Goal: Task Accomplishment & Management: Use online tool/utility

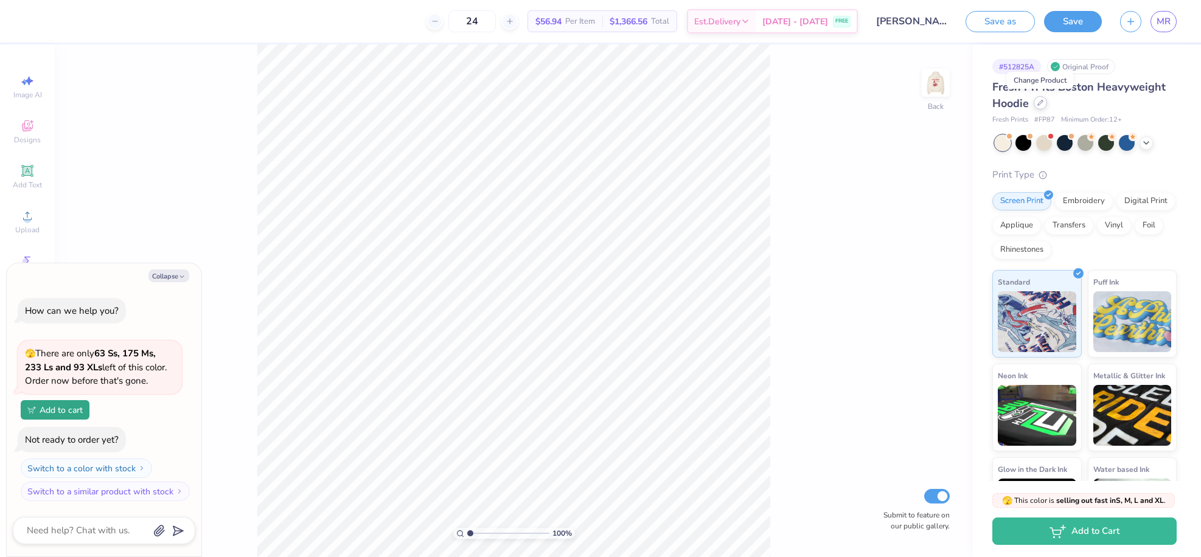
click at [1045, 103] on div at bounding box center [1040, 102] width 13 height 13
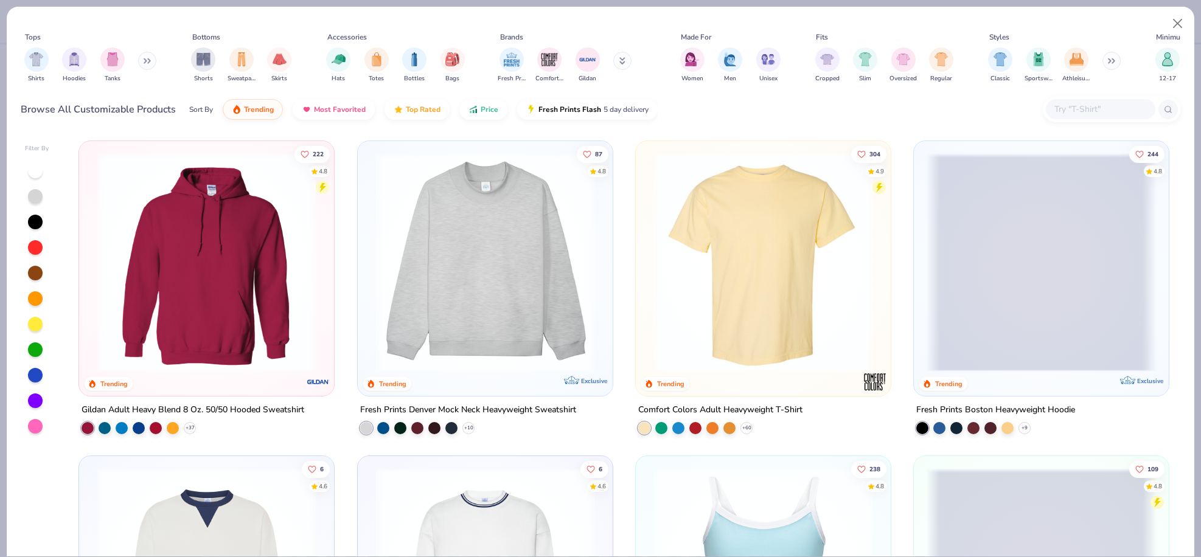
click at [225, 337] on img at bounding box center [206, 262] width 231 height 218
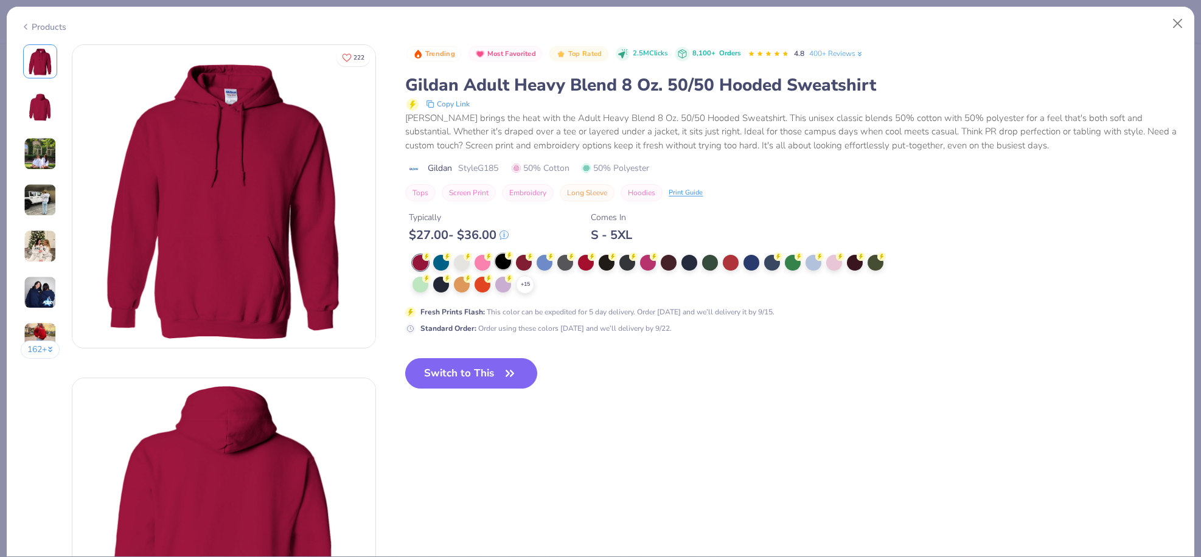
click at [504, 259] on div at bounding box center [503, 262] width 16 height 16
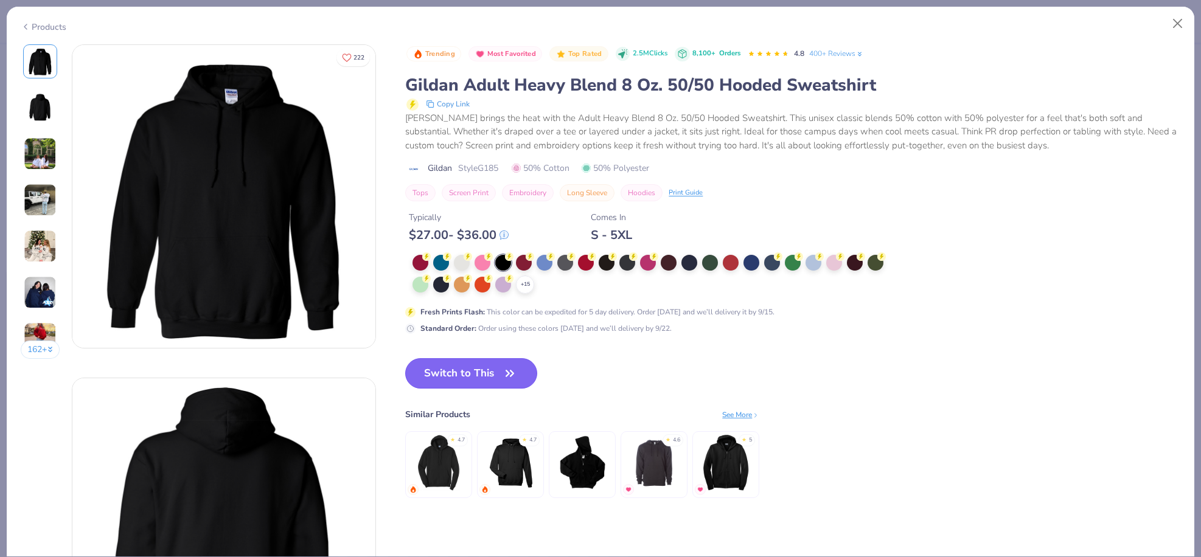
click at [489, 368] on button "Switch to This" at bounding box center [471, 373] width 132 height 30
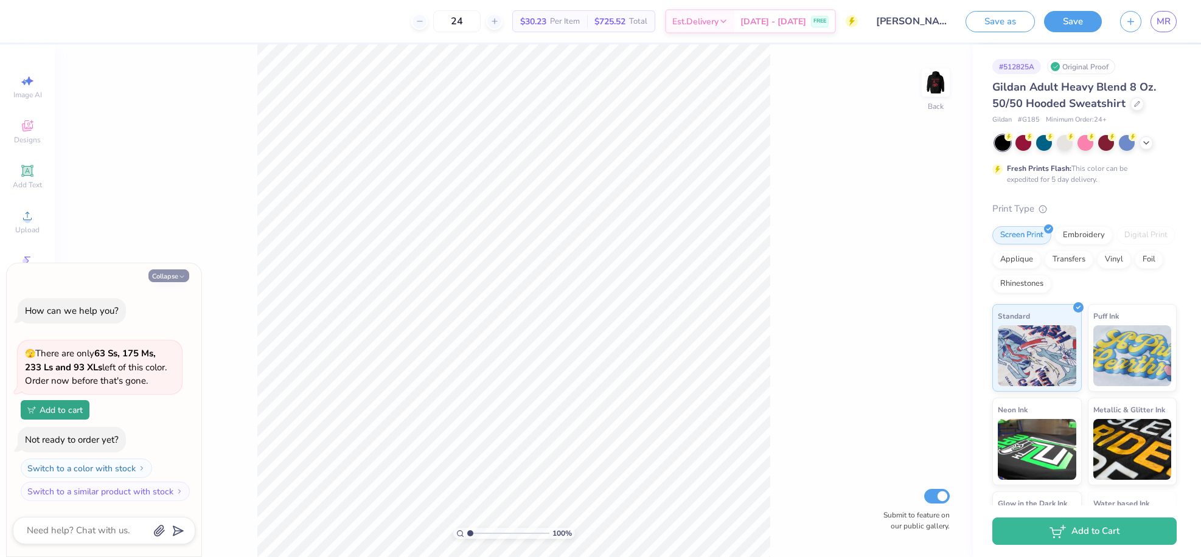
click at [164, 275] on button "Collapse" at bounding box center [169, 276] width 41 height 13
type textarea "x"
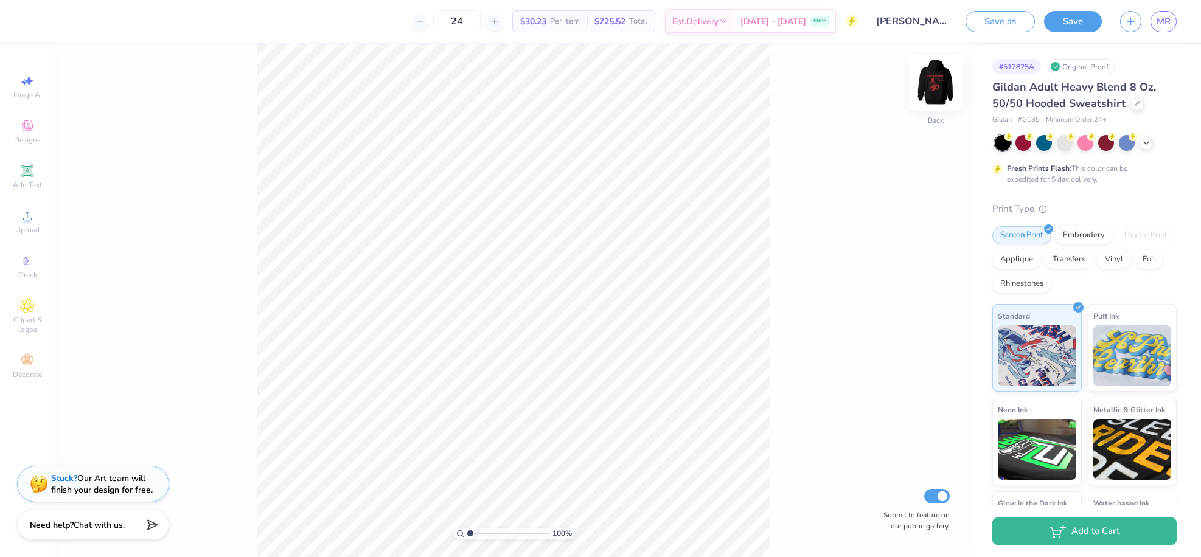
click at [926, 89] on img at bounding box center [936, 82] width 49 height 49
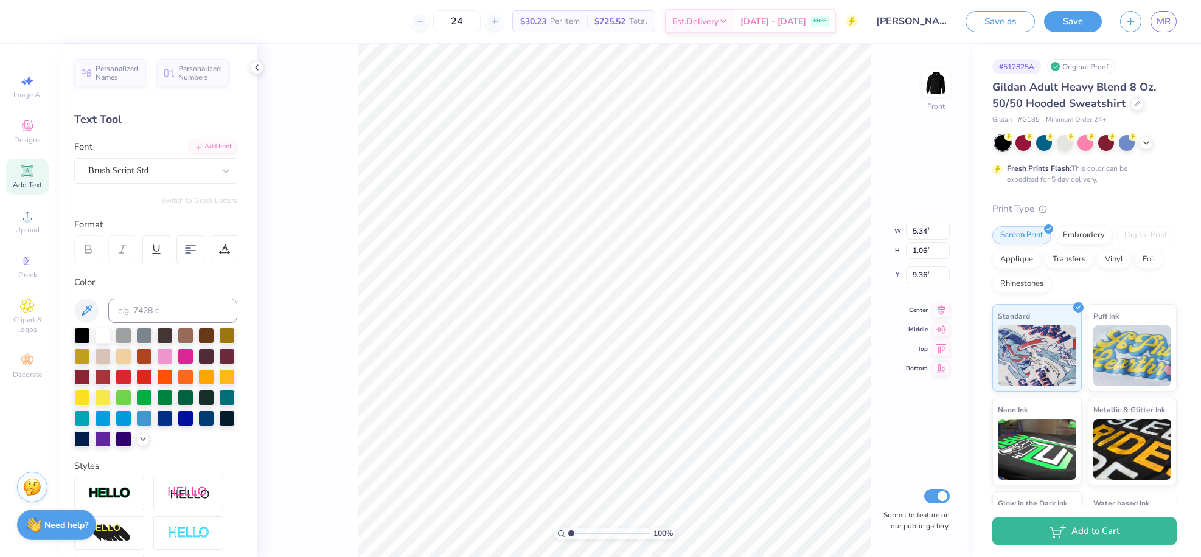
type input "5.55"
type input "0.97"
type input "8.39"
click at [893, 475] on div at bounding box center [886, 470] width 19 height 19
click at [178, 166] on div "Brush Script Std" at bounding box center [151, 170] width 128 height 19
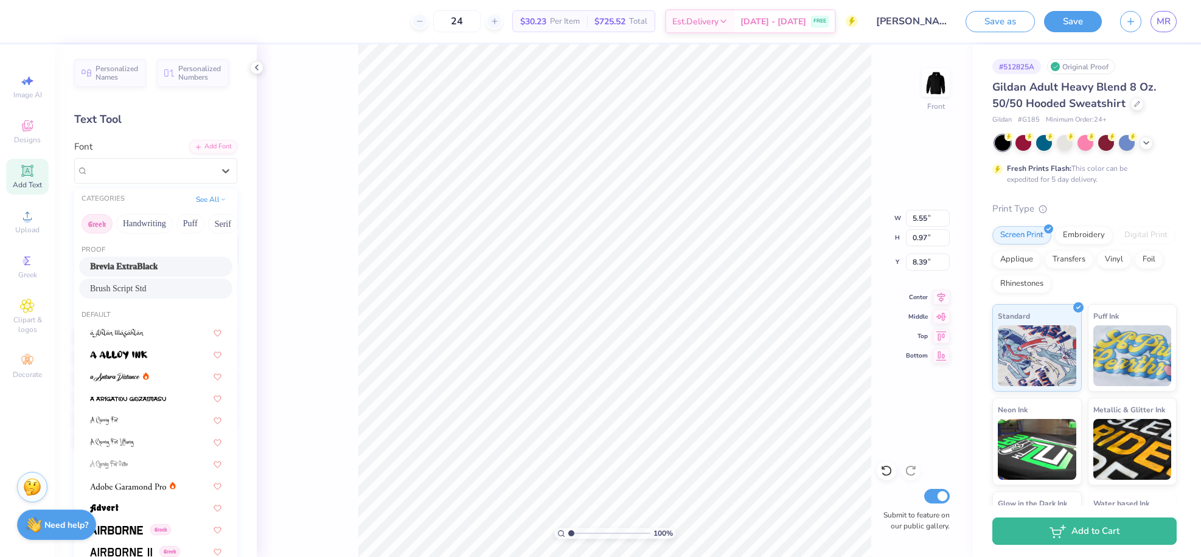
click at [107, 231] on button "Greek" at bounding box center [97, 223] width 31 height 19
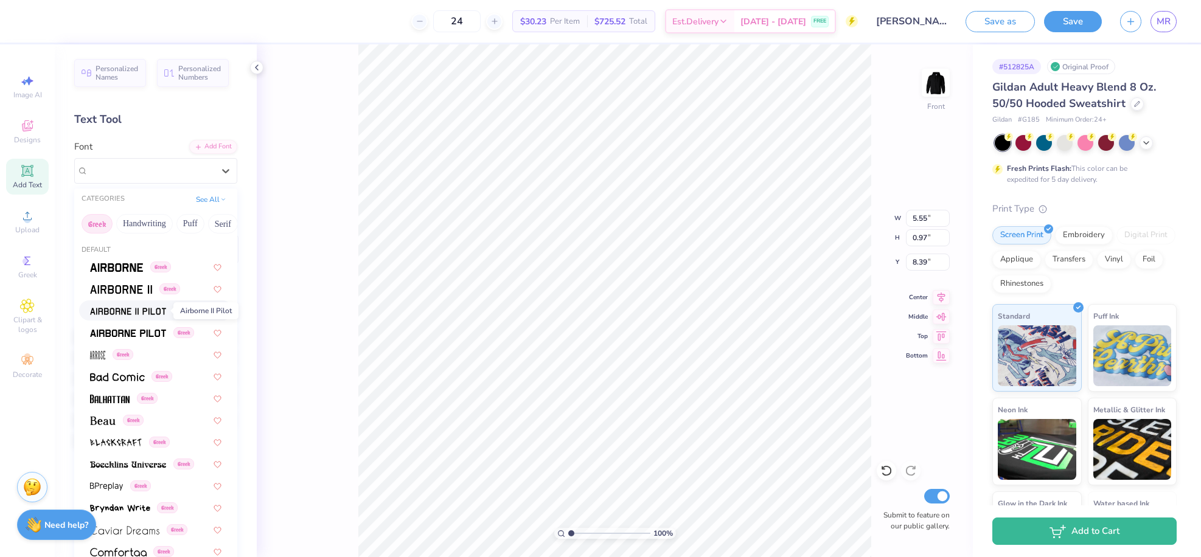
click at [130, 315] on img at bounding box center [128, 311] width 76 height 9
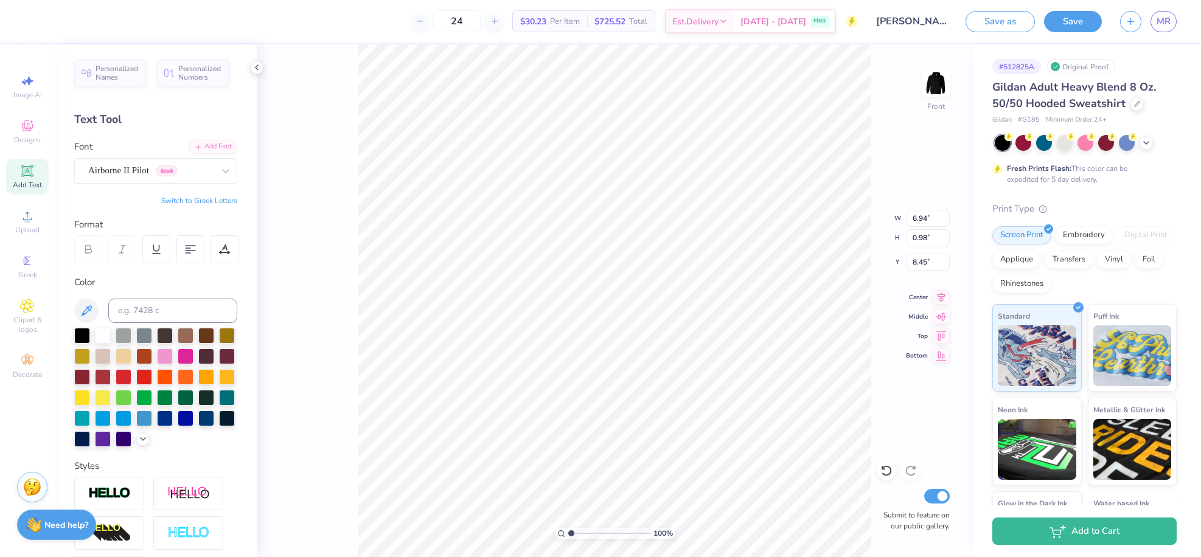
type input "6.94"
type input "0.98"
type input "8.45"
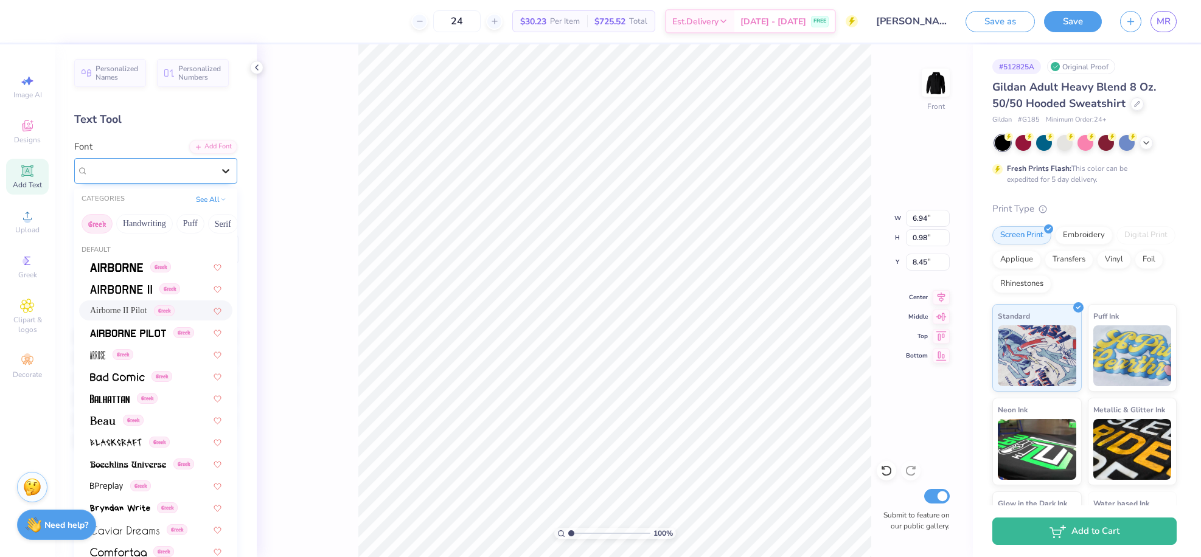
click at [220, 173] on icon at bounding box center [226, 171] width 12 height 12
click at [103, 360] on span at bounding box center [97, 354] width 15 height 13
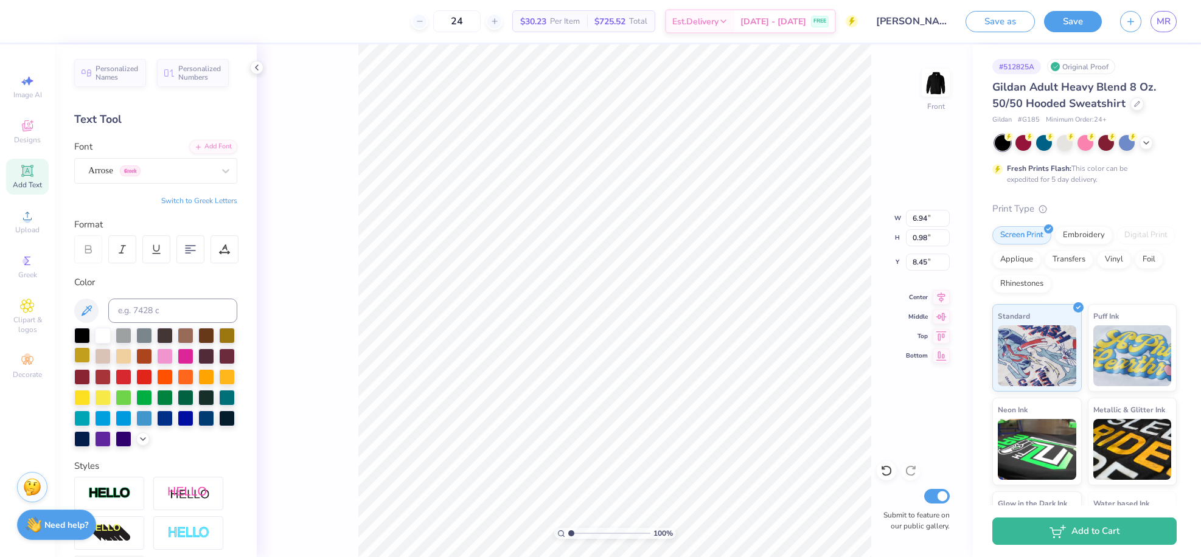
type input "3.39"
type input "1.23"
type input "8.32"
click at [136, 166] on div "Arrose Greek" at bounding box center [151, 170] width 128 height 19
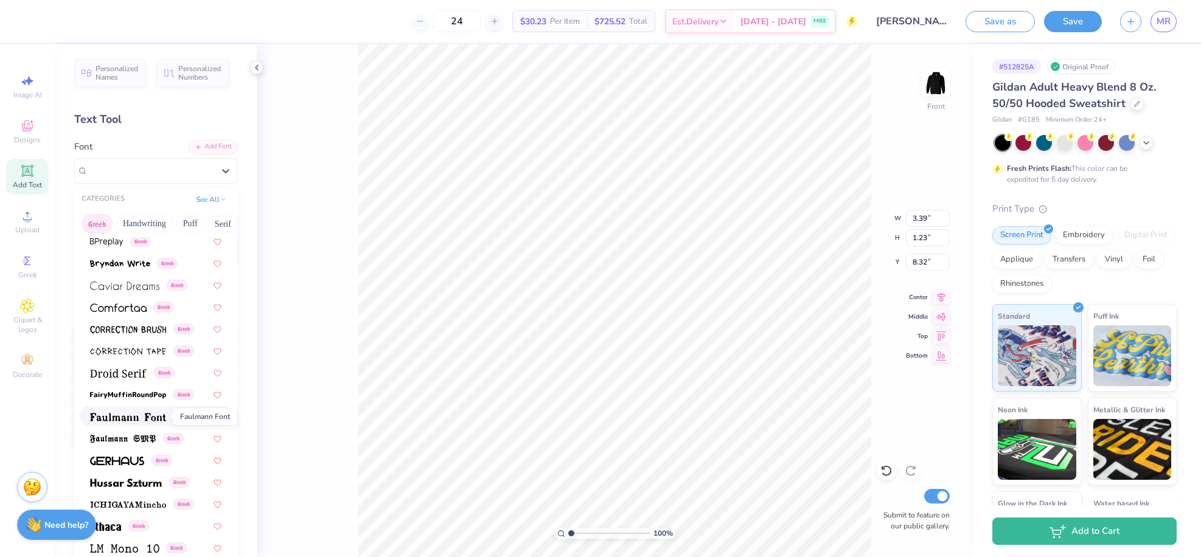
scroll to position [250, 0]
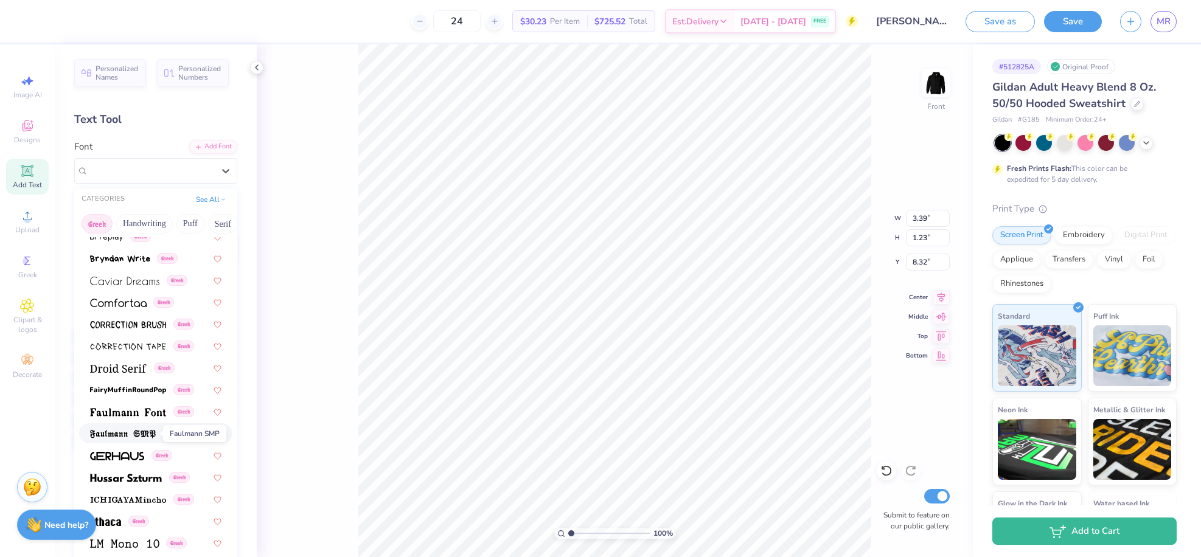
click at [134, 436] on img at bounding box center [123, 434] width 66 height 9
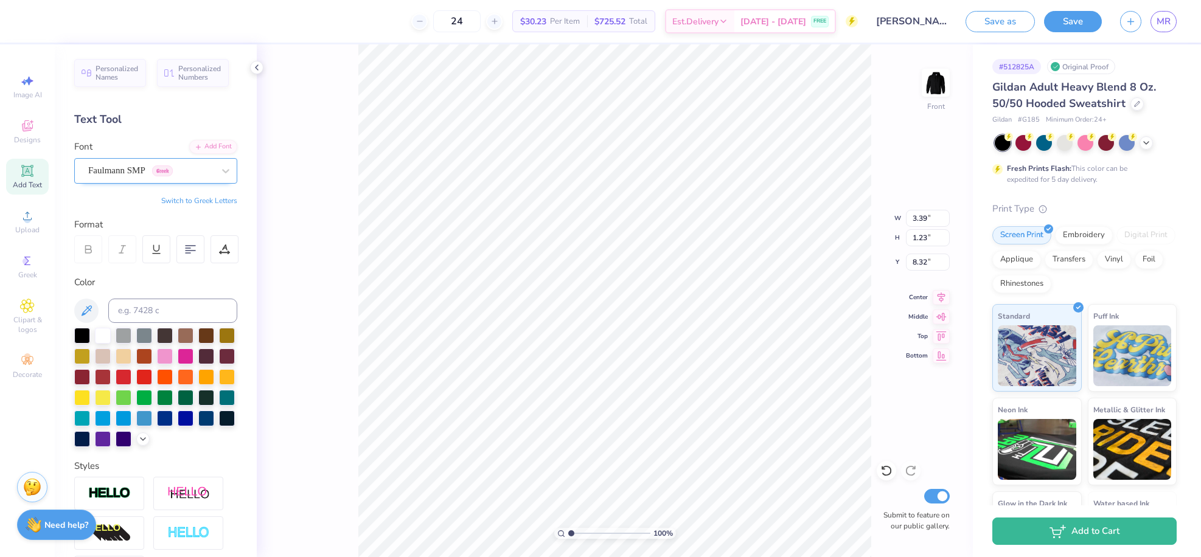
type input "5.19"
type input "0.88"
type input "8.50"
click at [193, 168] on div "Faulmann SMP Greek" at bounding box center [151, 170] width 128 height 19
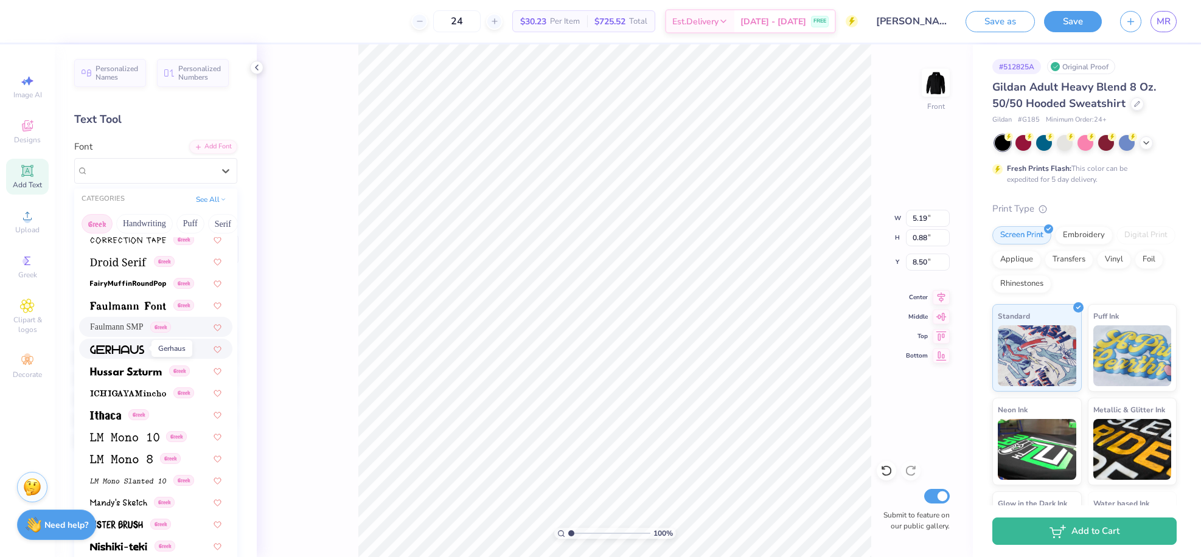
scroll to position [357, 0]
click at [124, 280] on img at bounding box center [128, 283] width 76 height 9
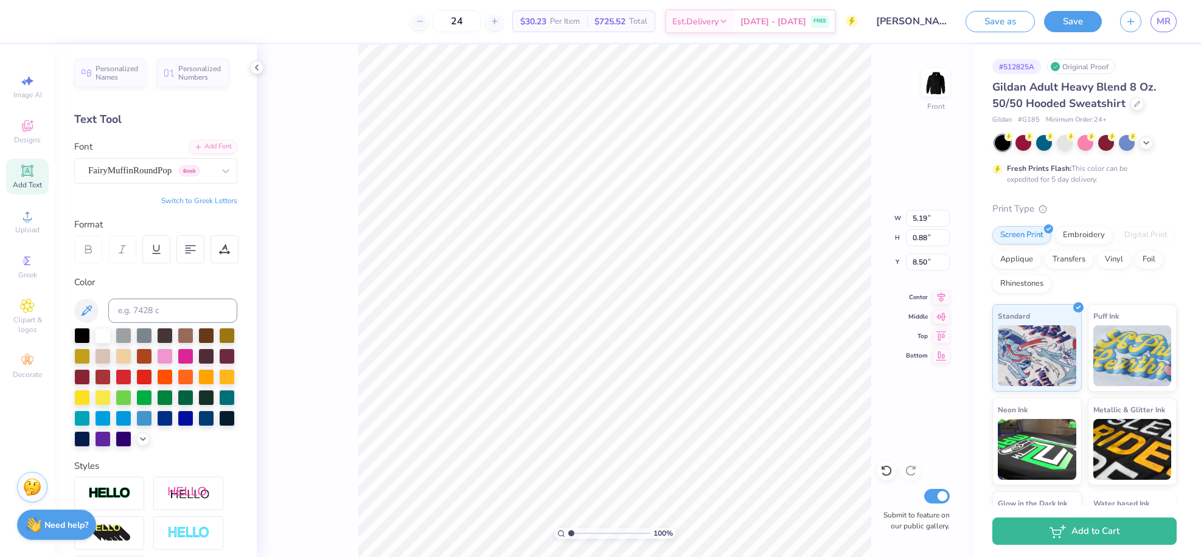
type input "6.52"
type input "0.99"
type input "8.44"
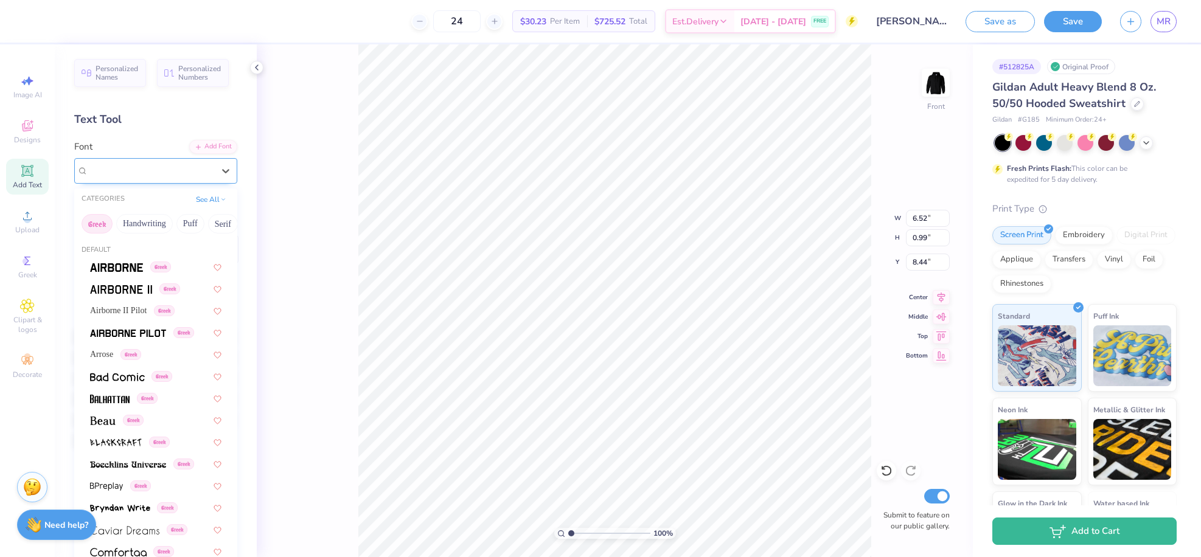
click at [146, 170] on div "FairyMuffinRoundPop Greek" at bounding box center [151, 170] width 128 height 19
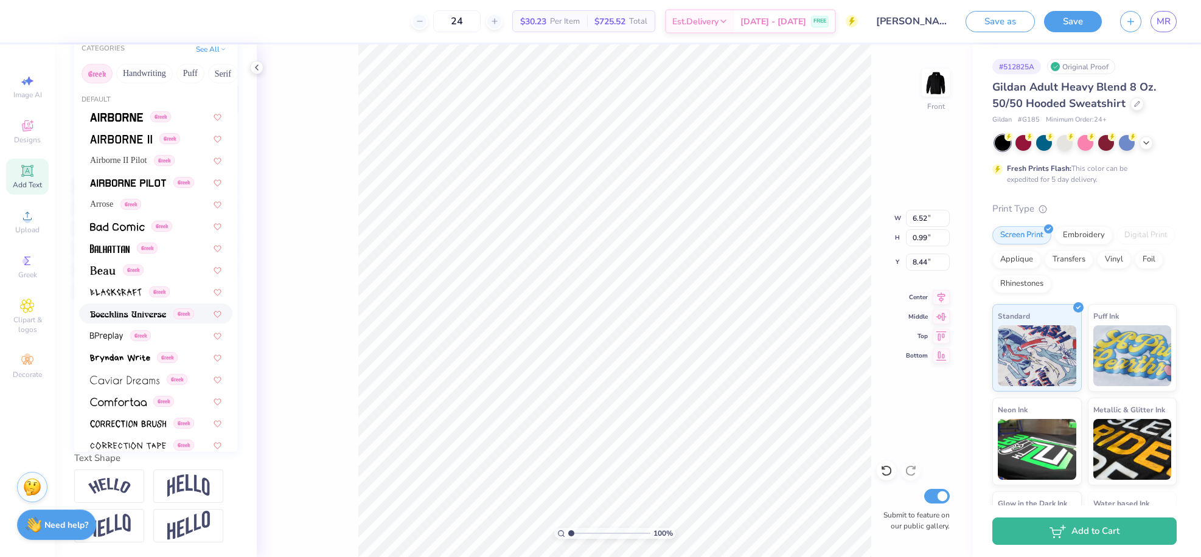
scroll to position [0, 0]
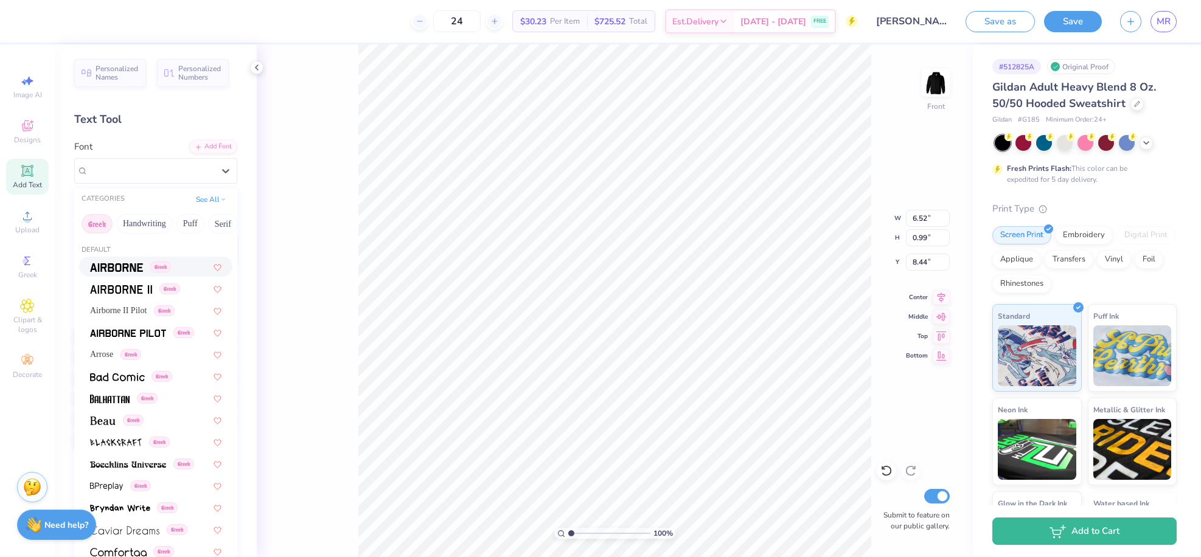
click at [96, 224] on button "Greek" at bounding box center [97, 223] width 31 height 19
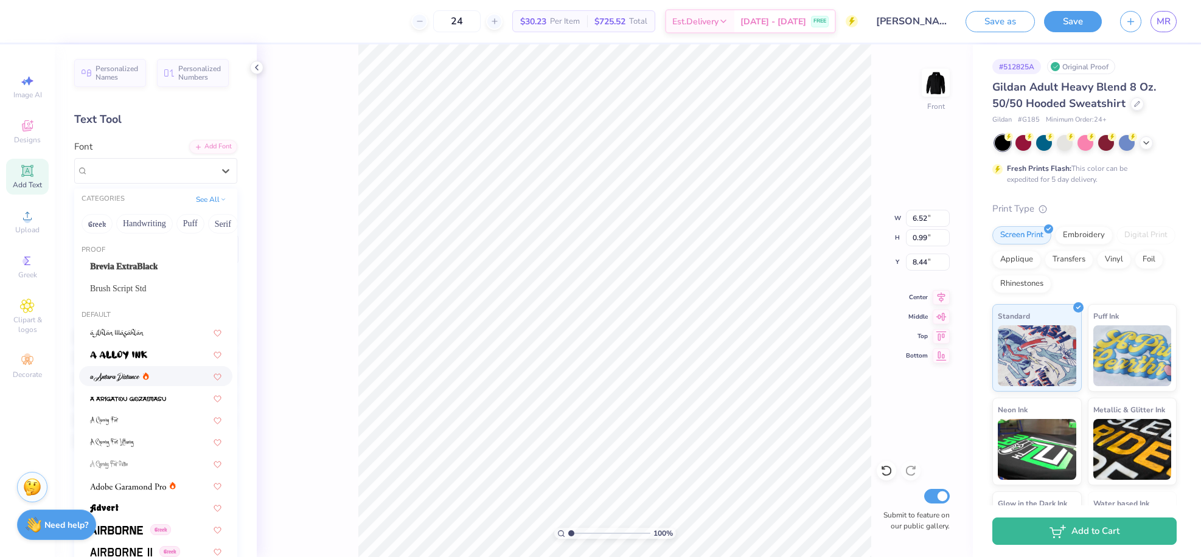
click at [177, 376] on div at bounding box center [155, 376] width 131 height 13
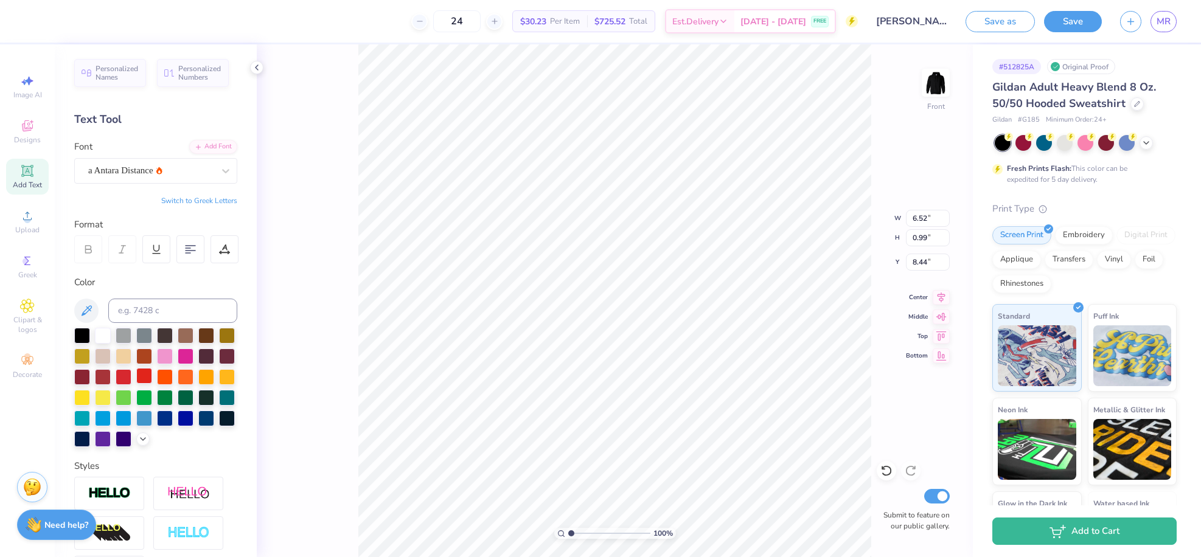
type input "4.10"
type input "1.25"
type input "8.31"
click at [153, 170] on div "Brush Script Std" at bounding box center [151, 170] width 128 height 19
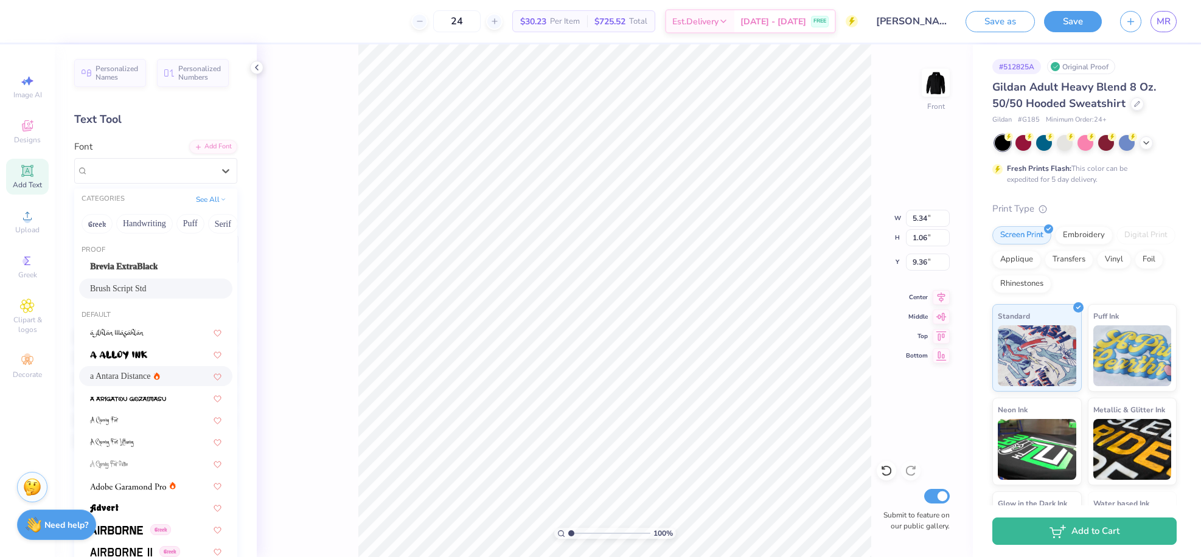
click at [151, 383] on div "a Antara Distance" at bounding box center [155, 376] width 153 height 20
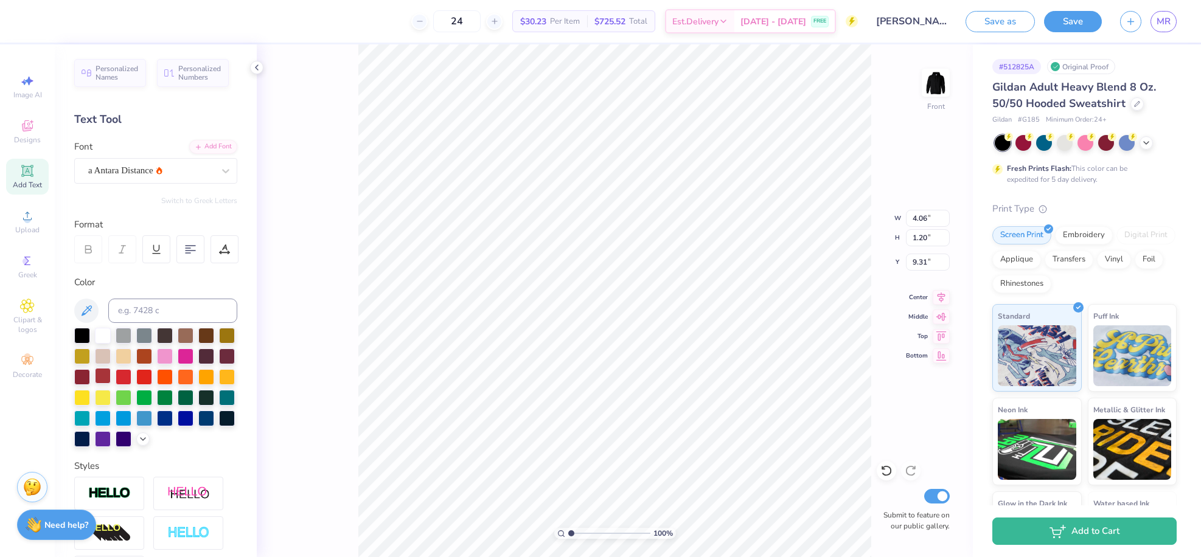
type input "4.06"
type input "1.20"
type input "9.31"
click at [300, 346] on div "100 % Front W 4.06 4.06 " H 1.20 1.20 " Y 9.31 9.31 " Center Middle Top Bottom …" at bounding box center [615, 300] width 716 height 513
click at [24, 143] on span "Designs" at bounding box center [27, 140] width 27 height 10
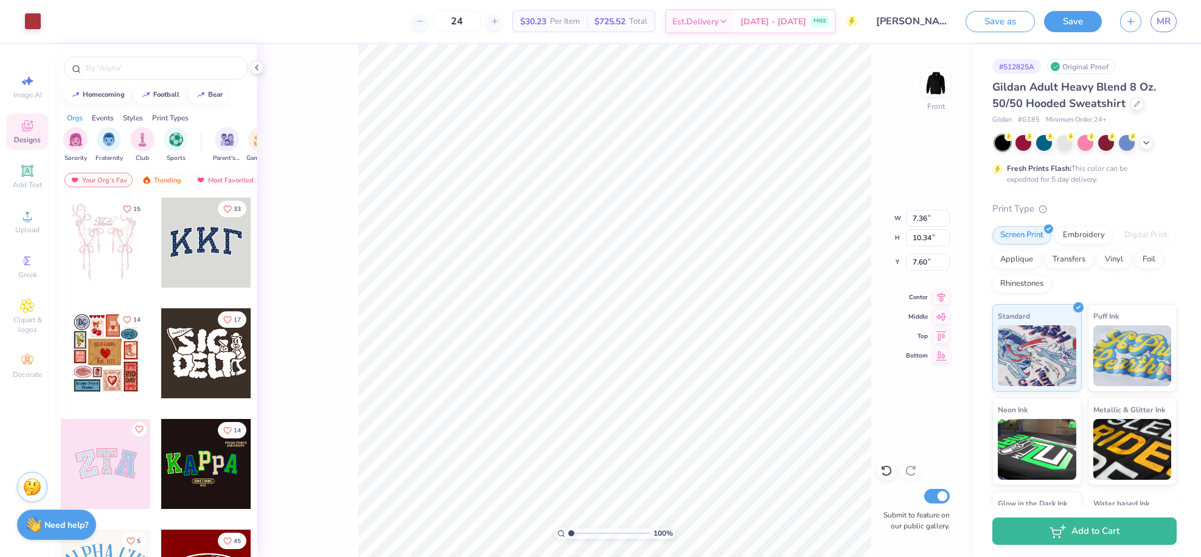
click at [139, 117] on div "Styles" at bounding box center [133, 118] width 20 height 11
drag, startPoint x: 227, startPoint y: 126, endPoint x: 157, endPoint y: 127, distance: 70.0
click at [127, 131] on div "Sorority Fraternity Club Sports Parent's Weekend Game Day PR & General Rush & B…" at bounding box center [156, 147] width 202 height 46
drag, startPoint x: 229, startPoint y: 115, endPoint x: 212, endPoint y: 116, distance: 17.1
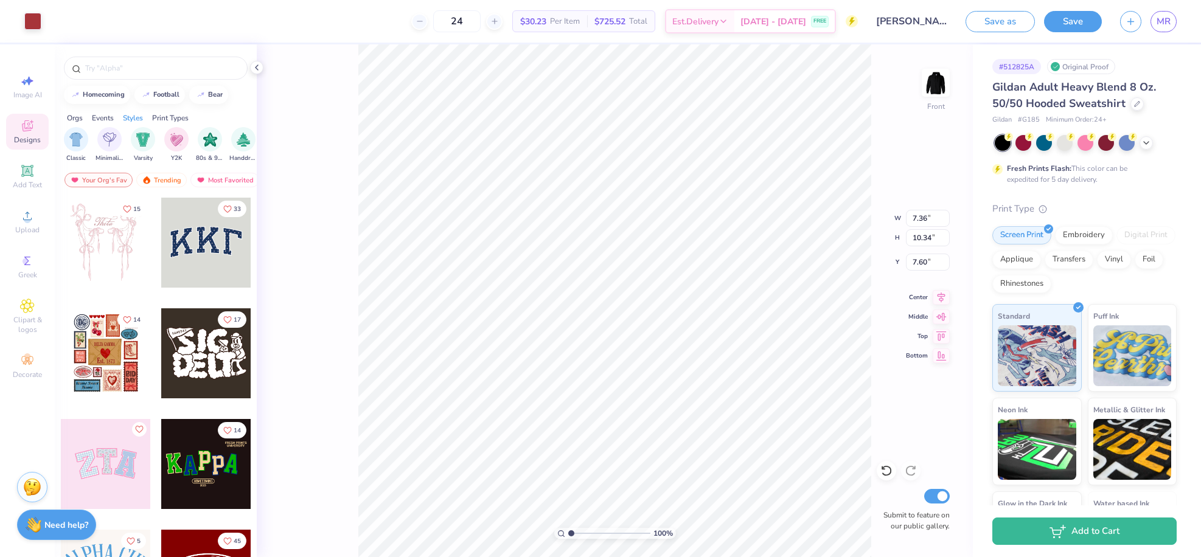
click at [229, 114] on div "Orgs Events Styles Print Types" at bounding box center [156, 115] width 202 height 17
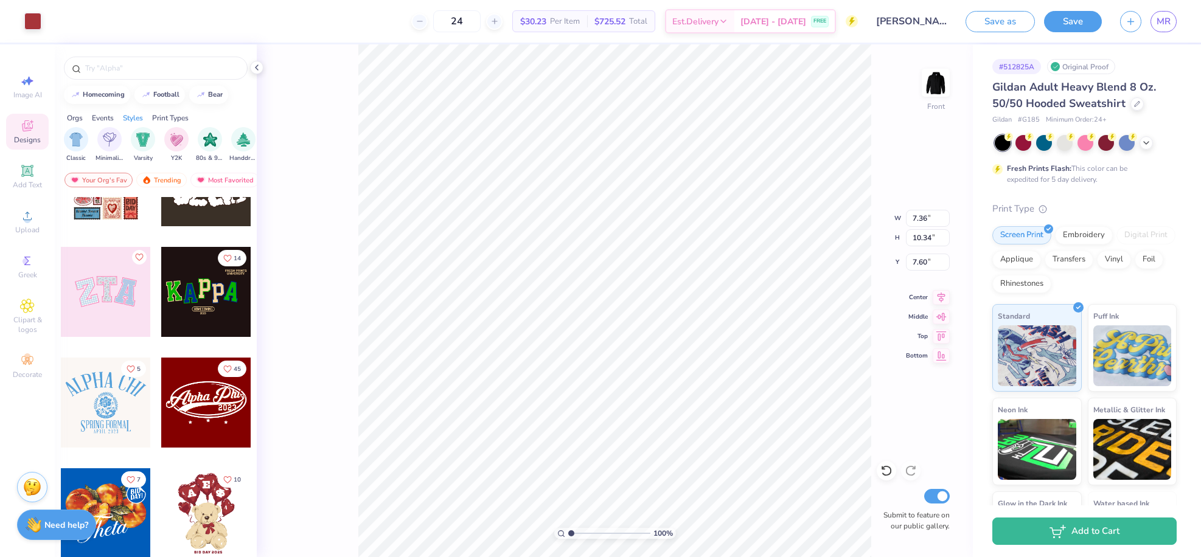
scroll to position [228, 0]
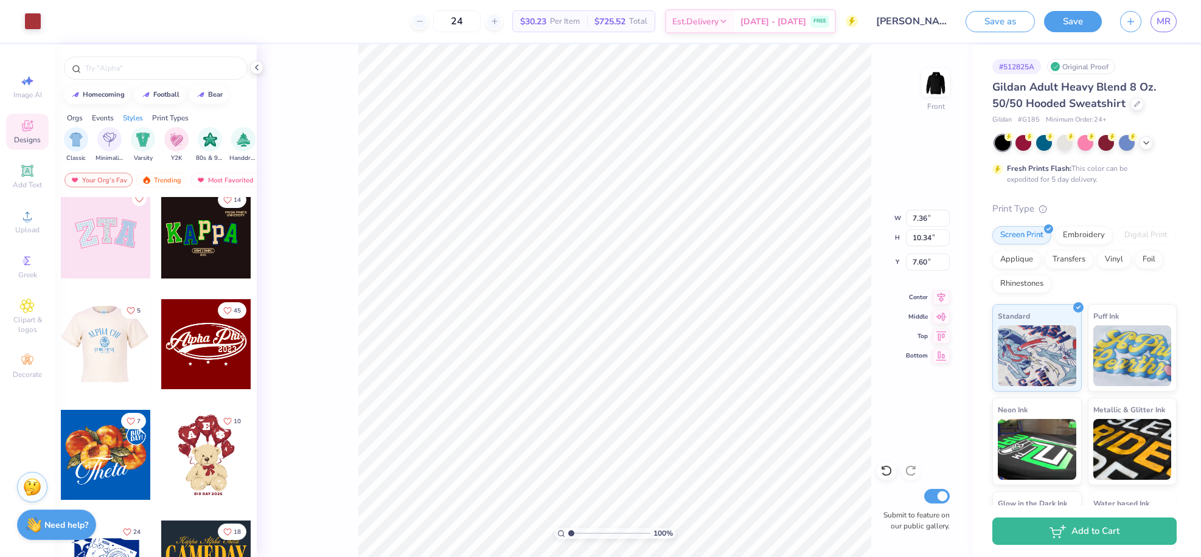
click at [112, 354] on div "14 17 14 5 45 7 10 24 18 17" at bounding box center [156, 399] width 202 height 405
click at [103, 344] on div at bounding box center [105, 345] width 90 height 90
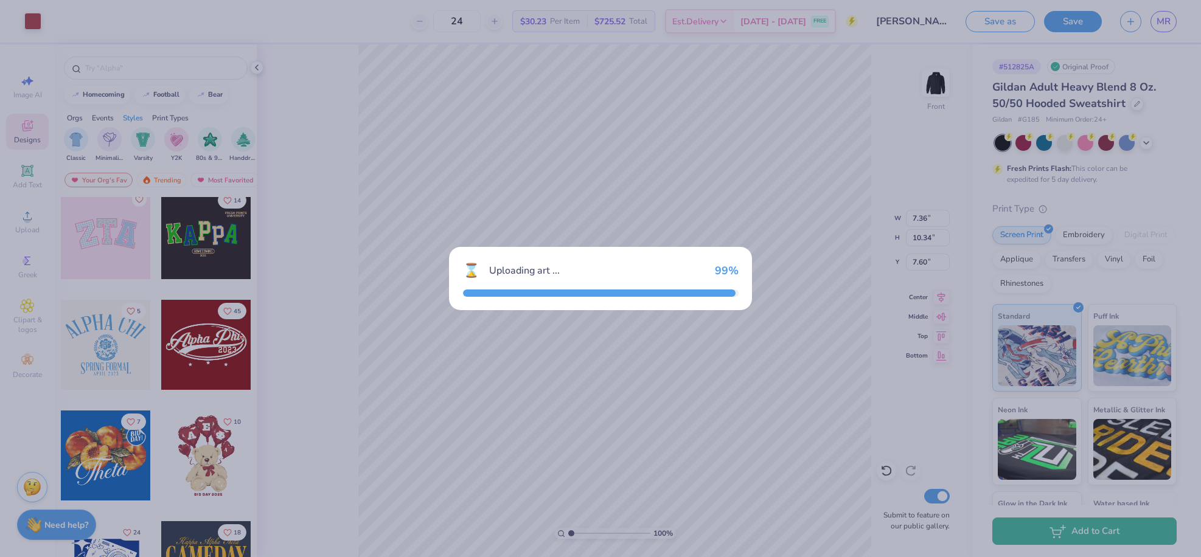
type input "12.96"
type input "9.88"
type input "11.06"
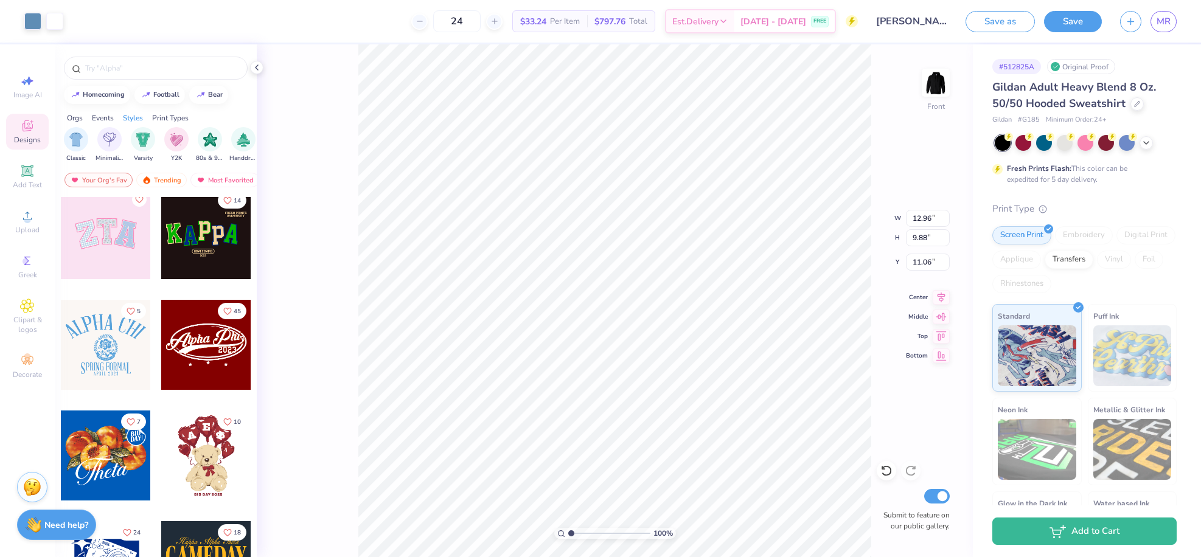
type input "11.65"
type input "1.36"
type input "6.04"
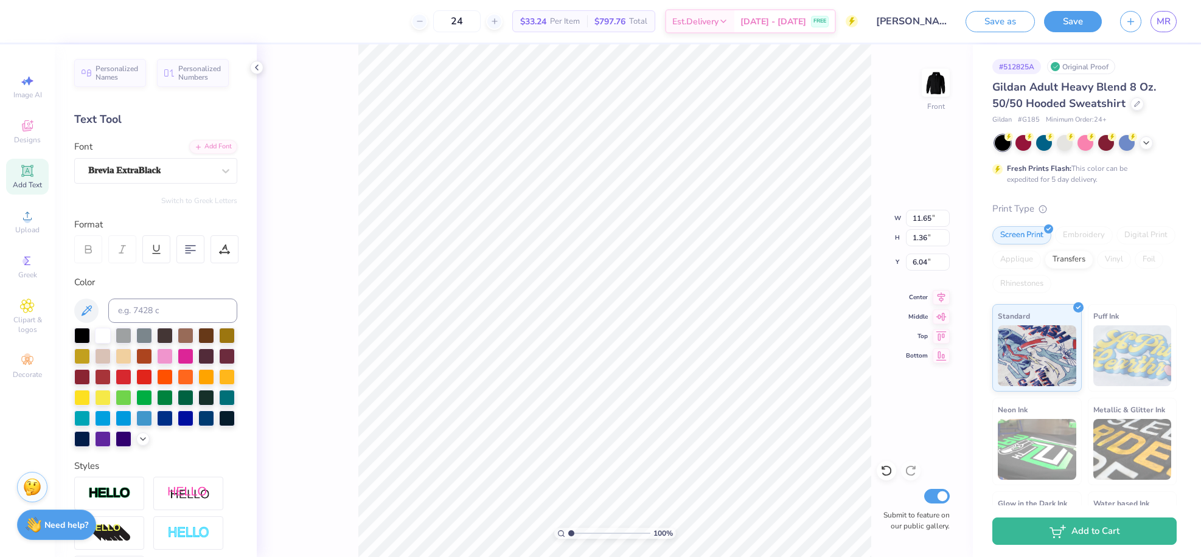
type input "12.96"
type input "9.88"
type input "11.06"
type input "3.98"
type input "11.03"
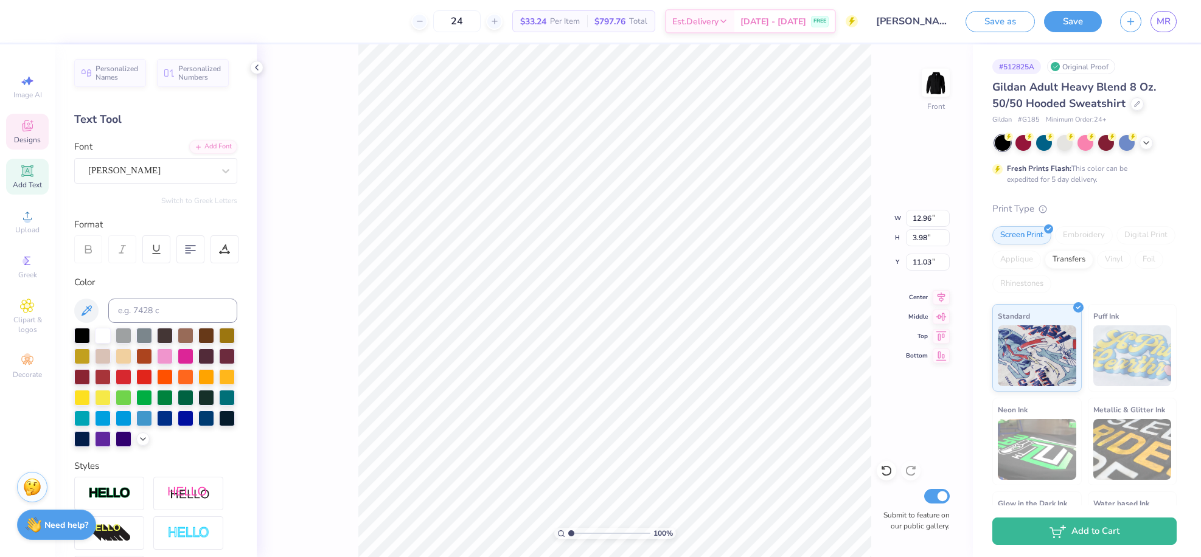
scroll to position [10, 2]
type textarea "A"
type textarea "COCO MARIE"
click at [298, 372] on div "100 % Front W 12.96 12.96 " H 3.98 3.98 " Y 11.03 11.03 " Center Middle Top Bot…" at bounding box center [615, 300] width 716 height 513
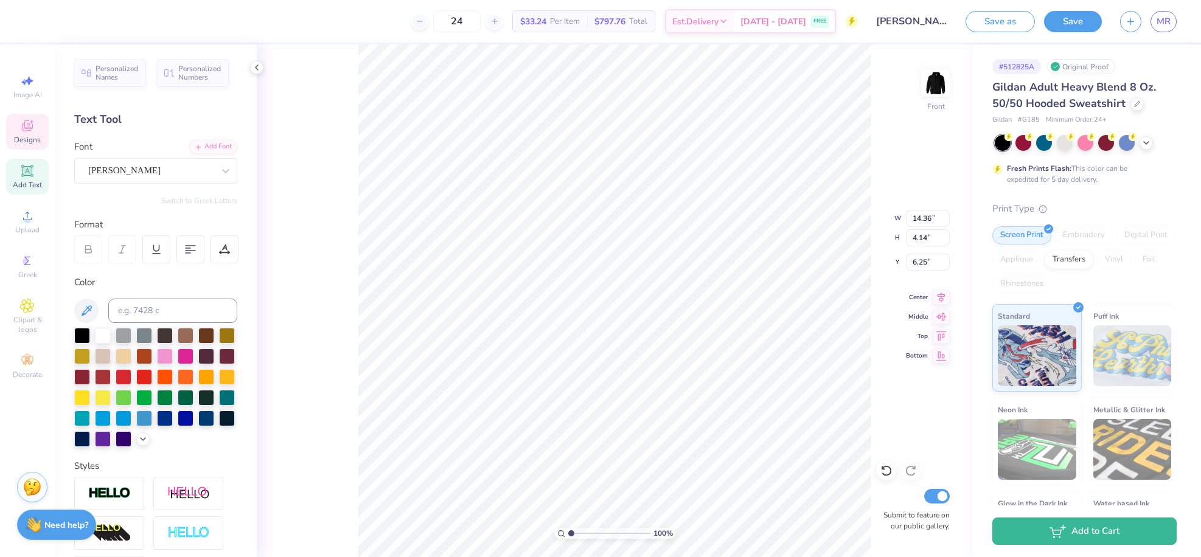
type input "6.25"
type input "9.39"
type input "6.38"
type input "4.06"
type input "1.20"
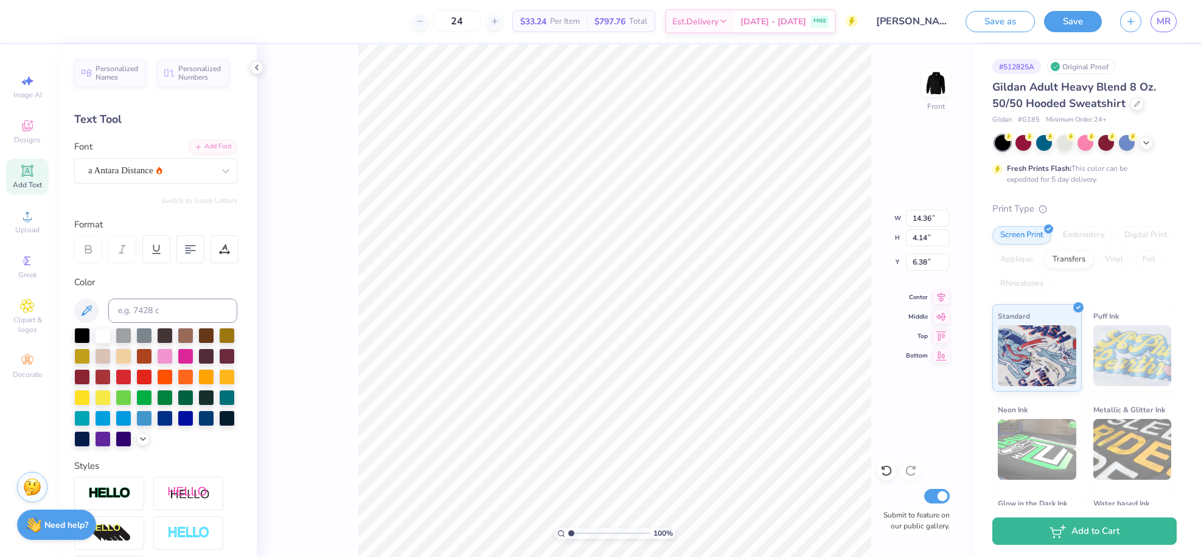
type input "9.39"
type input "4.10"
type input "1.25"
type input "8.31"
type input "6.55"
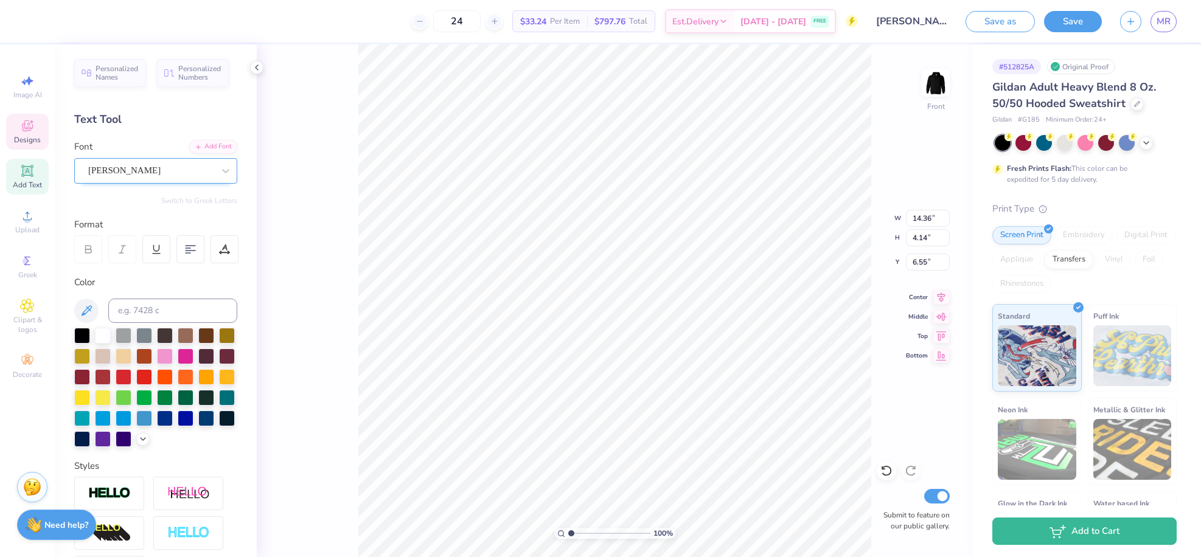
click at [152, 175] on div "Abraham Lincoln" at bounding box center [151, 170] width 128 height 19
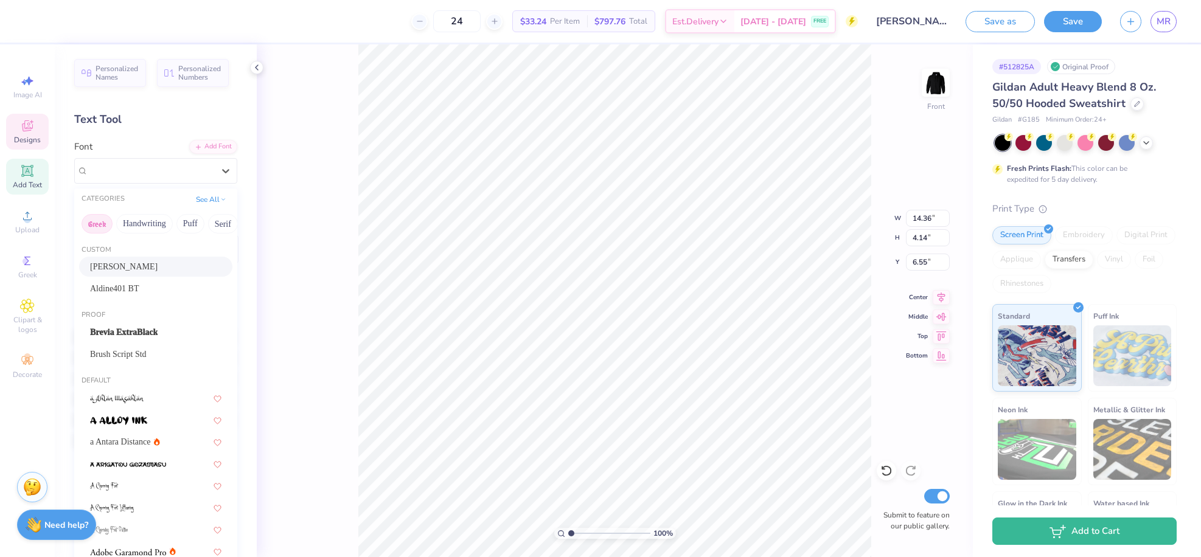
click at [108, 223] on button "Greek" at bounding box center [97, 223] width 31 height 19
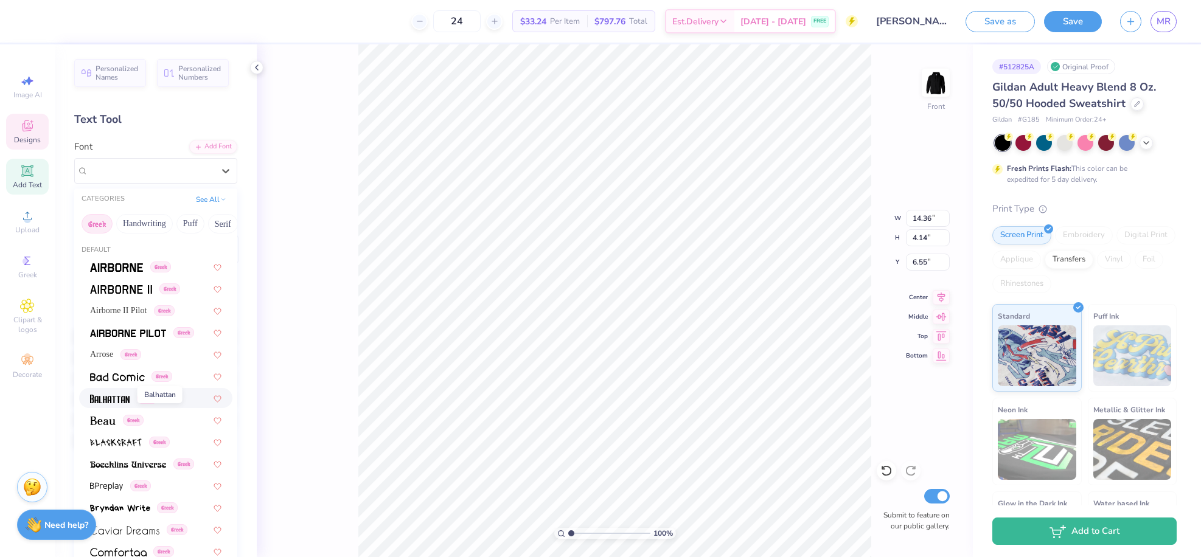
click at [113, 398] on img at bounding box center [110, 399] width 40 height 9
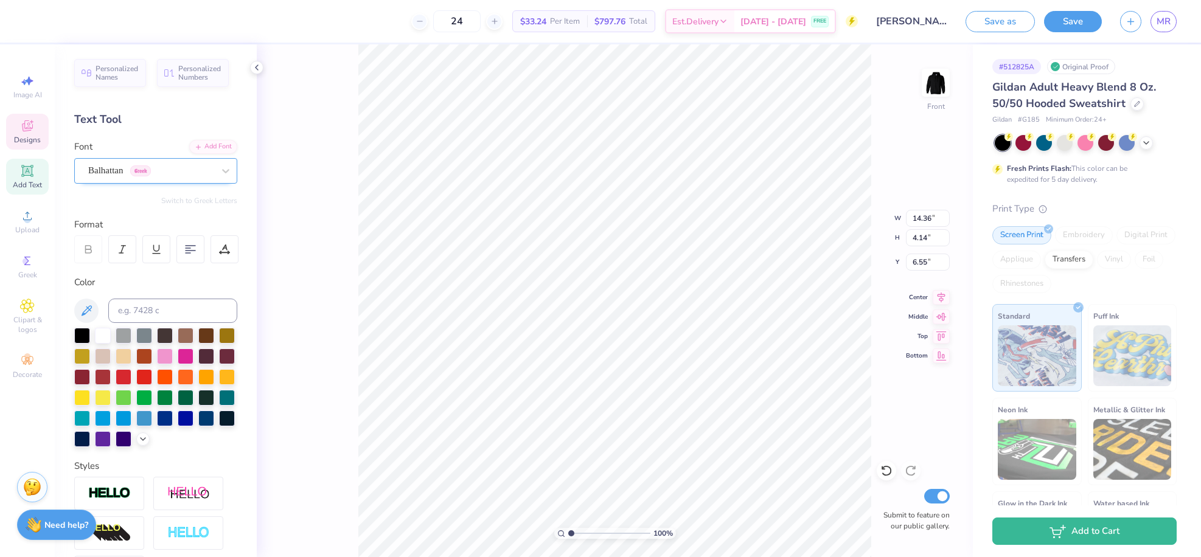
type input "15.67"
type input "4.32"
type input "6.47"
click at [170, 172] on div "Balhattan Greek" at bounding box center [151, 170] width 128 height 19
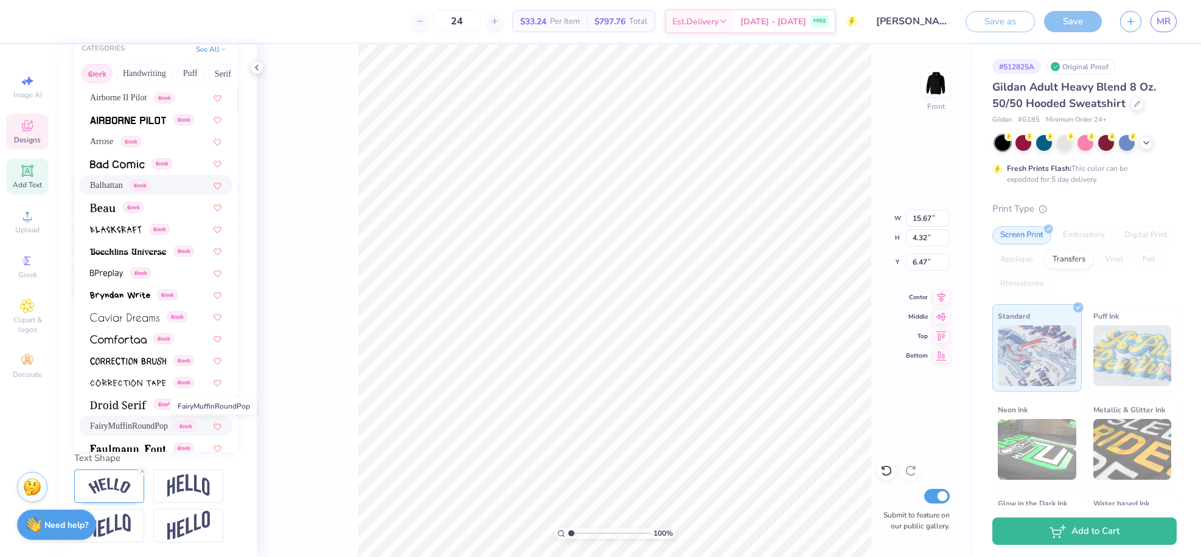
scroll to position [50, 0]
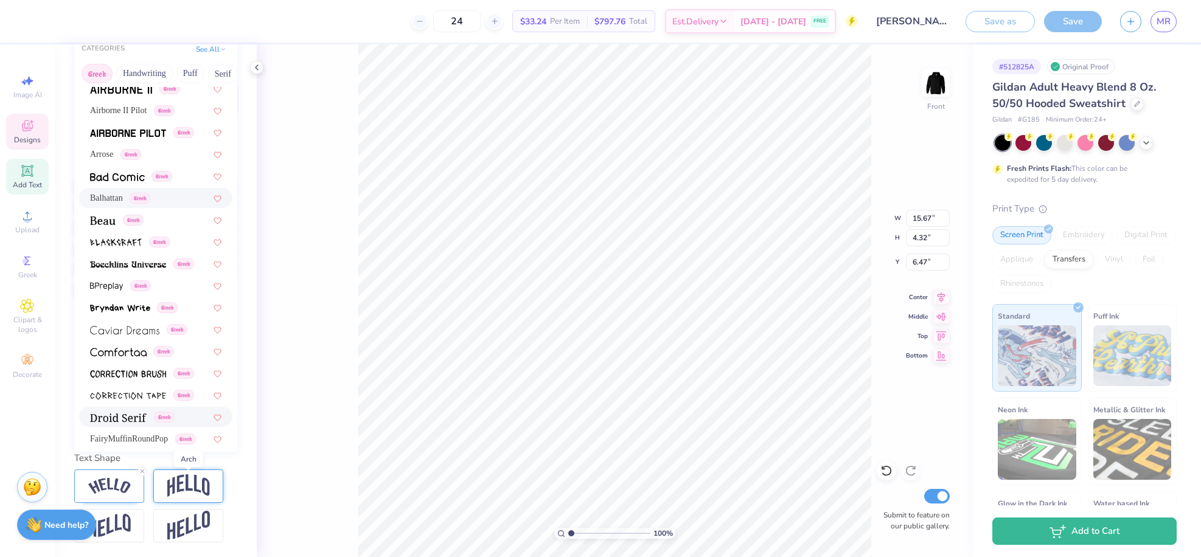
click at [184, 482] on img at bounding box center [188, 486] width 43 height 23
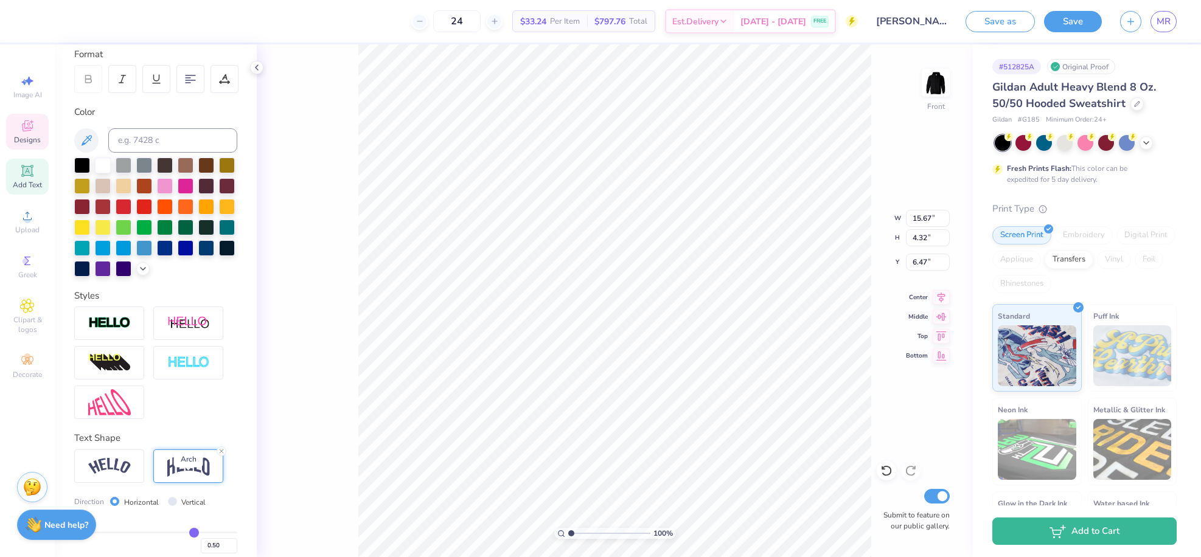
type input "12.35"
type input "5.07"
type input "6.10"
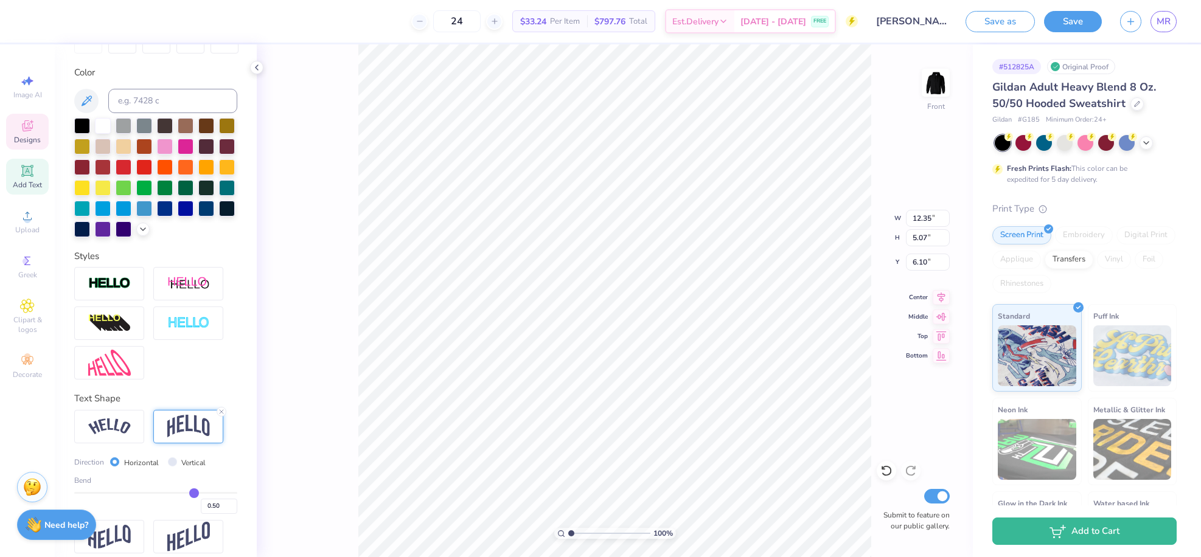
scroll to position [0, 0]
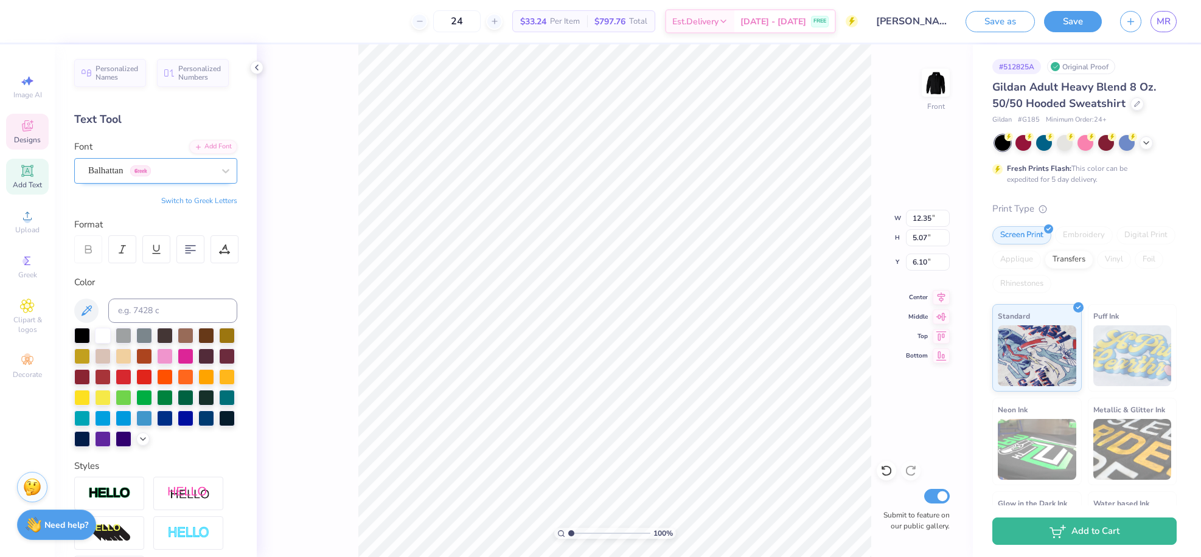
click at [197, 170] on div "Balhattan Greek" at bounding box center [151, 170] width 128 height 19
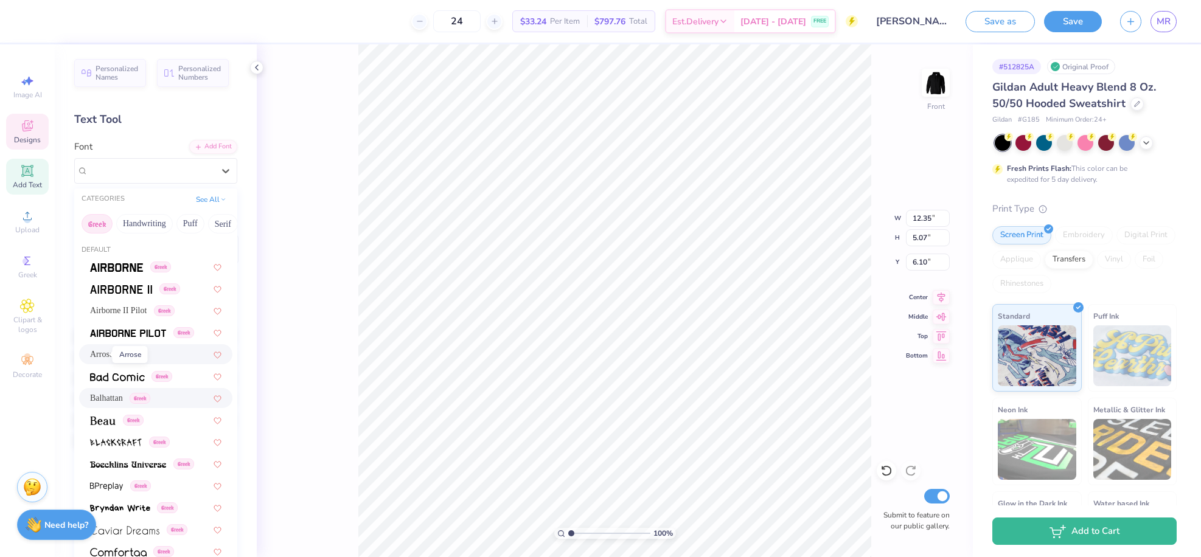
click at [90, 354] on span "Arrose" at bounding box center [101, 354] width 23 height 13
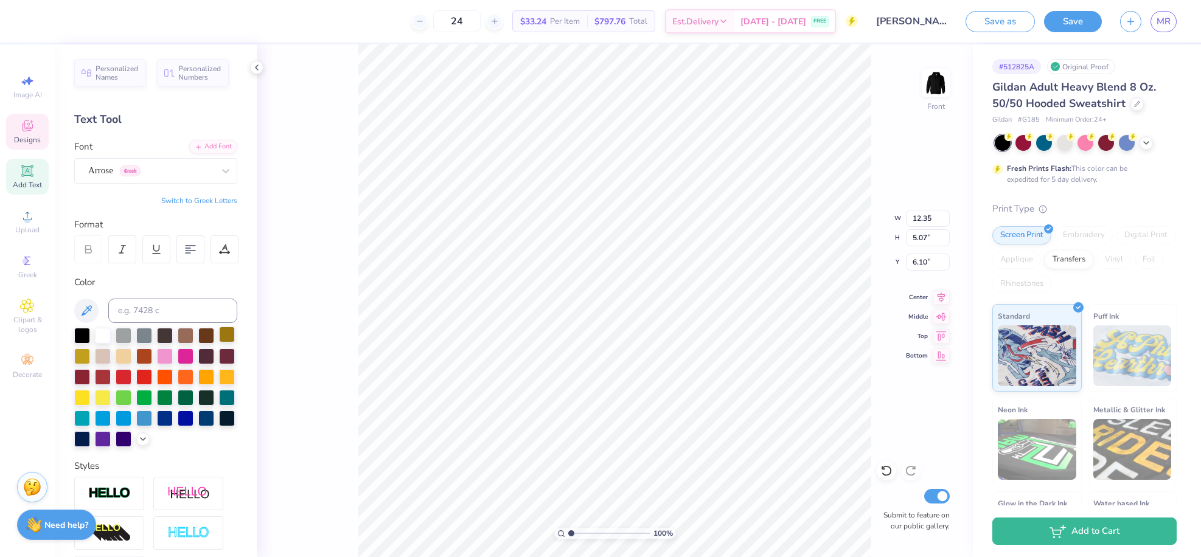
type input "8.73"
type input "4.69"
type input "6.29"
click at [161, 176] on div "Arrose Greek" at bounding box center [151, 170] width 128 height 19
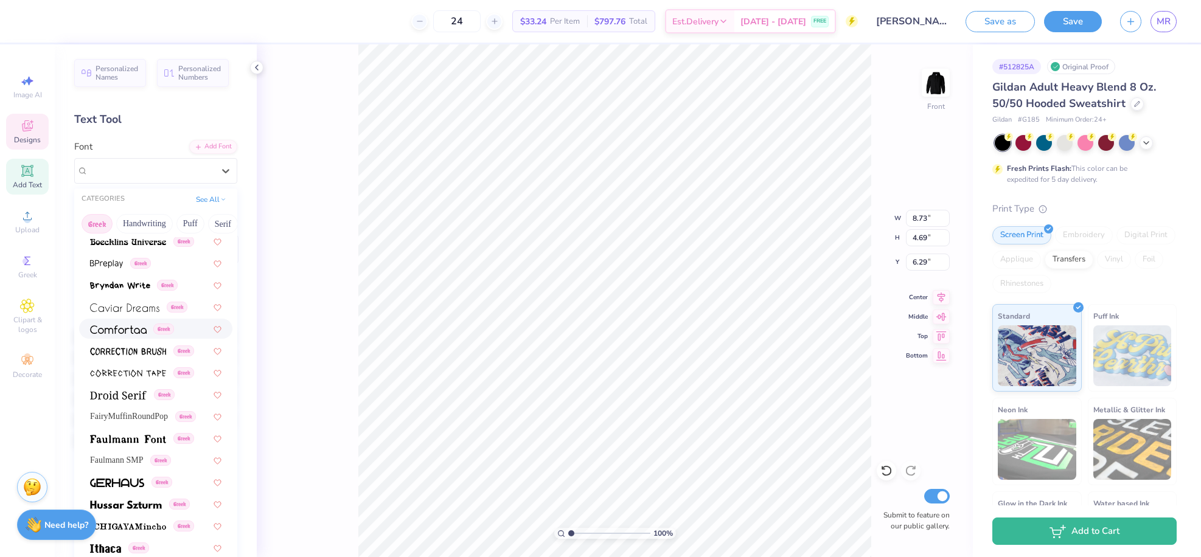
scroll to position [322, 0]
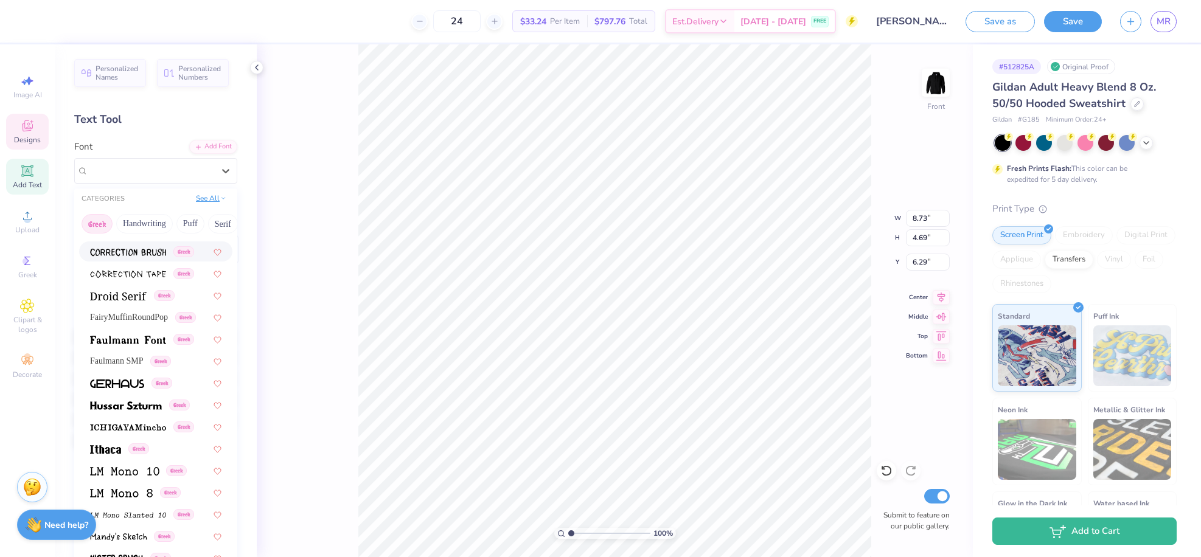
click at [209, 202] on button "See All" at bounding box center [211, 198] width 38 height 12
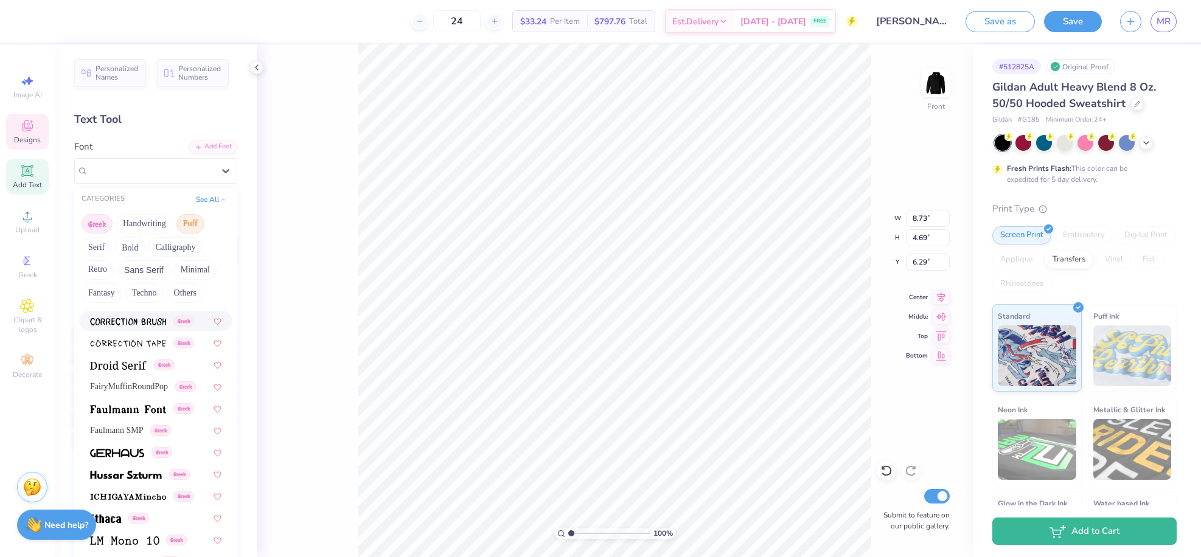
click at [200, 226] on button "Puff" at bounding box center [190, 223] width 28 height 19
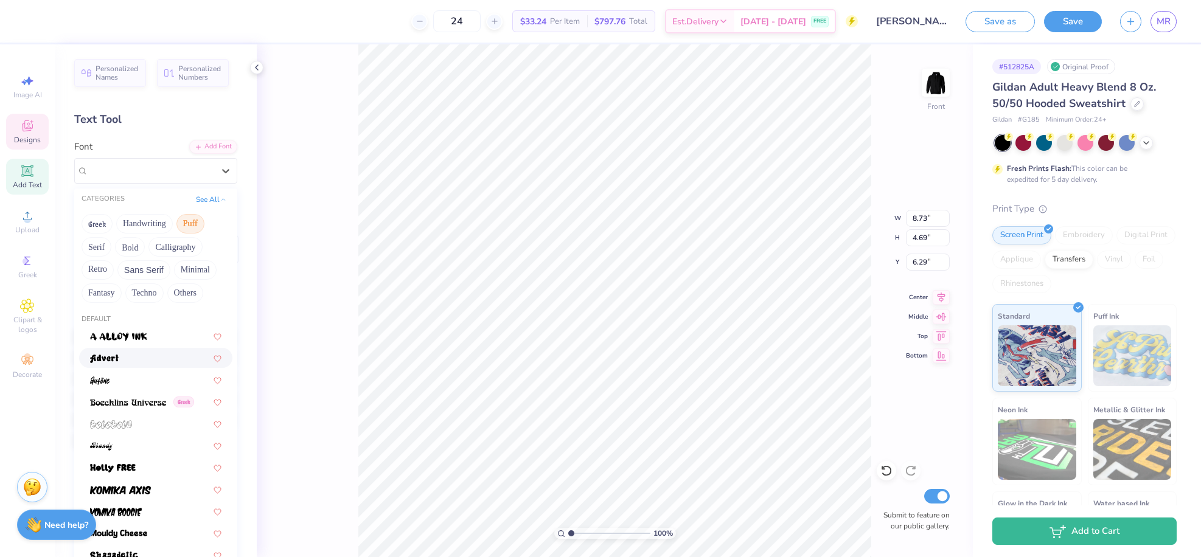
click at [137, 361] on div at bounding box center [155, 358] width 131 height 13
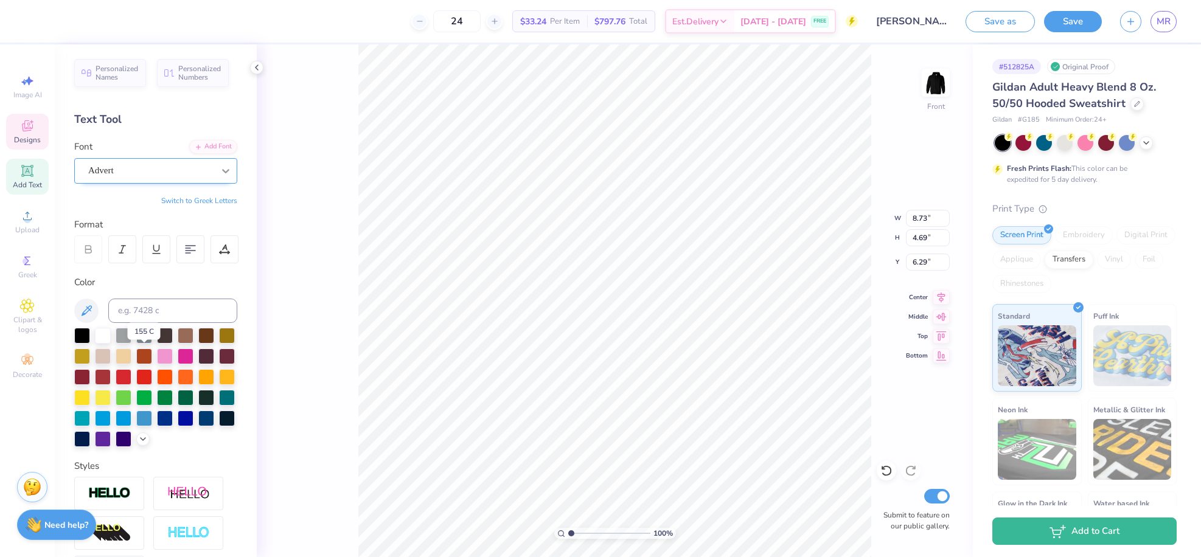
type input "15.67"
type input "5.07"
type input "6.10"
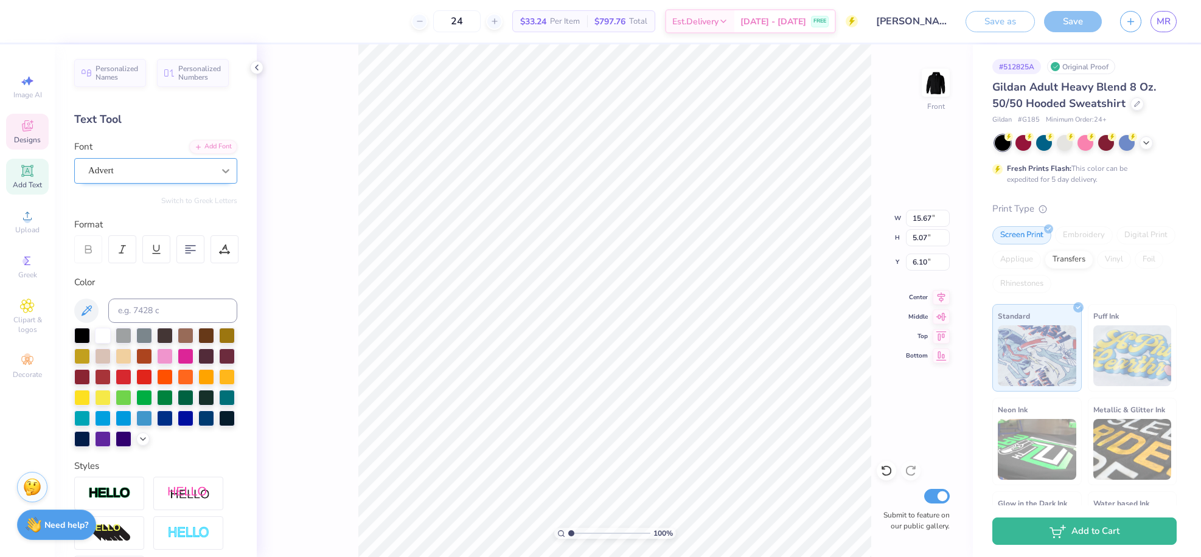
click at [220, 175] on icon at bounding box center [226, 171] width 12 height 12
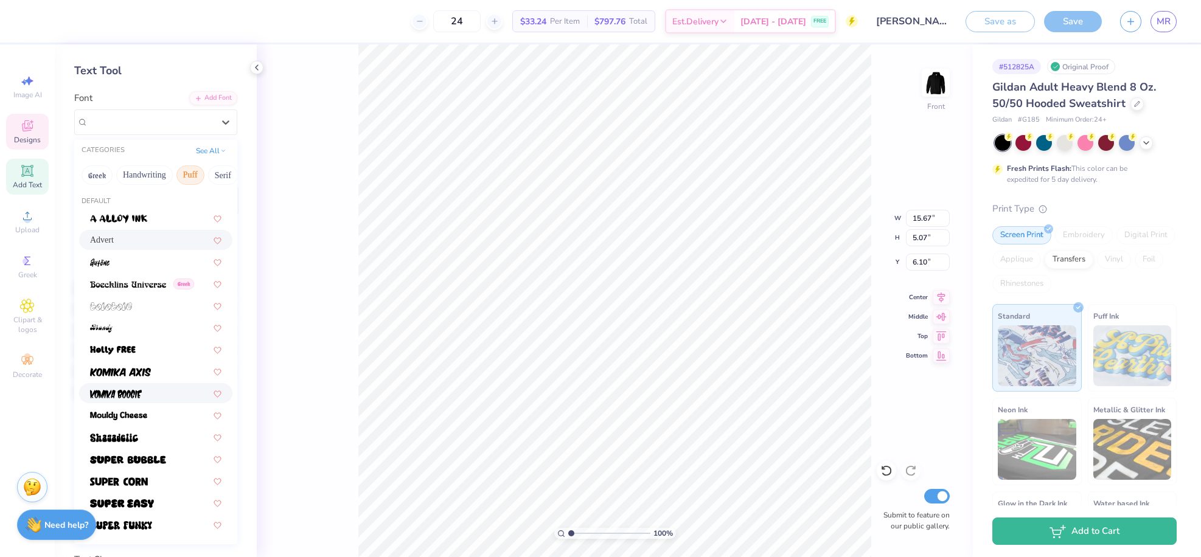
scroll to position [64, 0]
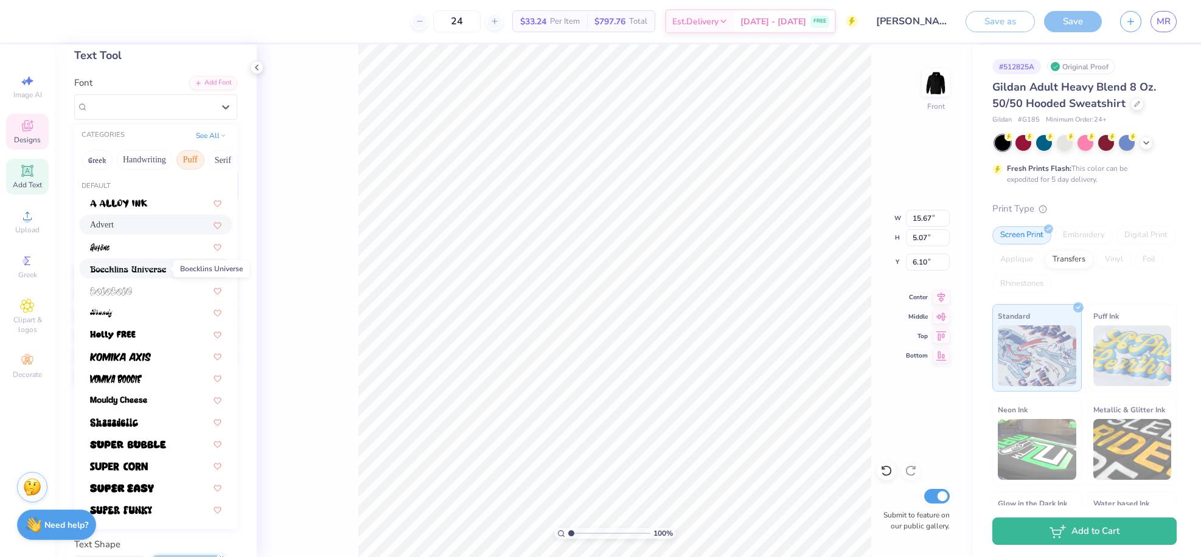
click at [135, 274] on span at bounding box center [128, 268] width 76 height 13
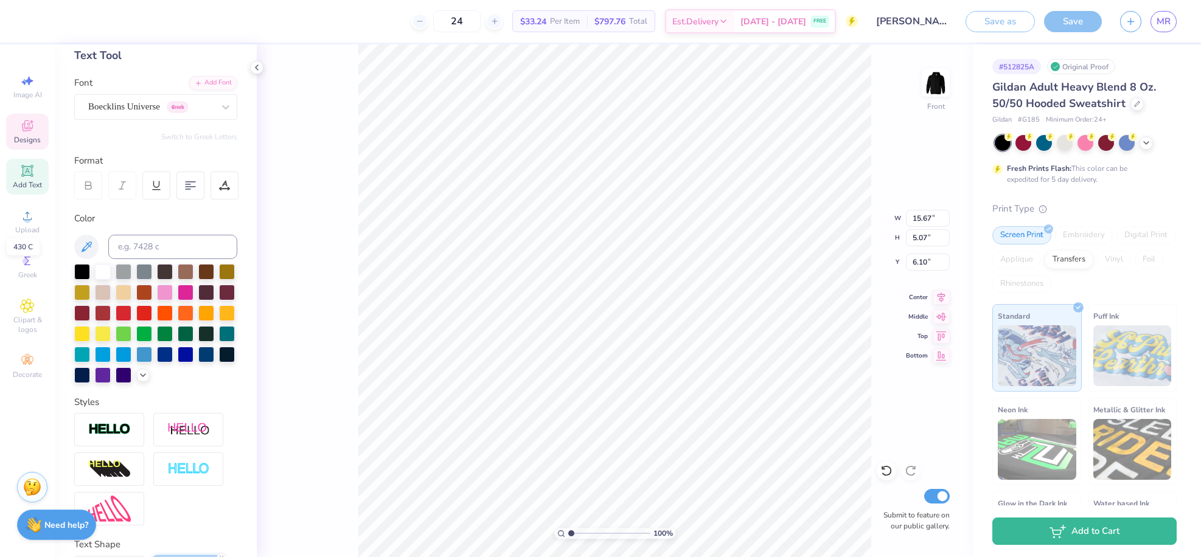
type input "4.87"
type input "6.20"
click at [168, 111] on div "Boecklins Universe Greek" at bounding box center [151, 106] width 128 height 19
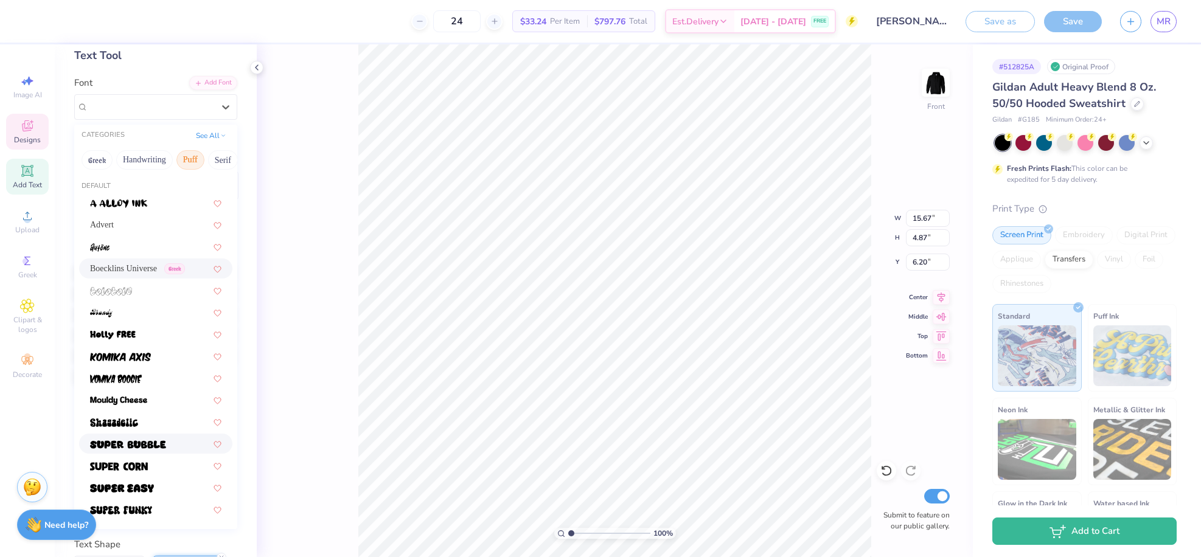
click at [142, 449] on img at bounding box center [128, 445] width 76 height 9
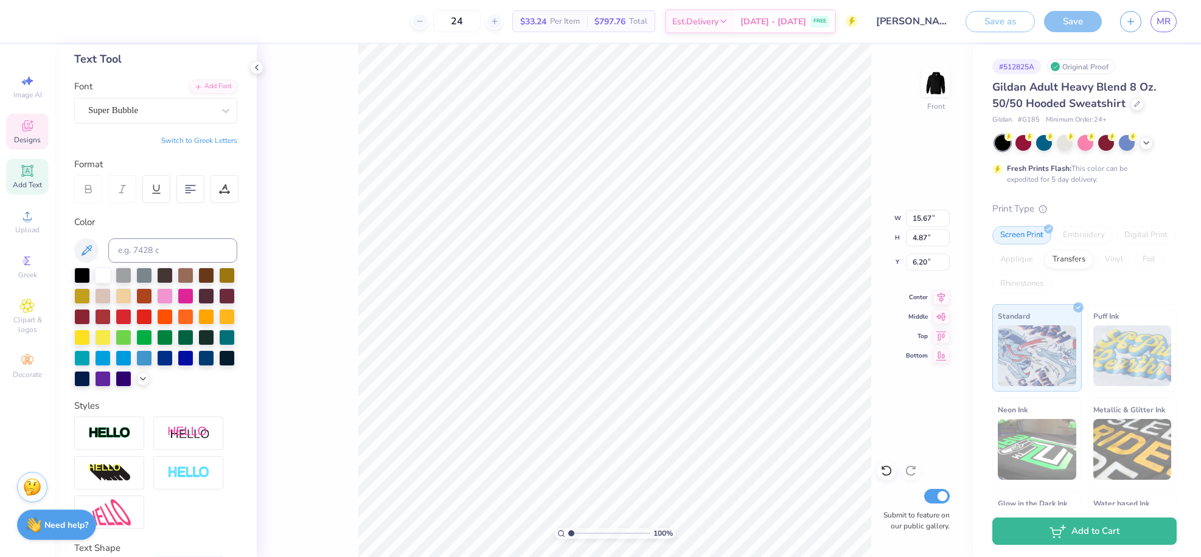
type input "4.89"
type input "6.19"
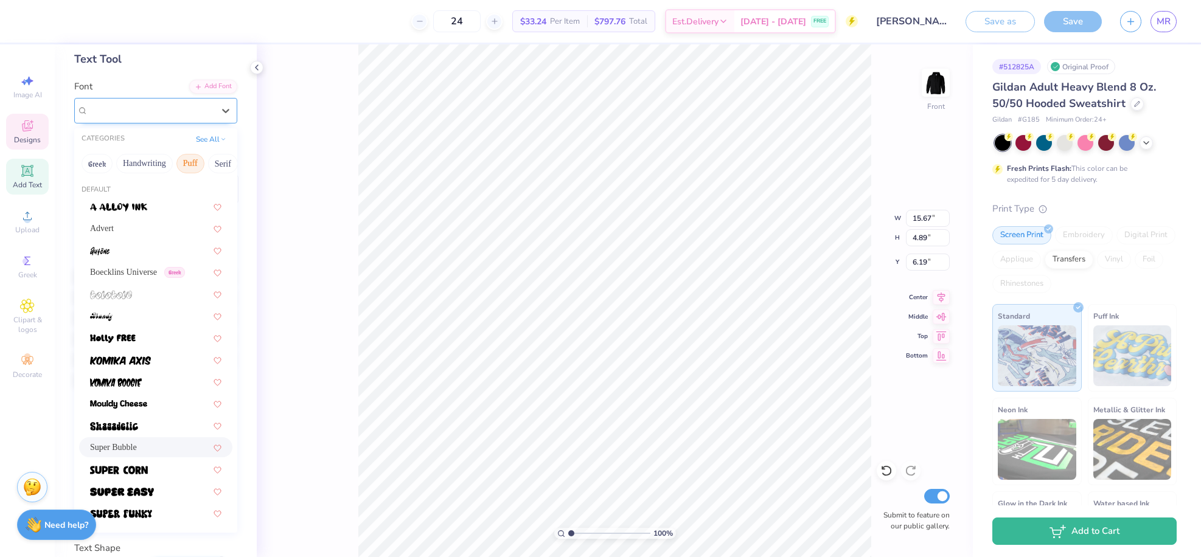
click at [145, 113] on div "Super Bubble" at bounding box center [151, 110] width 128 height 19
click at [141, 365] on img at bounding box center [120, 361] width 61 height 9
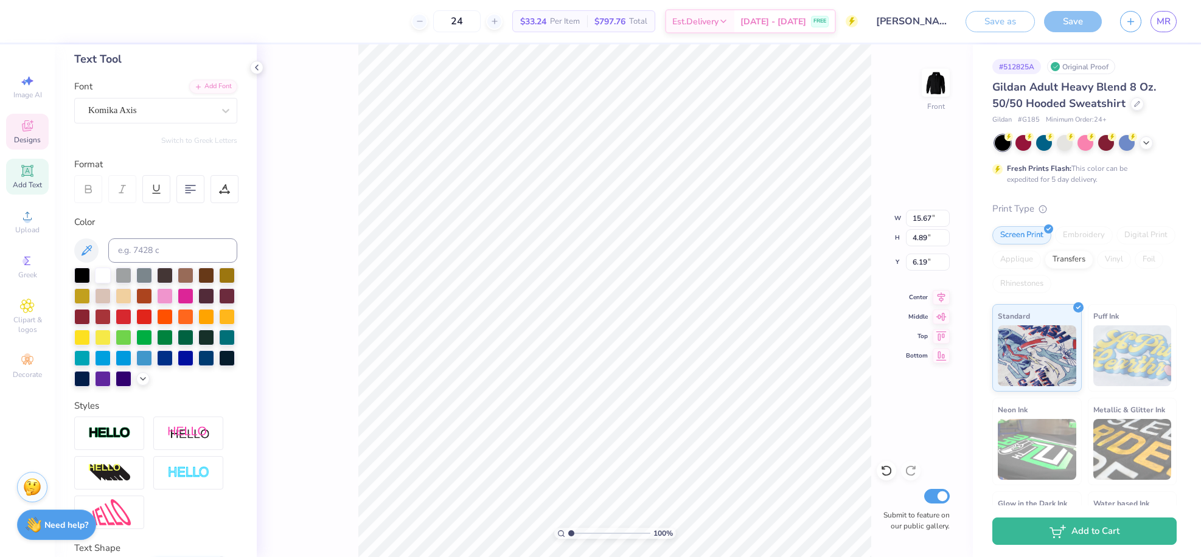
type input "14.07"
type input "4.54"
type input "6.36"
click at [131, 316] on div at bounding box center [124, 316] width 16 height 16
click at [102, 278] on div at bounding box center [103, 275] width 16 height 16
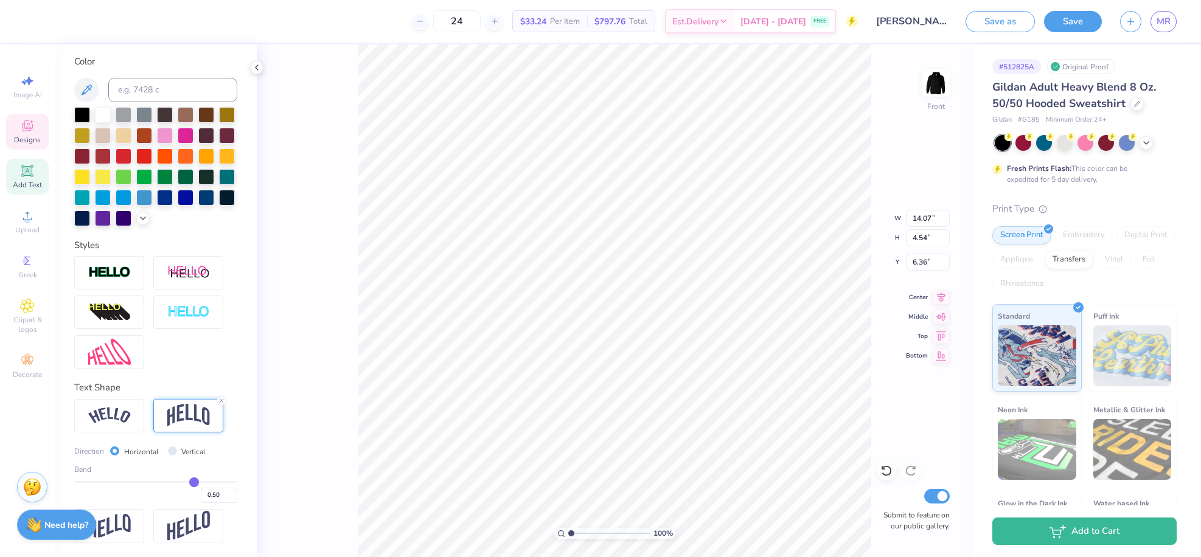
scroll to position [242, 0]
type input "0.48"
type input "0.47"
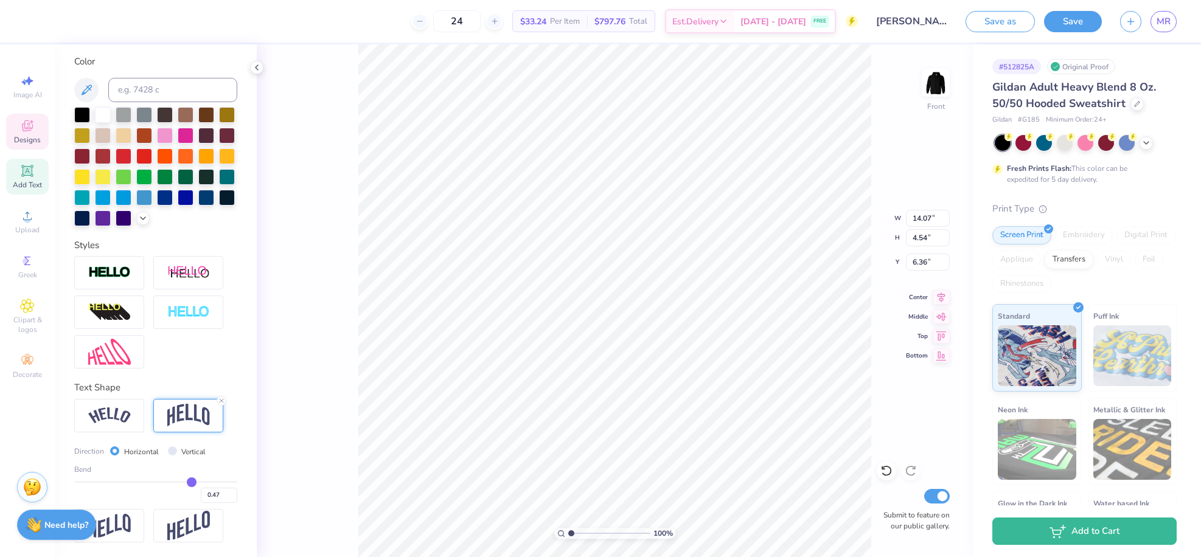
type input "0.46"
type input "0.44"
type input "0.43"
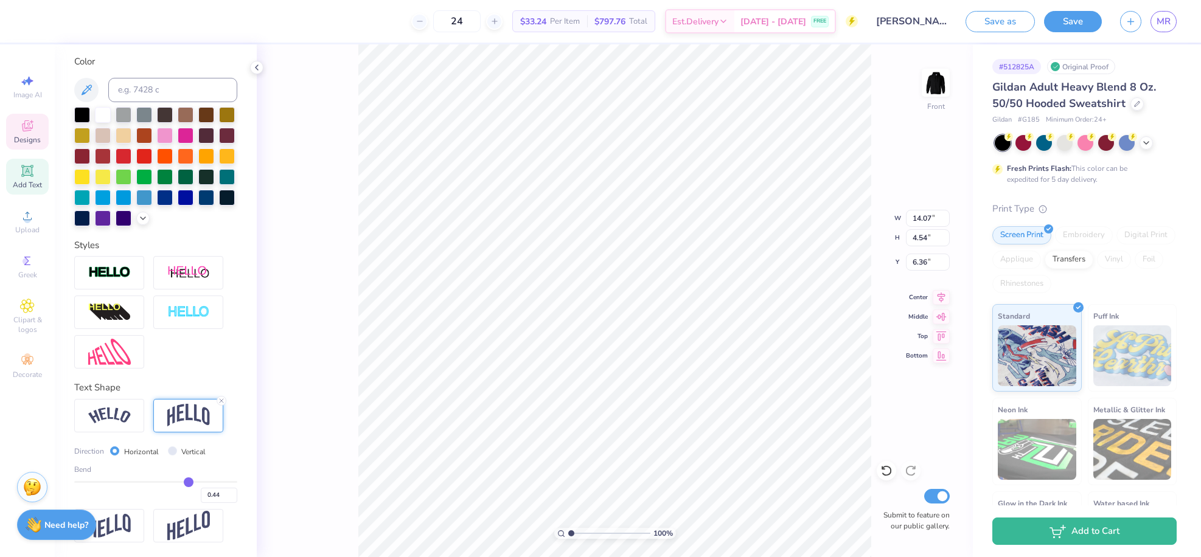
type input "0.43"
type input "0.41"
type input "0.4"
type input "0.40"
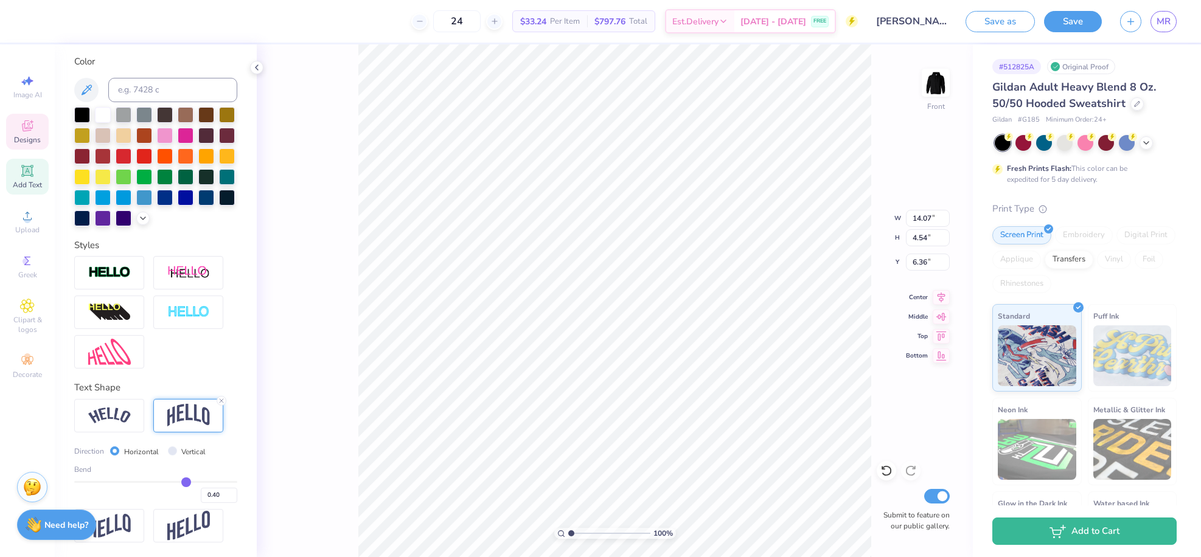
type input "0.39"
type input "0.37"
type input "0.35"
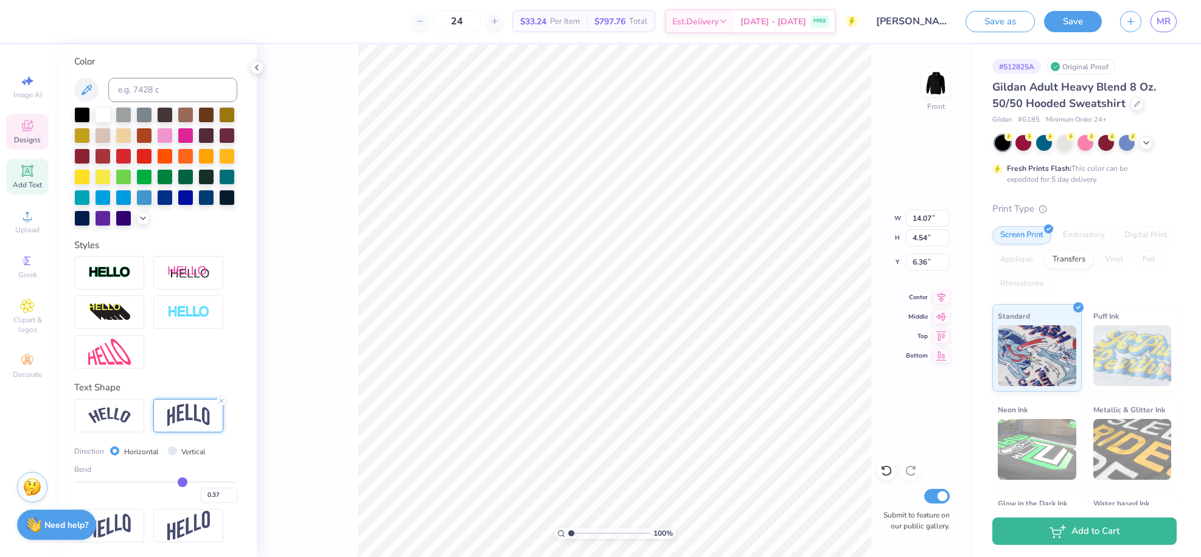
type input "0.35"
type input "0.33"
type input "0.32"
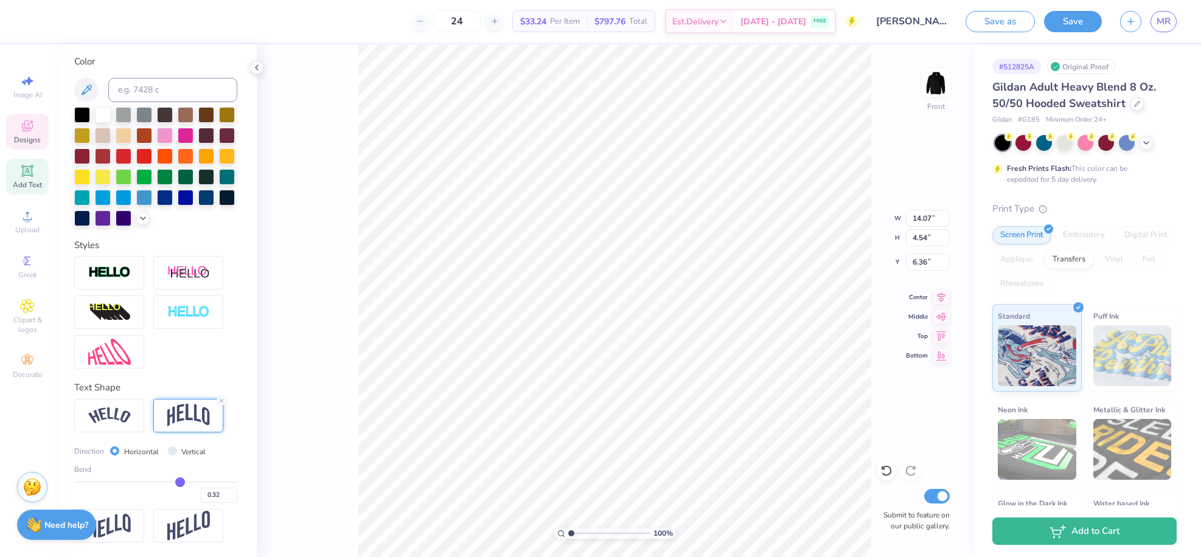
type input "0.31"
type input "0.3"
type input "0.30"
type input "0.27"
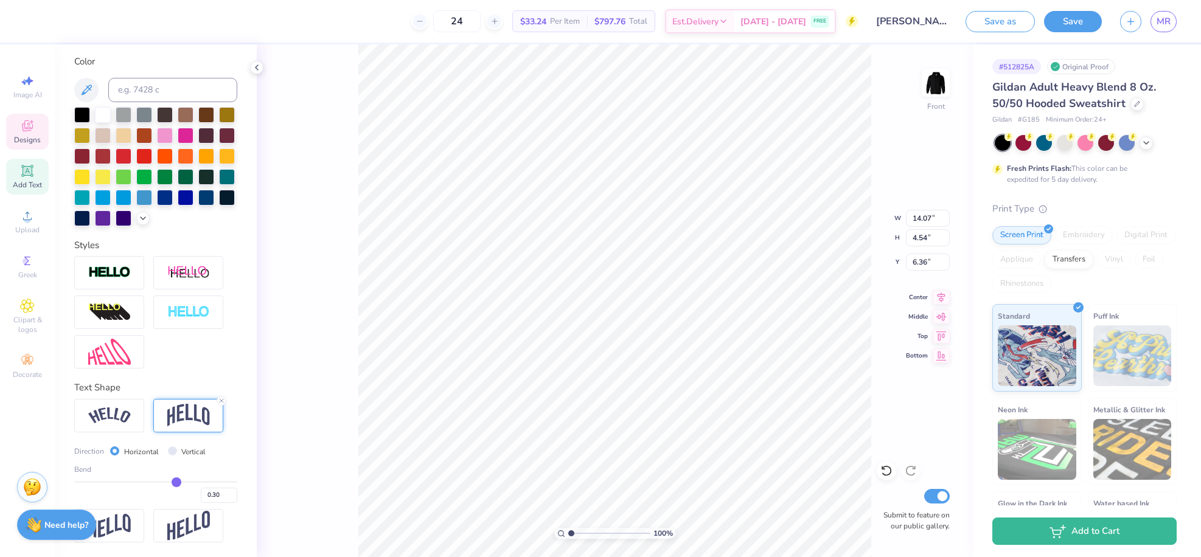
type input "0.27"
type input "0.26"
type input "0.25"
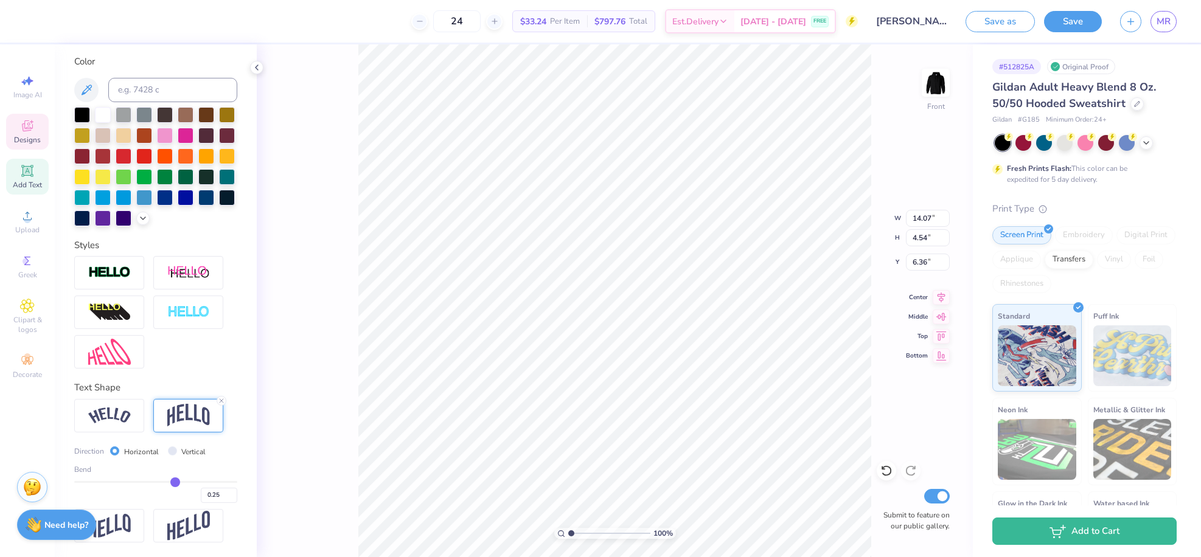
type input "0.24"
type input "0.23"
type input "0.22"
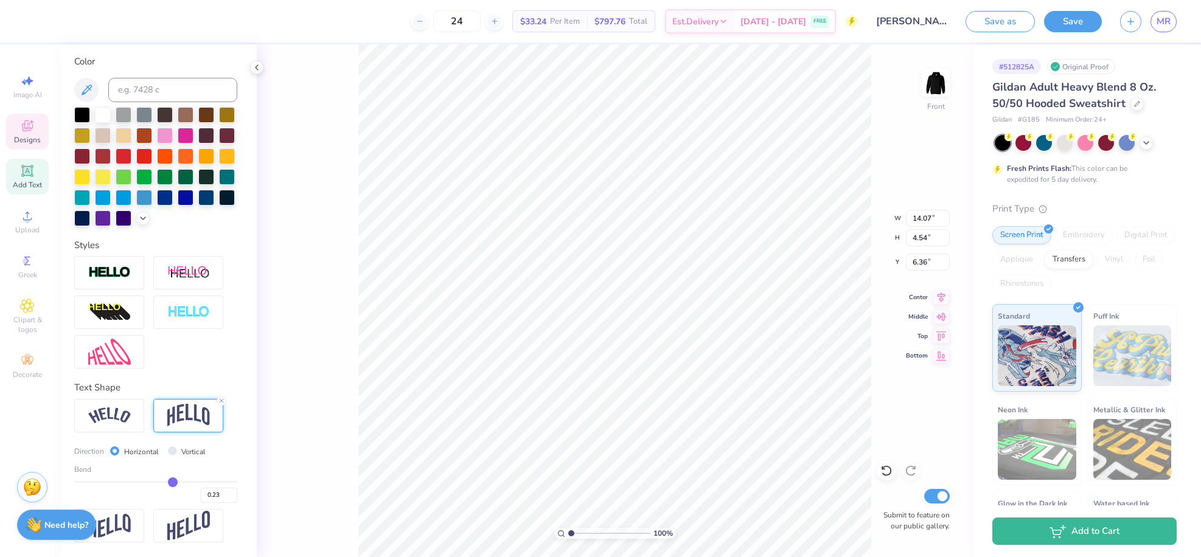
type input "0.22"
type input "0.21"
type input "0.2"
type input "0.20"
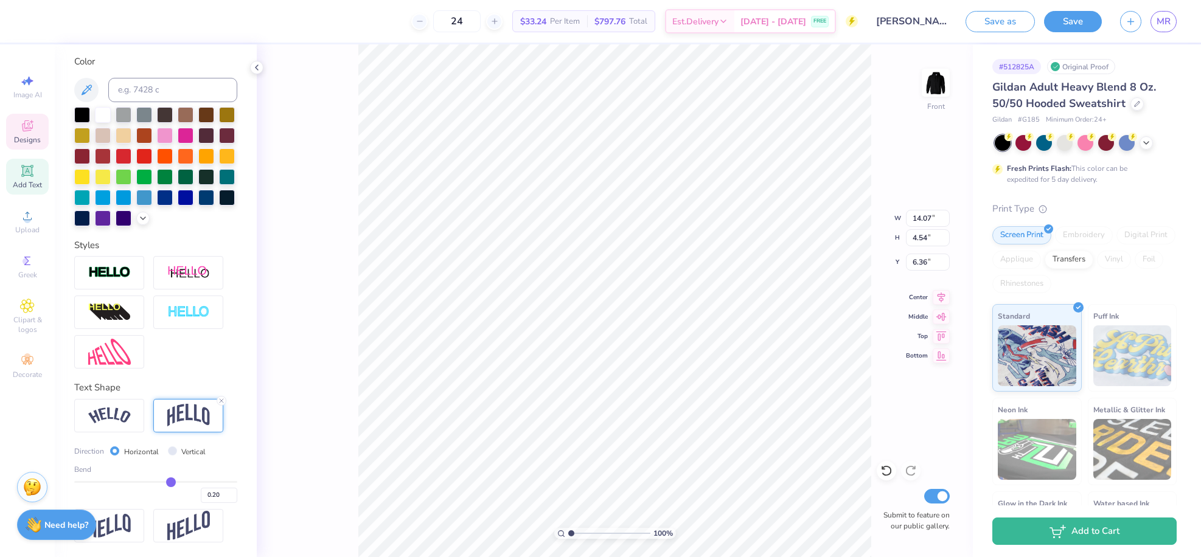
type input "0.19"
type input "0.18"
type input "0.17"
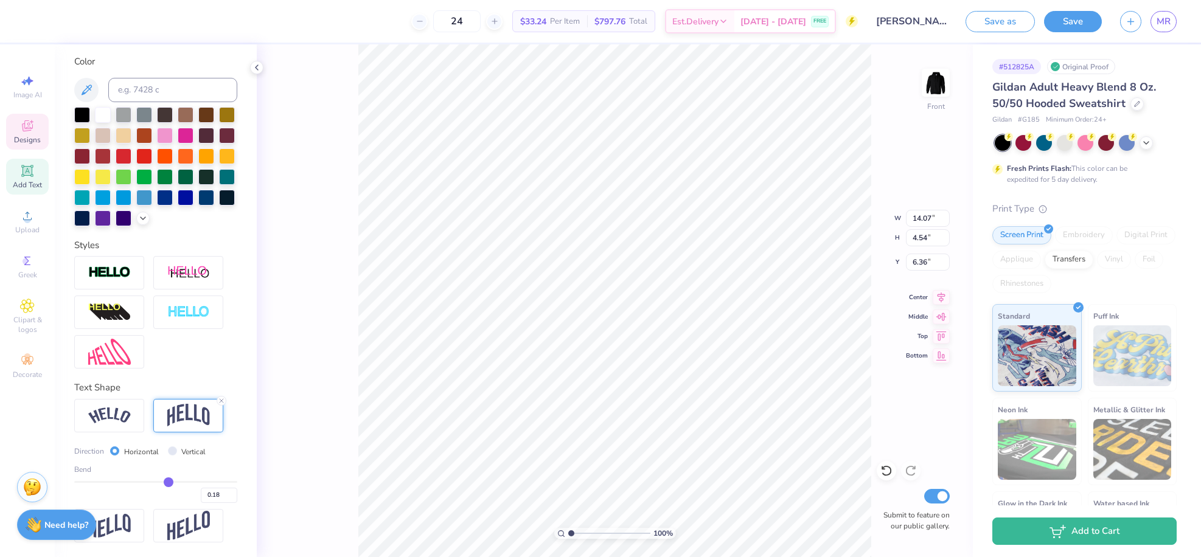
type input "0.17"
type input "0.16"
type input "0.15"
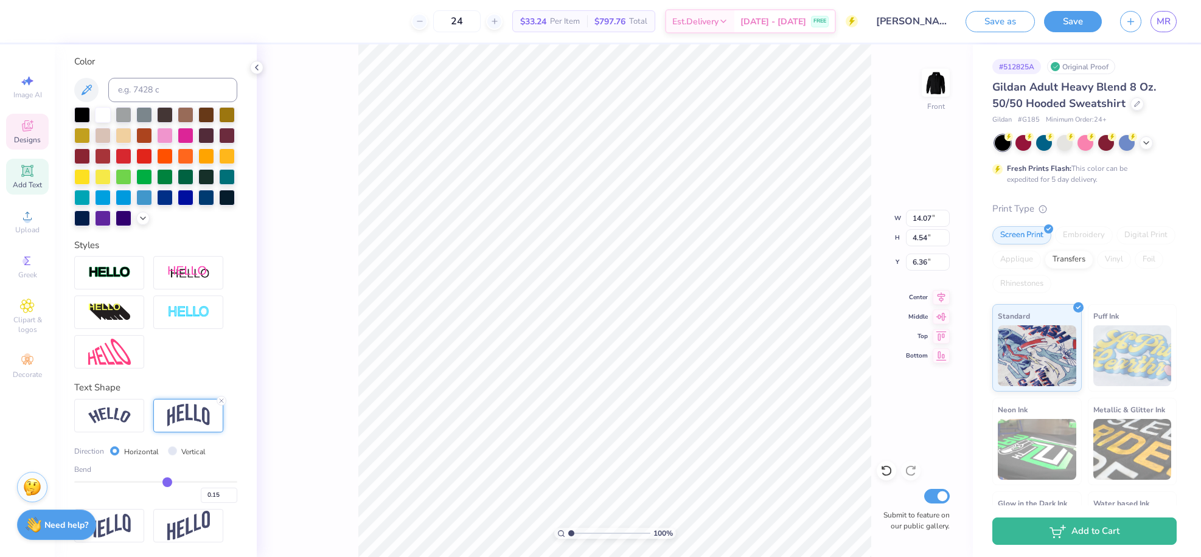
type input "0.14"
type input "0.12"
type input "0.11"
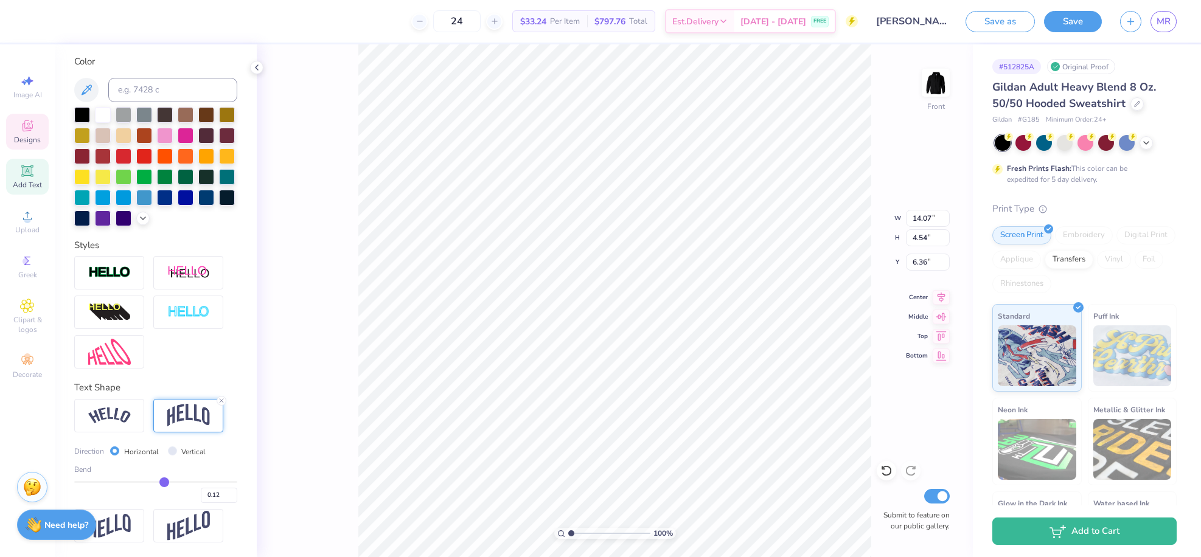
type input "0.11"
type input "0.1"
type input "0.10"
type input "0.08"
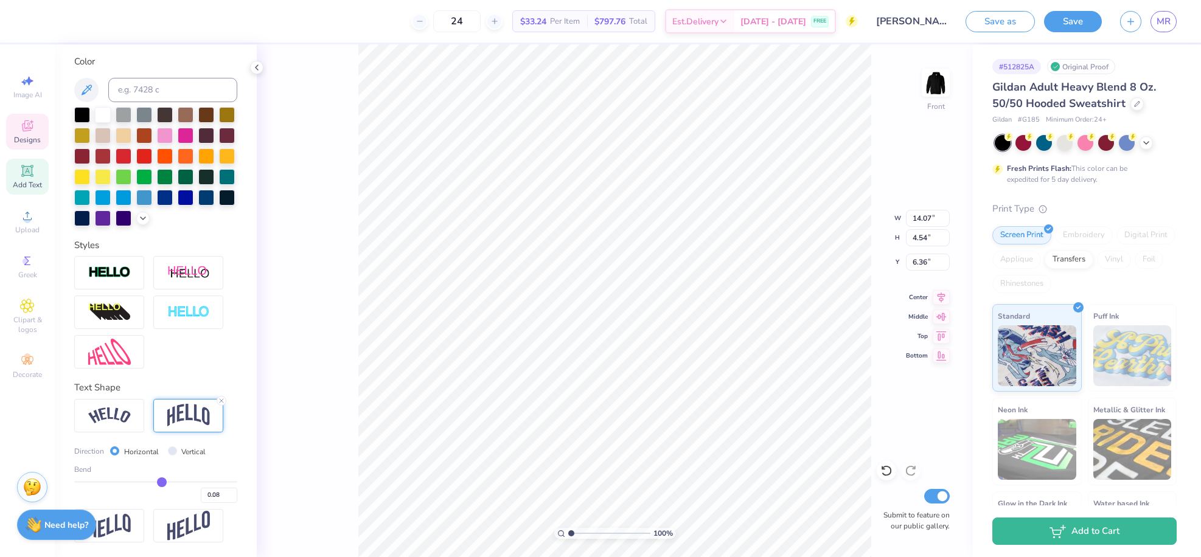
type input "0.07"
type input "0.06"
type input "0.05"
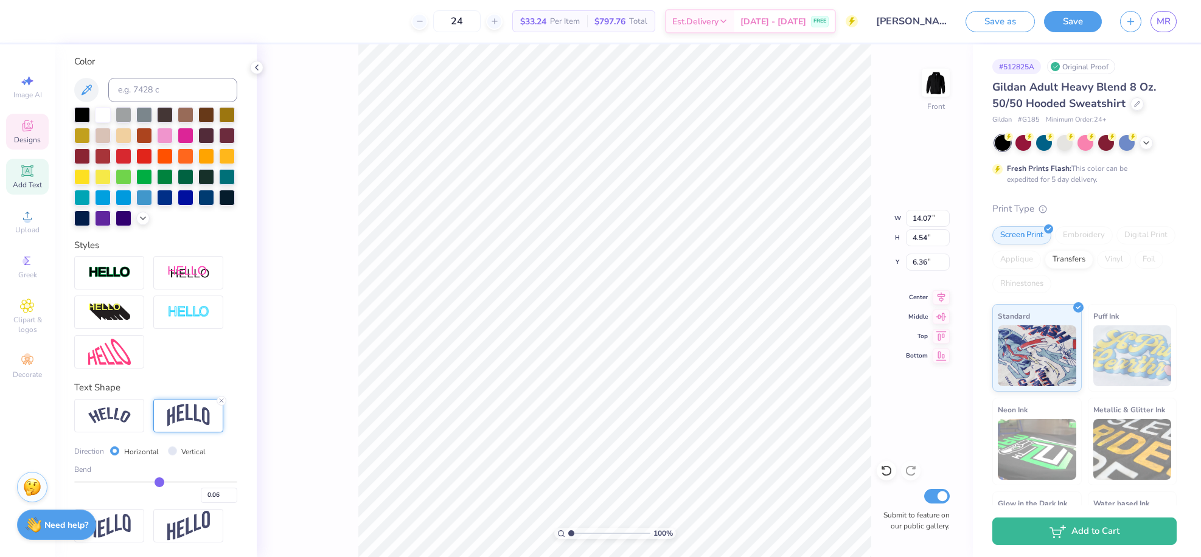
type input "0.05"
type input "0.04"
type input "0.03"
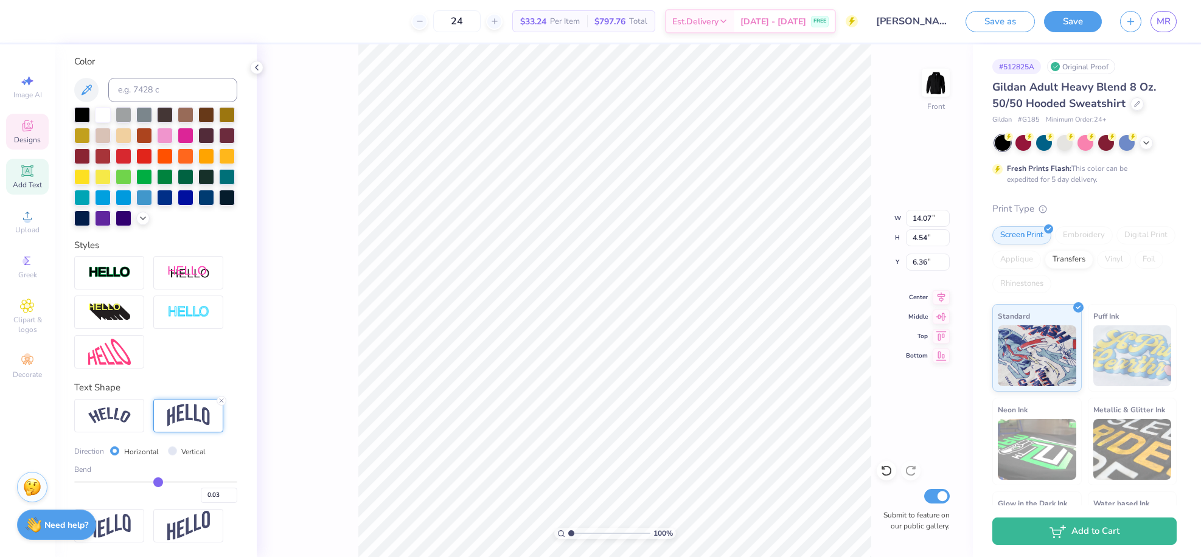
type input "0.02"
type input "0.01"
type input "-0.01"
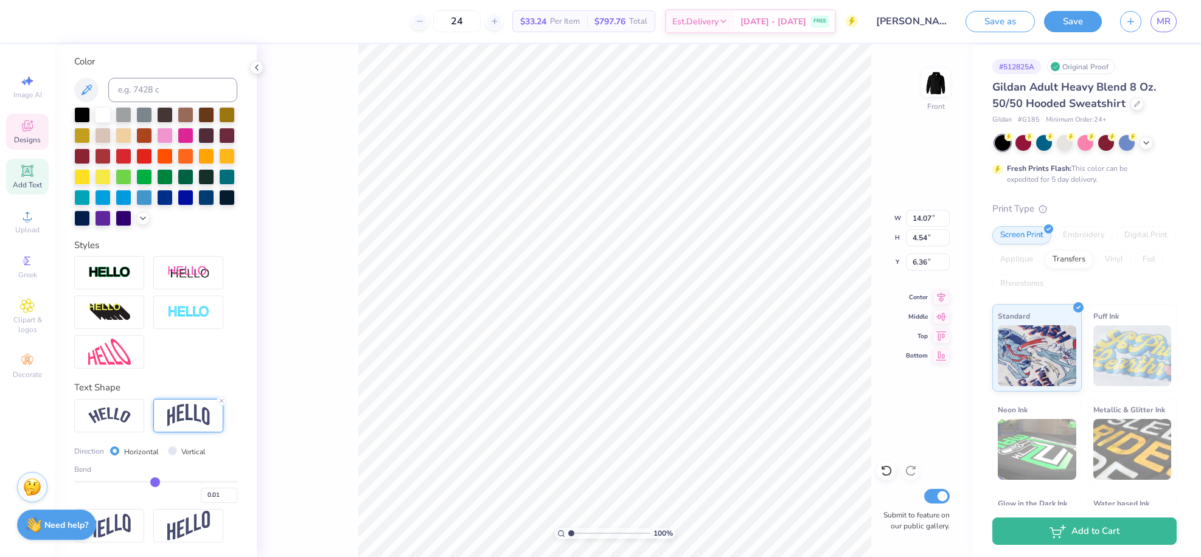
type input "-0.01"
type input "-0.02"
type input "-0.04"
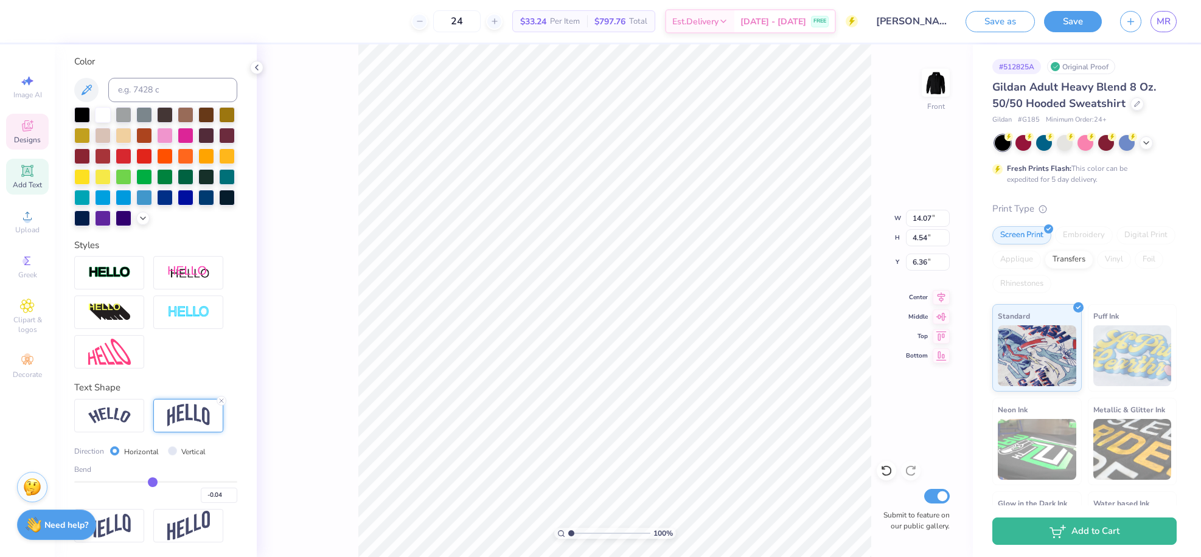
type input "-0.05"
type input "-0.07"
drag, startPoint x: 186, startPoint y: 484, endPoint x: 146, endPoint y: 487, distance: 39.7
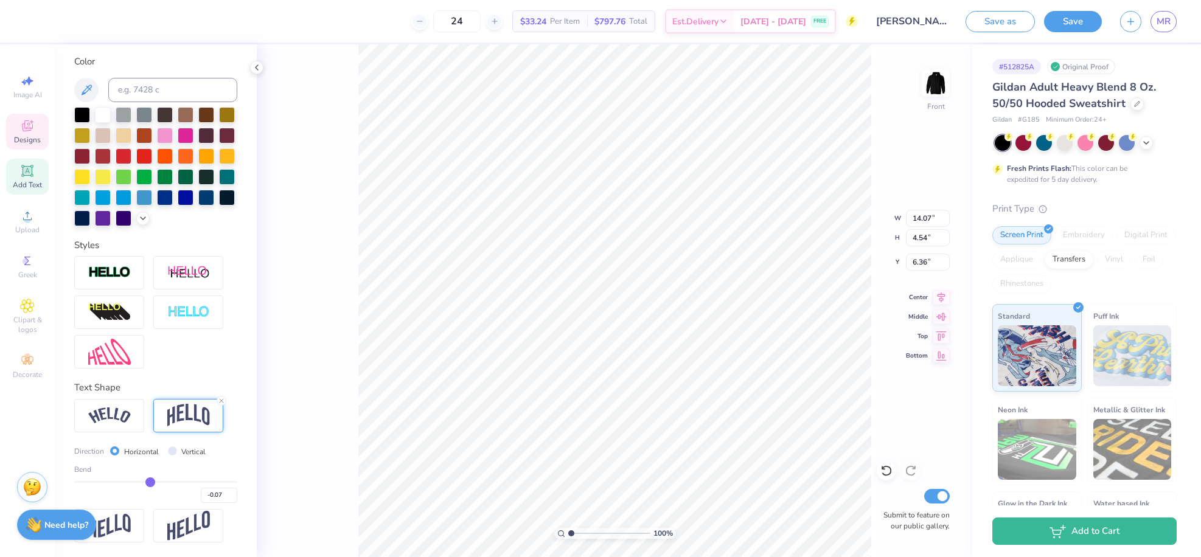
type input "-0.07"
click at [146, 483] on input "range" at bounding box center [155, 482] width 163 height 2
type input "2.33"
type input "7.62"
type input "-0.03"
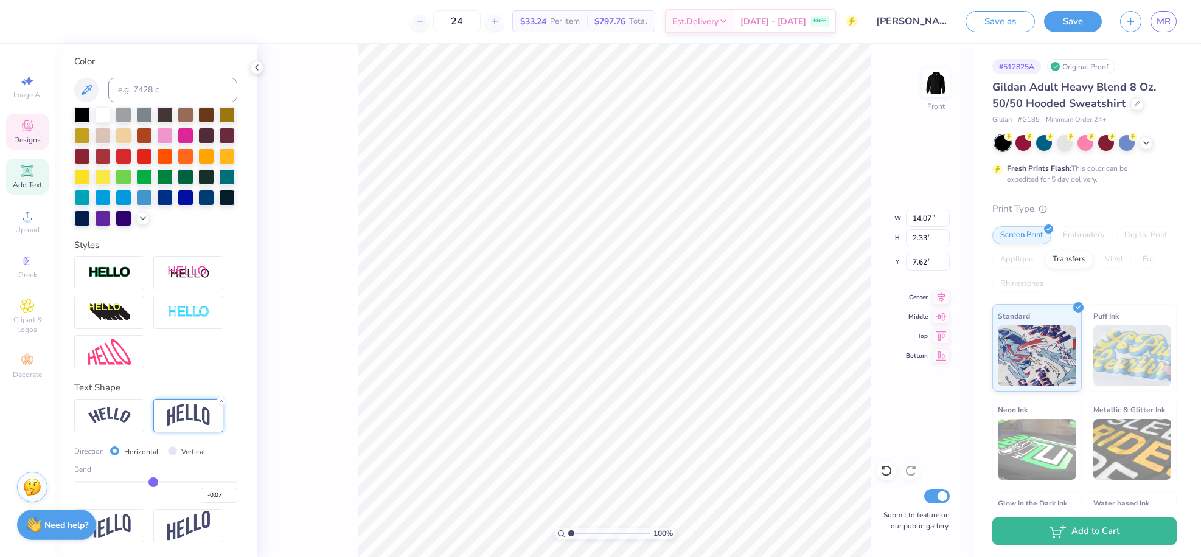
type input "-0.03"
type input "-0.02"
type input "0.01"
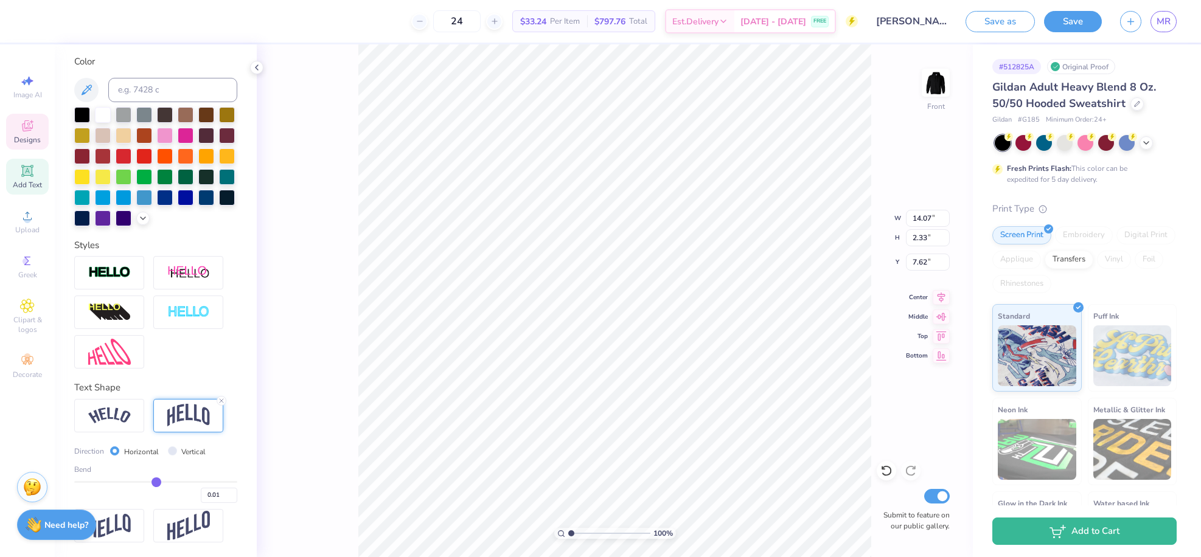
type input "0.04"
type input "0.05"
type input "0.07"
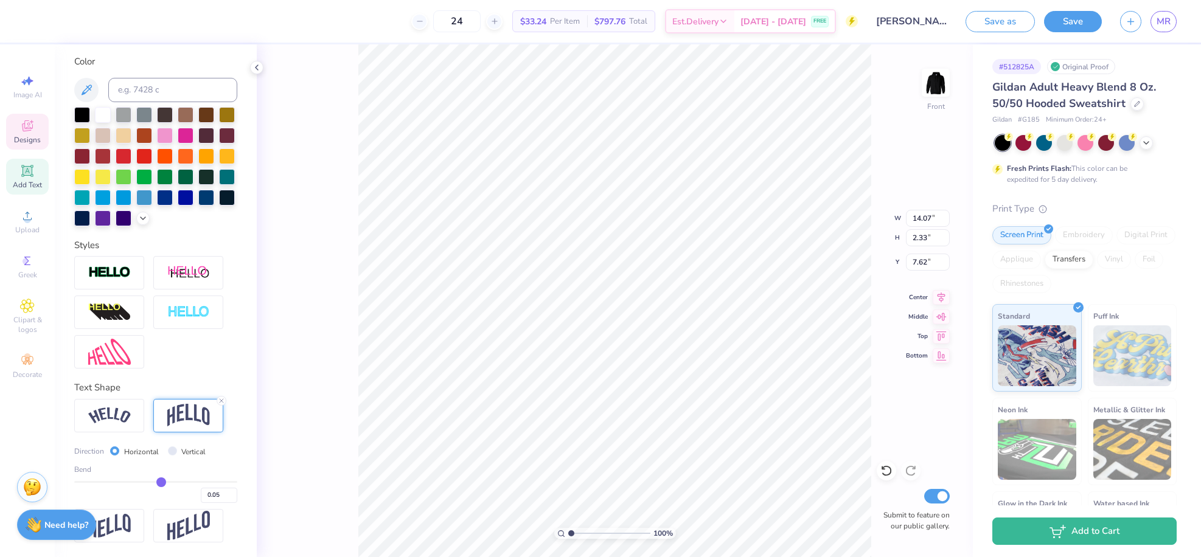
type input "0.07"
type input "0.08"
type input "0.09"
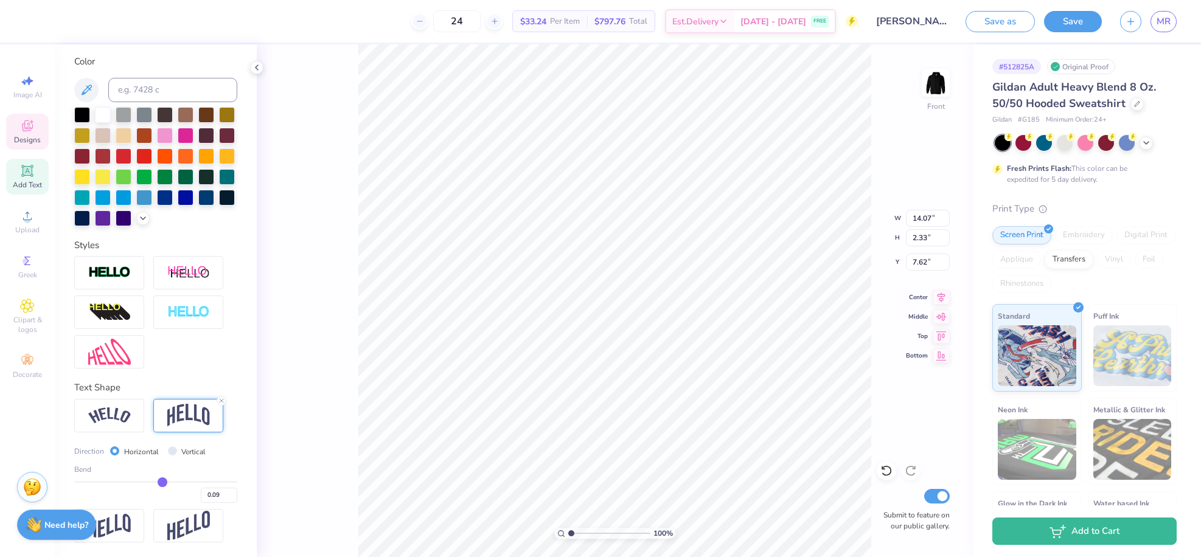
type input "0.1"
type input "0.10"
type input "0.12"
type input "0.13"
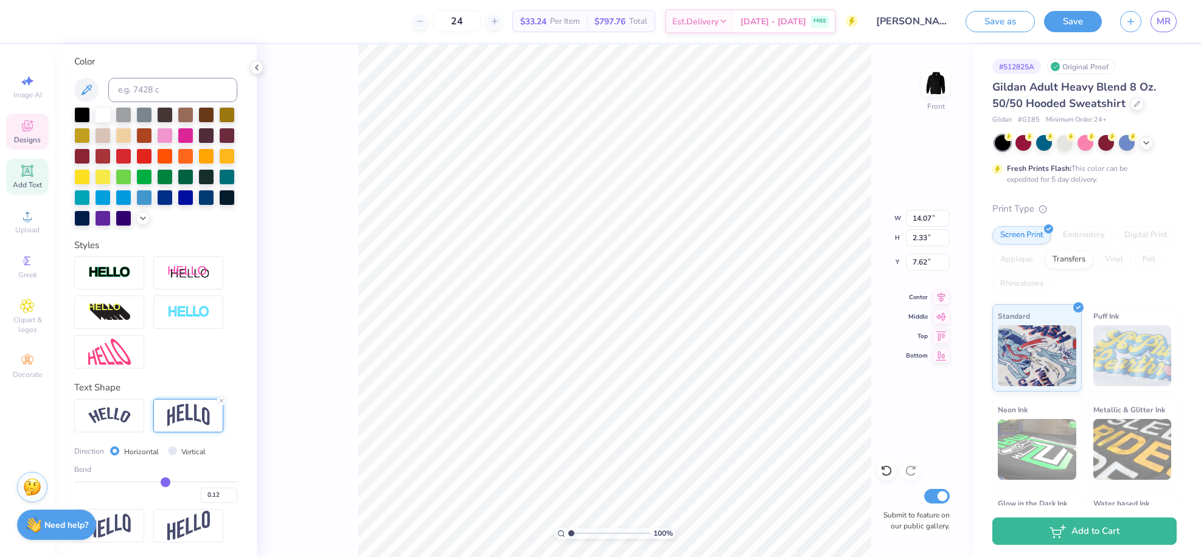
type input "0.13"
type input "0.15"
type input "0.16"
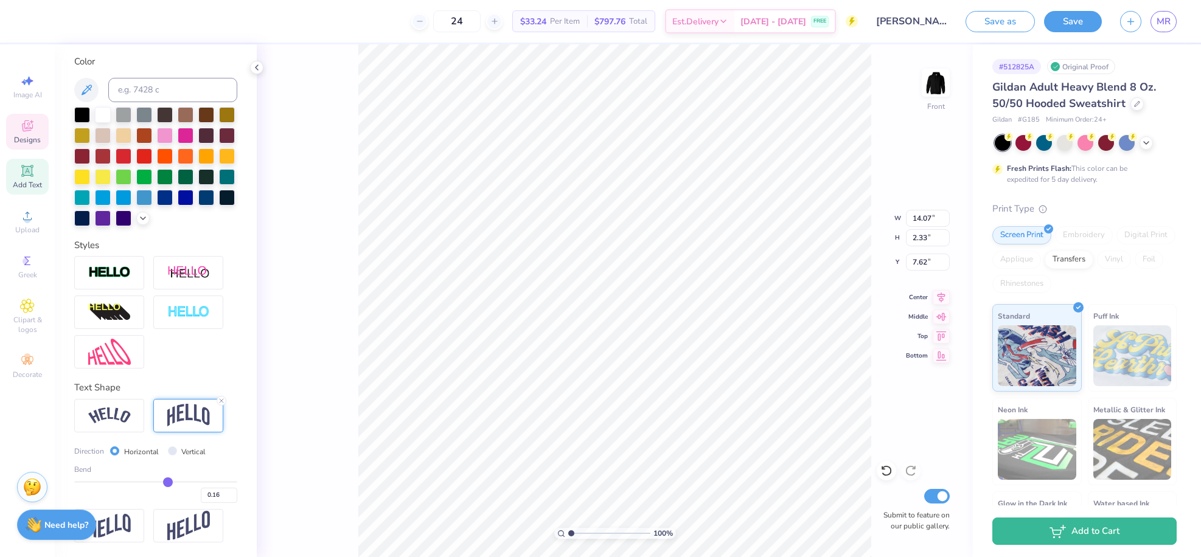
type input "0.17"
type input "0.2"
type input "0.20"
type input "0.26"
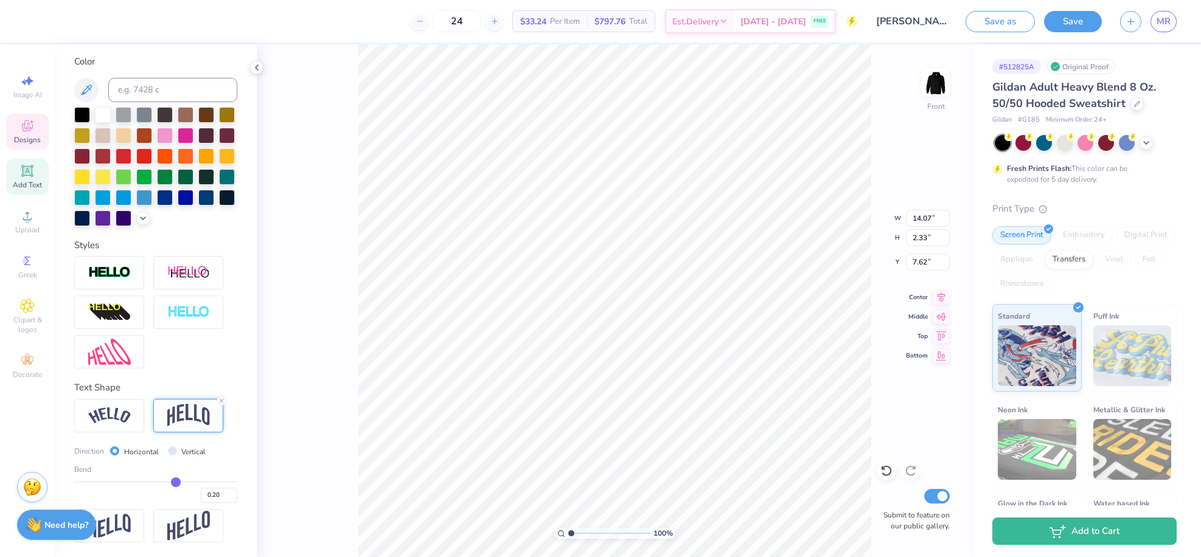
type input "0.26"
type input "0.32"
type input "0.34"
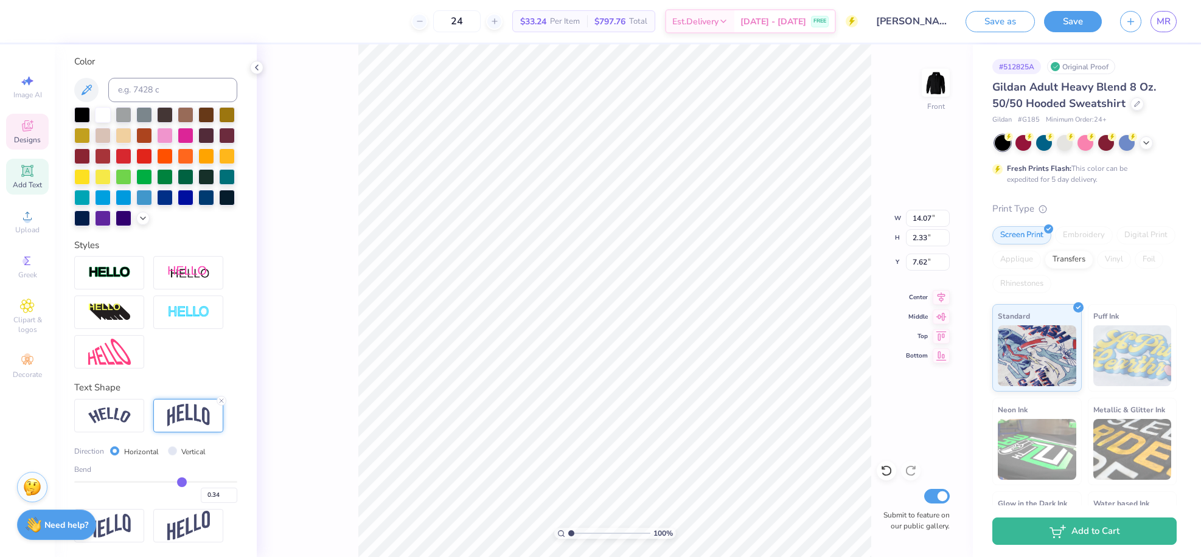
type input "0.35"
drag, startPoint x: 149, startPoint y: 484, endPoint x: 176, endPoint y: 484, distance: 27.4
type input "0.35"
click at [176, 483] on input "range" at bounding box center [155, 482] width 163 height 2
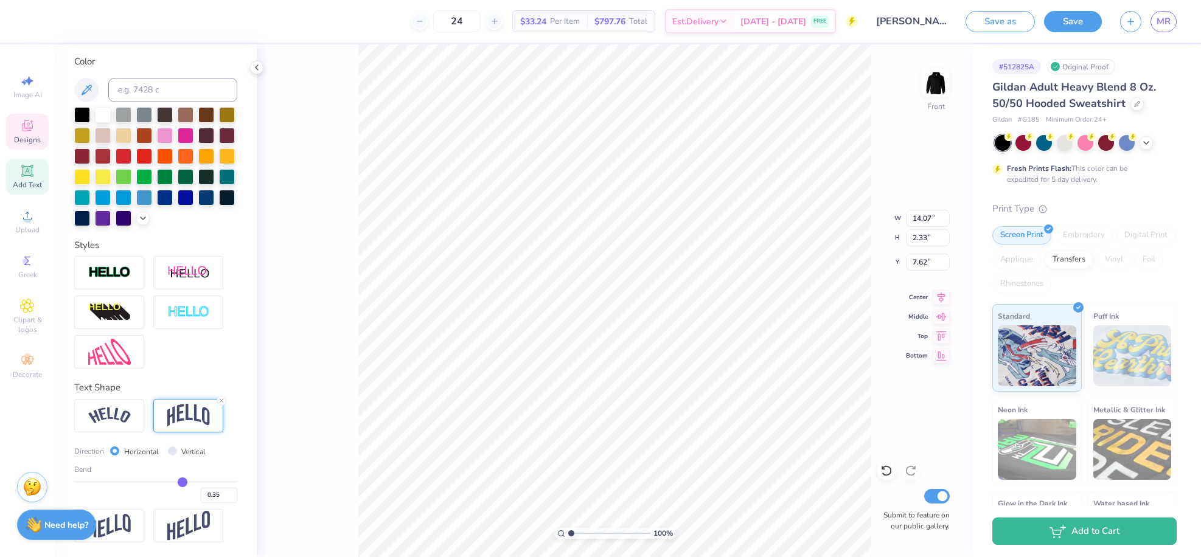
type input "3.68"
type input "6.79"
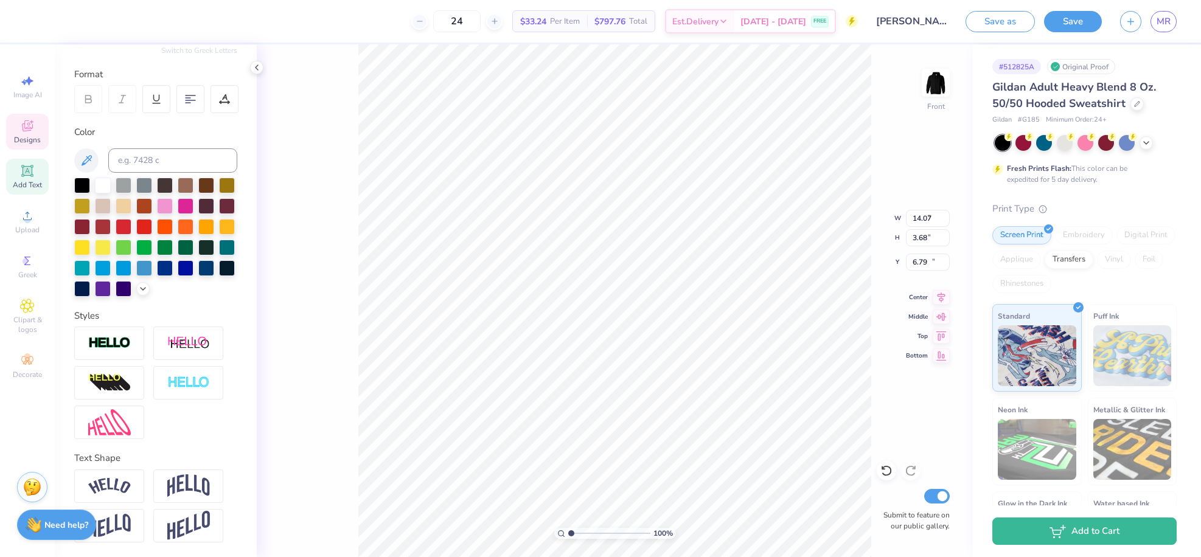
type input "6.44"
type input "1.30"
type input "19.03"
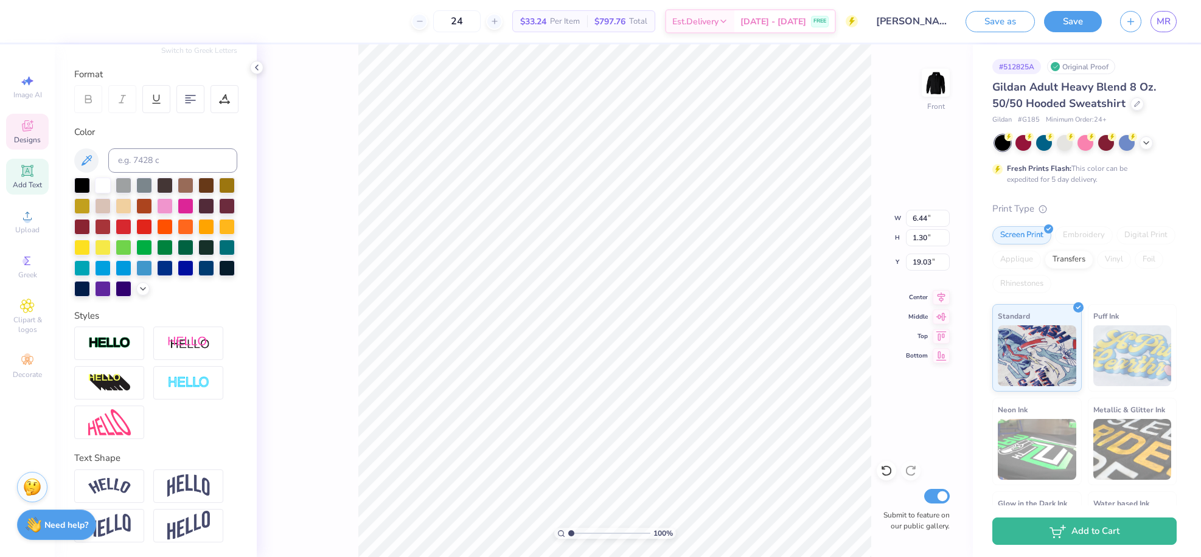
type textarea "P"
click at [887, 472] on icon at bounding box center [887, 471] width 12 height 12
click at [298, 382] on div "100 % Front W 7.36 7.36 " H 10.34 10.34 " Y 9.99 9.99 " Center Middle Top Botto…" at bounding box center [615, 300] width 716 height 513
click at [29, 141] on span "Designs" at bounding box center [27, 140] width 27 height 10
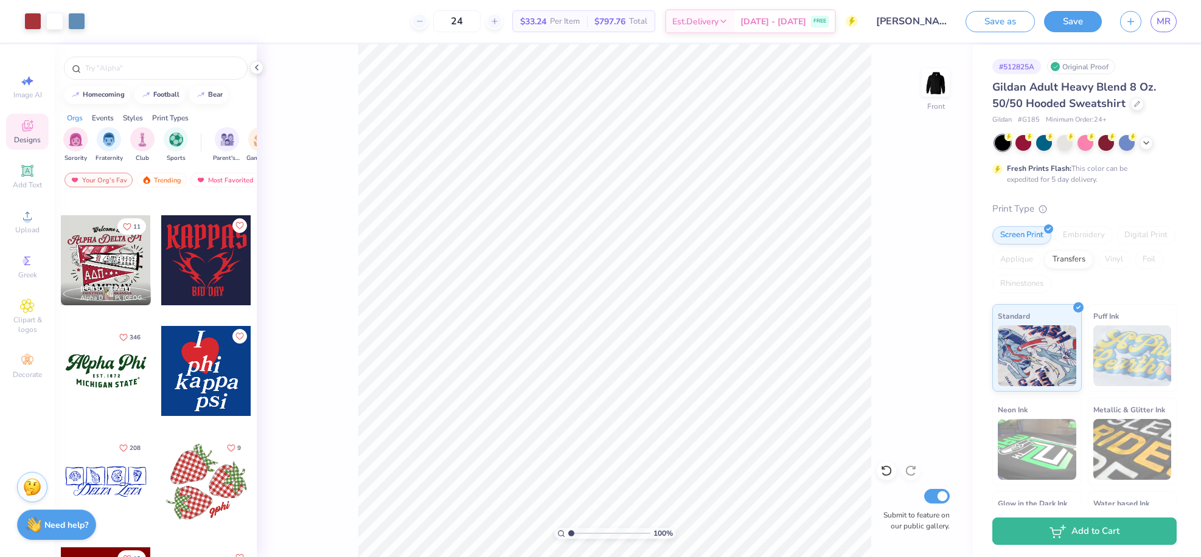
scroll to position [1313, 0]
click at [119, 69] on input "text" at bounding box center [162, 68] width 156 height 12
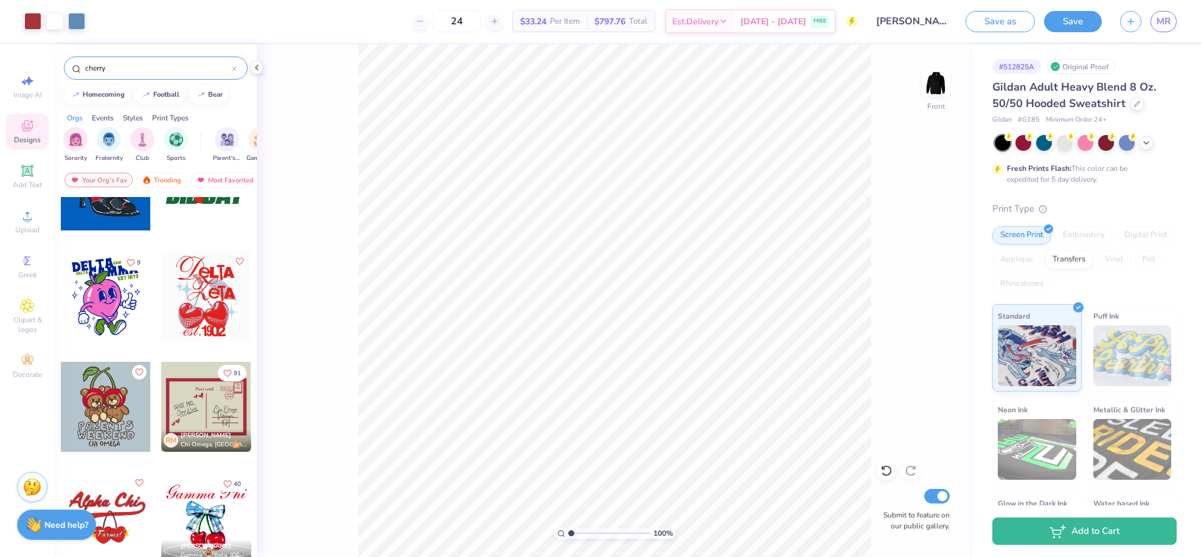
scroll to position [39, 0]
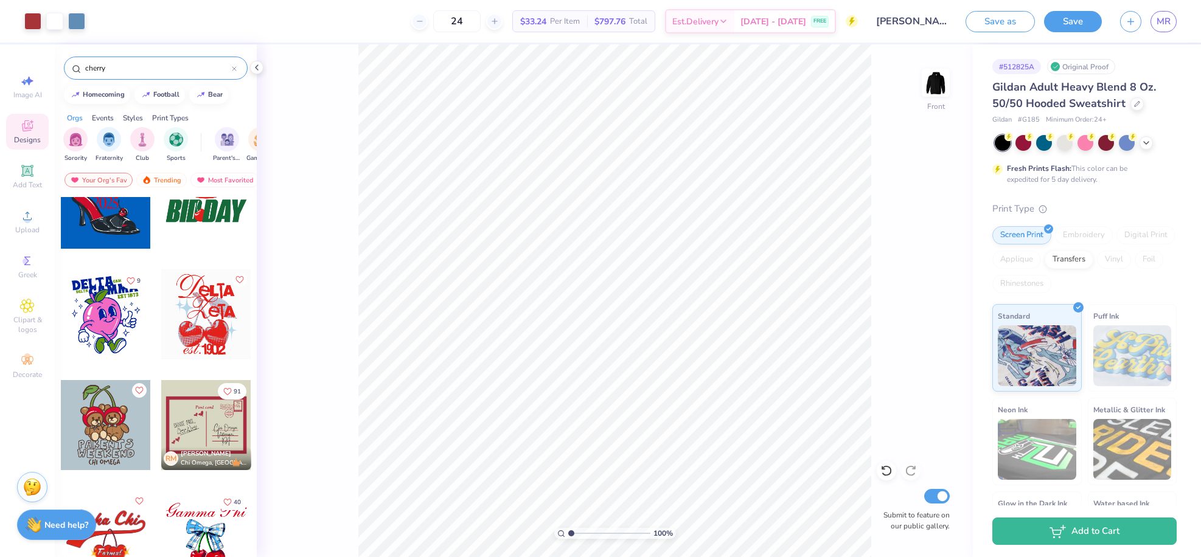
click at [208, 323] on div at bounding box center [206, 315] width 90 height 90
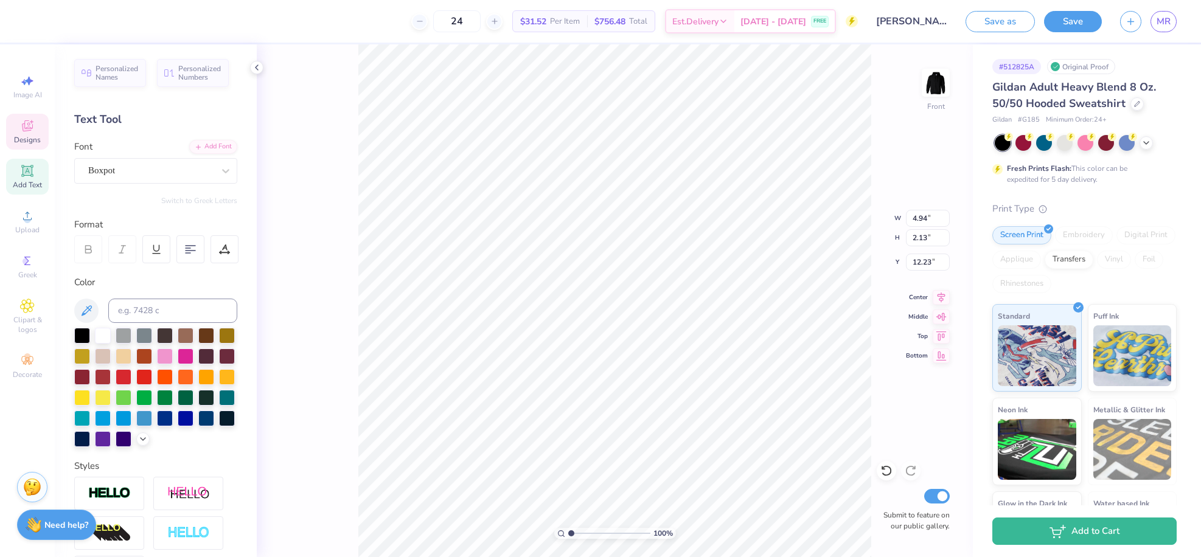
scroll to position [10, 1]
click at [713, 348] on li "Duplicate" at bounding box center [713, 353] width 96 height 24
click at [109, 337] on div at bounding box center [103, 335] width 16 height 16
click at [33, 23] on div at bounding box center [32, 20] width 17 height 17
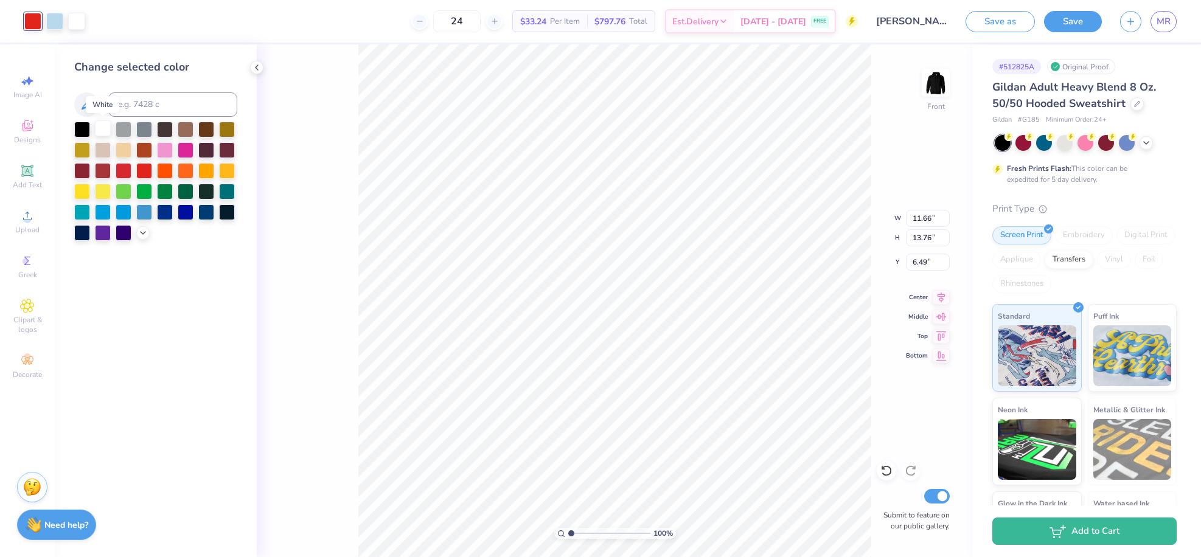
click at [102, 129] on div at bounding box center [103, 129] width 16 height 16
click at [56, 21] on div at bounding box center [54, 20] width 17 height 17
click at [118, 147] on div at bounding box center [124, 149] width 16 height 16
drag, startPoint x: 102, startPoint y: 155, endPoint x: 128, endPoint y: 169, distance: 29.4
click at [102, 155] on div at bounding box center [103, 150] width 16 height 16
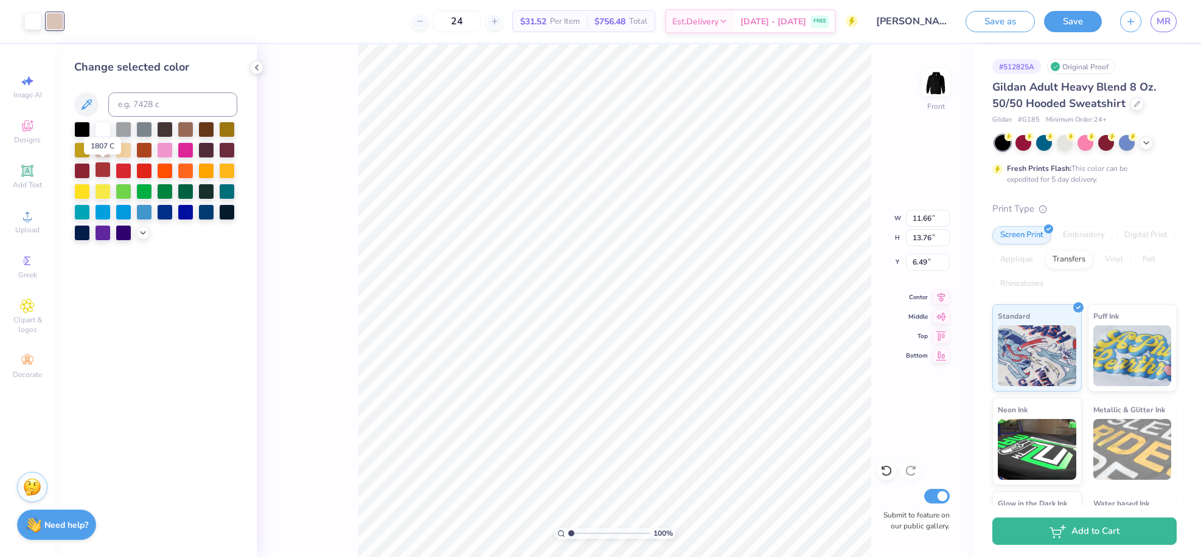
click at [109, 172] on div at bounding box center [103, 170] width 16 height 16
click at [139, 231] on icon at bounding box center [143, 232] width 10 height 10
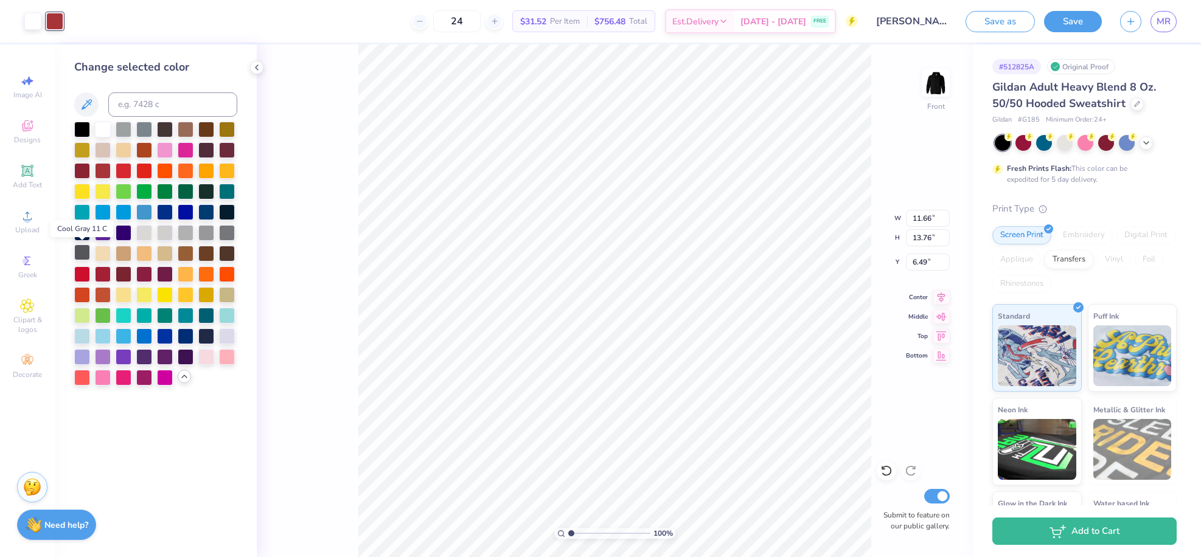
click at [88, 251] on div at bounding box center [82, 253] width 16 height 16
click at [283, 297] on div "100 % Front W 11.66 11.66 " H 13.76 13.76 " Y 6.49 6.49 " Center Middle Top Bot…" at bounding box center [615, 300] width 716 height 513
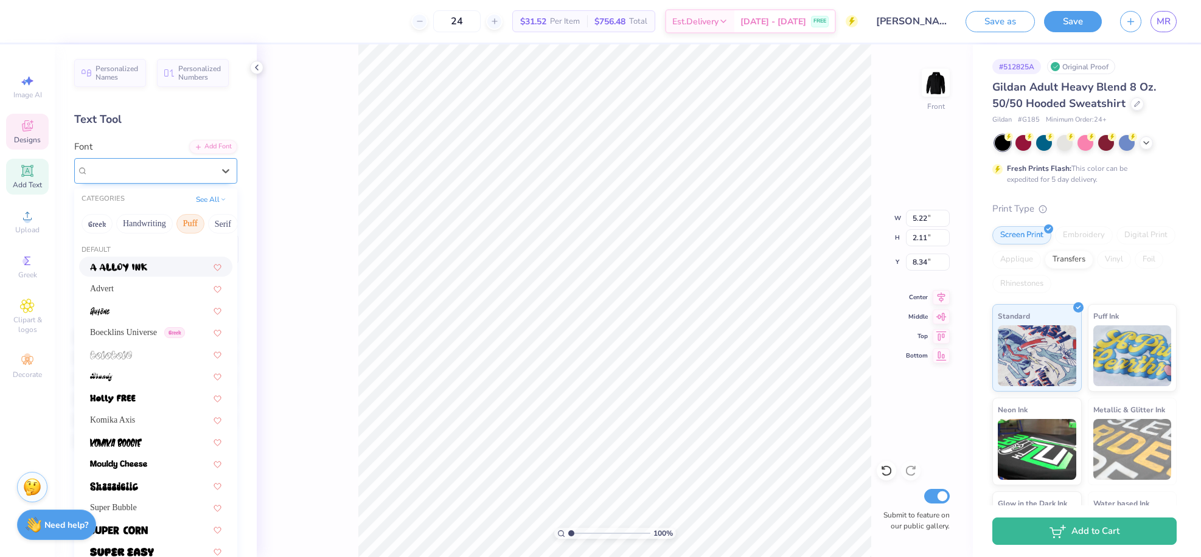
click at [174, 169] on div "Boxpot" at bounding box center [151, 170] width 128 height 19
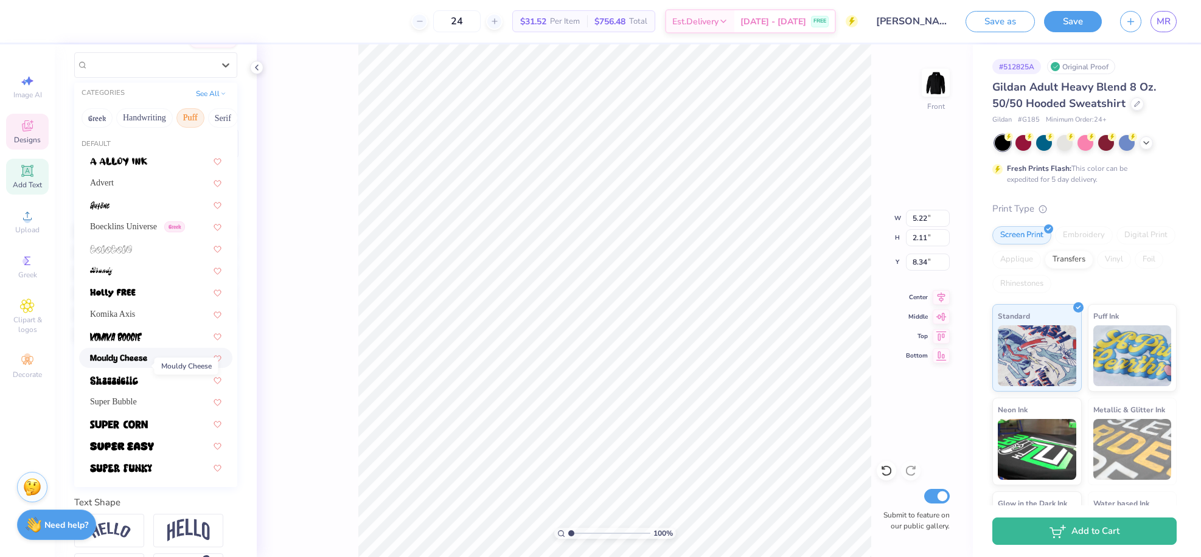
scroll to position [111, 0]
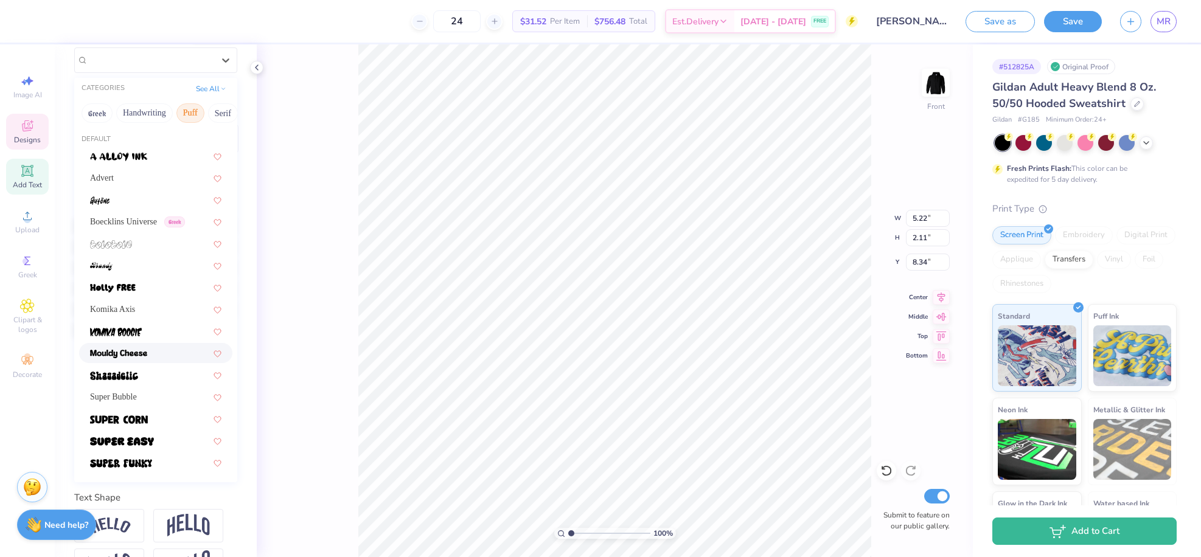
click at [156, 355] on div at bounding box center [155, 353] width 131 height 13
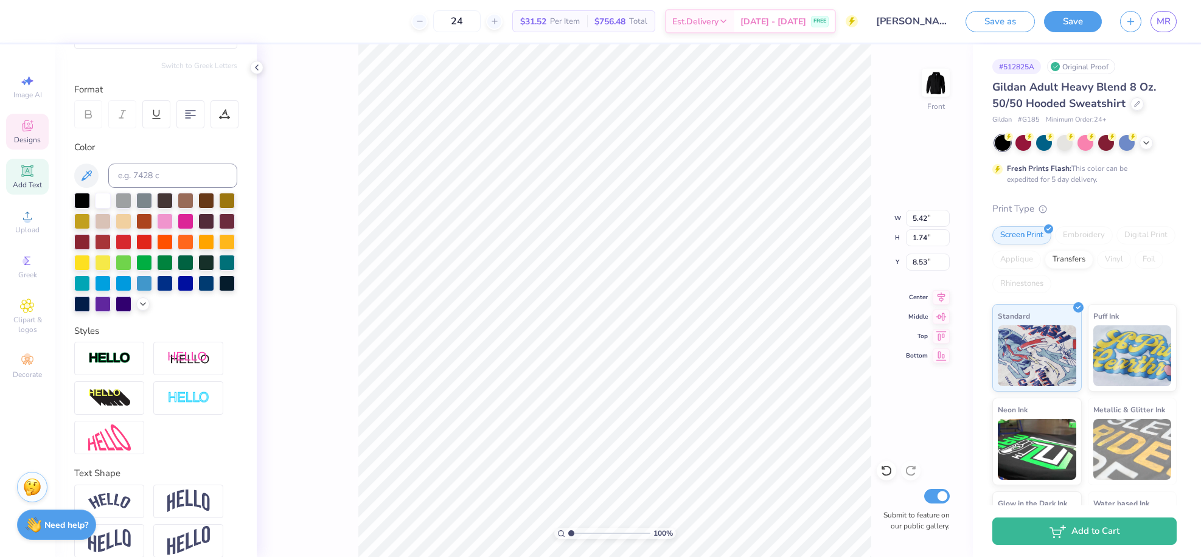
scroll to position [170, 0]
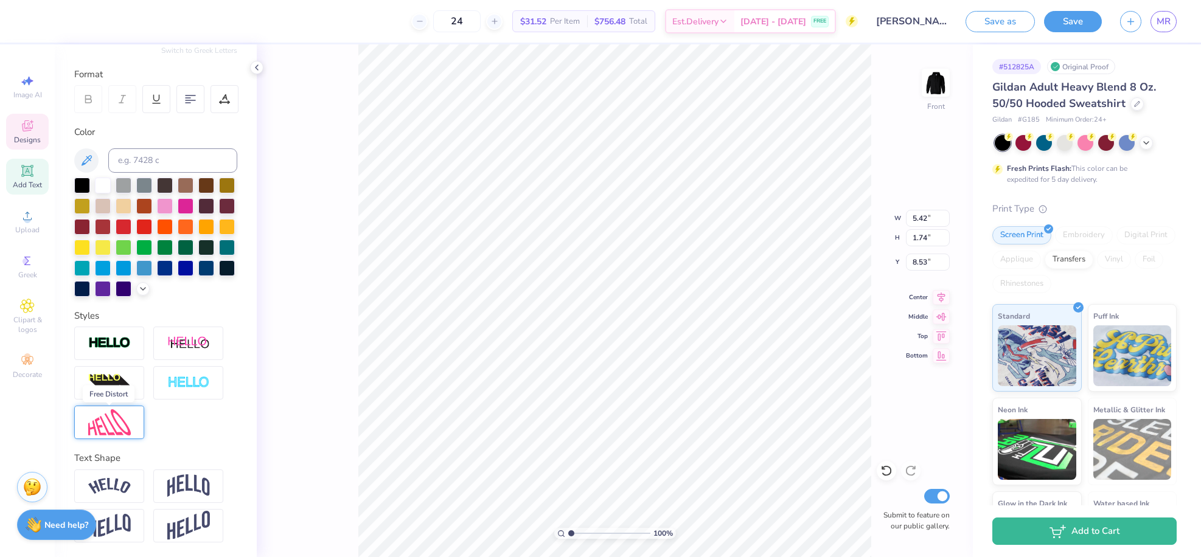
click at [130, 421] on img at bounding box center [109, 423] width 43 height 26
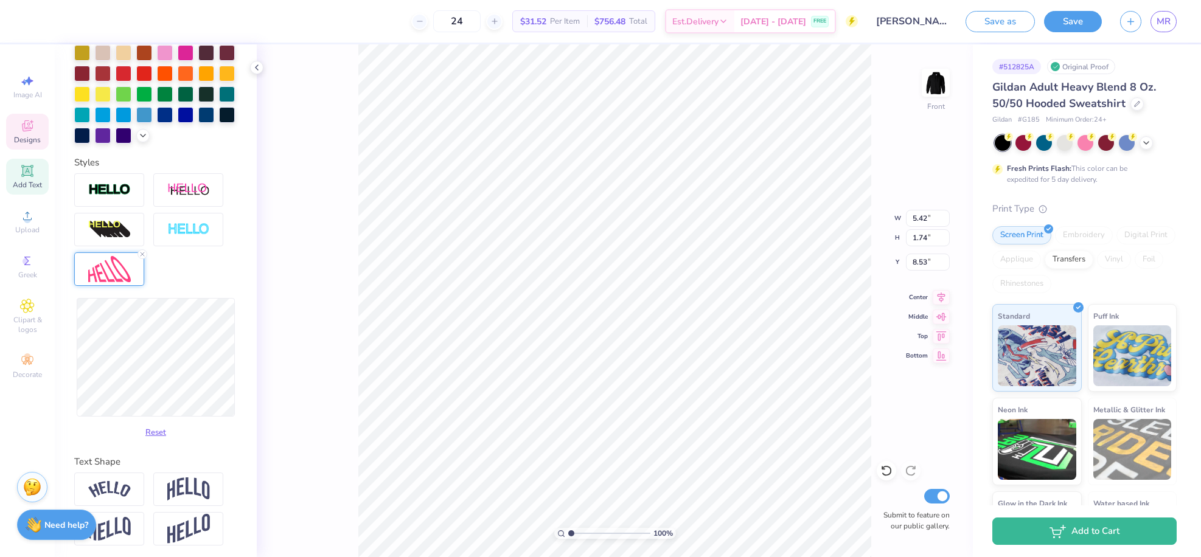
scroll to position [318, 0]
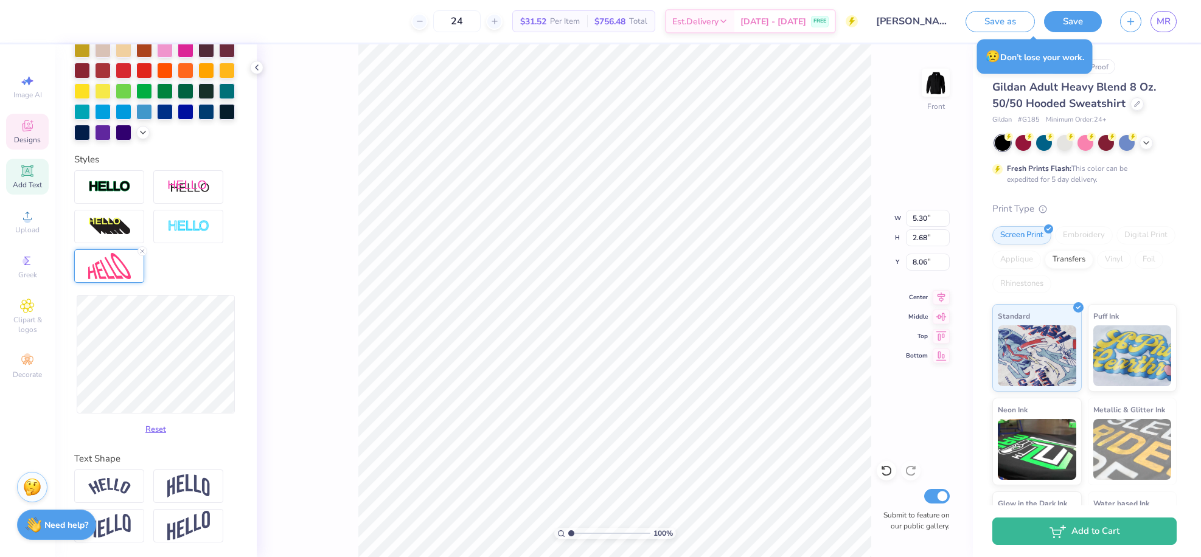
click at [265, 195] on div "100 % Front W 5.30 5.30 " H 2.68 2.68 " Y 8.06 8.06 " Center Middle Top Bottom …" at bounding box center [615, 300] width 716 height 513
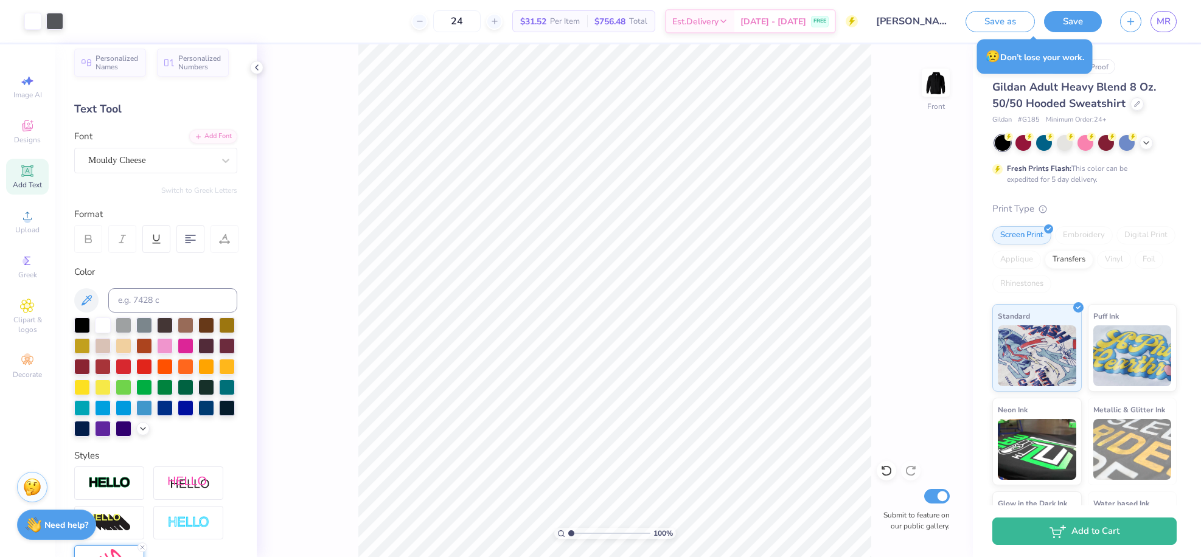
scroll to position [0, 0]
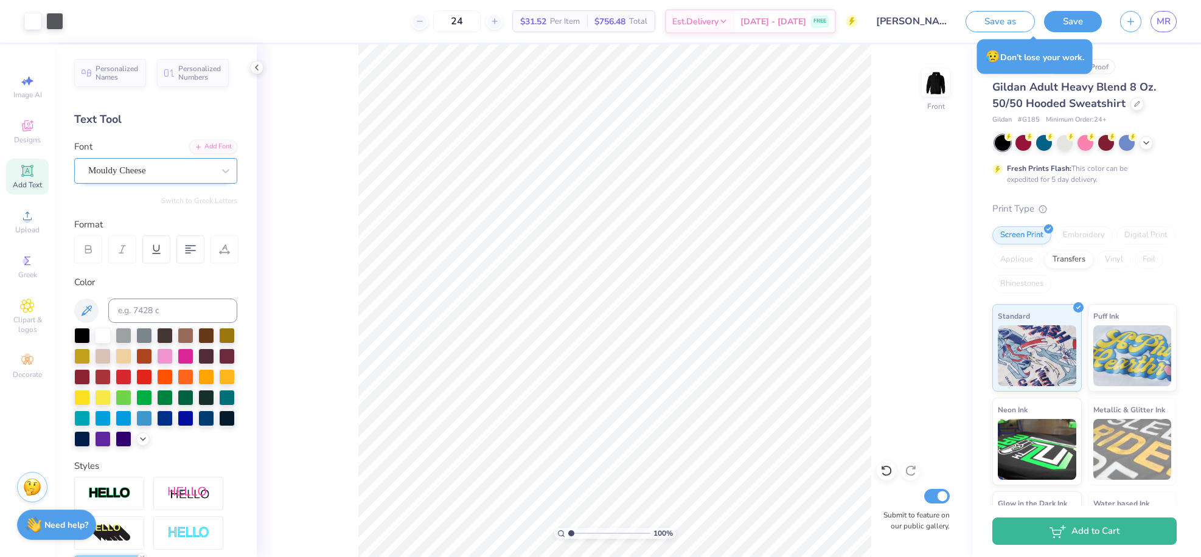
click at [127, 174] on div "Mouldy Cheese" at bounding box center [151, 170] width 128 height 19
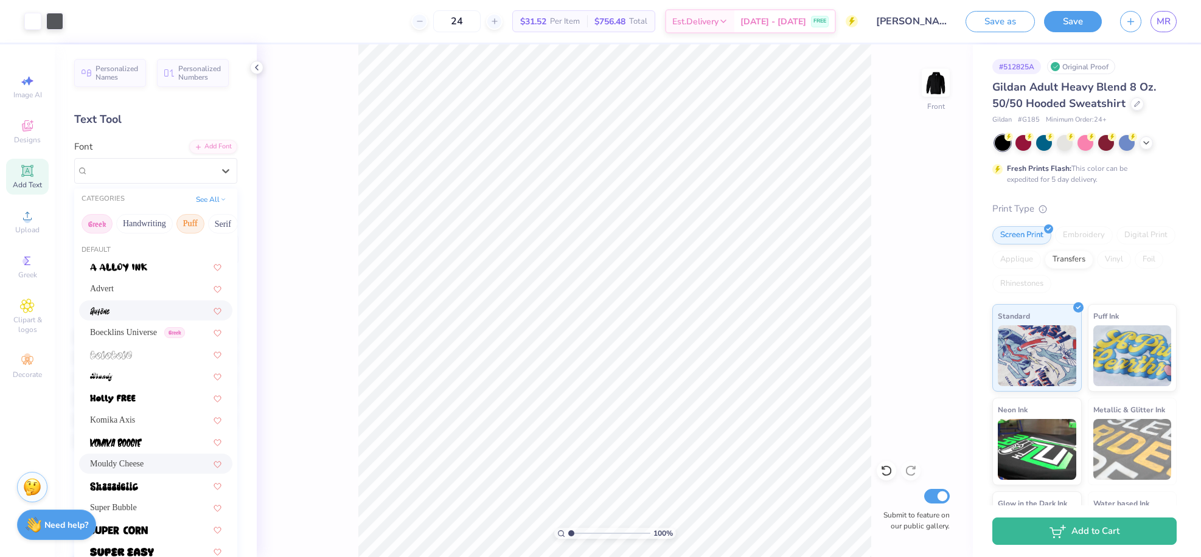
click at [102, 223] on button "Greek" at bounding box center [97, 223] width 31 height 19
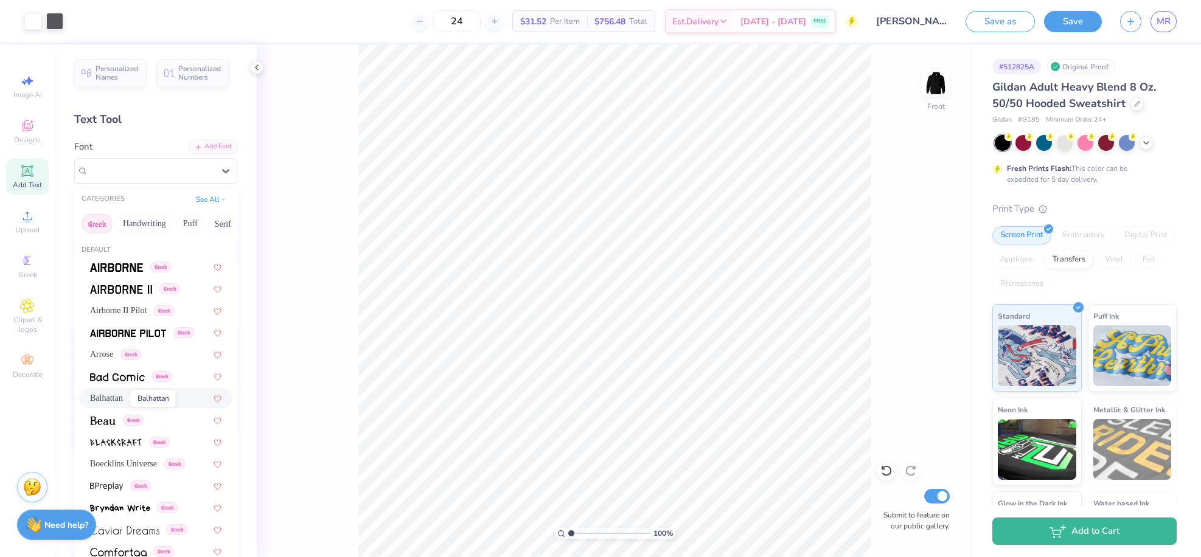
click at [98, 395] on span "Balhattan" at bounding box center [106, 398] width 33 height 13
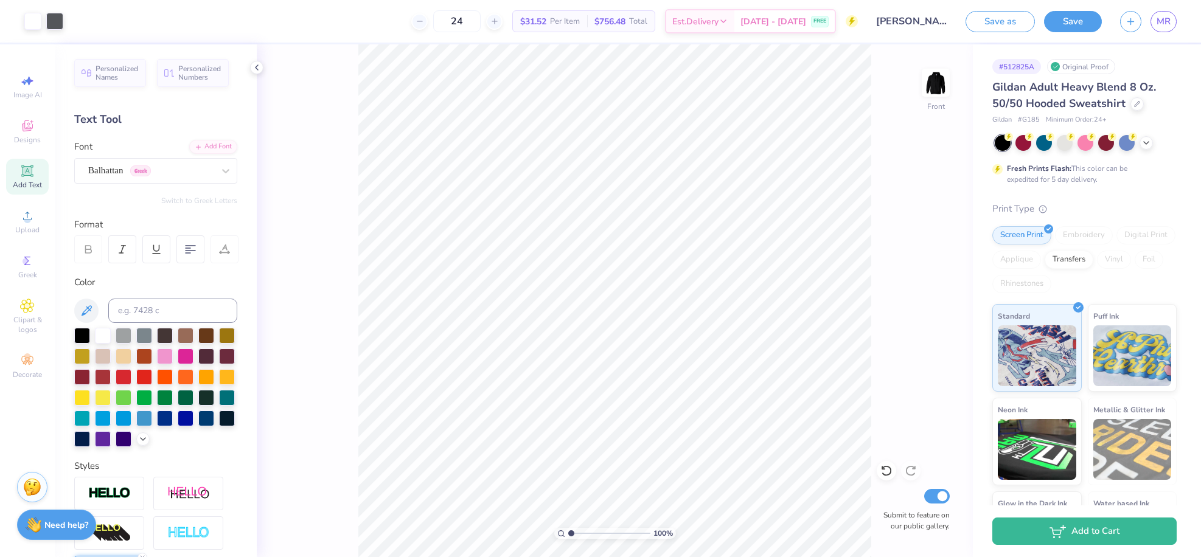
click at [217, 251] on div at bounding box center [225, 250] width 28 height 28
click at [227, 253] on icon at bounding box center [224, 249] width 11 height 11
click at [217, 248] on div at bounding box center [225, 250] width 28 height 28
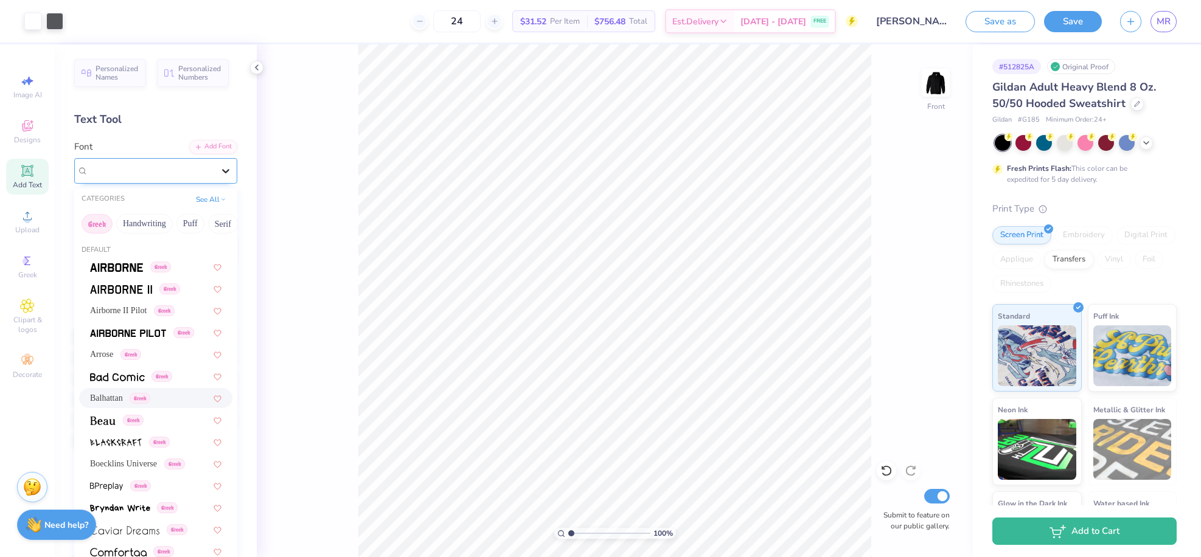
click at [215, 178] on div at bounding box center [226, 171] width 22 height 22
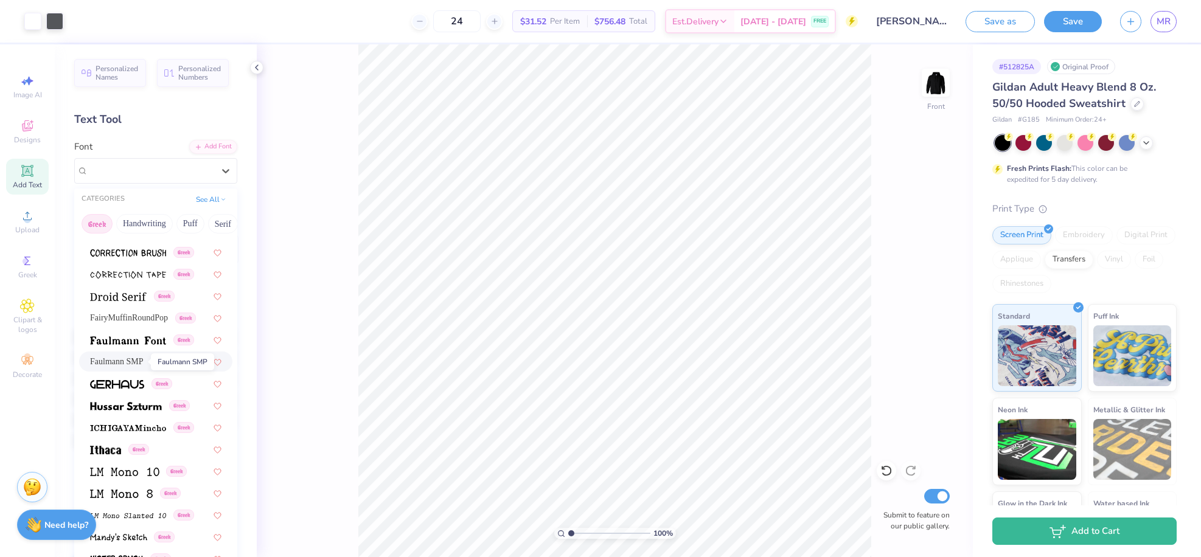
scroll to position [322, 0]
click at [111, 382] on img at bounding box center [117, 384] width 54 height 9
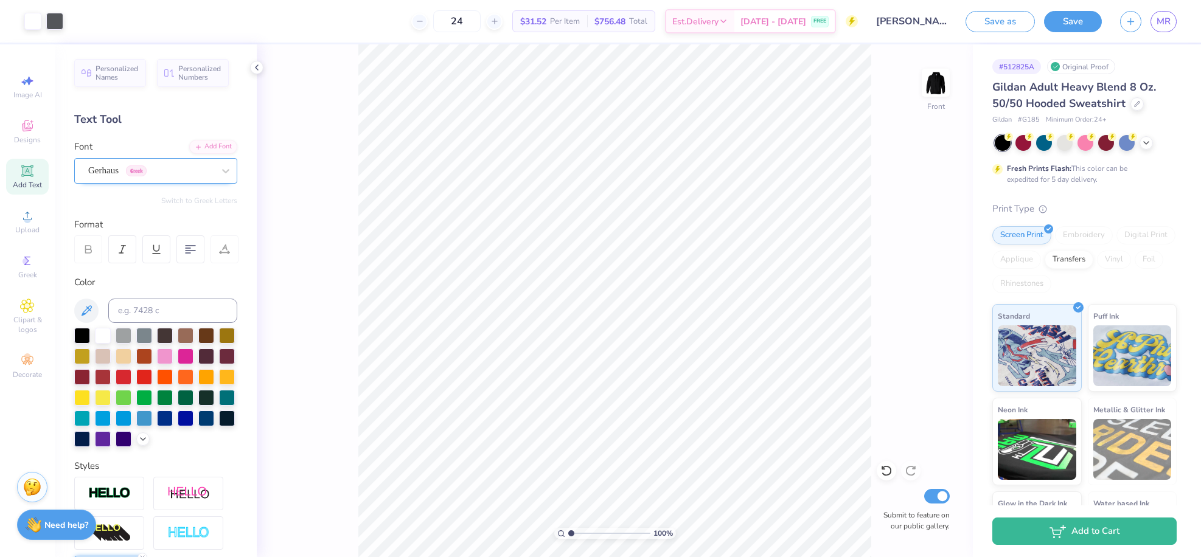
click at [187, 173] on div "Gerhaus Greek" at bounding box center [151, 170] width 128 height 19
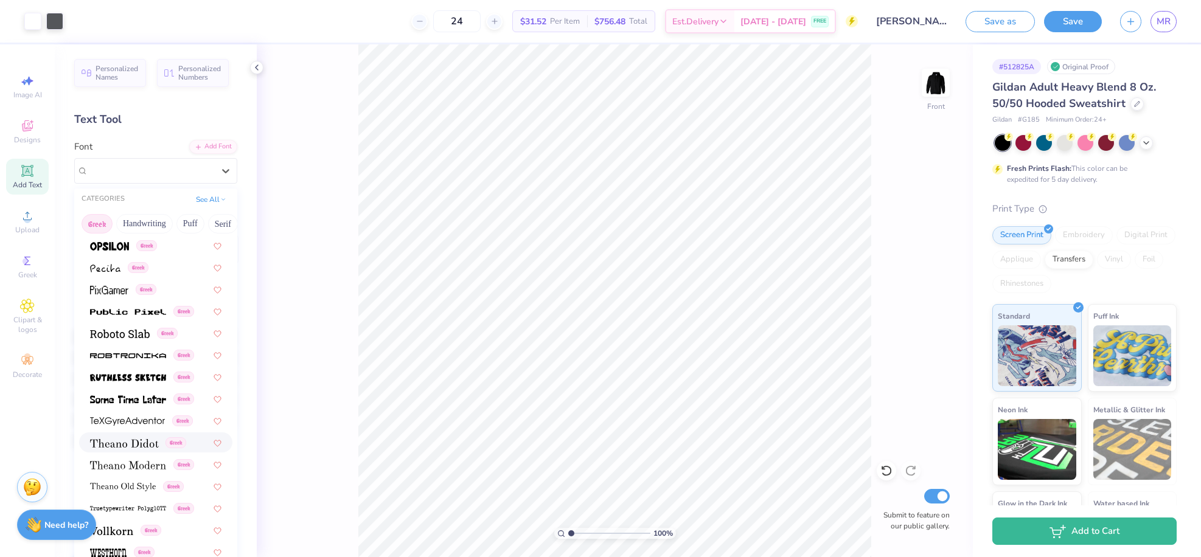
scroll to position [708, 0]
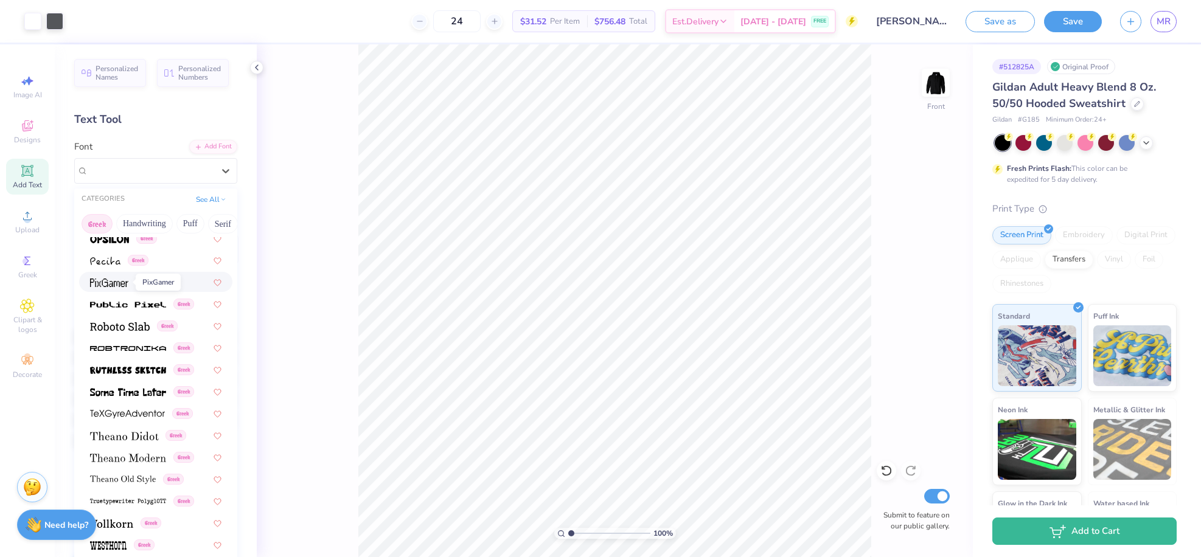
click at [108, 286] on img at bounding box center [109, 283] width 38 height 9
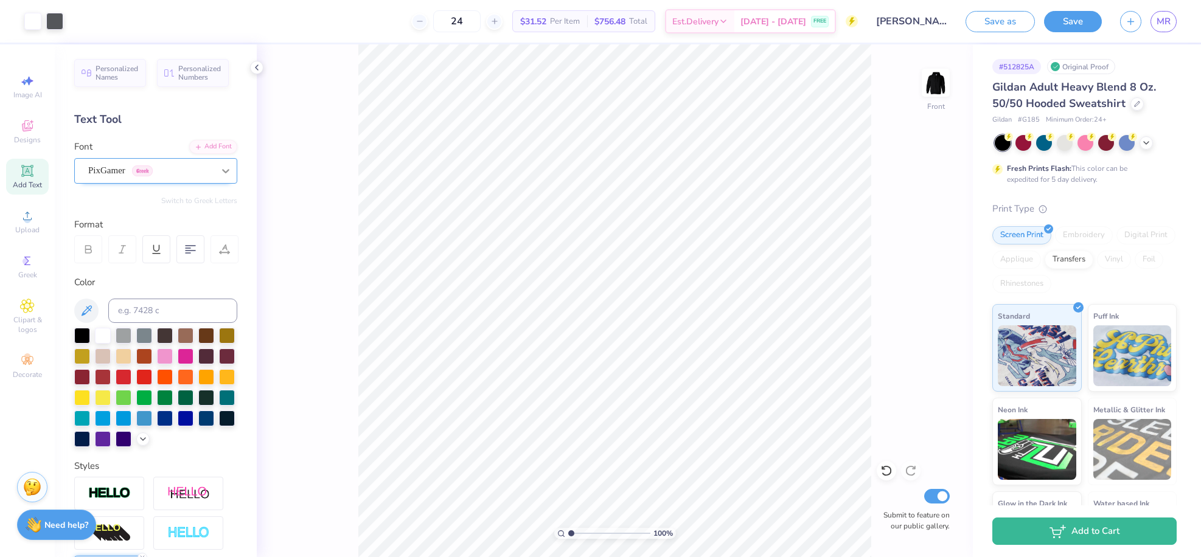
click at [215, 178] on div at bounding box center [226, 171] width 22 height 22
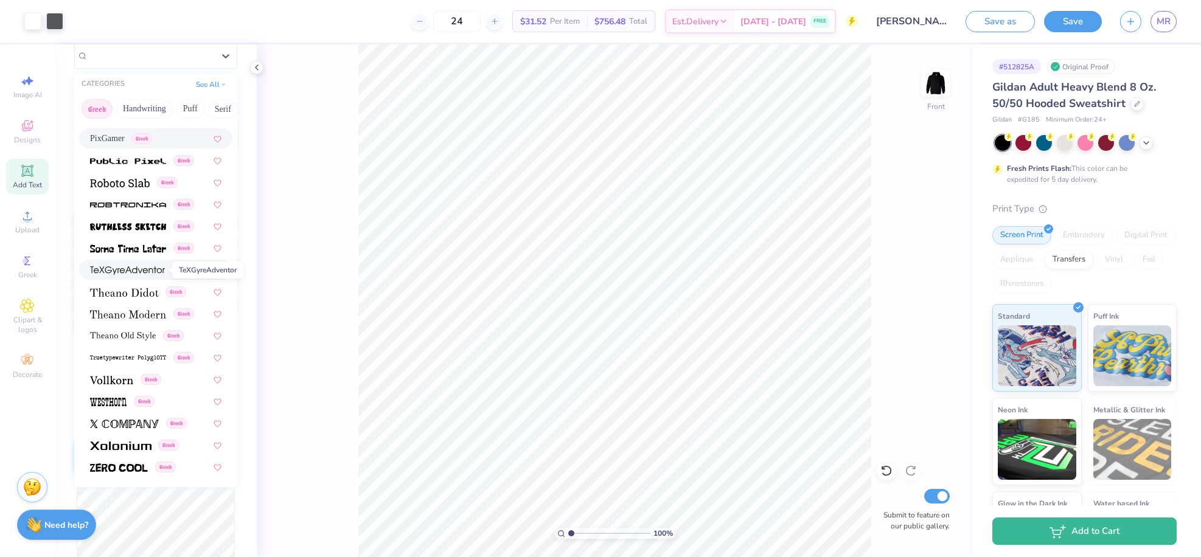
scroll to position [122, 0]
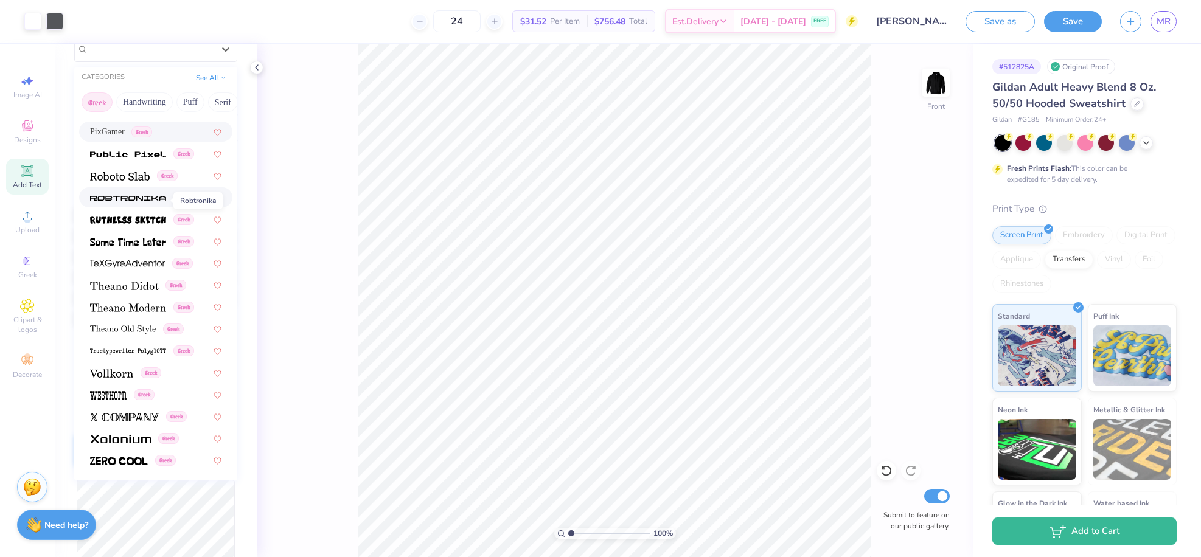
click at [128, 203] on span at bounding box center [128, 197] width 76 height 13
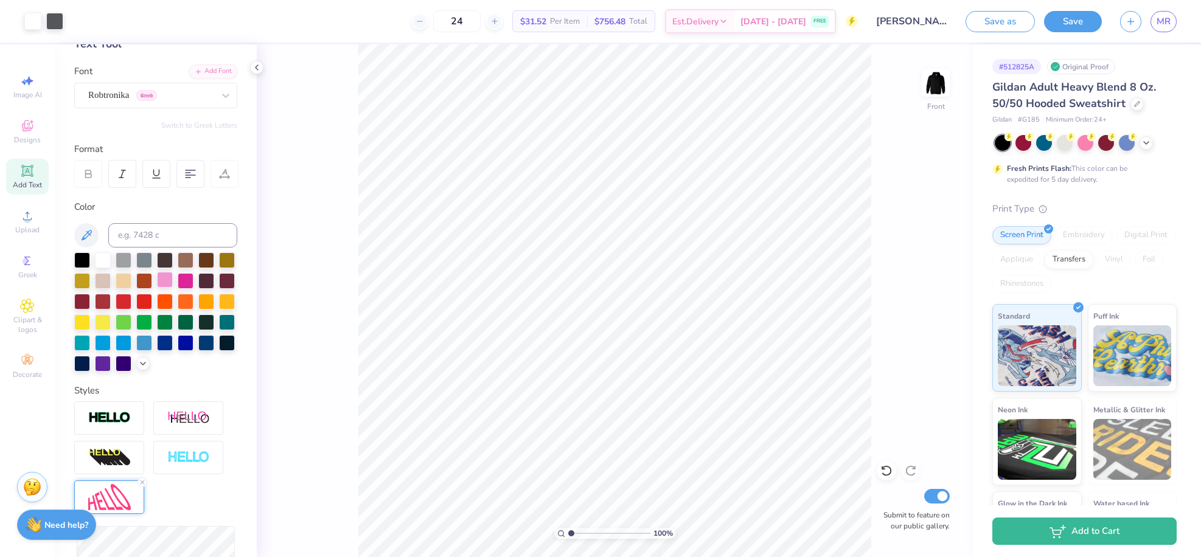
scroll to position [46, 0]
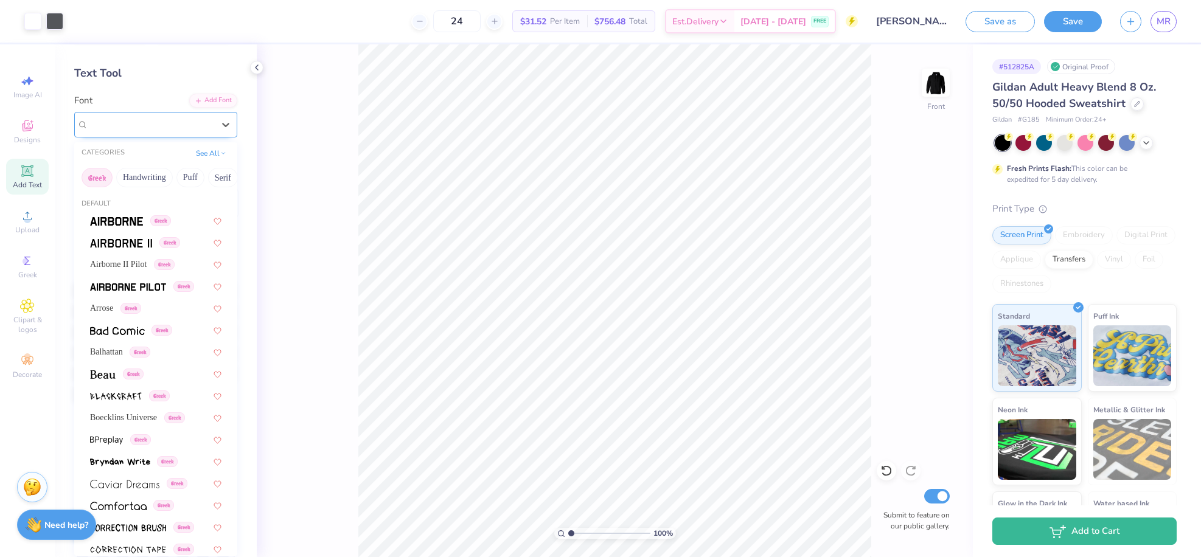
click at [161, 126] on div "Robtronika Greek" at bounding box center [151, 124] width 128 height 19
click at [105, 352] on span "Balhattan" at bounding box center [106, 352] width 33 height 13
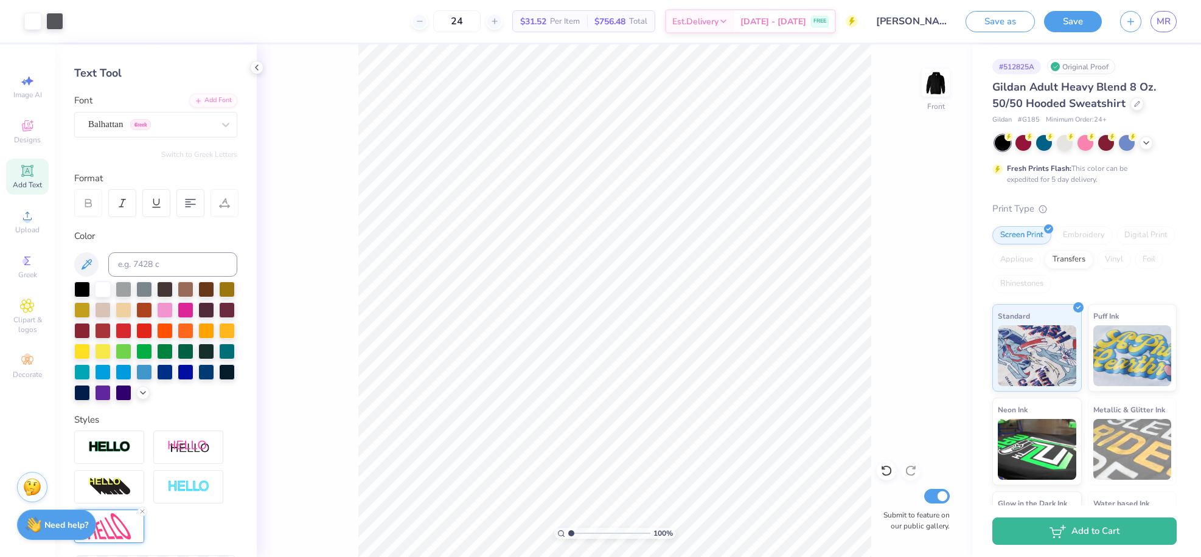
click at [906, 301] on div "100 % Front Submit to feature on our public gallery." at bounding box center [615, 300] width 716 height 513
click at [1092, 21] on button "Save" at bounding box center [1073, 19] width 58 height 21
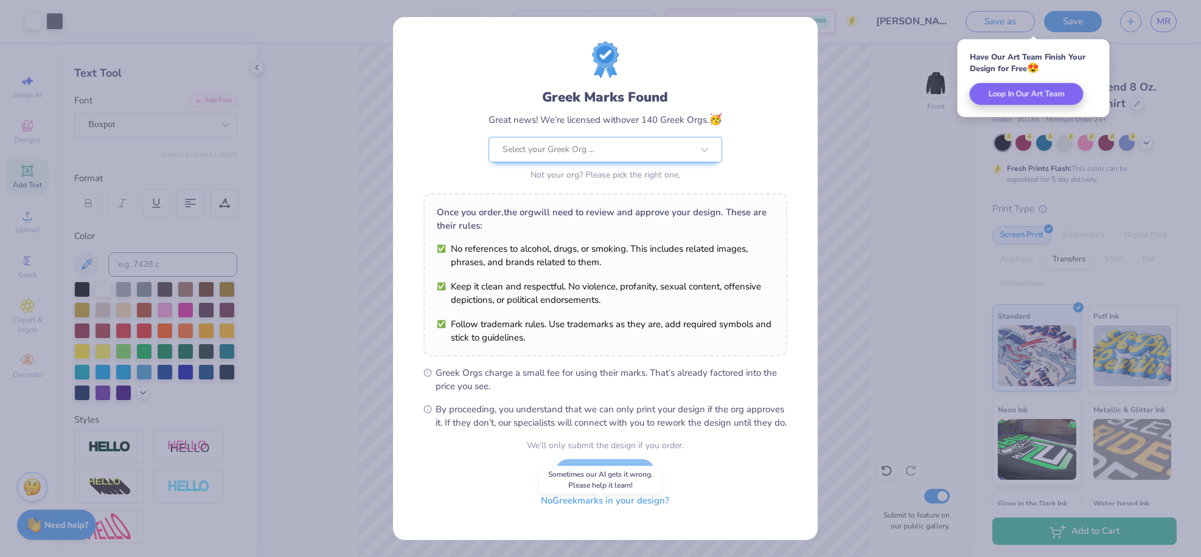
click at [592, 514] on button "No Greek marks in your design?" at bounding box center [605, 501] width 149 height 25
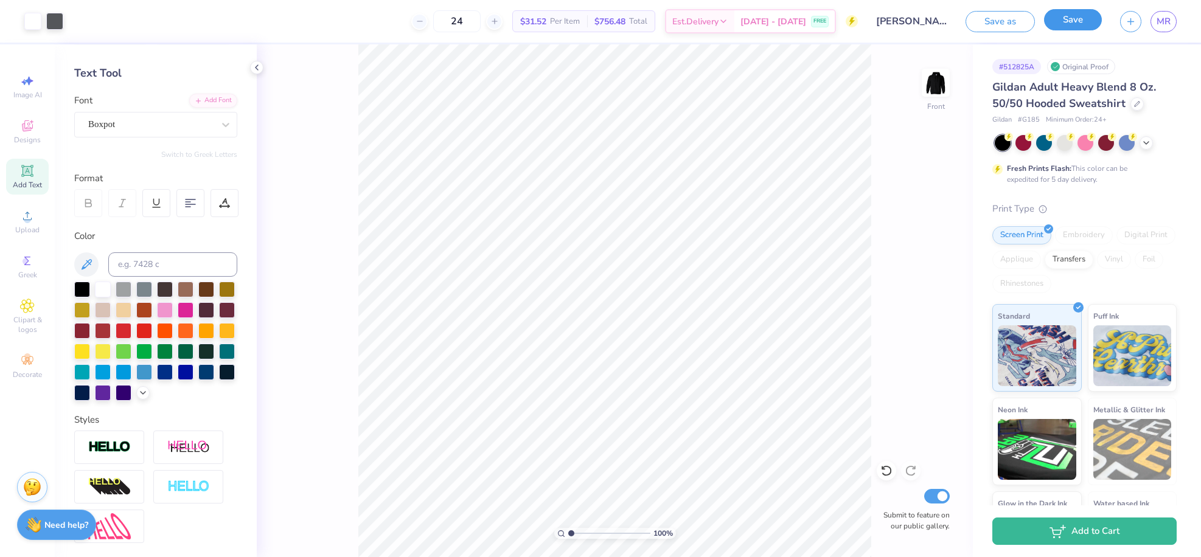
click at [1063, 19] on button "Save" at bounding box center [1073, 19] width 58 height 21
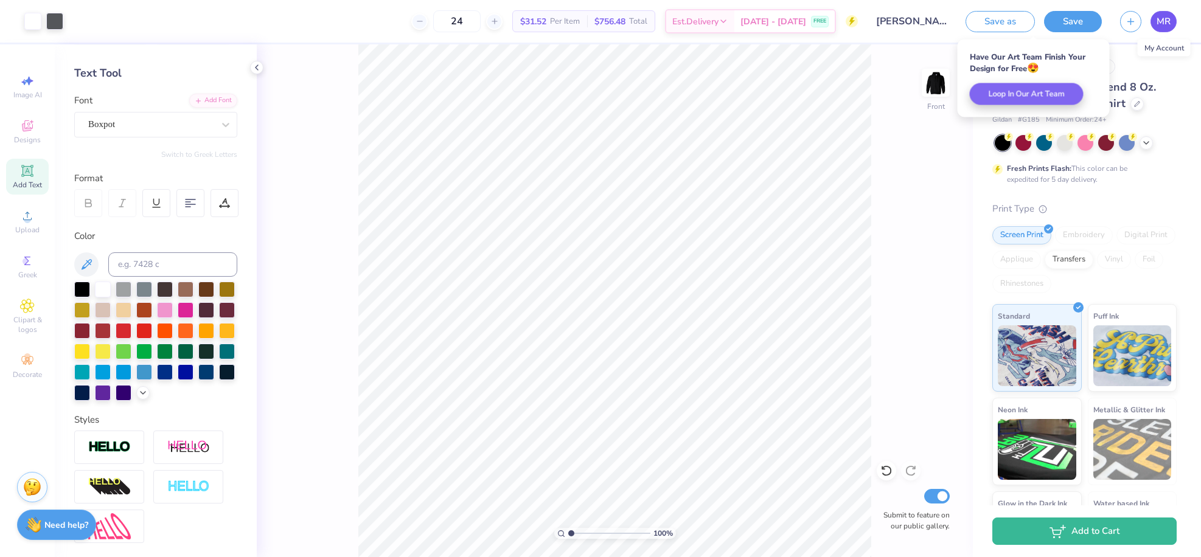
click at [1161, 23] on span "MR" at bounding box center [1164, 22] width 14 height 14
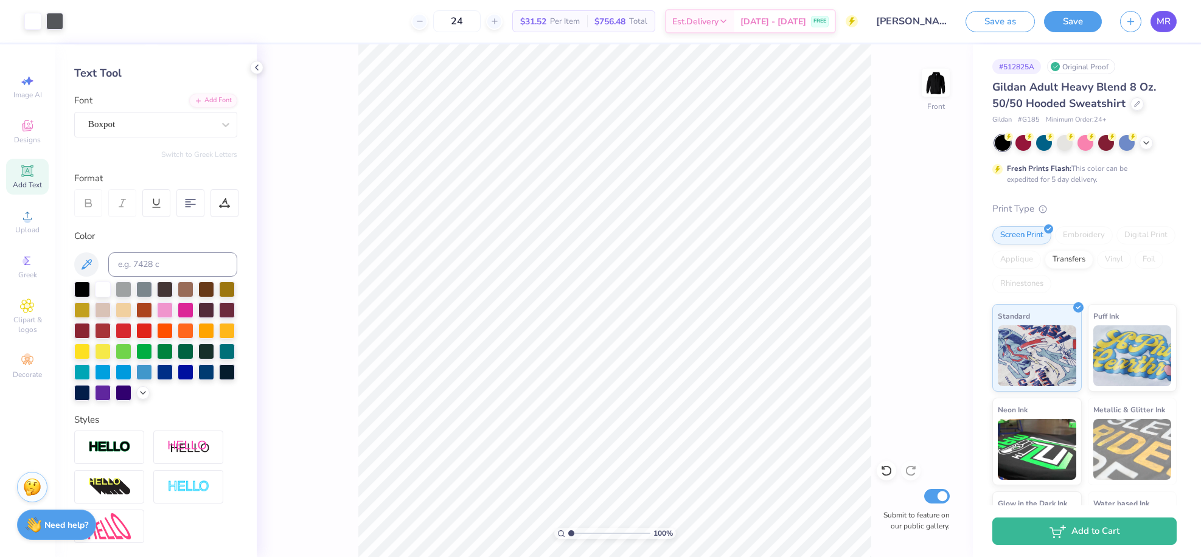
click at [1162, 17] on span "MR" at bounding box center [1164, 22] width 14 height 14
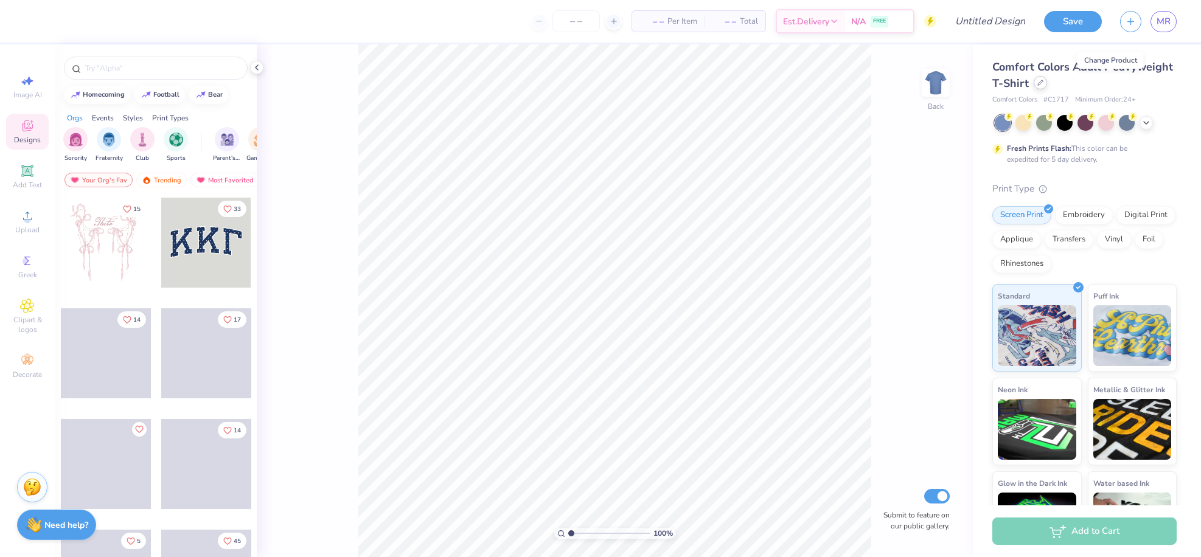
click at [1044, 80] on icon at bounding box center [1041, 83] width 6 height 6
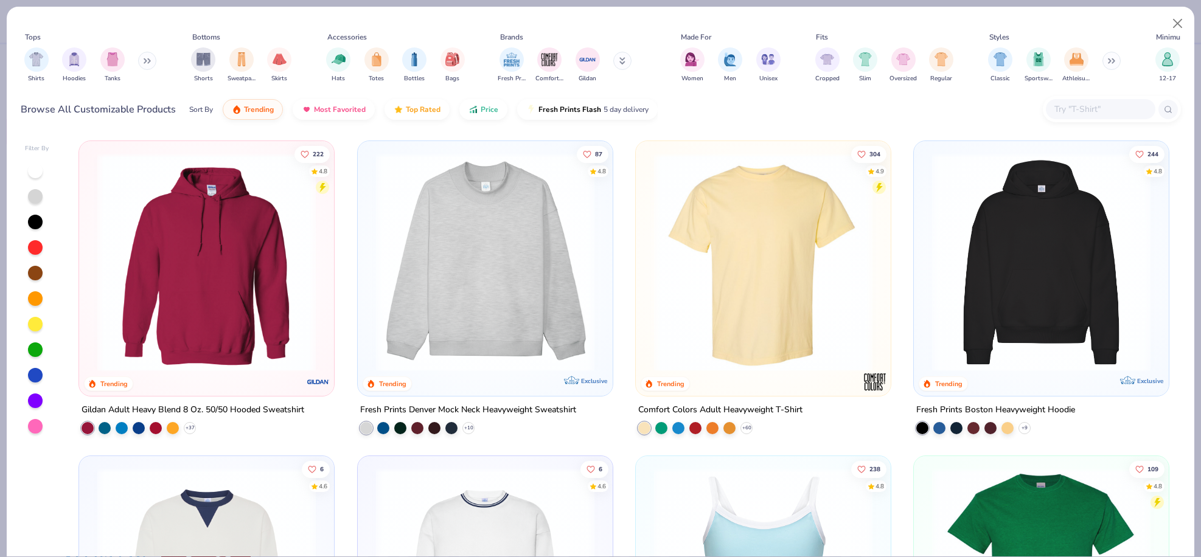
click at [198, 274] on img at bounding box center [206, 262] width 231 height 218
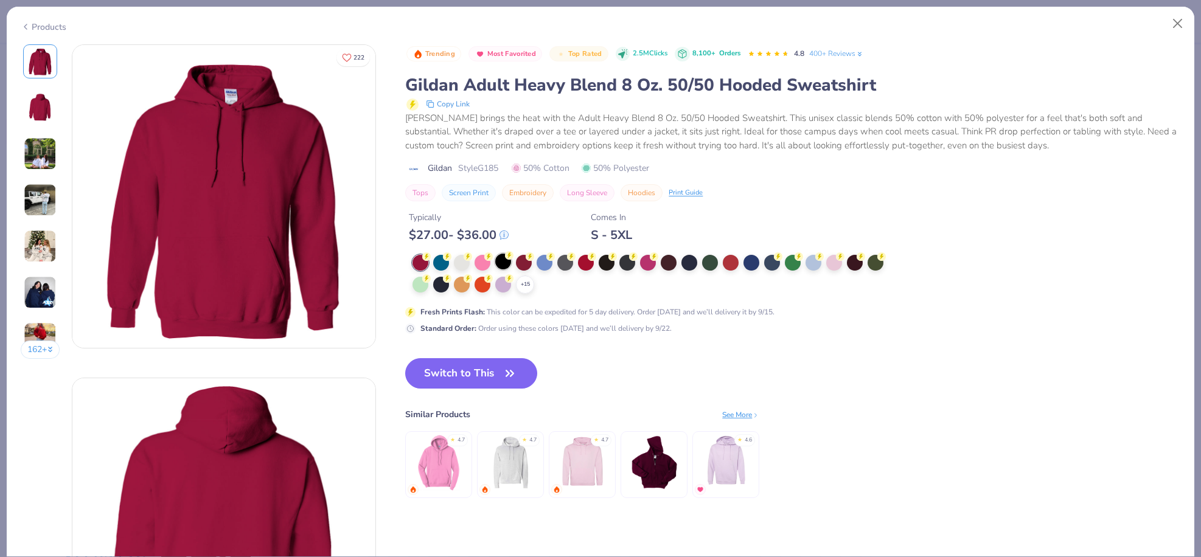
click at [502, 260] on div at bounding box center [503, 262] width 16 height 16
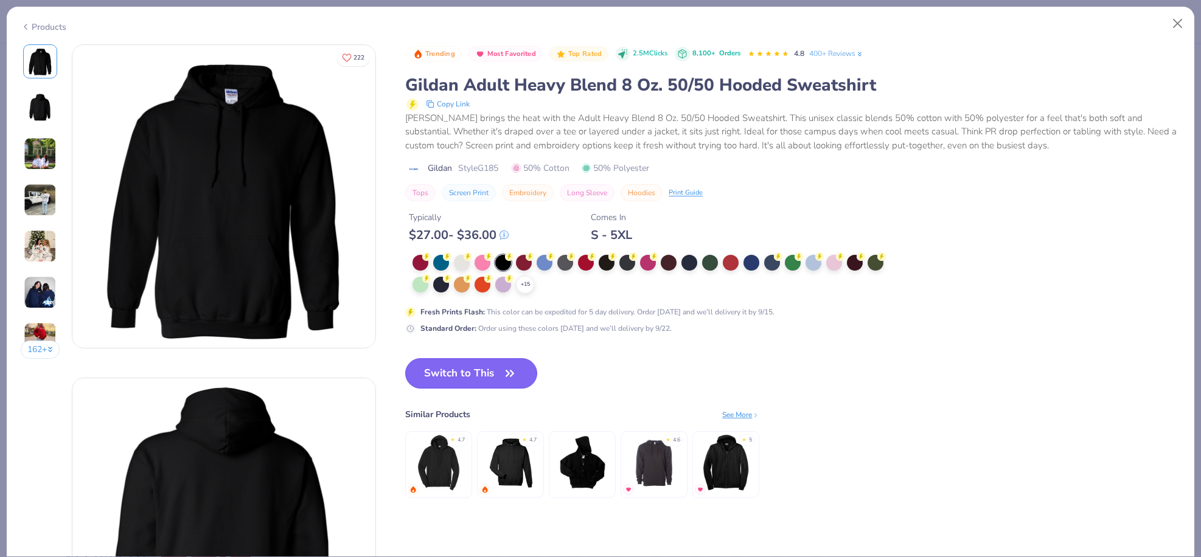
click at [506, 374] on icon "button" at bounding box center [509, 373] width 17 height 17
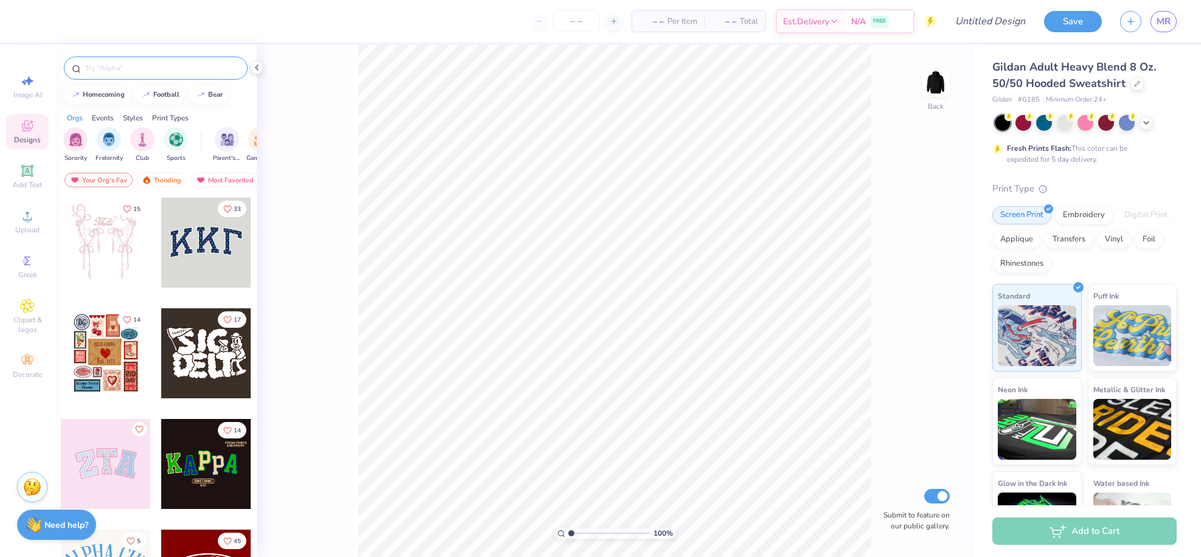
click at [173, 60] on div at bounding box center [156, 68] width 184 height 23
click at [147, 73] on input "text" at bounding box center [162, 68] width 156 height 12
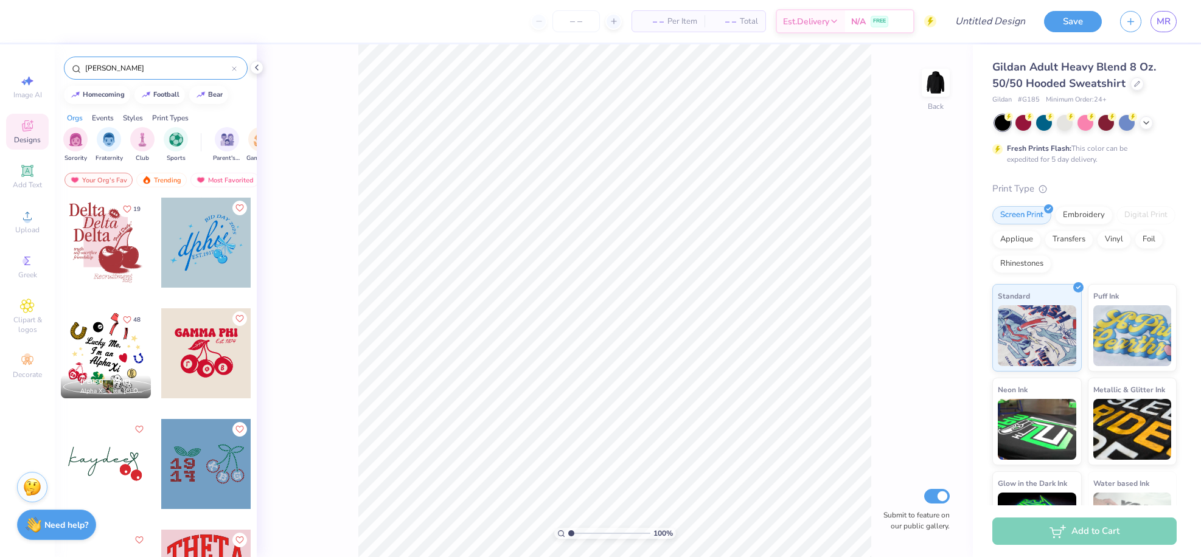
type input "cherrie"
click at [113, 264] on div at bounding box center [106, 243] width 90 height 90
click at [929, 85] on img at bounding box center [936, 82] width 49 height 49
click at [107, 254] on div at bounding box center [106, 243] width 90 height 90
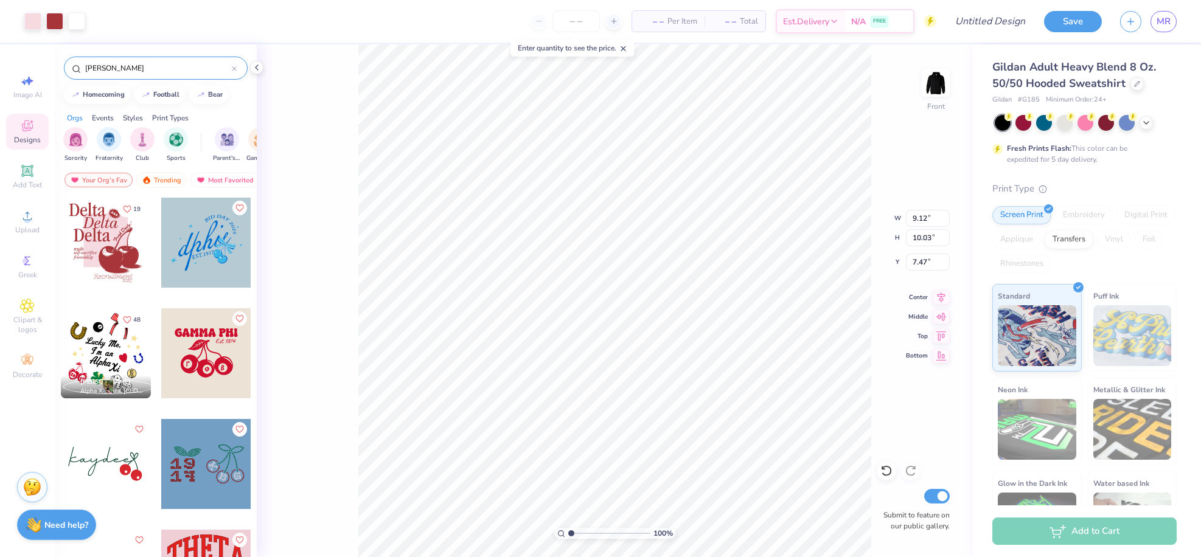
type input "7.47"
type input "10.99"
type input "12.08"
type input "11.83"
type input "13.01"
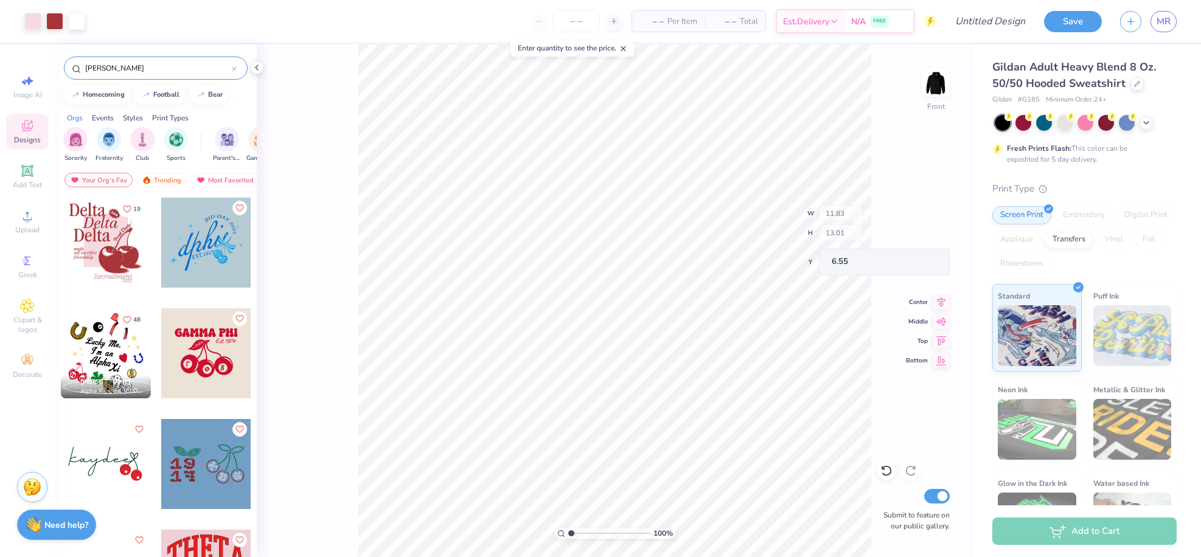
type input "6.54"
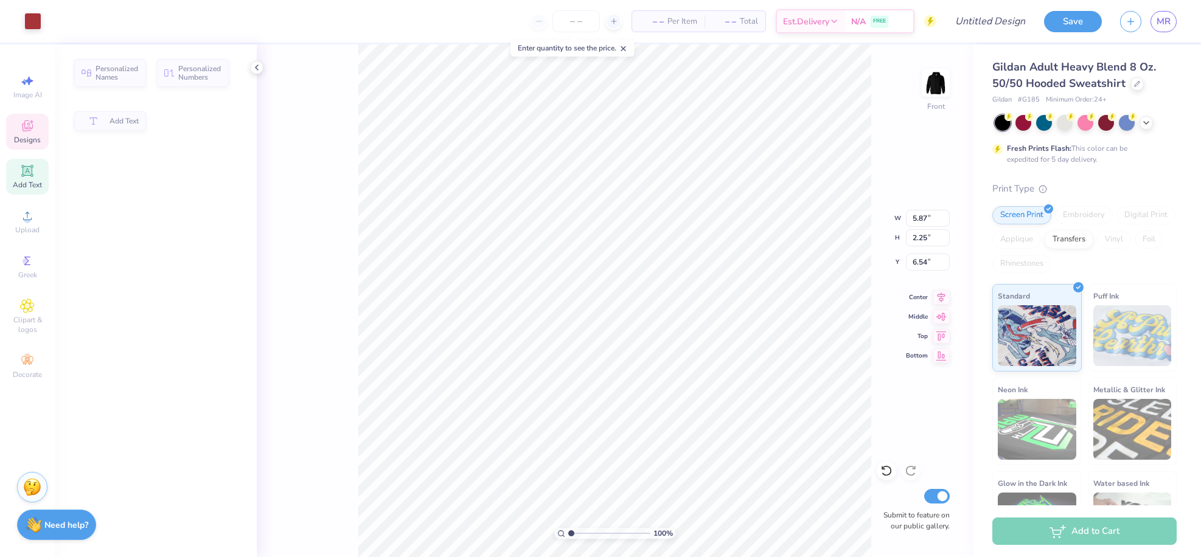
type input "5.87"
type input "2.25"
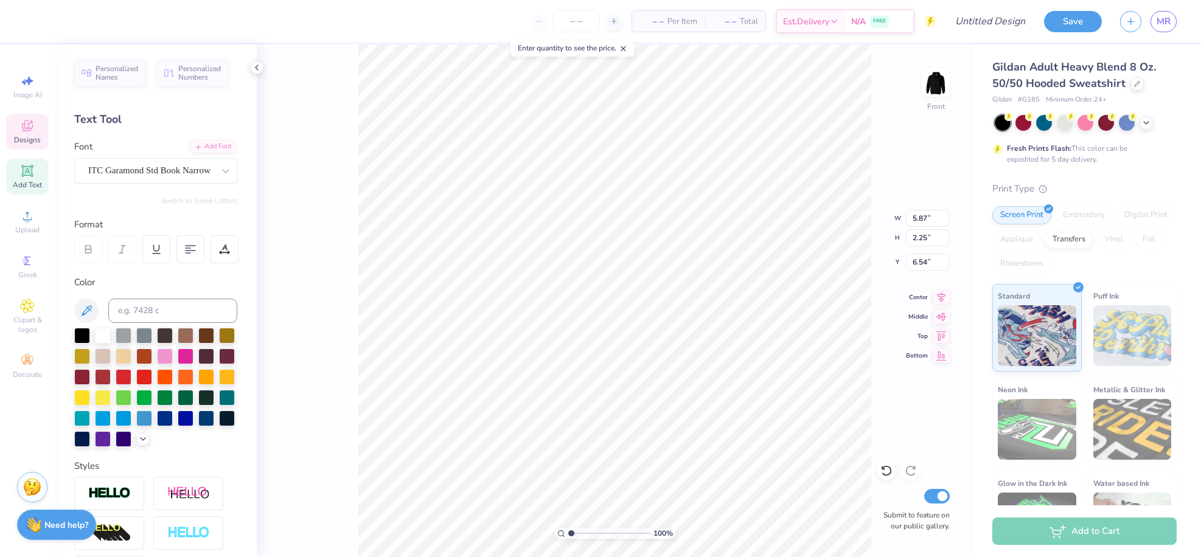
scroll to position [10, 2]
type textarea "D"
type textarea "Coco"
type input "5.69"
type input "1.94"
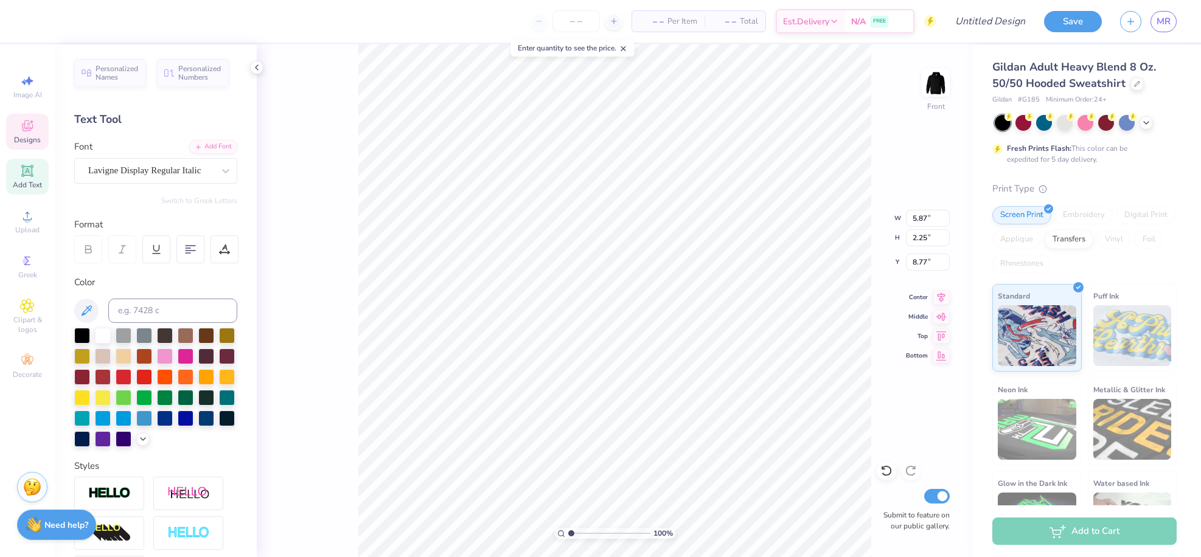
type input "8.77"
type textarea "D"
type textarea "c"
type textarea "Coco"
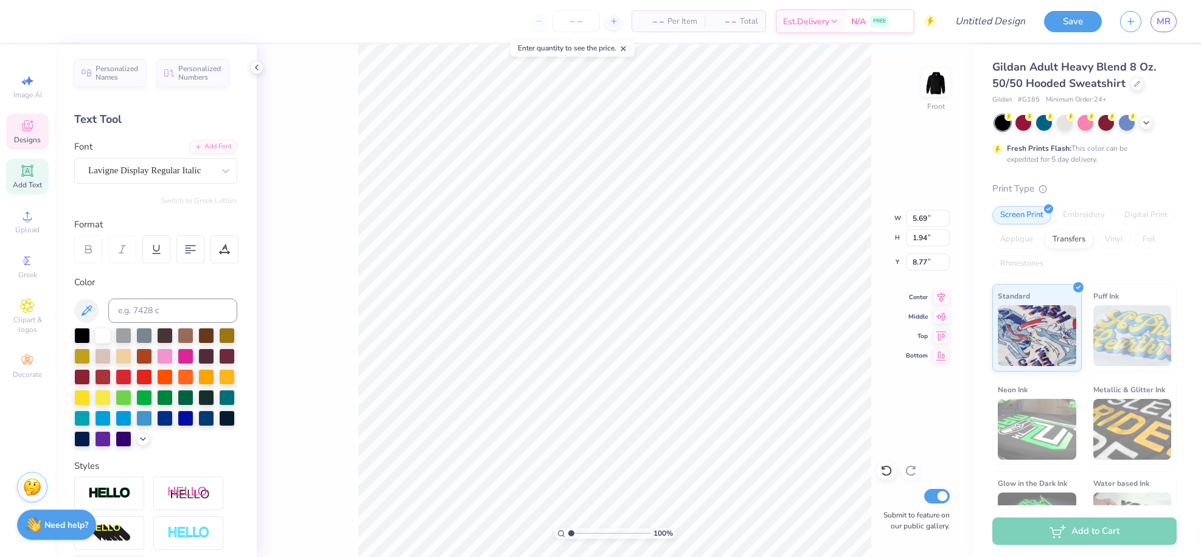
scroll to position [10, 2]
type input "5.89"
type input "2.26"
type input "10.61"
type textarea "D"
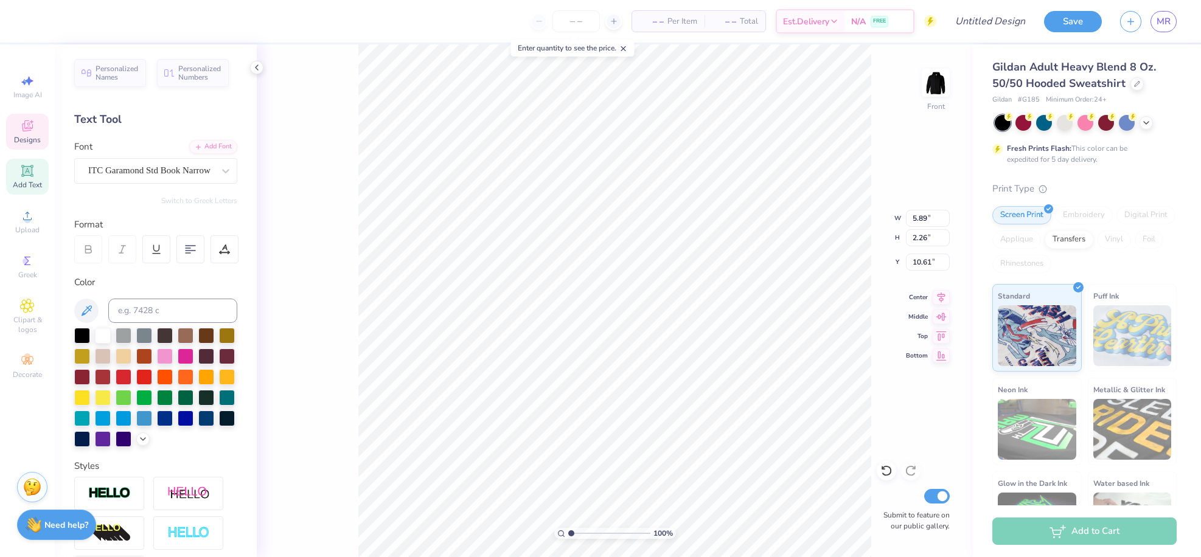
type textarea "Coco"
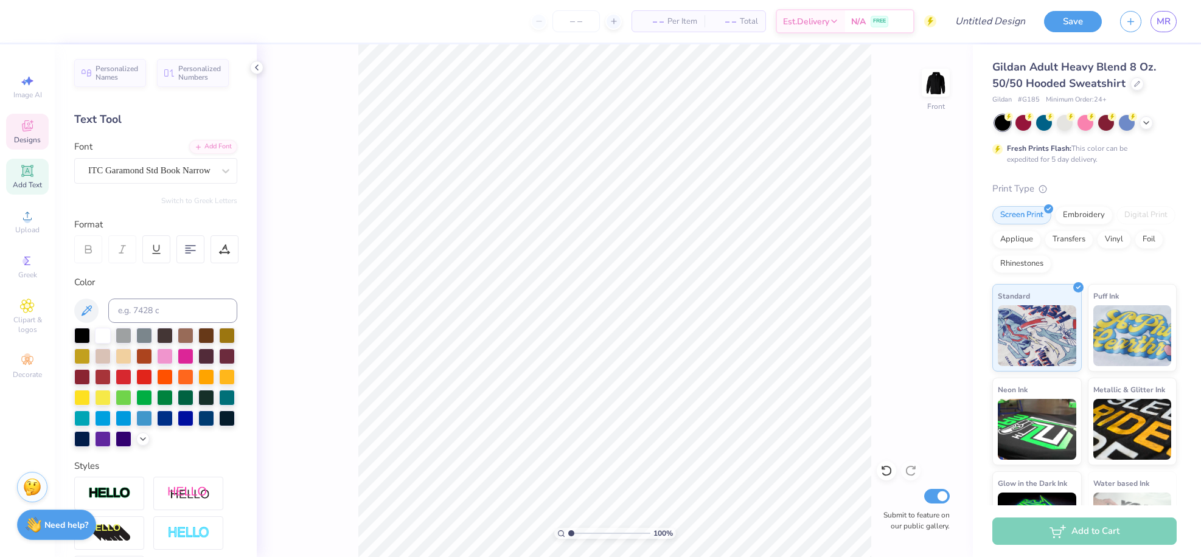
click at [26, 138] on span "Designs" at bounding box center [27, 140] width 27 height 10
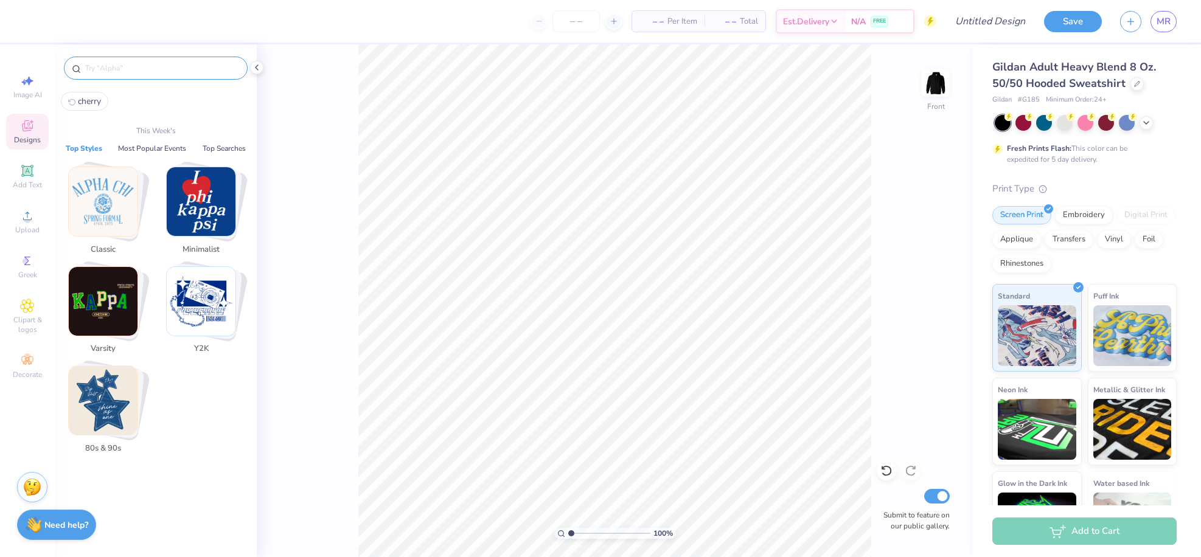
click at [148, 72] on input "text" at bounding box center [162, 68] width 156 height 12
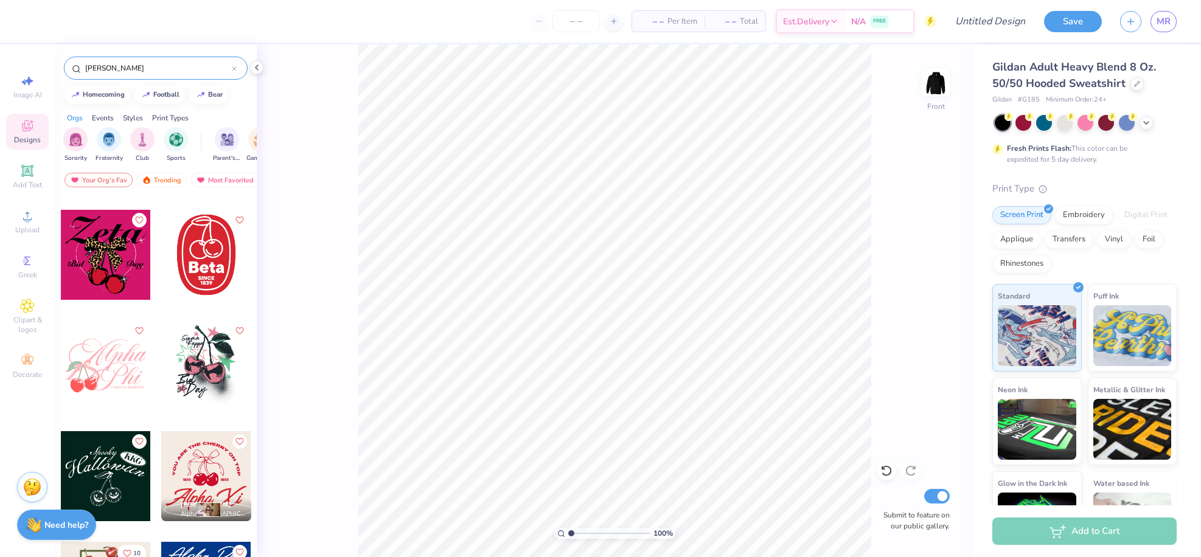
scroll to position [1555, 0]
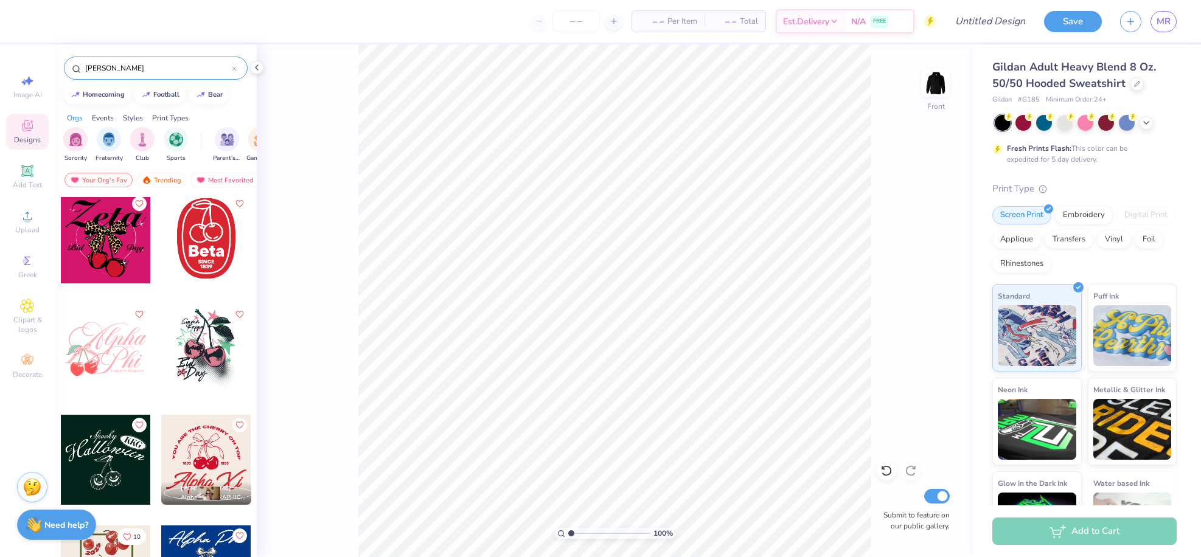
type input "cherrie"
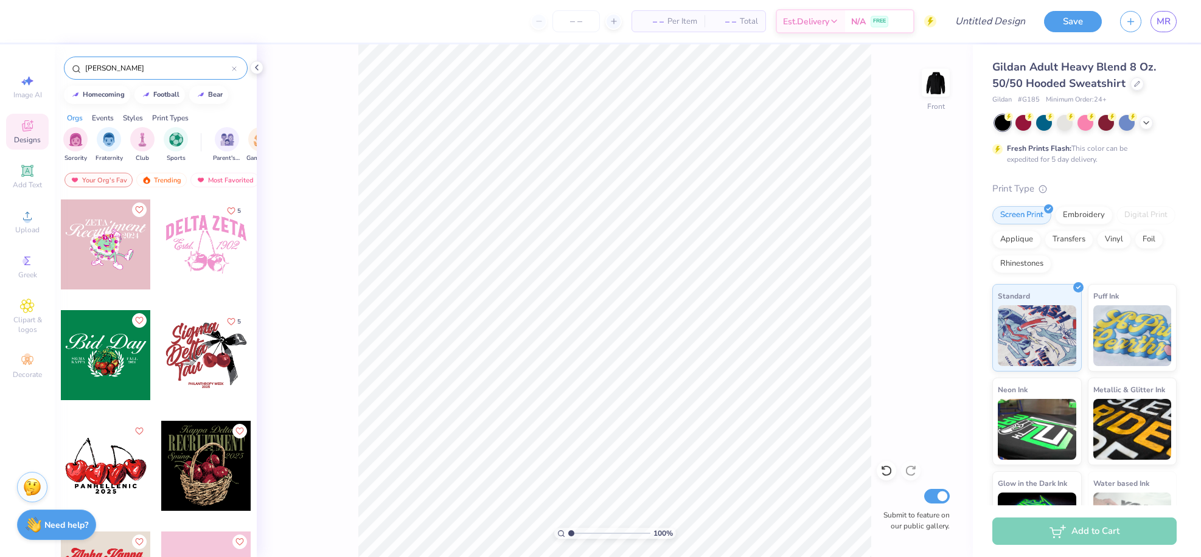
scroll to position [2653, 0]
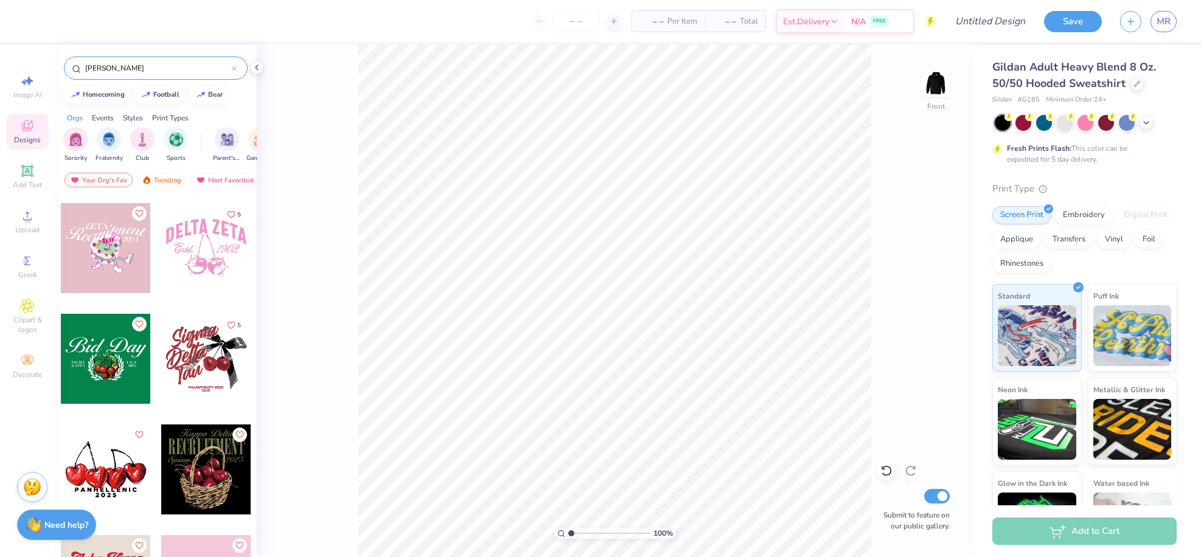
click at [206, 268] on div at bounding box center [206, 248] width 90 height 90
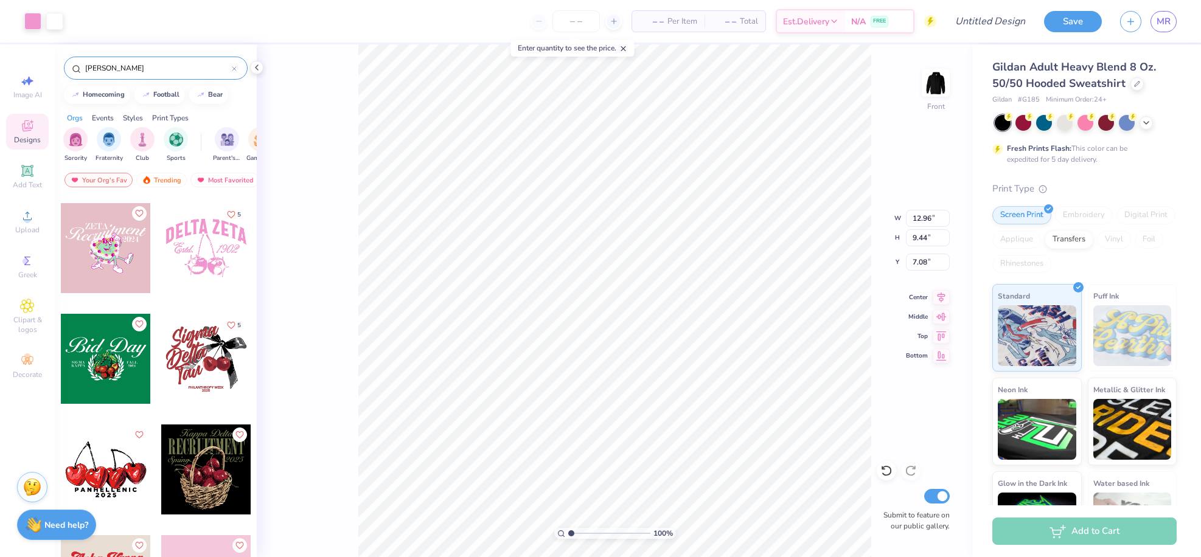
type input "7.08"
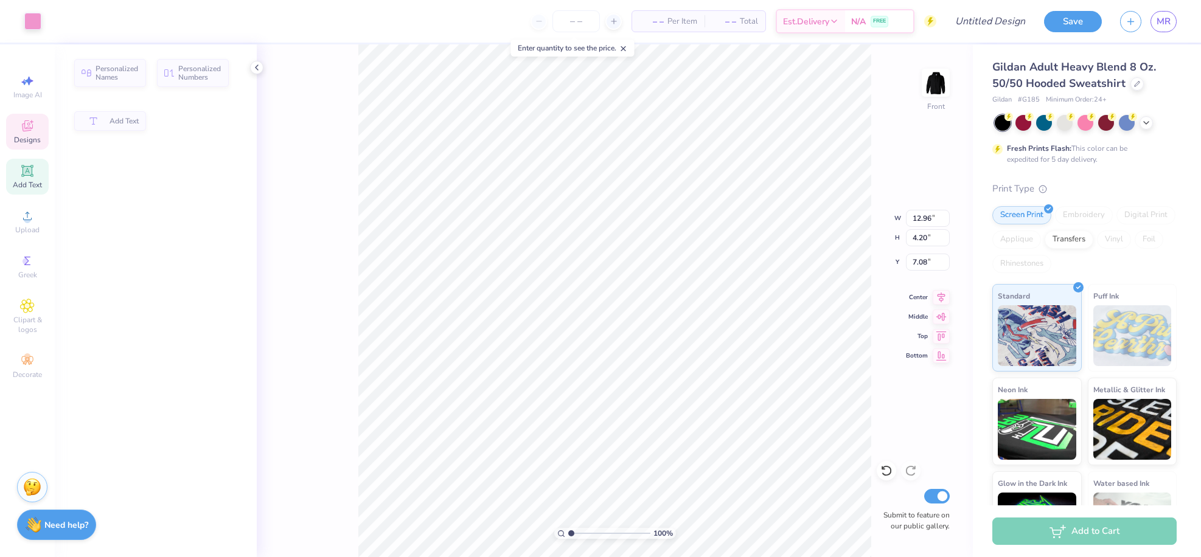
type input "4.20"
type input "7.02"
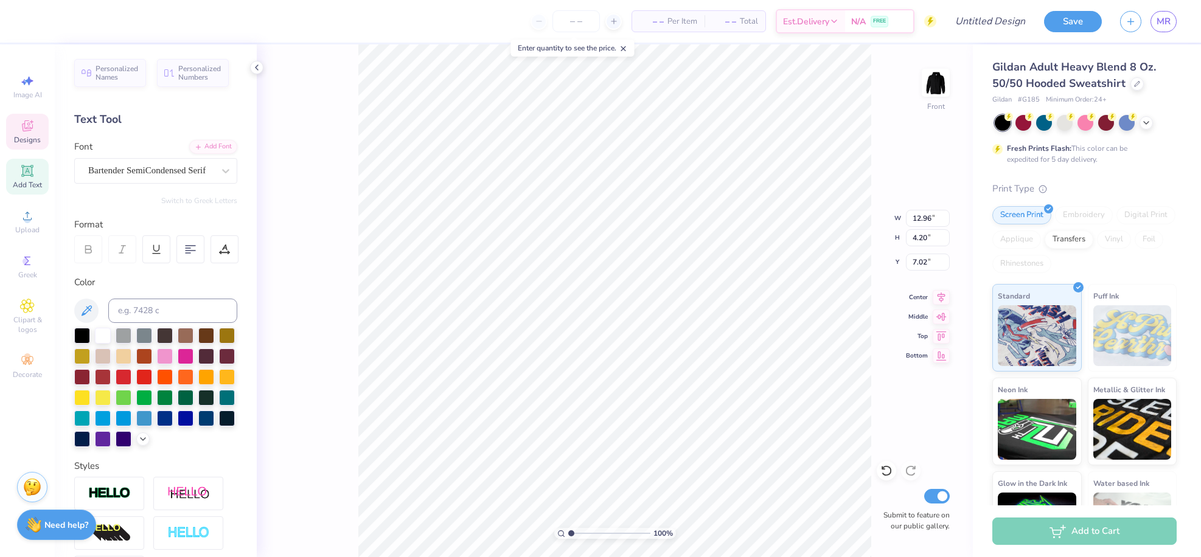
scroll to position [10, 2]
type textarea "D"
type textarea "COCO MARIE"
type input "3.74"
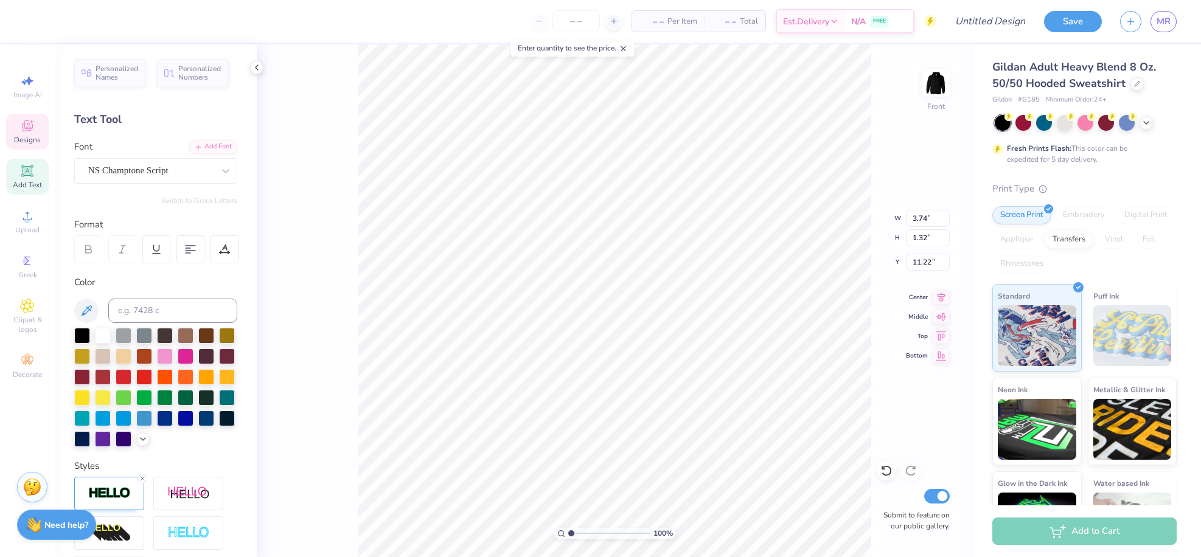
type input "1.32"
type input "11.22"
type textarea "1"
type textarea "2010"
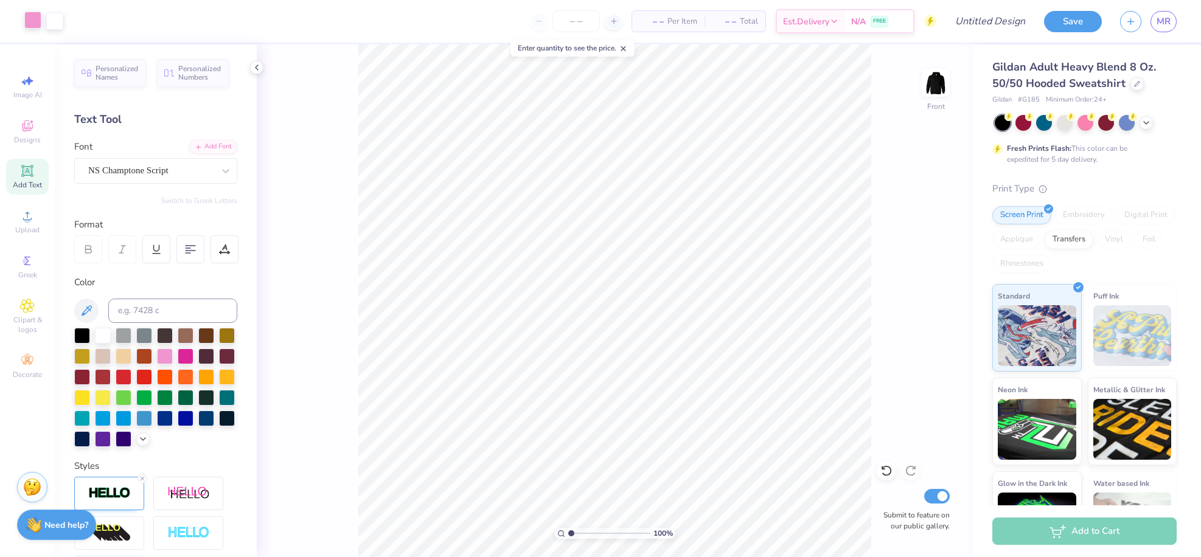
click at [32, 23] on div at bounding box center [32, 20] width 17 height 17
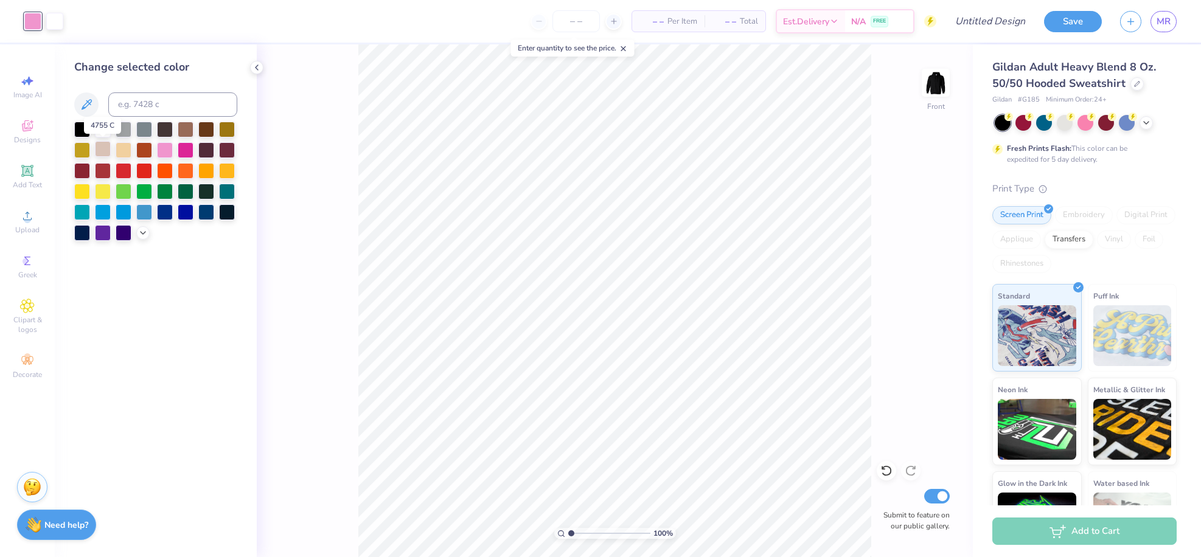
click at [109, 152] on div at bounding box center [103, 149] width 16 height 16
click at [259, 72] on div at bounding box center [256, 67] width 13 height 13
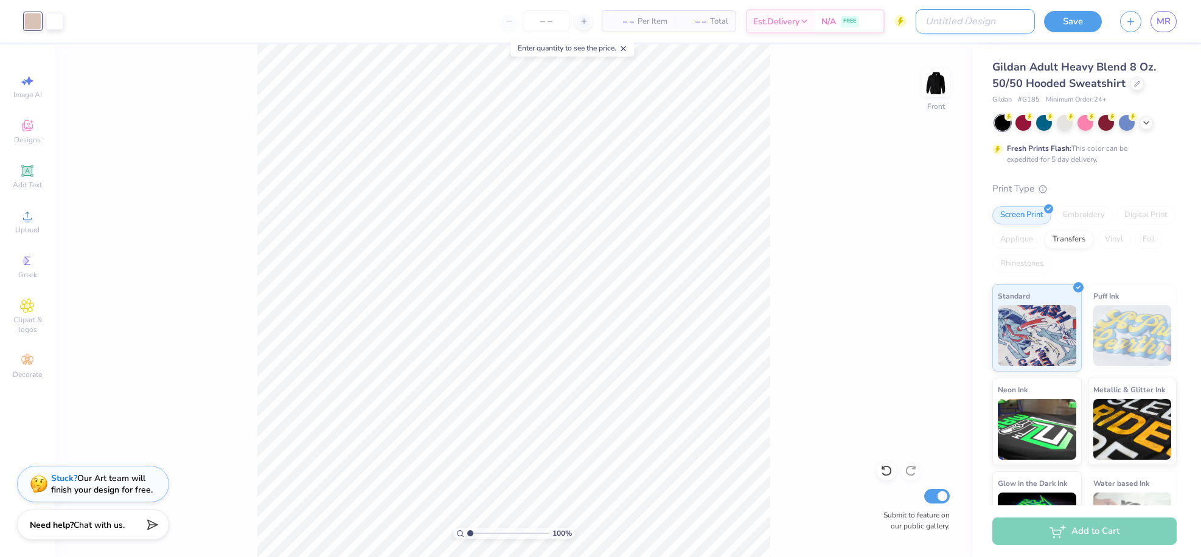
click at [997, 29] on input "Design Title" at bounding box center [975, 21] width 119 height 24
type input "cherry 2"
click at [1086, 18] on button "Save" at bounding box center [1073, 19] width 58 height 21
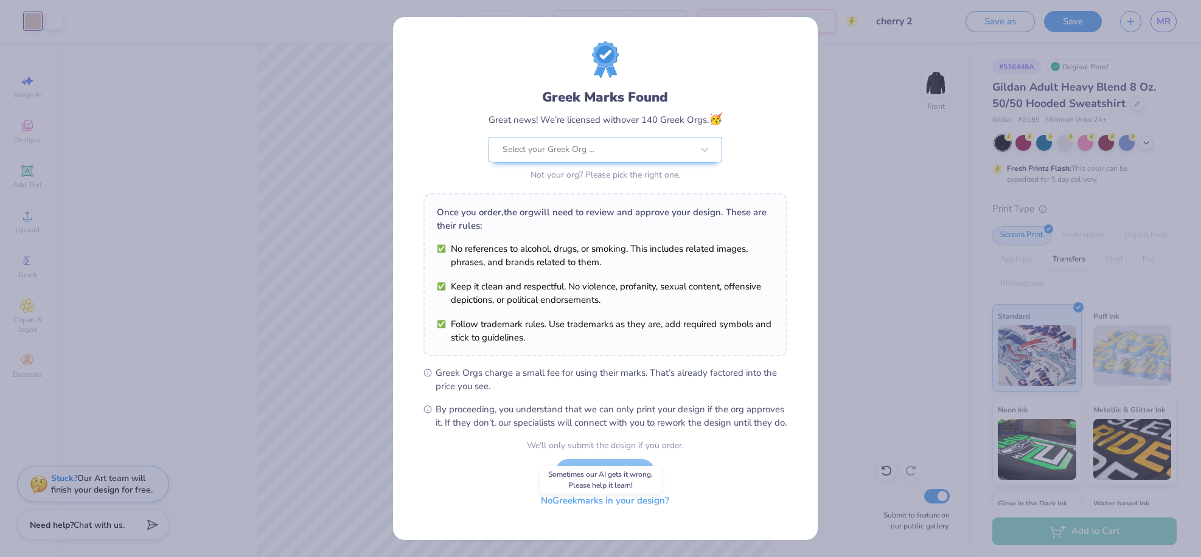
click at [595, 514] on button "No Greek marks in your design?" at bounding box center [605, 501] width 149 height 25
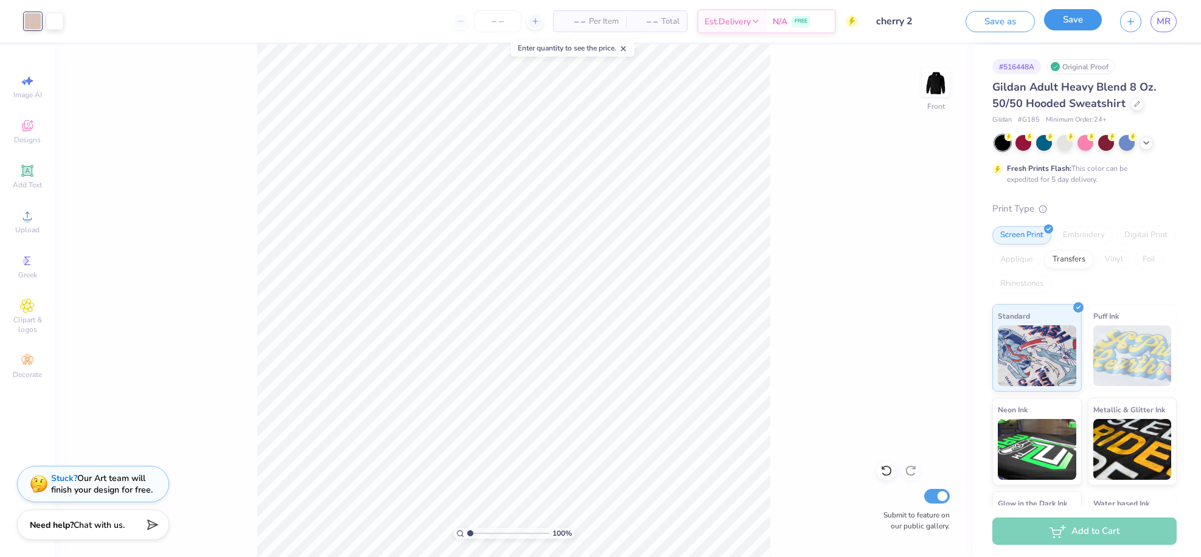
click at [1075, 15] on button "Save" at bounding box center [1073, 19] width 58 height 21
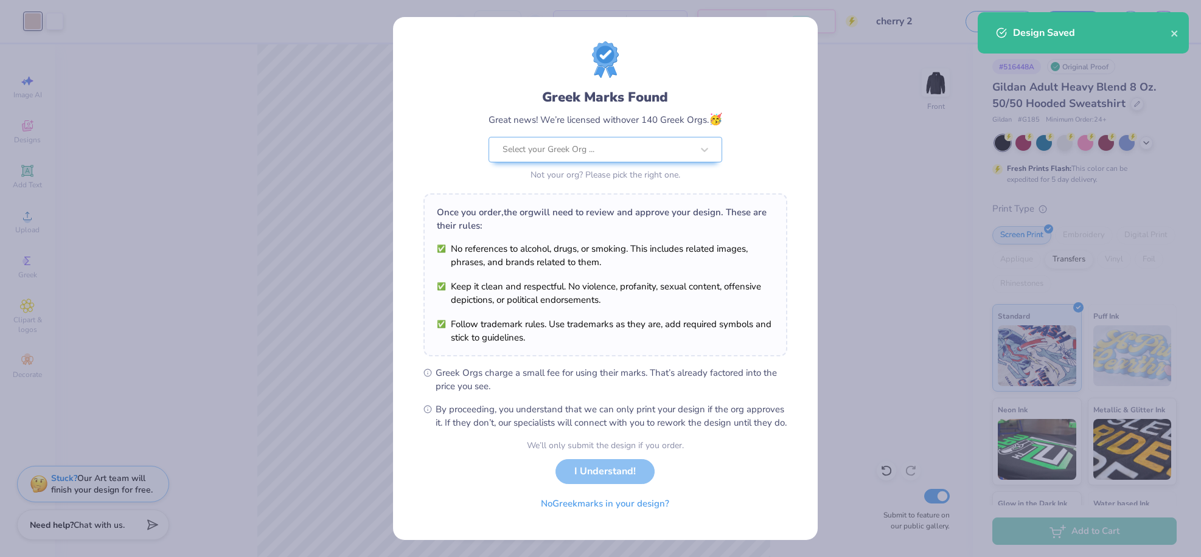
click at [1189, 2] on div "Greek Marks Found Great news! We’re licensed with over 140 Greek Orgs. 🥳 Select…" at bounding box center [600, 278] width 1201 height 557
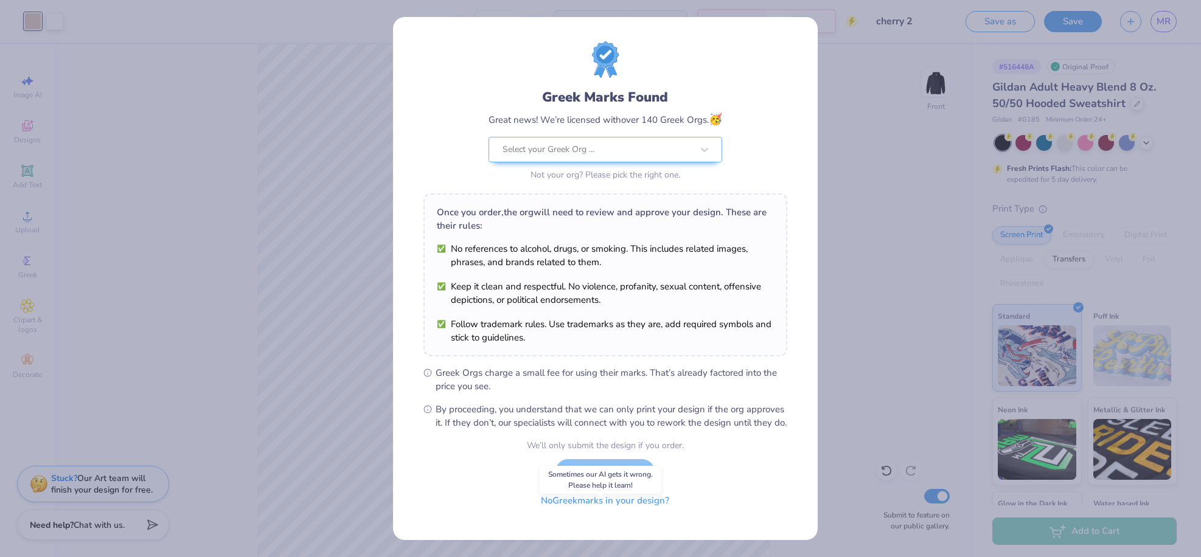
click at [609, 514] on button "No Greek marks in your design?" at bounding box center [605, 501] width 149 height 25
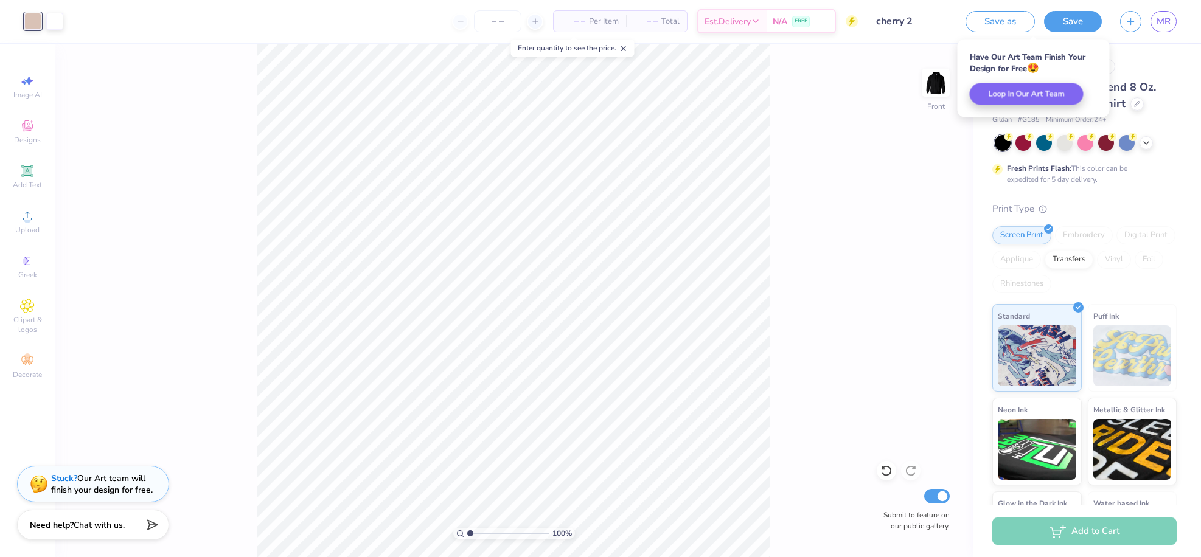
click at [1150, 22] on div "MR" at bounding box center [1148, 21] width 57 height 21
click at [1161, 19] on span "MR" at bounding box center [1164, 22] width 14 height 14
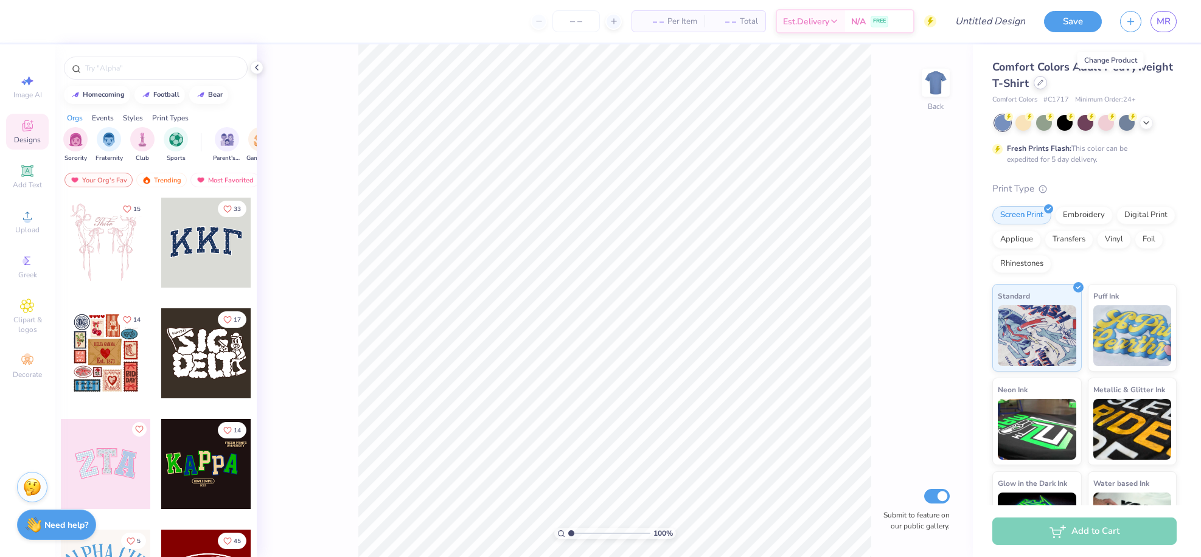
click at [1047, 86] on div at bounding box center [1040, 82] width 13 height 13
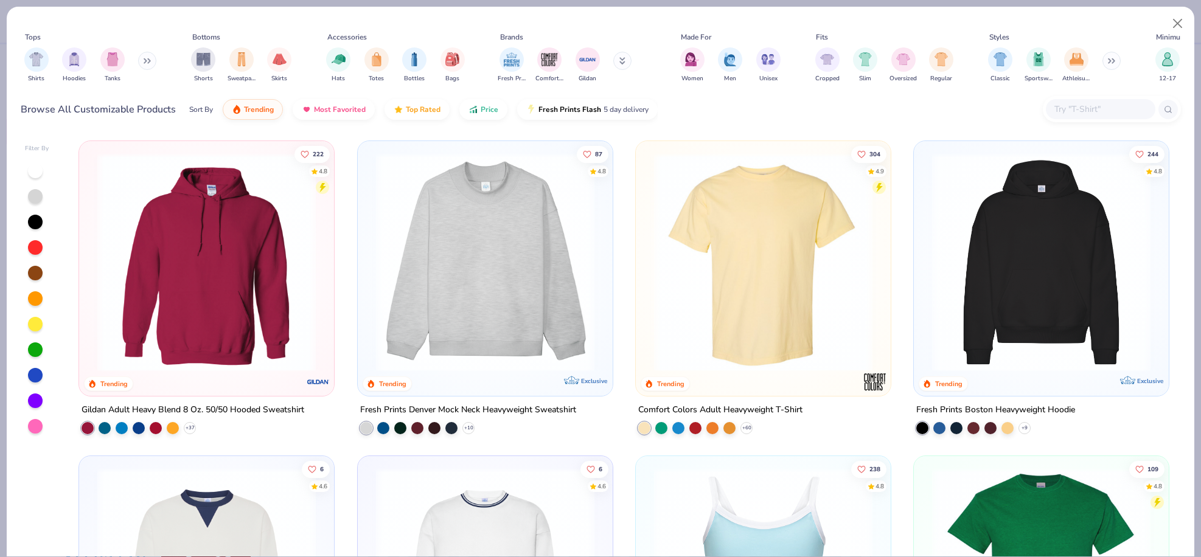
click at [240, 263] on img at bounding box center [206, 262] width 231 height 218
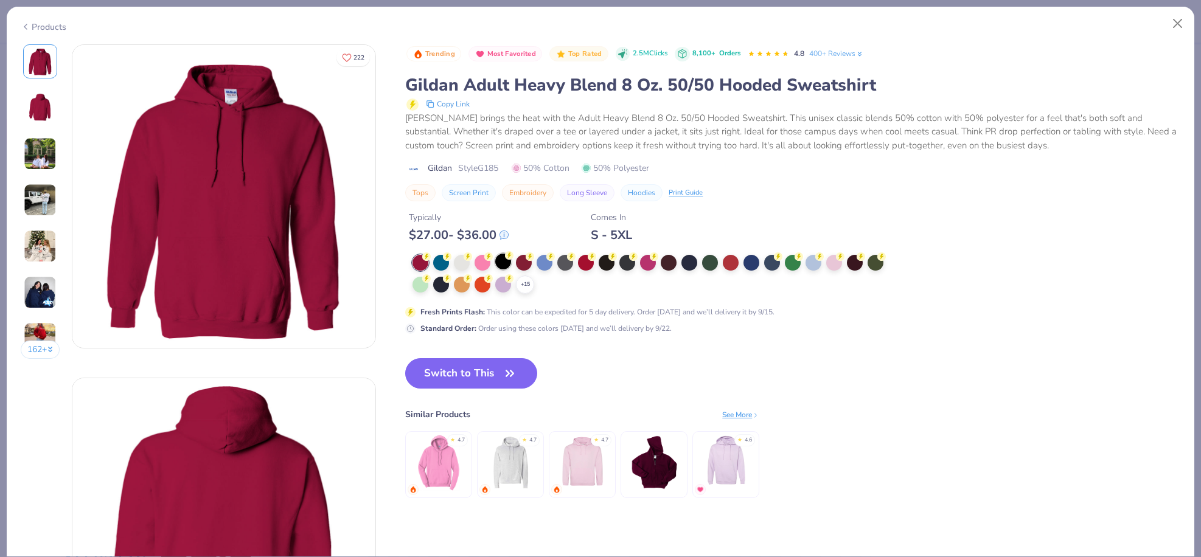
click at [505, 262] on div at bounding box center [503, 262] width 16 height 16
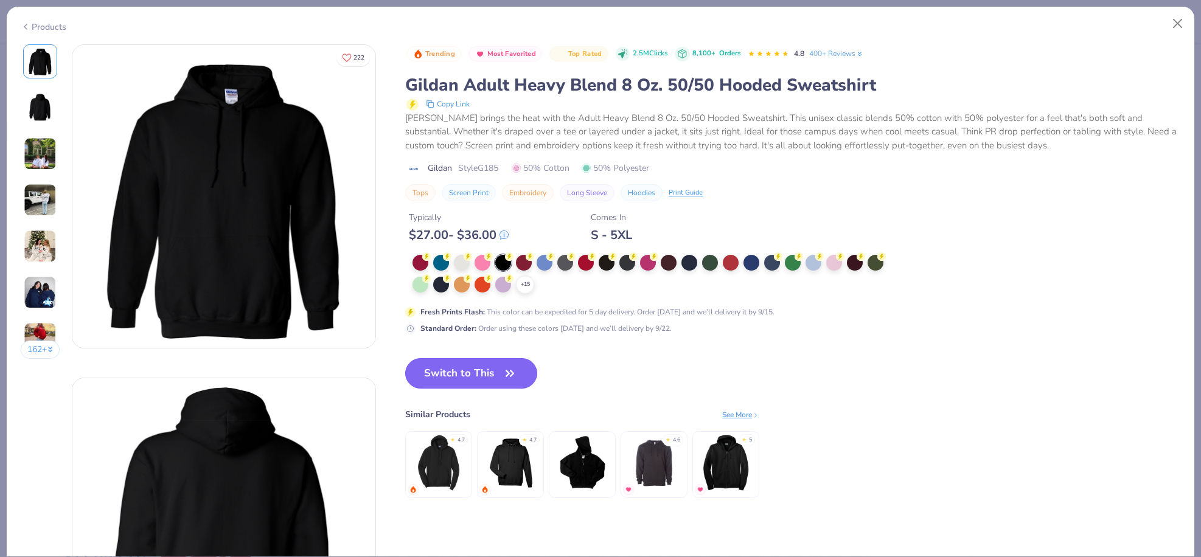
click at [496, 372] on button "Switch to This" at bounding box center [471, 373] width 132 height 30
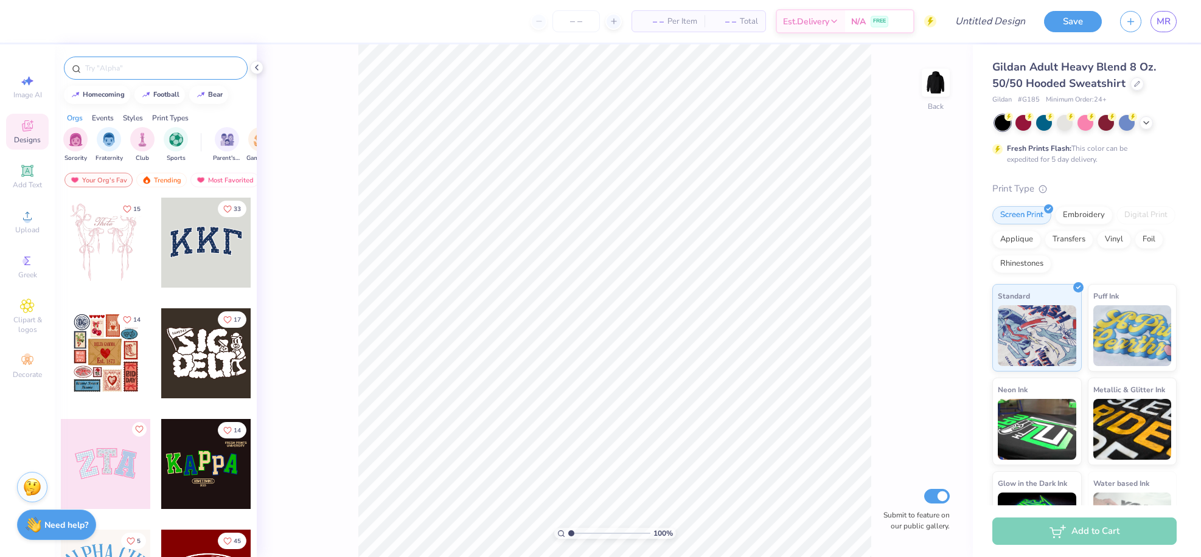
click at [131, 73] on input "text" at bounding box center [162, 68] width 156 height 12
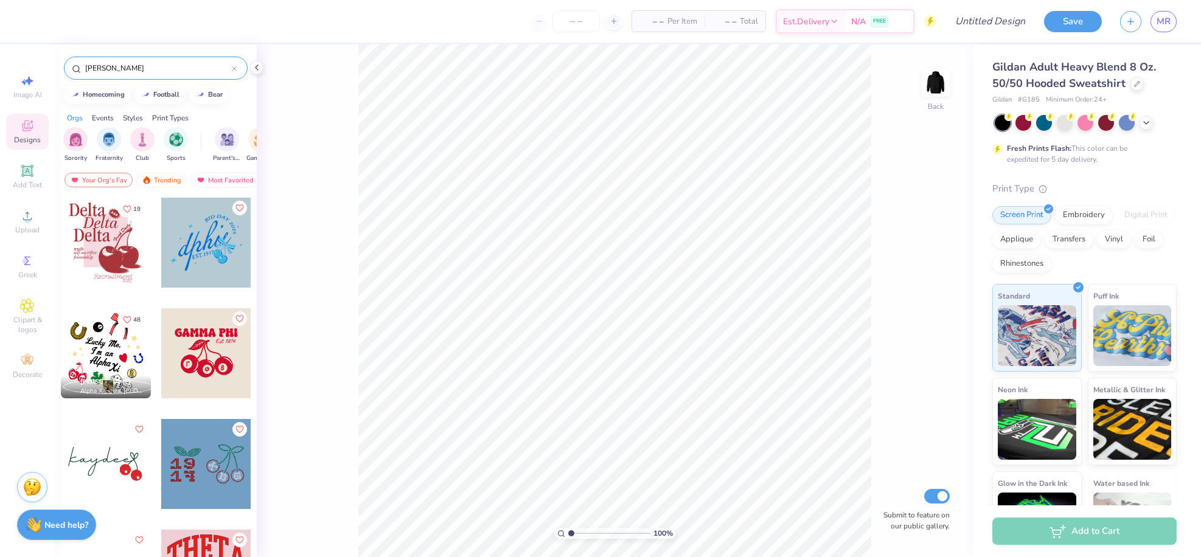
type input "cherrie"
click at [1149, 21] on div "MR" at bounding box center [1148, 21] width 57 height 21
click at [1164, 20] on span "MR" at bounding box center [1164, 22] width 14 height 14
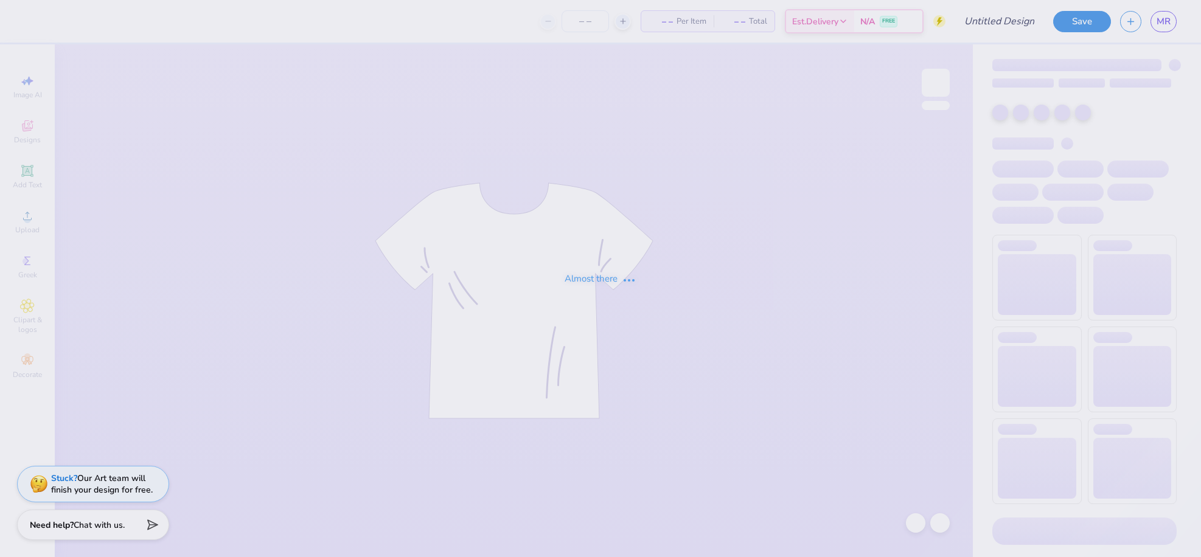
type input "cherry 2"
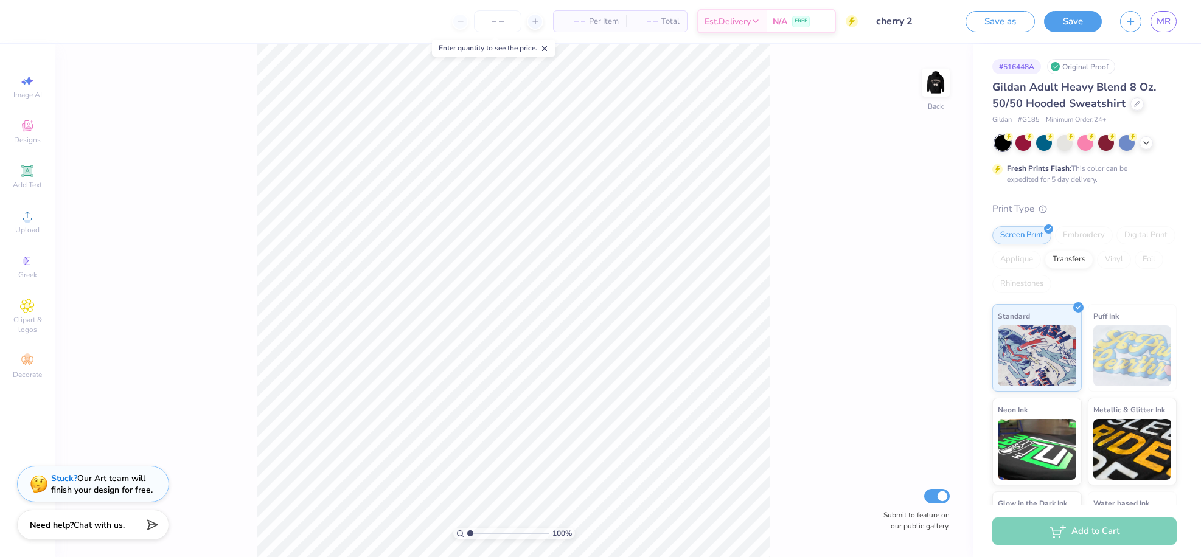
click at [924, 84] on img at bounding box center [936, 83] width 24 height 24
click at [621, 281] on li "Copy" at bounding box center [619, 282] width 96 height 24
click at [938, 91] on img at bounding box center [936, 82] width 49 height 49
click at [495, 305] on li "Paste" at bounding box center [530, 305] width 96 height 24
type input "4.58"
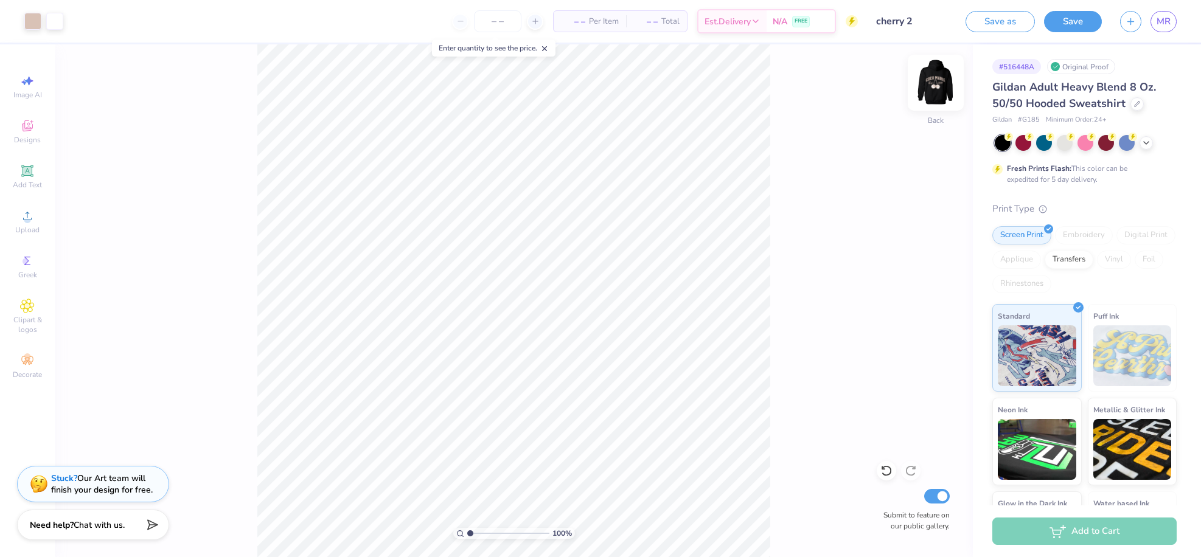
click at [942, 88] on img at bounding box center [936, 82] width 49 height 49
click at [936, 79] on img at bounding box center [936, 82] width 49 height 49
click at [540, 304] on li "Paste" at bounding box center [567, 305] width 96 height 24
drag, startPoint x: 33, startPoint y: 188, endPoint x: 85, endPoint y: 187, distance: 51.7
click at [33, 188] on span "Add Text" at bounding box center [27, 185] width 29 height 10
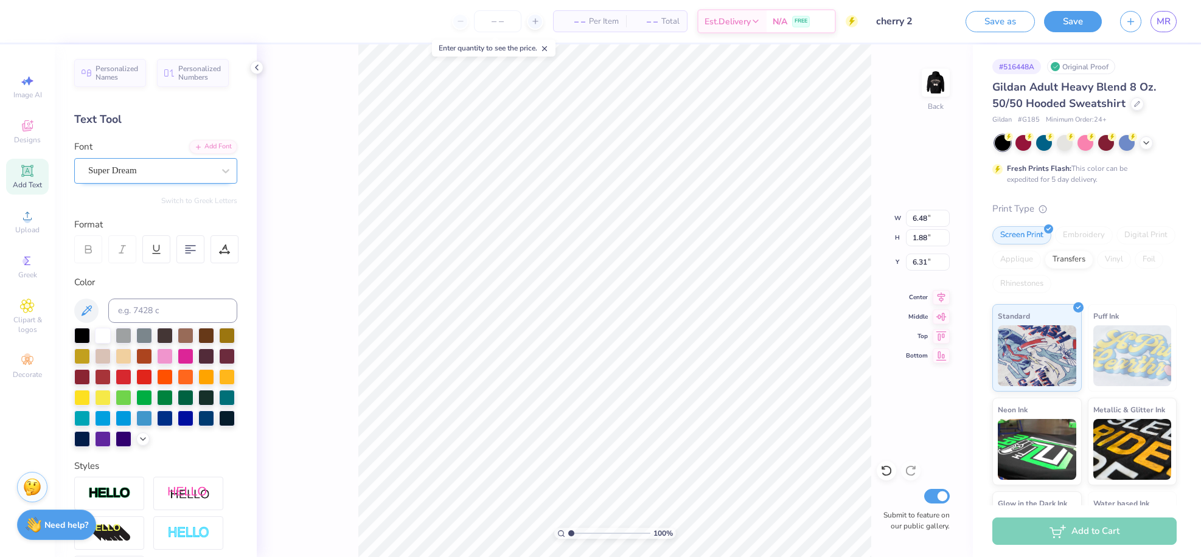
click at [150, 166] on div "Super Dream" at bounding box center [151, 170] width 128 height 19
type input "rev"
click at [135, 159] on div "Super Dream" at bounding box center [155, 171] width 163 height 26
click at [212, 203] on button "See All" at bounding box center [211, 198] width 38 height 12
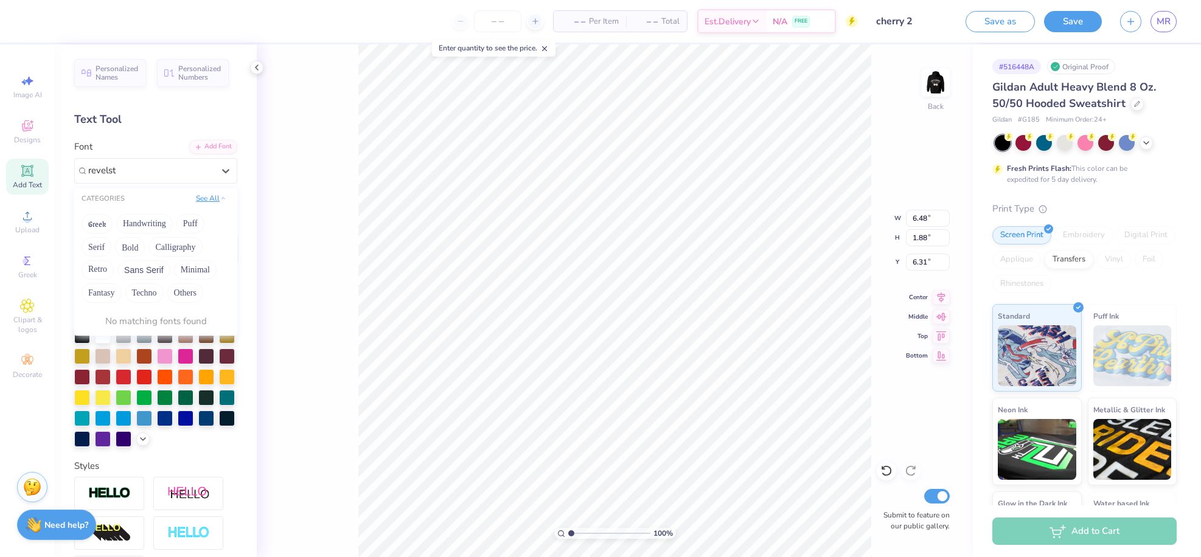
click at [212, 203] on button "See All" at bounding box center [211, 198] width 38 height 12
type input "revels"
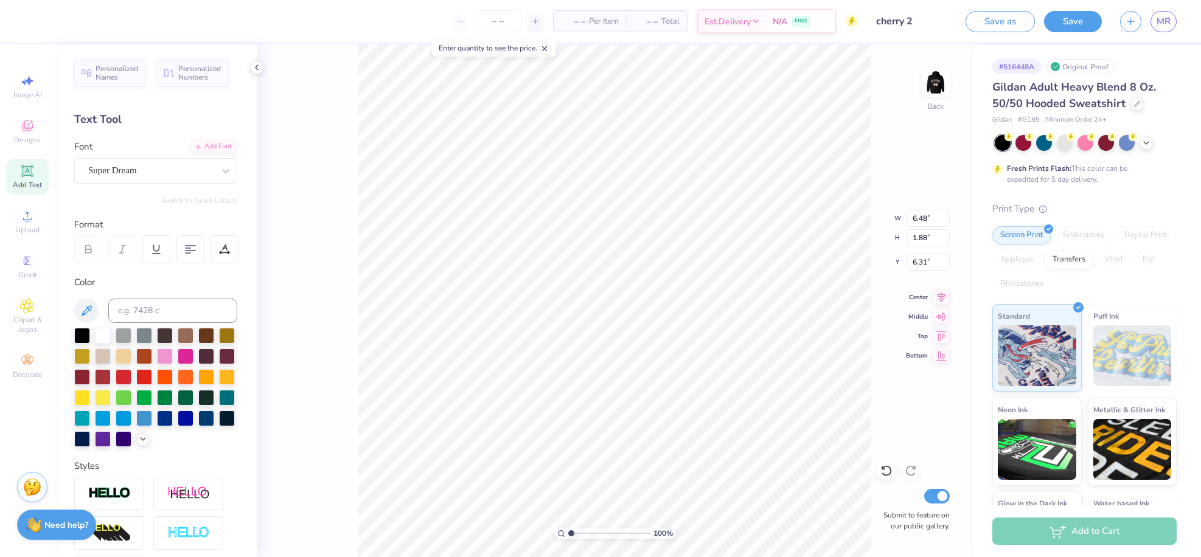
scroll to position [10, 2]
type textarea "T"
type textarea "COCO"
click at [227, 250] on icon at bounding box center [224, 248] width 5 height 6
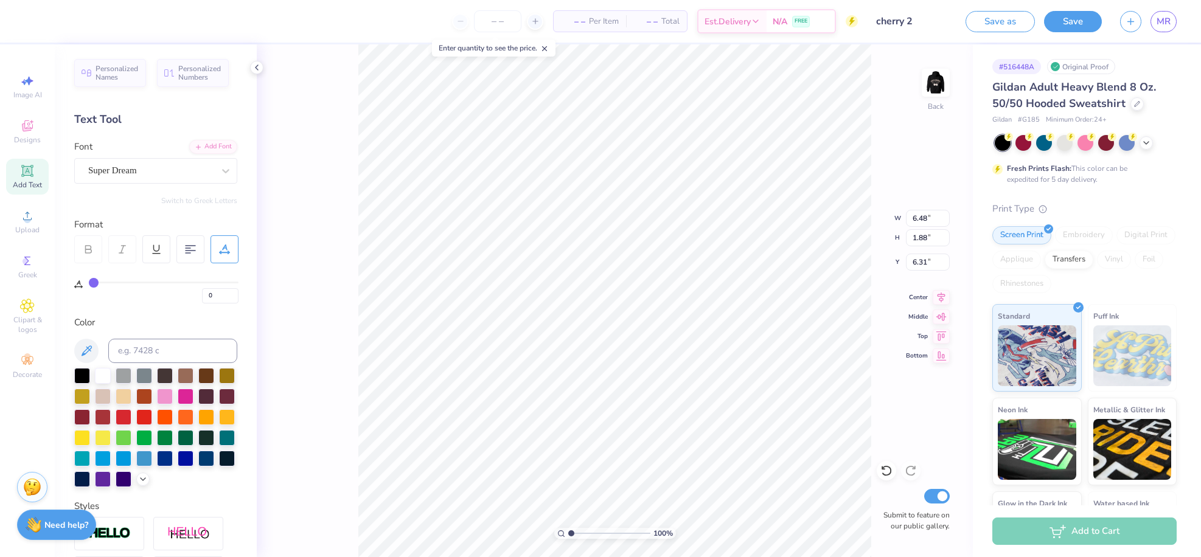
type input "1"
type input "3"
type input "5"
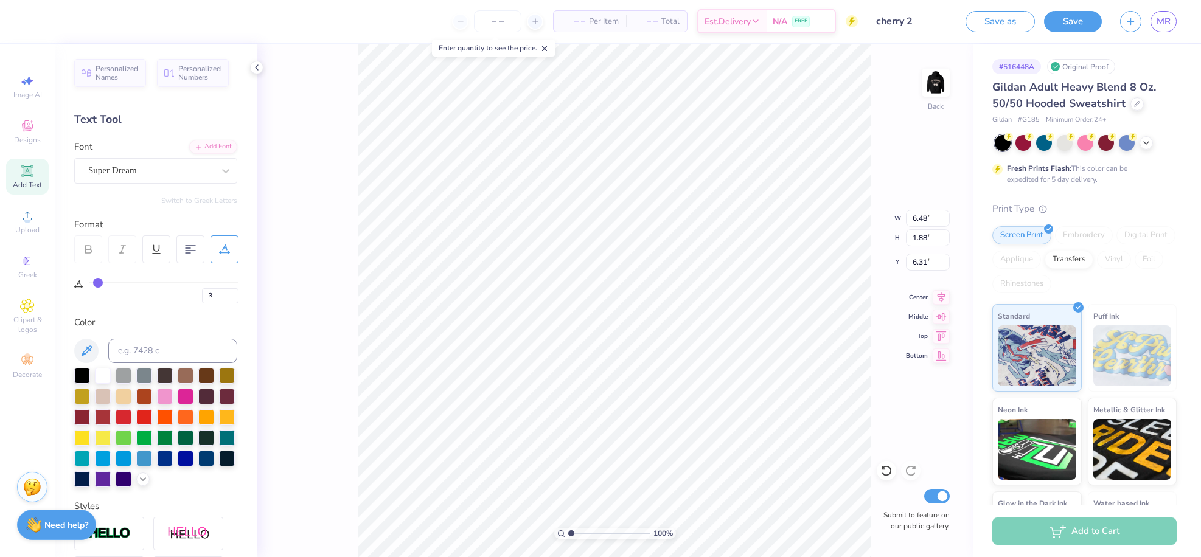
type input "5"
type input "7"
type input "8"
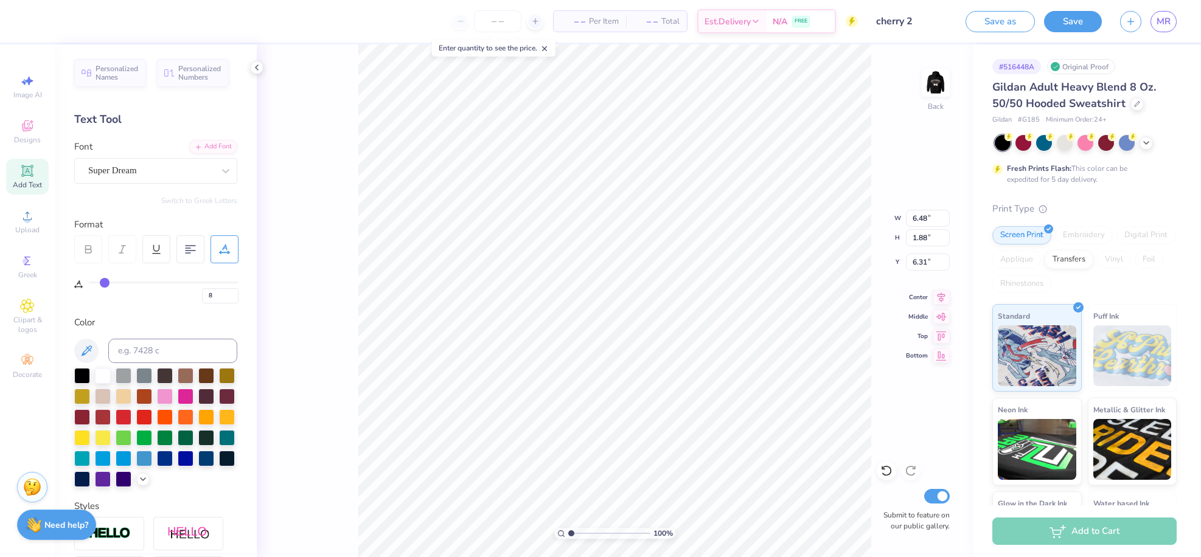
type input "9"
type input "10"
type input "11"
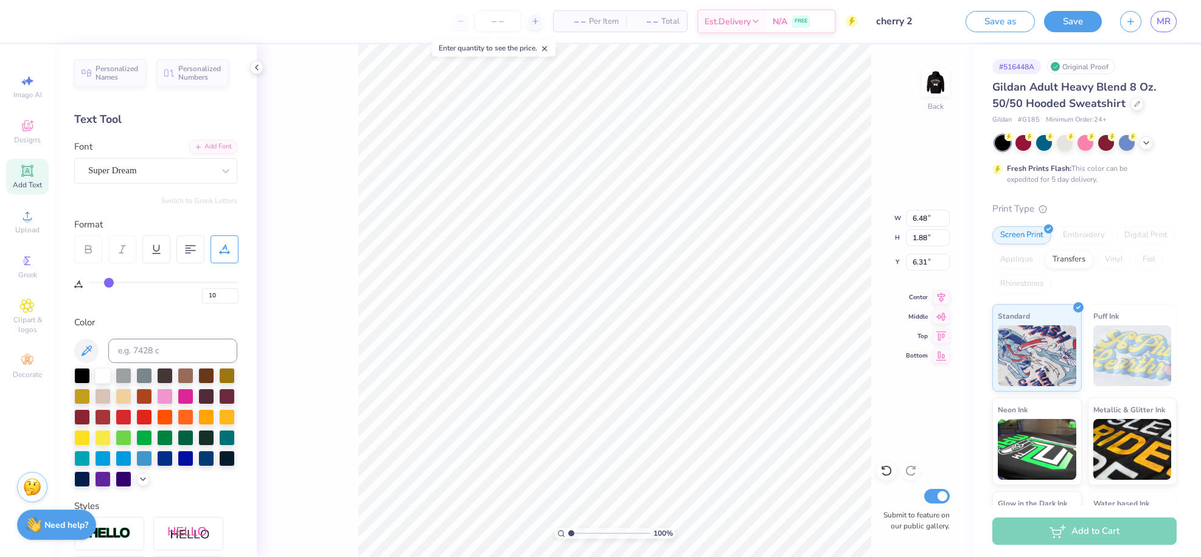
type input "11"
type input "12"
type input "13"
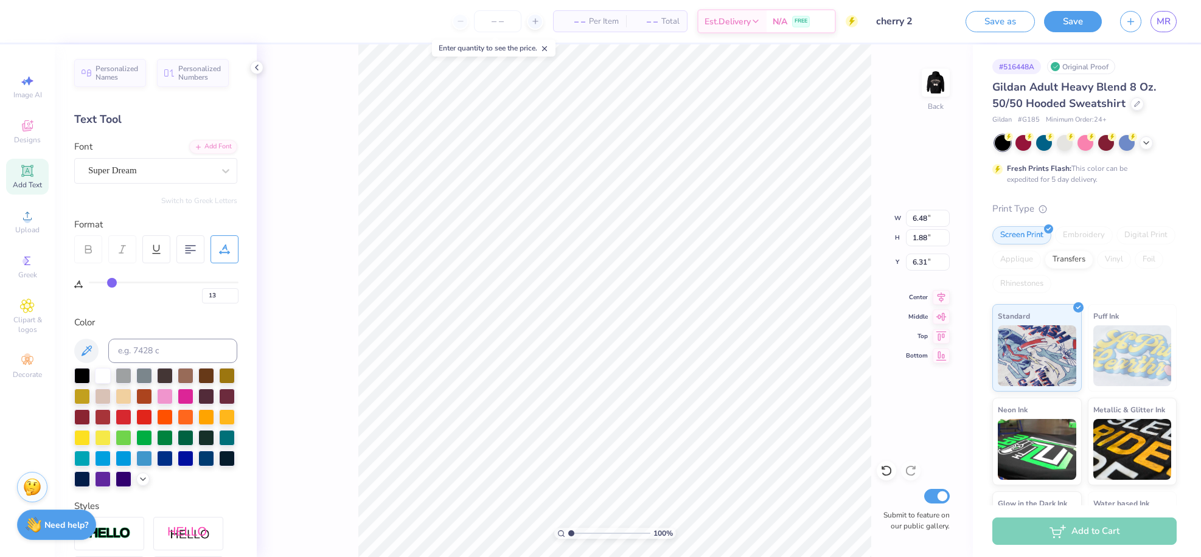
type input "14"
type input "15"
type input "16"
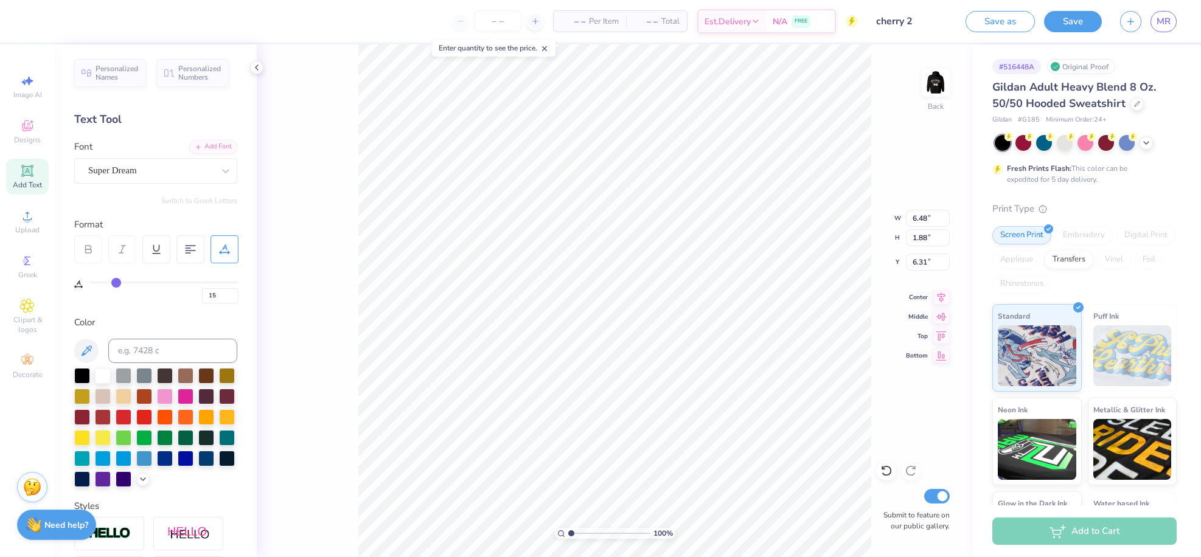
type input "16"
type input "17"
type input "18"
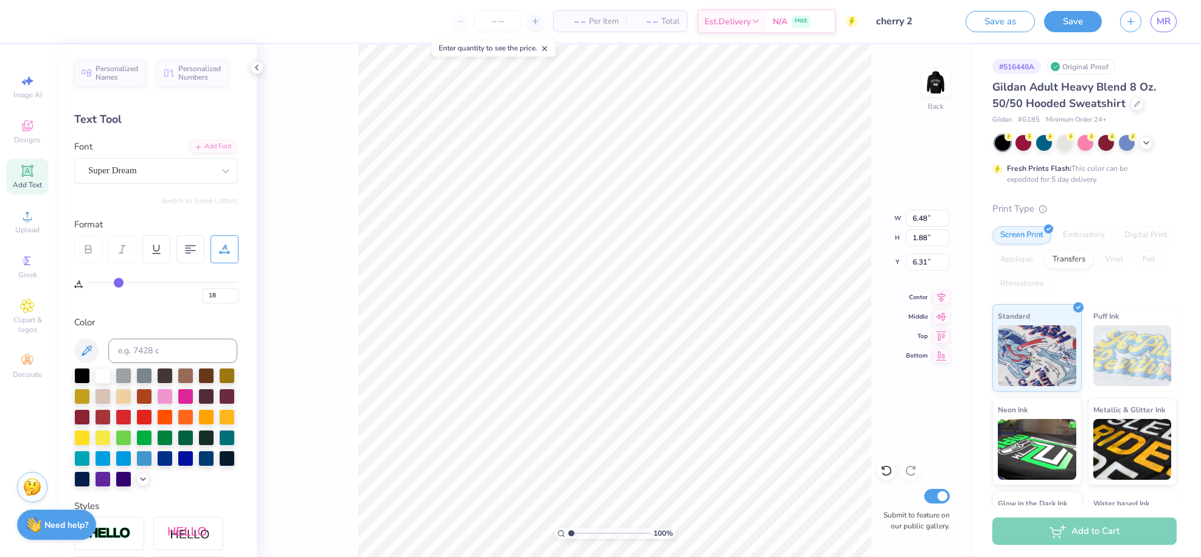
type input "19"
type input "20"
type input "21"
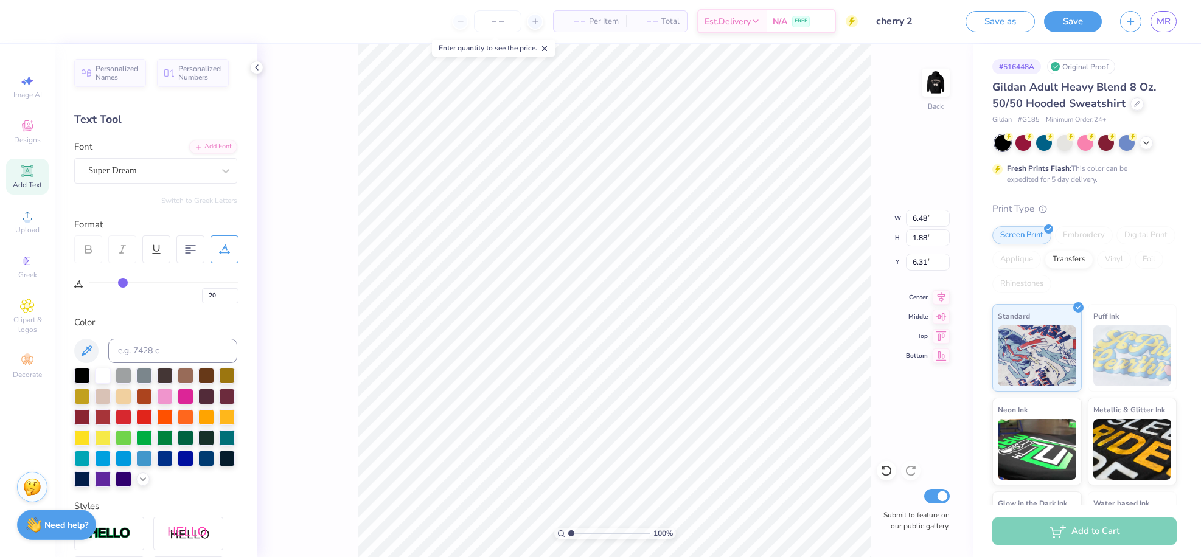
type input "21"
type input "22"
drag, startPoint x: 94, startPoint y: 284, endPoint x: 124, endPoint y: 284, distance: 30.4
click at [124, 284] on input "range" at bounding box center [164, 283] width 150 height 2
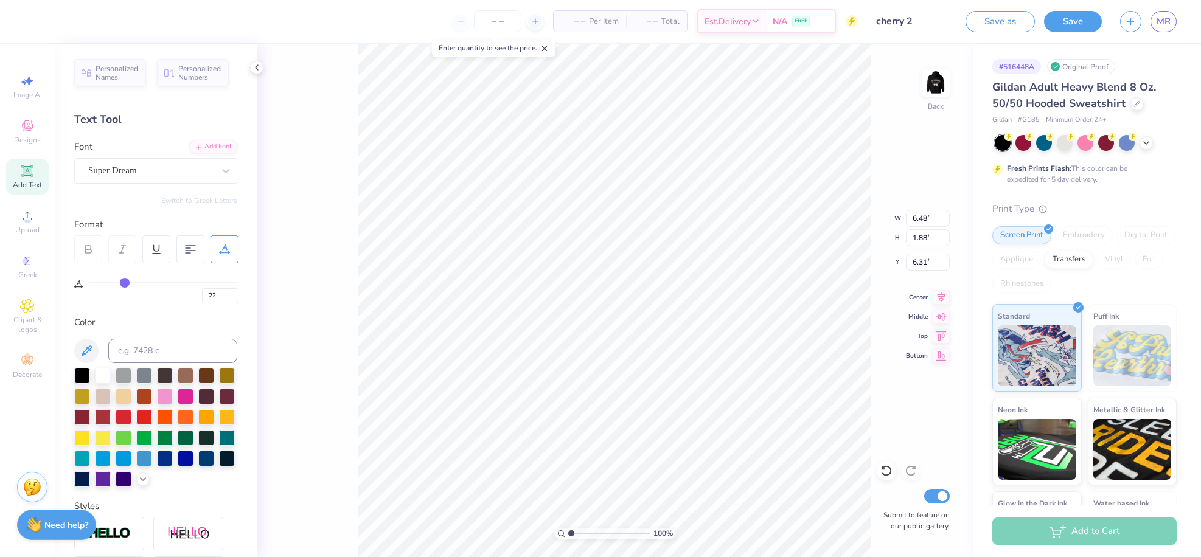
click at [132, 170] on div "Super Dream" at bounding box center [151, 170] width 128 height 19
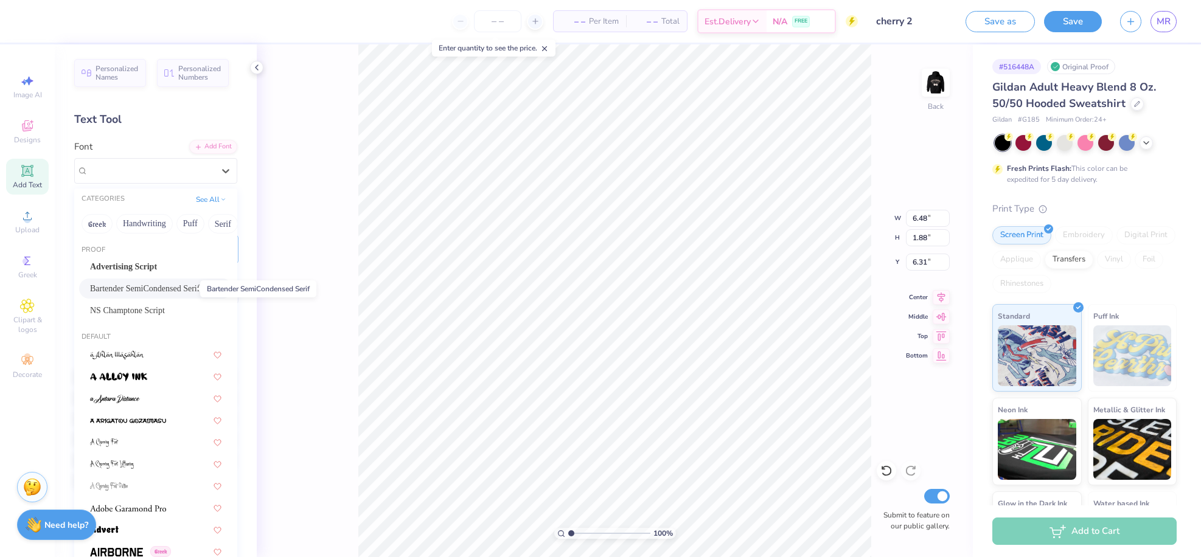
click at [151, 293] on span "Bartender SemiCondensed Serif" at bounding box center [145, 288] width 110 height 13
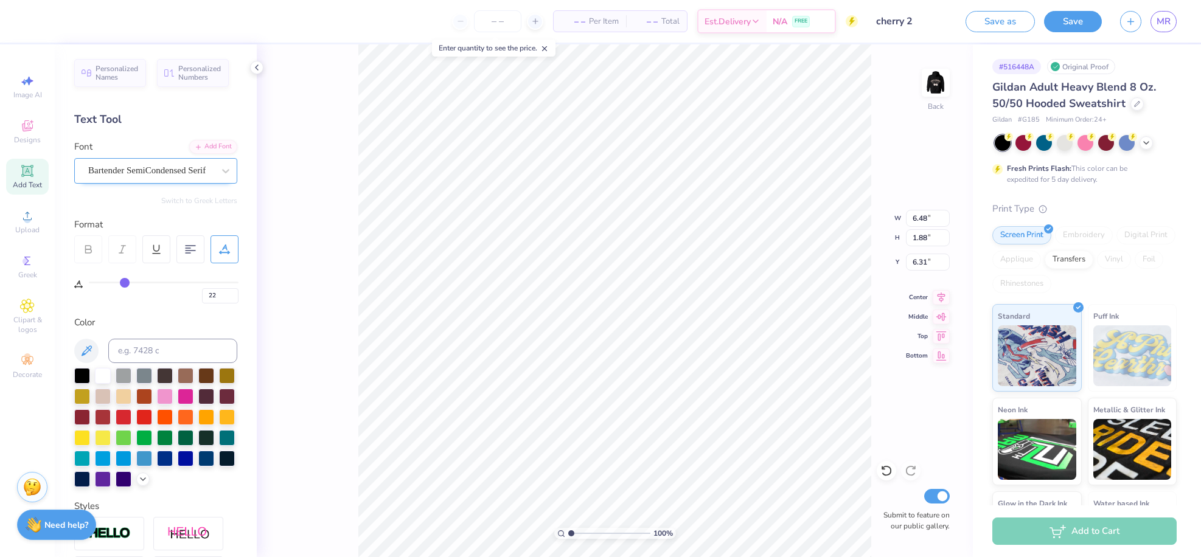
scroll to position [2, 0]
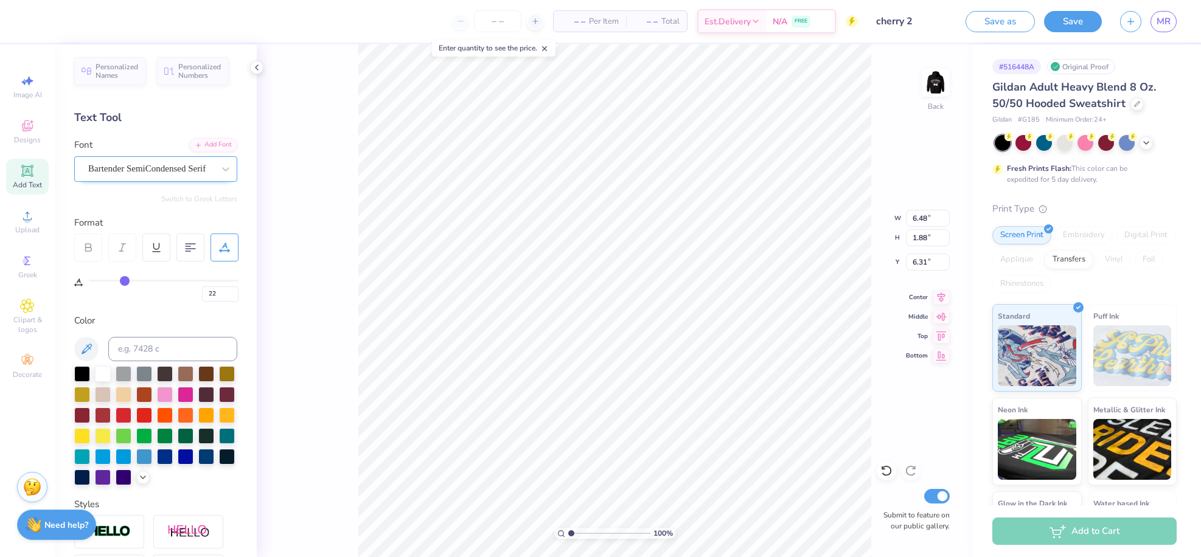
click at [190, 173] on div "Bartender SemiCondensed Serif" at bounding box center [151, 168] width 128 height 19
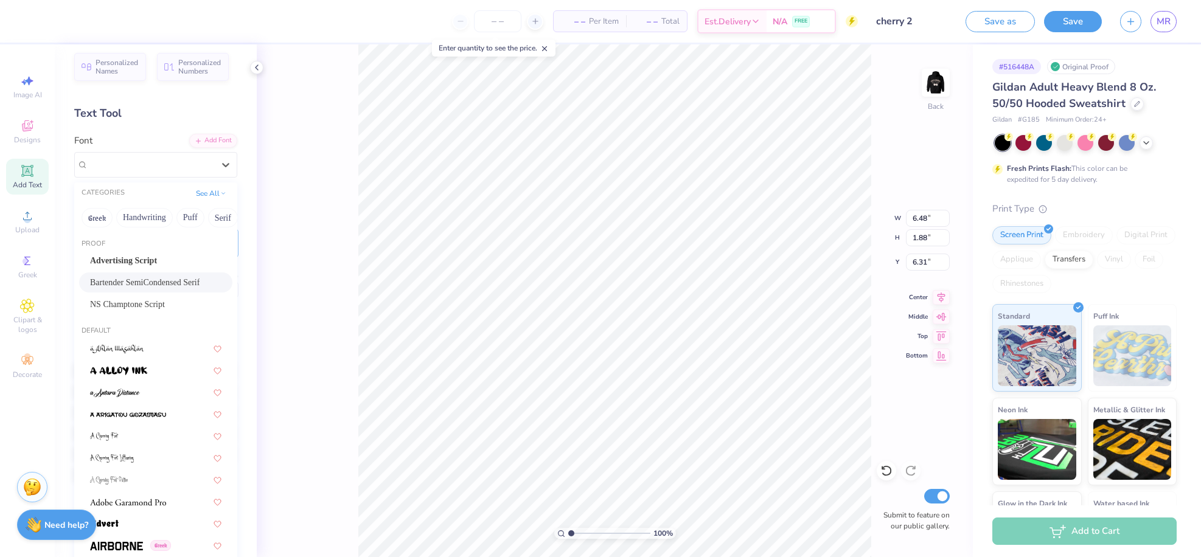
scroll to position [5, 0]
click at [294, 202] on div "100 % Back W 6.48 6.48 " H 1.88 1.88 " Y 6.31 6.31 " Center Middle Top Bottom S…" at bounding box center [615, 300] width 716 height 513
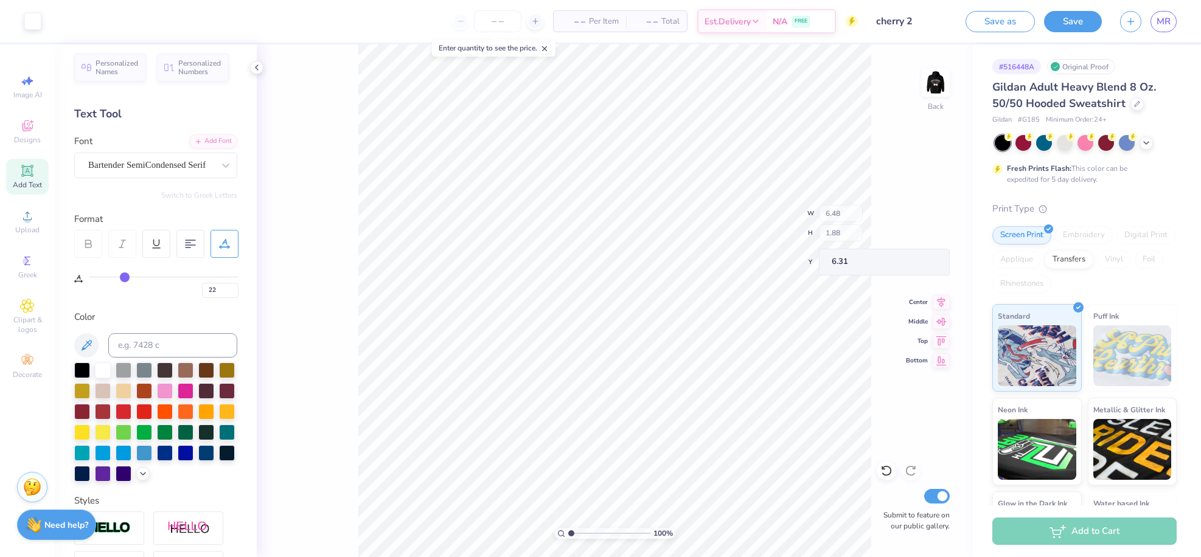
scroll to position [4, 0]
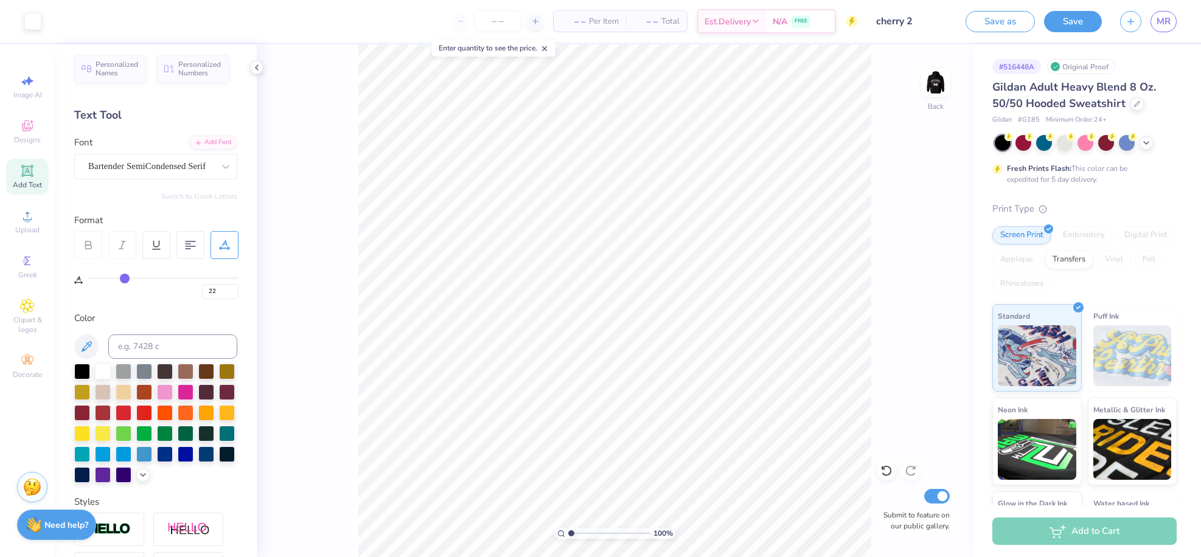
type input "20"
type input "19"
type input "18"
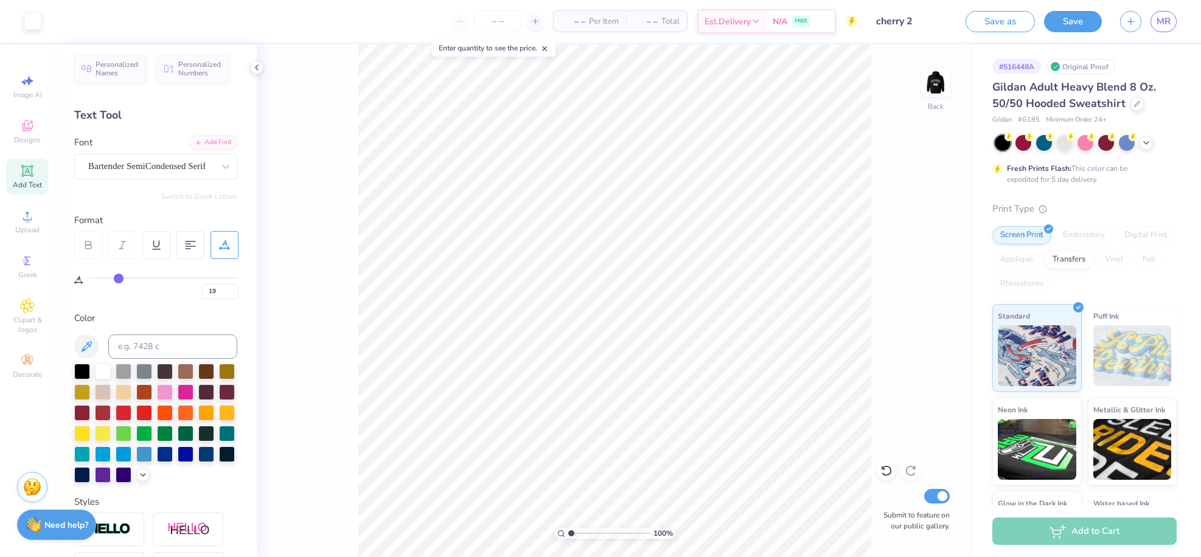
type input "18"
type input "17"
type input "16"
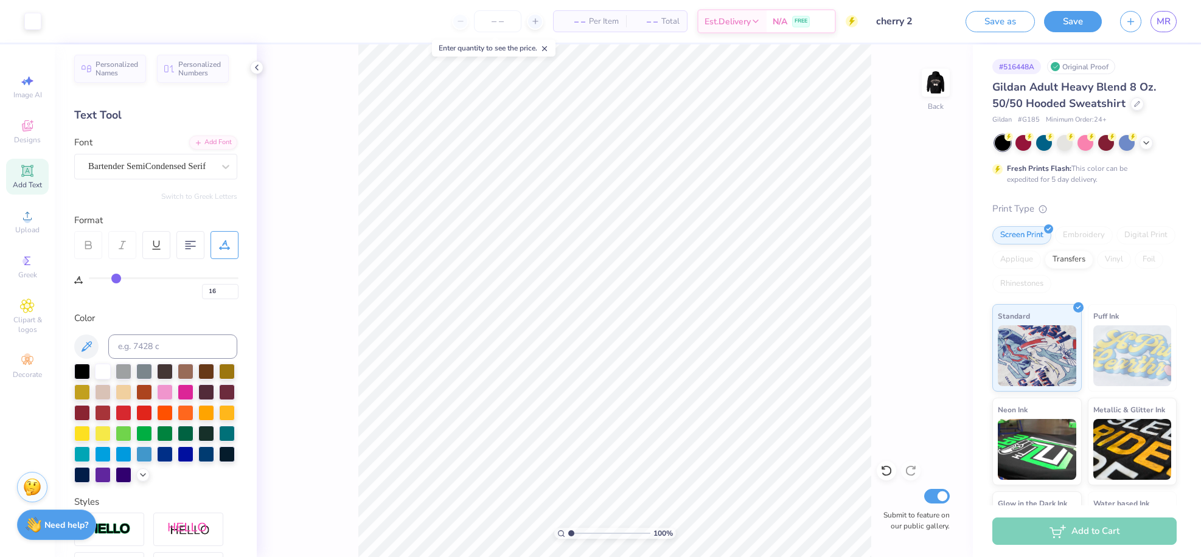
type input "15"
type input "14"
type input "13"
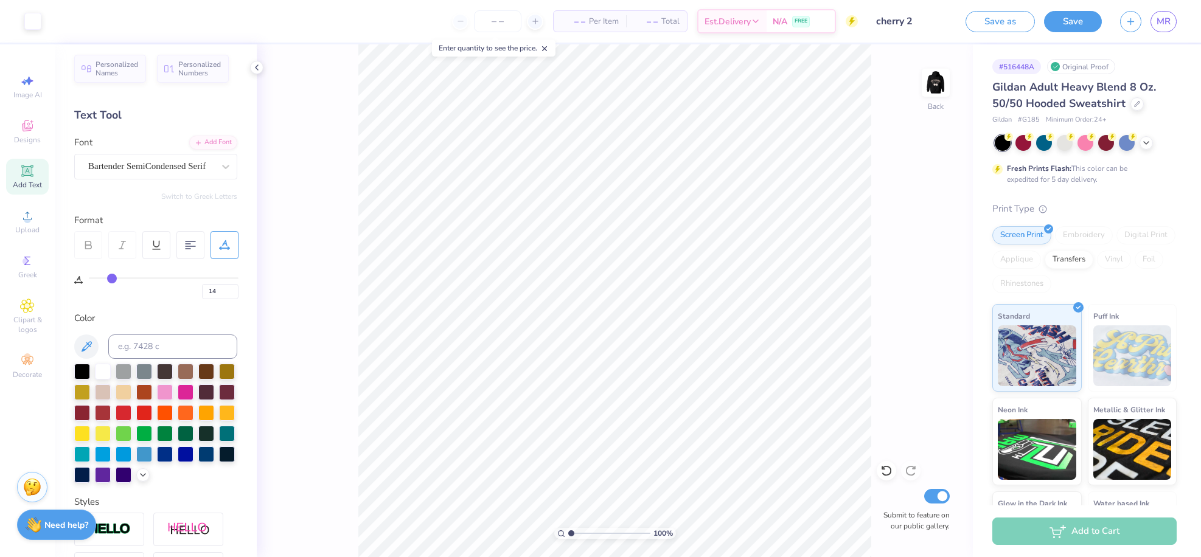
type input "13"
type input "12"
type input "11"
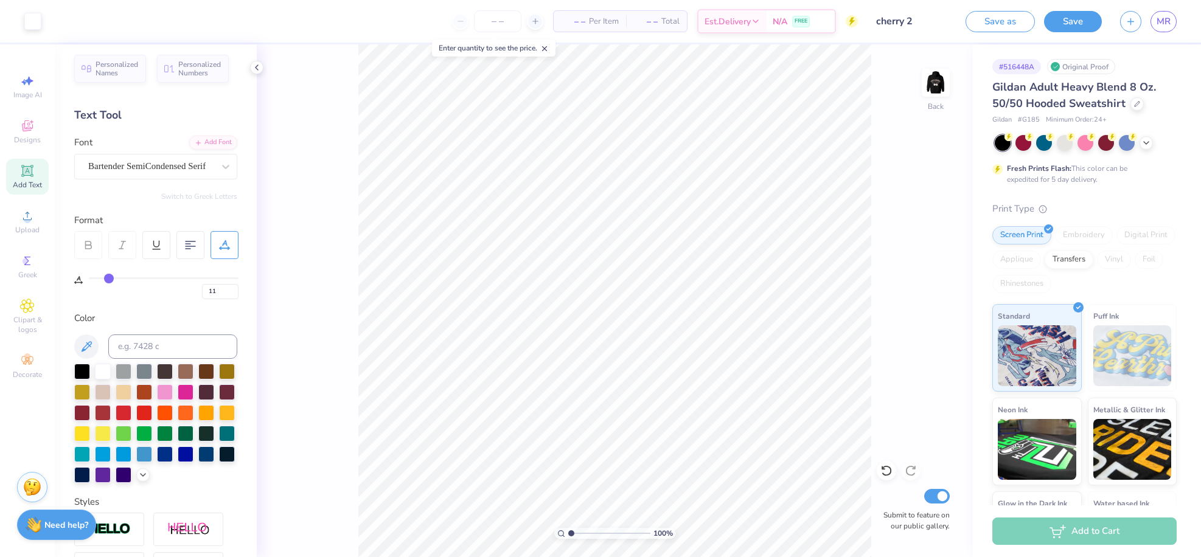
drag, startPoint x: 122, startPoint y: 279, endPoint x: 109, endPoint y: 279, distance: 12.8
click at [109, 279] on input "range" at bounding box center [164, 279] width 150 height 2
type input "12"
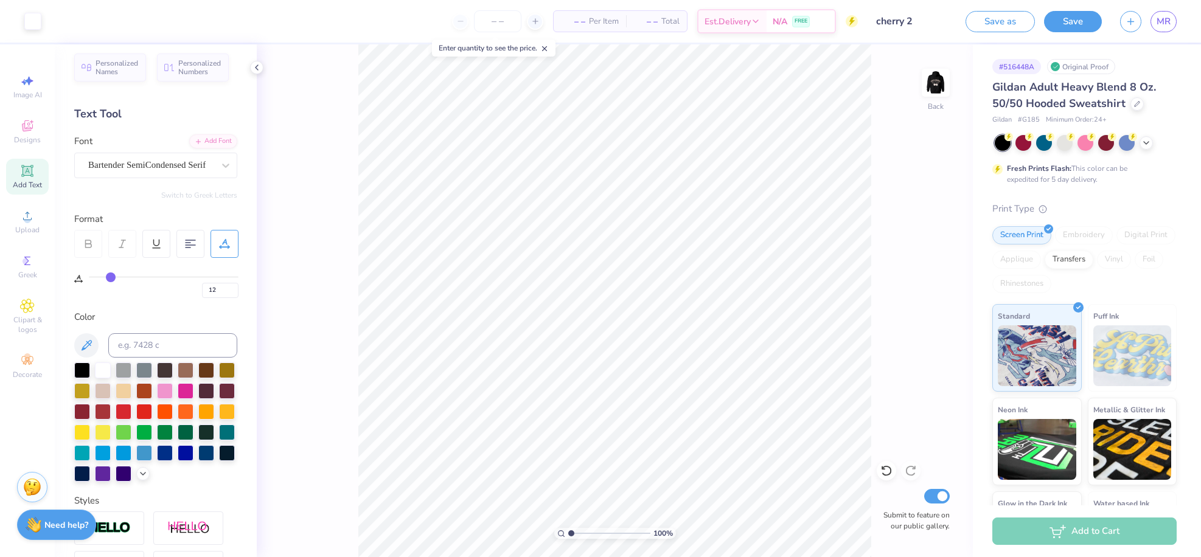
type input "14"
type input "16"
type input "17"
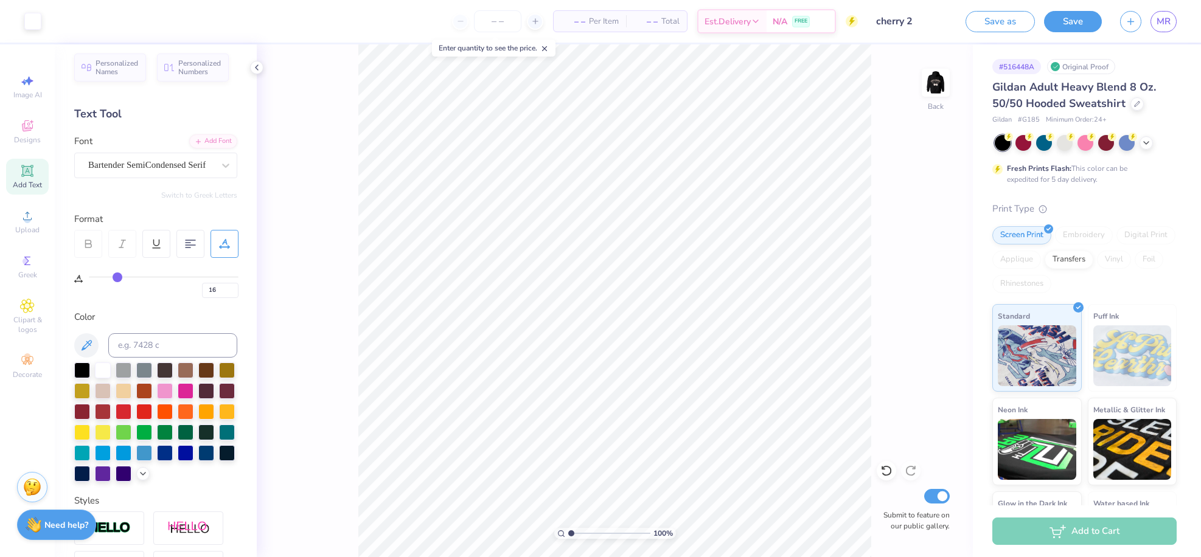
type input "17"
type input "18"
type input "19"
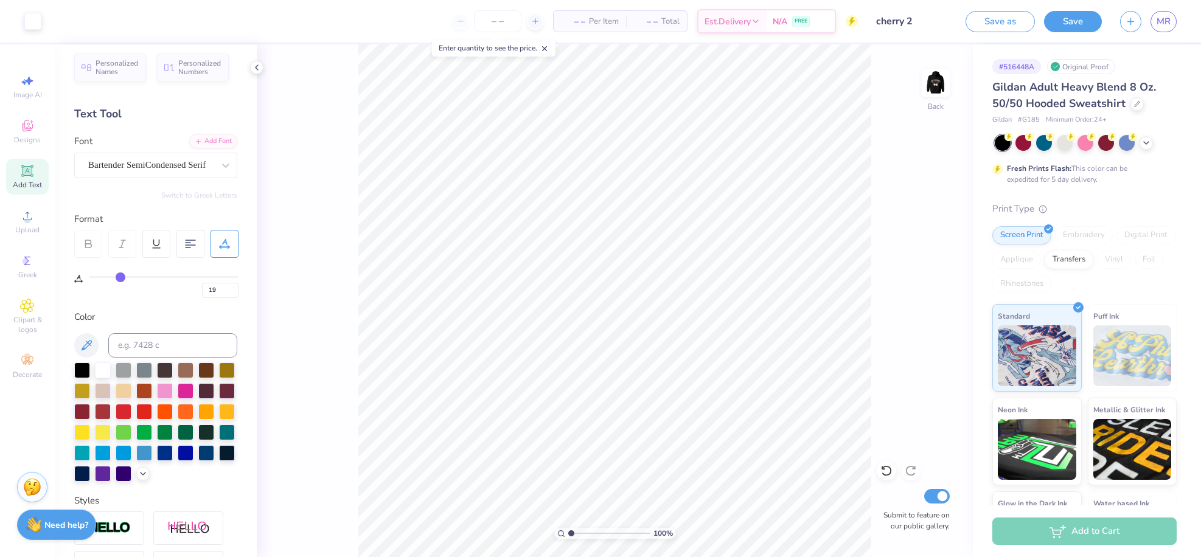
type input "20"
drag, startPoint x: 110, startPoint y: 279, endPoint x: 122, endPoint y: 280, distance: 11.6
type input "20"
click at [122, 278] on input "range" at bounding box center [164, 277] width 150 height 2
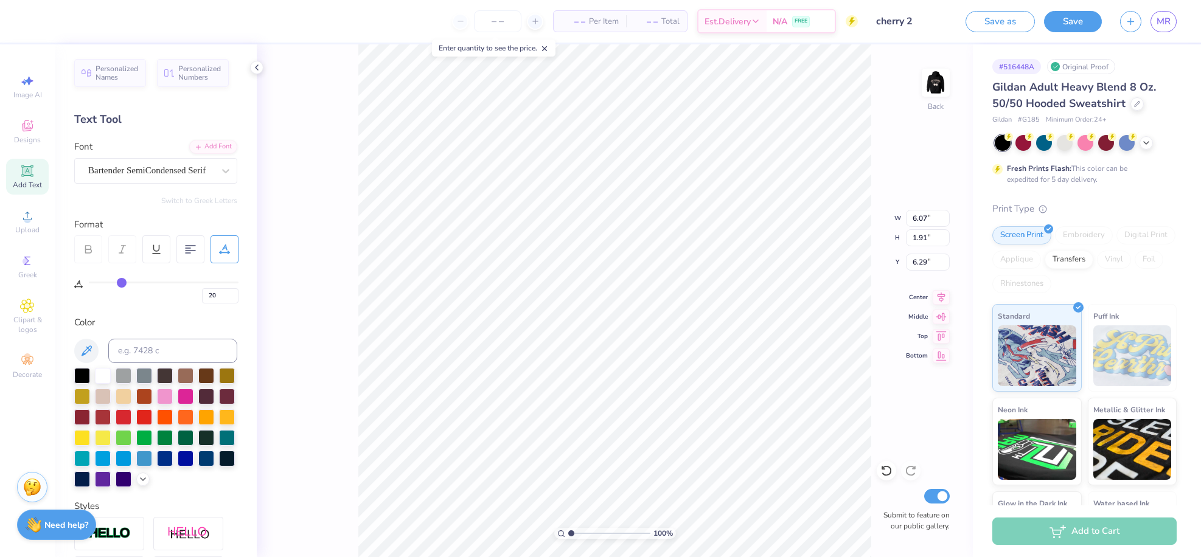
scroll to position [1, 0]
type input "3.55"
type input "4.30"
type input "1.35"
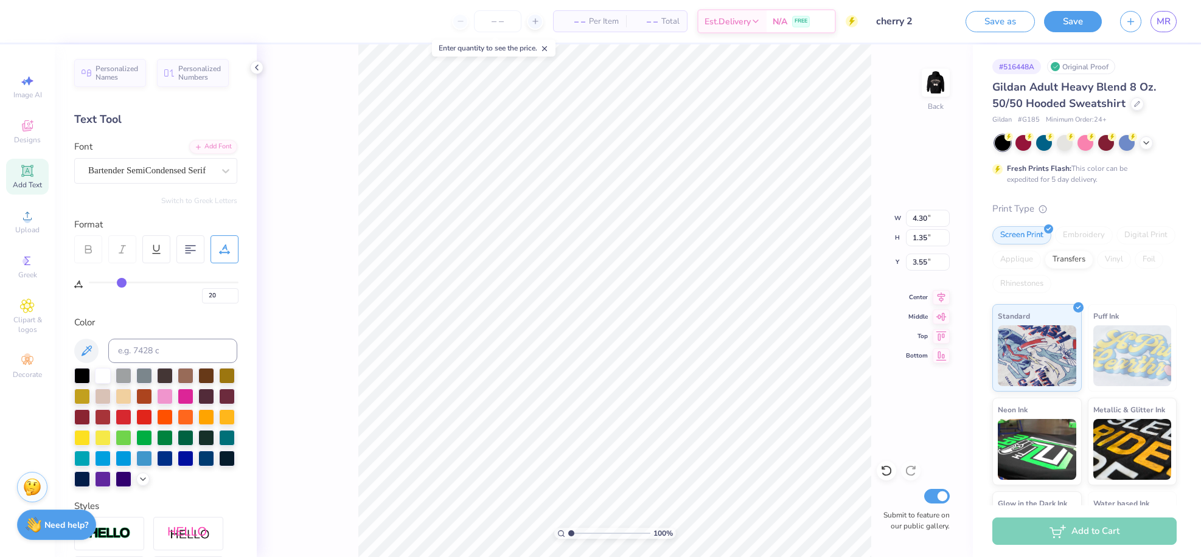
scroll to position [1, 0]
type input "3.54"
type input "3.00"
type input "3.20"
type input "1.01"
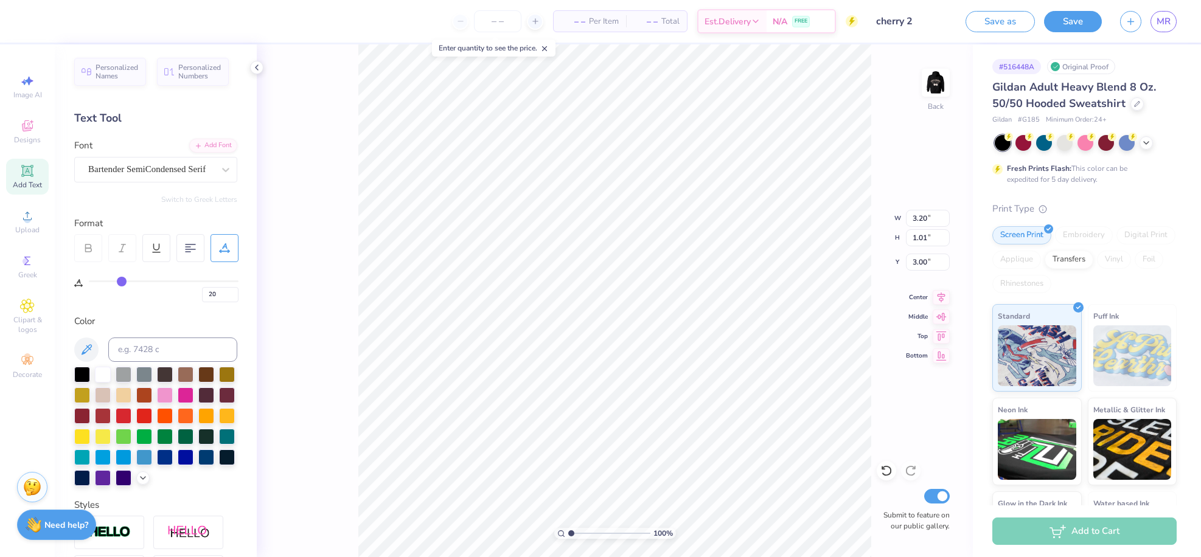
type input "3.86"
type input "1.21"
type input "2.85"
type input "0.90"
type input "3.00"
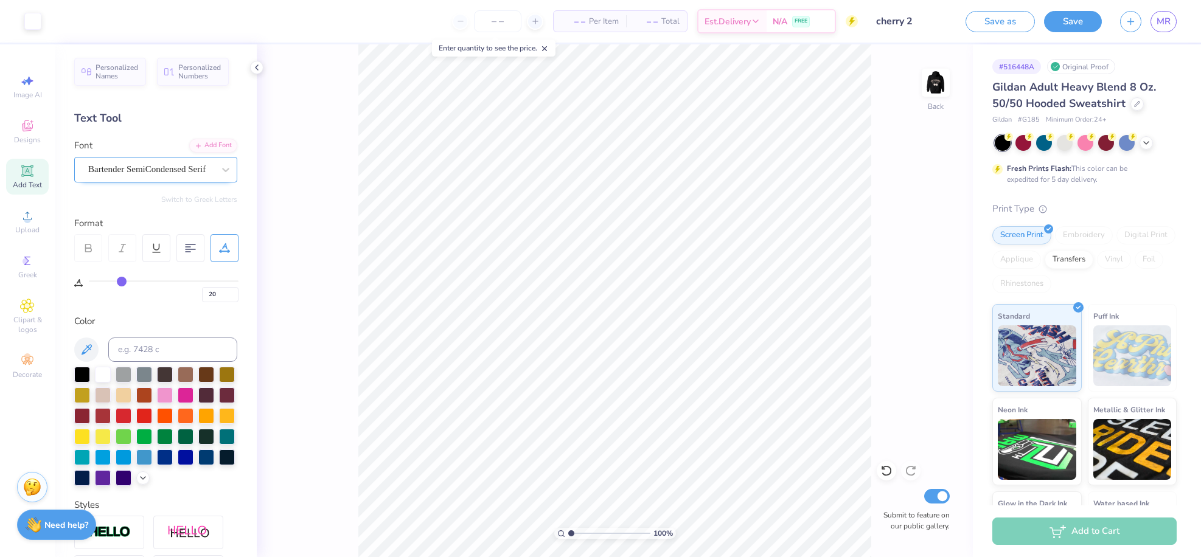
click at [159, 166] on div "Bartender SemiCondensed Serif" at bounding box center [151, 169] width 128 height 19
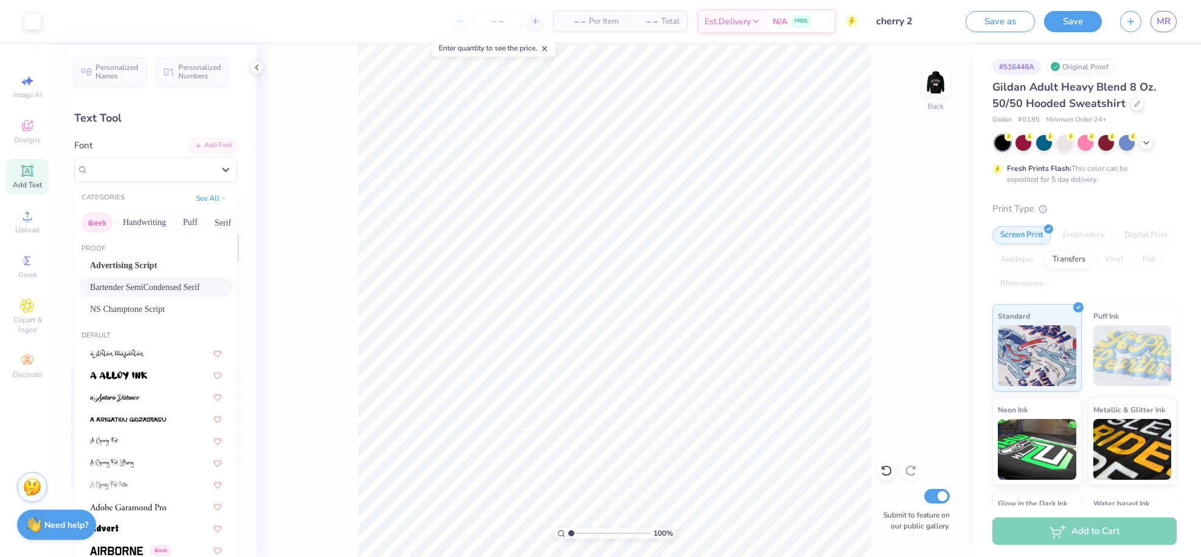
click at [104, 221] on button "Greek" at bounding box center [97, 222] width 31 height 19
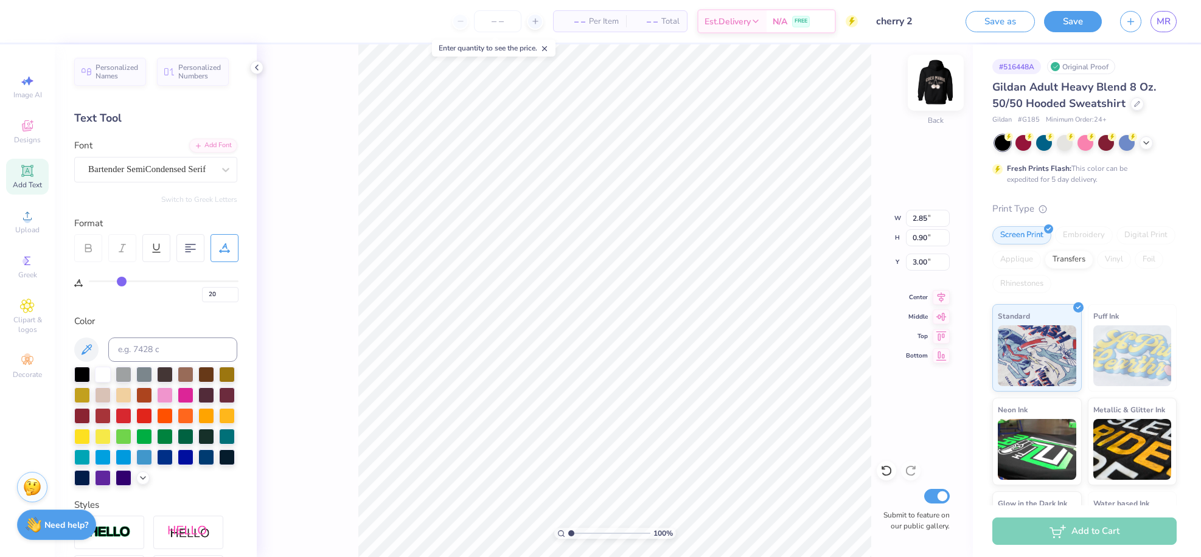
click at [940, 89] on img at bounding box center [936, 82] width 49 height 49
click at [33, 26] on div at bounding box center [32, 20] width 17 height 17
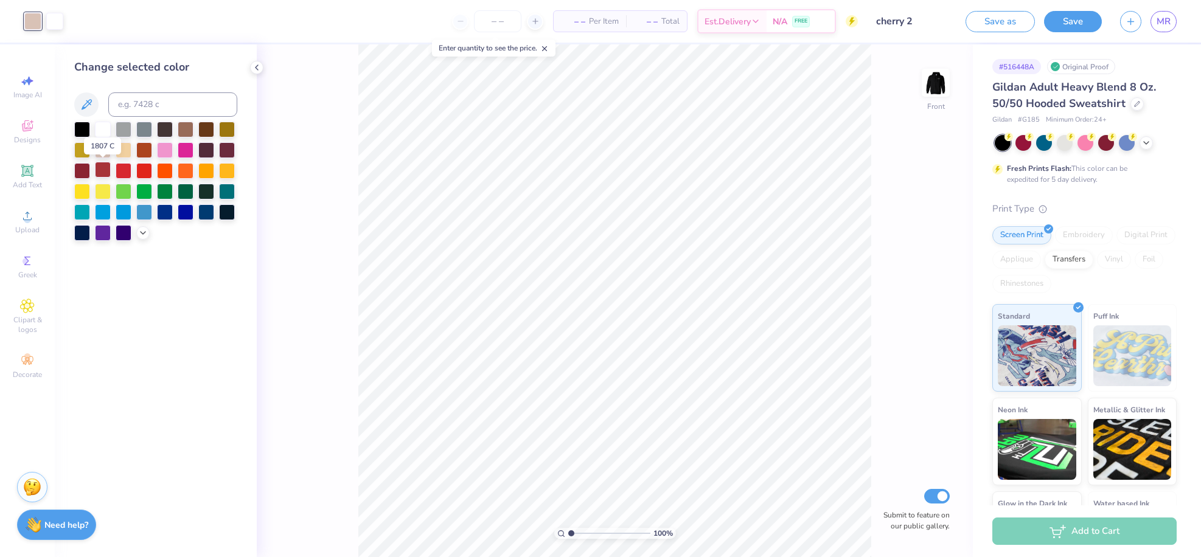
click at [103, 172] on div at bounding box center [103, 170] width 16 height 16
click at [163, 149] on div at bounding box center [165, 149] width 16 height 16
click at [139, 234] on icon at bounding box center [143, 232] width 10 height 10
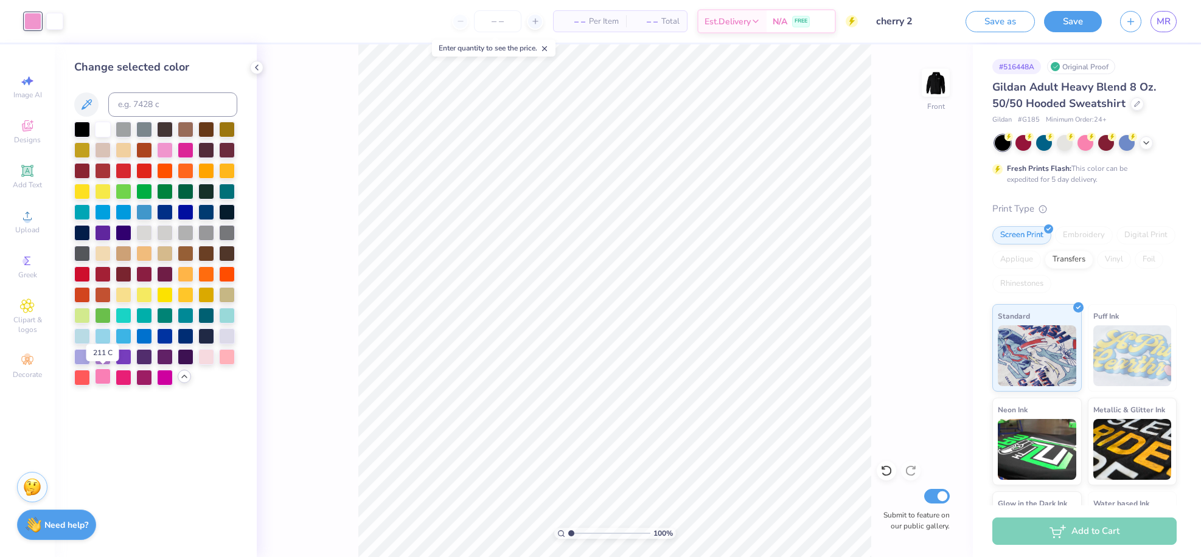
click at [102, 373] on div at bounding box center [103, 377] width 16 height 16
click at [211, 359] on div at bounding box center [206, 356] width 16 height 16
click at [230, 355] on div at bounding box center [227, 356] width 16 height 16
click at [105, 380] on div at bounding box center [103, 377] width 16 height 16
click at [231, 355] on div at bounding box center [227, 356] width 16 height 16
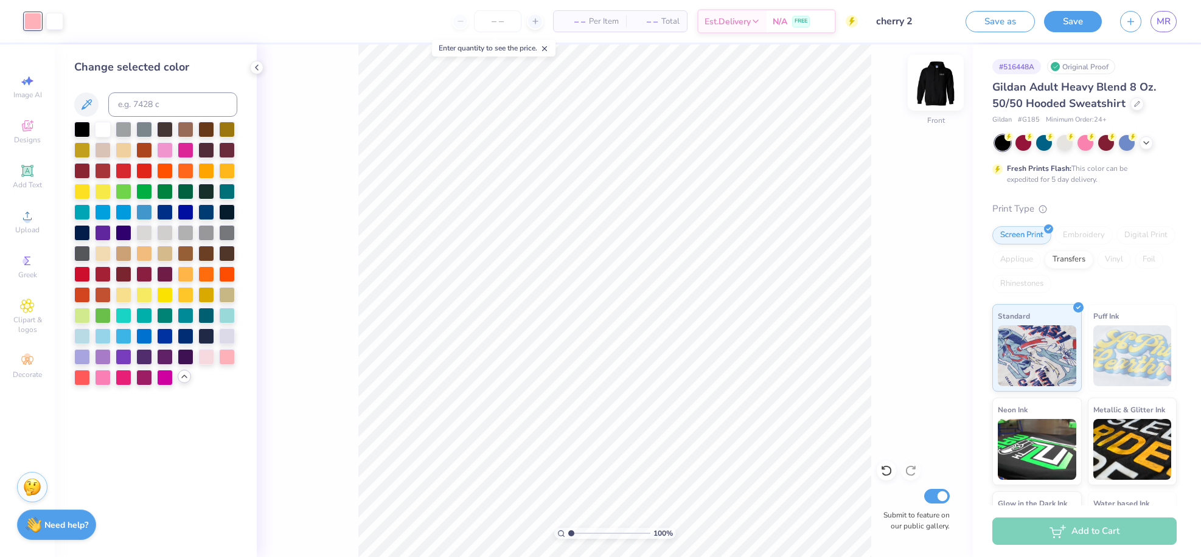
click at [935, 96] on img at bounding box center [936, 82] width 49 height 49
click at [944, 83] on img at bounding box center [936, 82] width 49 height 49
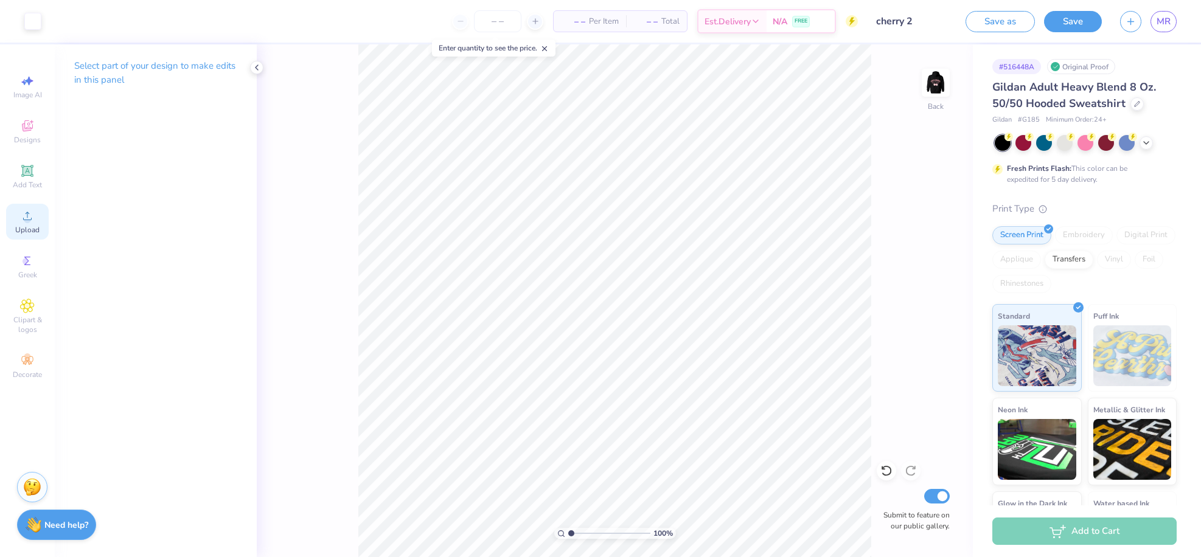
click at [19, 221] on div "Upload" at bounding box center [27, 222] width 43 height 36
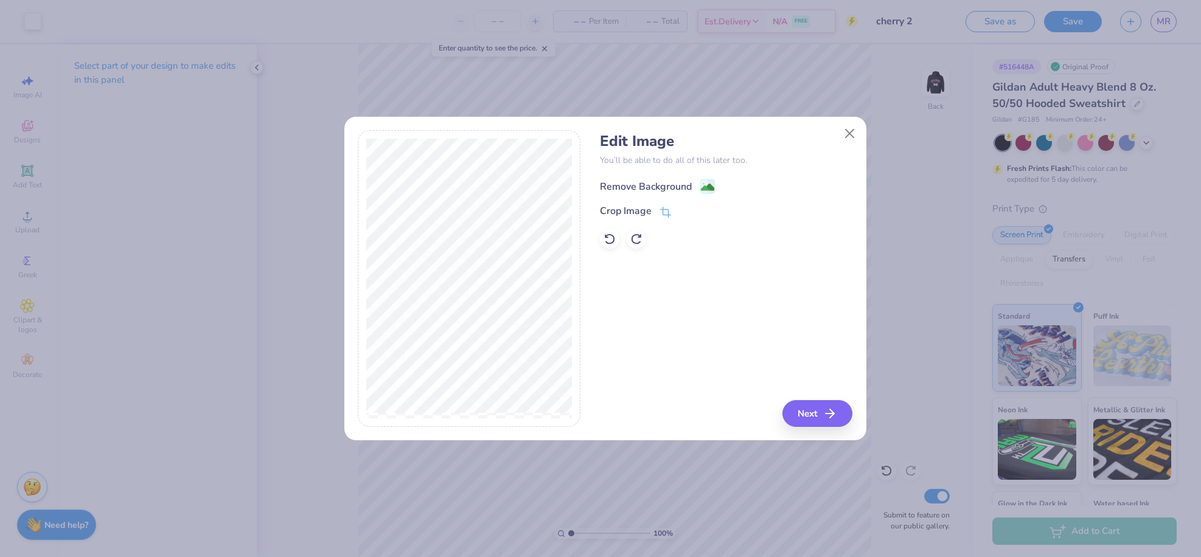
click at [658, 189] on div "Remove Background" at bounding box center [646, 187] width 92 height 15
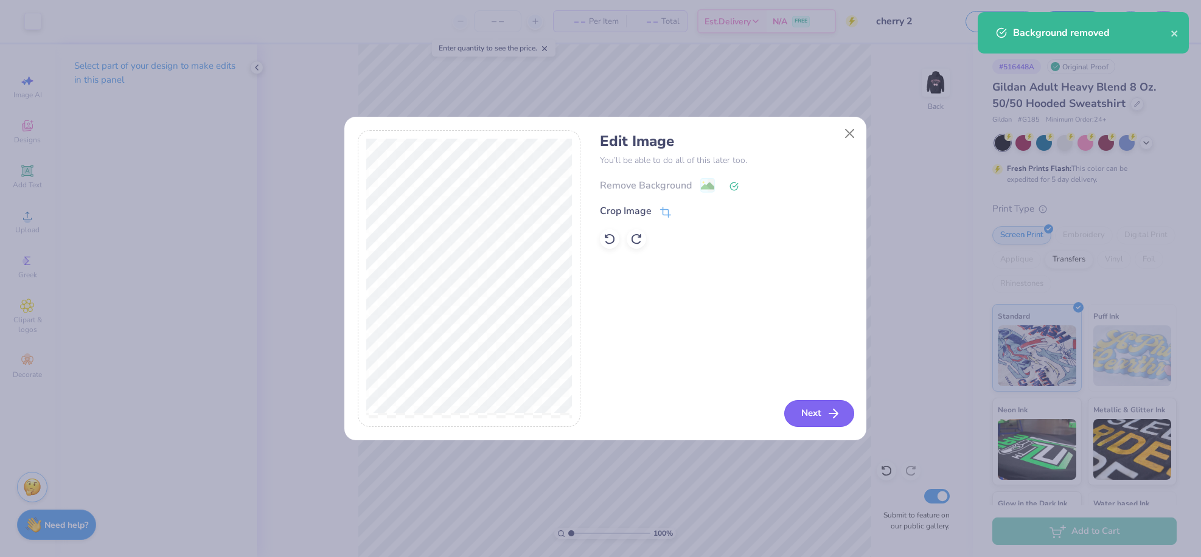
click at [820, 411] on button "Next" at bounding box center [820, 413] width 70 height 27
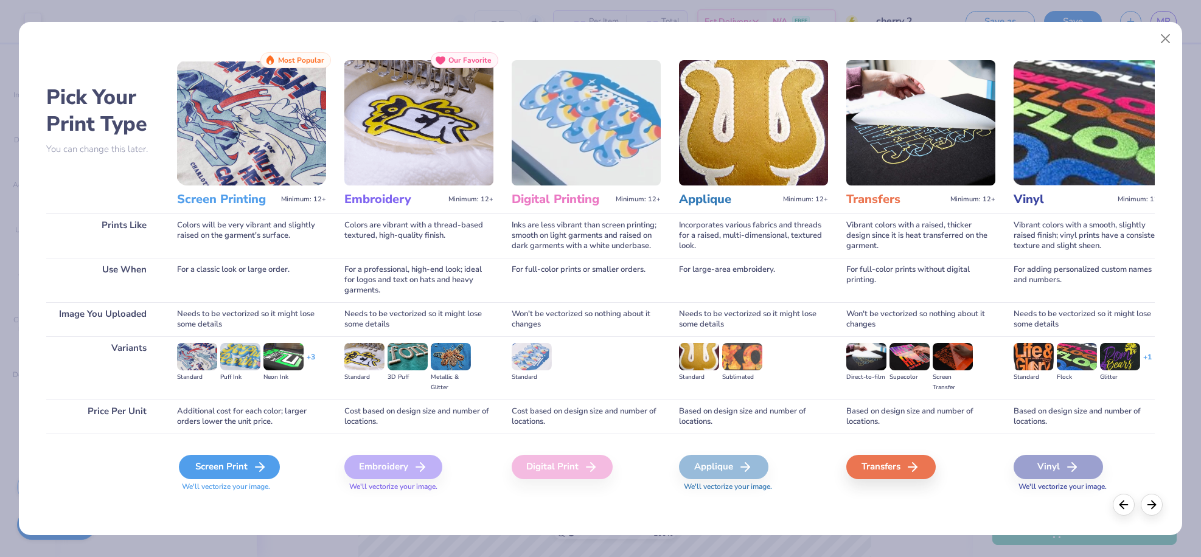
click at [256, 463] on icon at bounding box center [260, 467] width 15 height 15
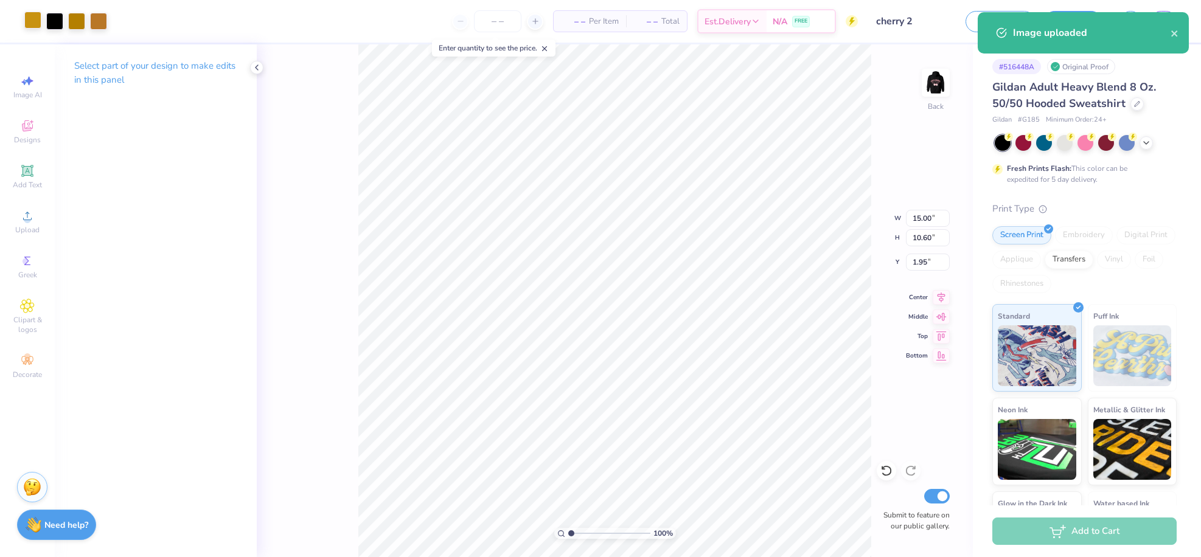
click at [37, 24] on div at bounding box center [32, 20] width 17 height 17
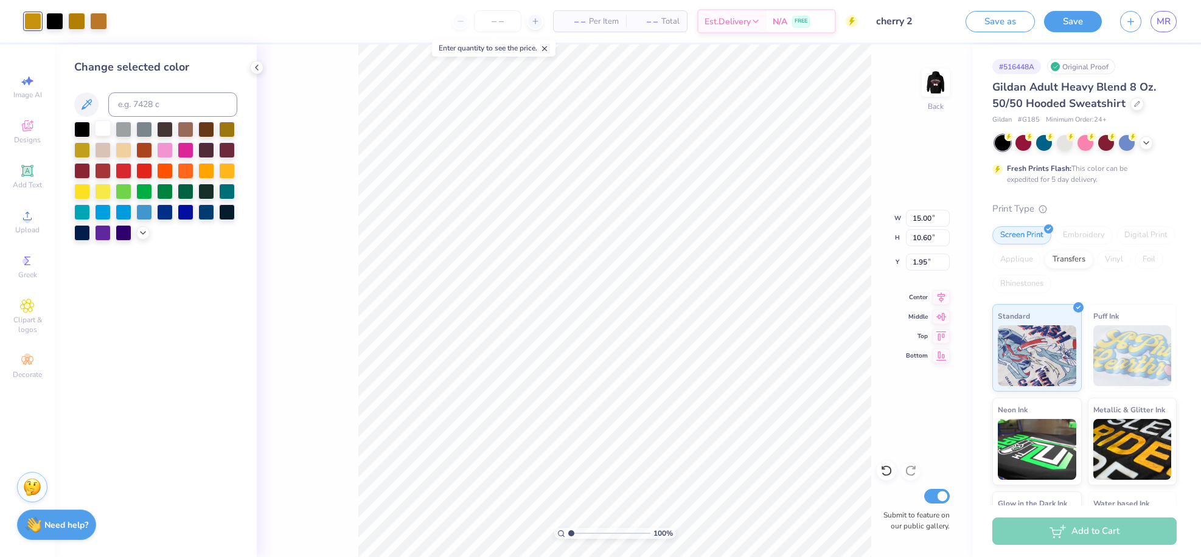
click at [100, 136] on div at bounding box center [103, 129] width 16 height 16
click at [58, 17] on div at bounding box center [54, 20] width 17 height 17
click at [100, 128] on div at bounding box center [103, 129] width 16 height 16
drag, startPoint x: 57, startPoint y: 25, endPoint x: 58, endPoint y: 32, distance: 7.4
click at [57, 25] on div at bounding box center [54, 21] width 17 height 17
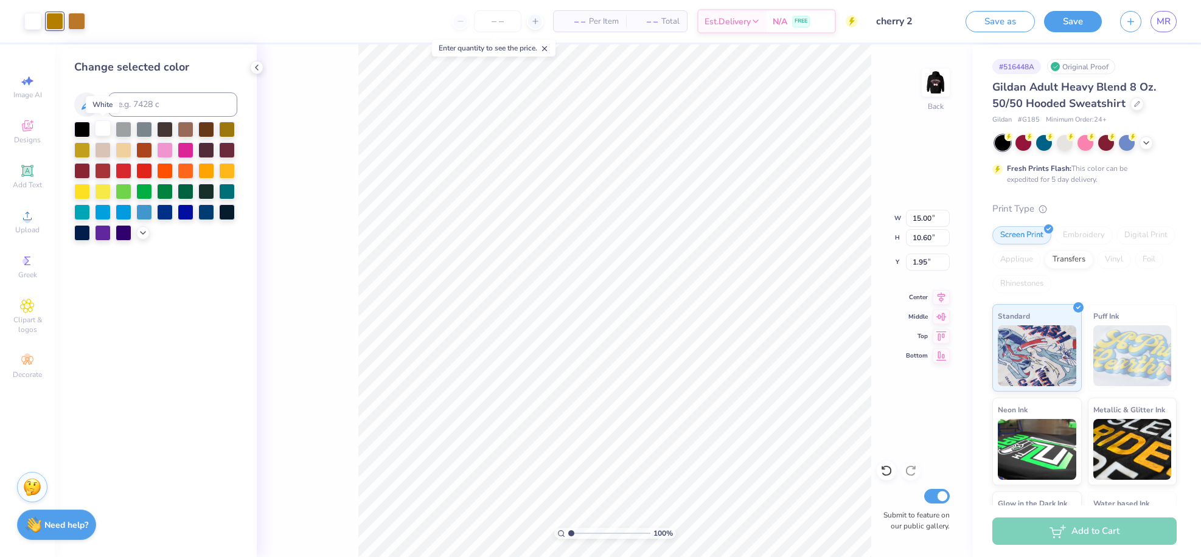
drag, startPoint x: 109, startPoint y: 131, endPoint x: 109, endPoint y: 124, distance: 7.3
click at [109, 131] on div at bounding box center [103, 129] width 16 height 16
click at [47, 18] on div at bounding box center [54, 20] width 17 height 17
click at [100, 127] on div at bounding box center [103, 129] width 16 height 16
type input "3.25"
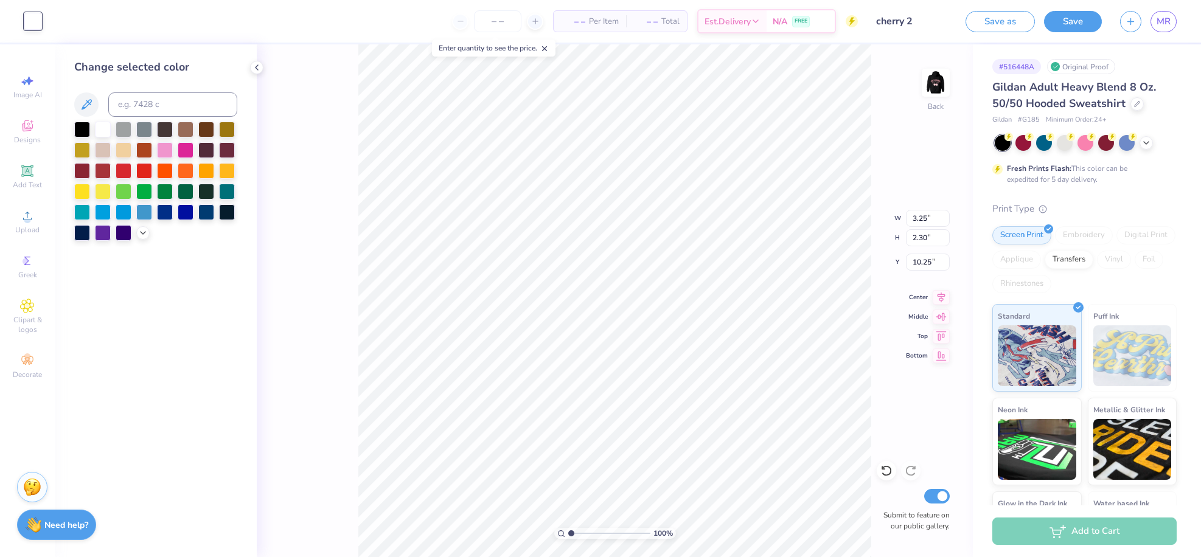
type input "2.30"
type input "10.25"
type input "2.85"
type input "0.90"
type input "3.00"
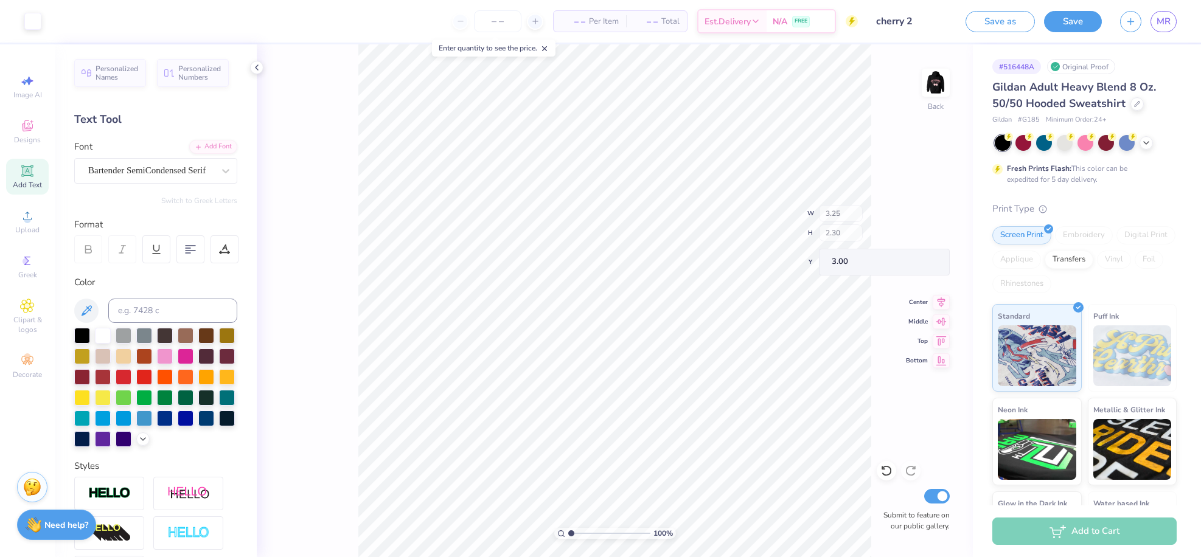
type input "3.00"
click at [932, 82] on img at bounding box center [936, 82] width 49 height 49
click at [35, 24] on div at bounding box center [32, 20] width 17 height 17
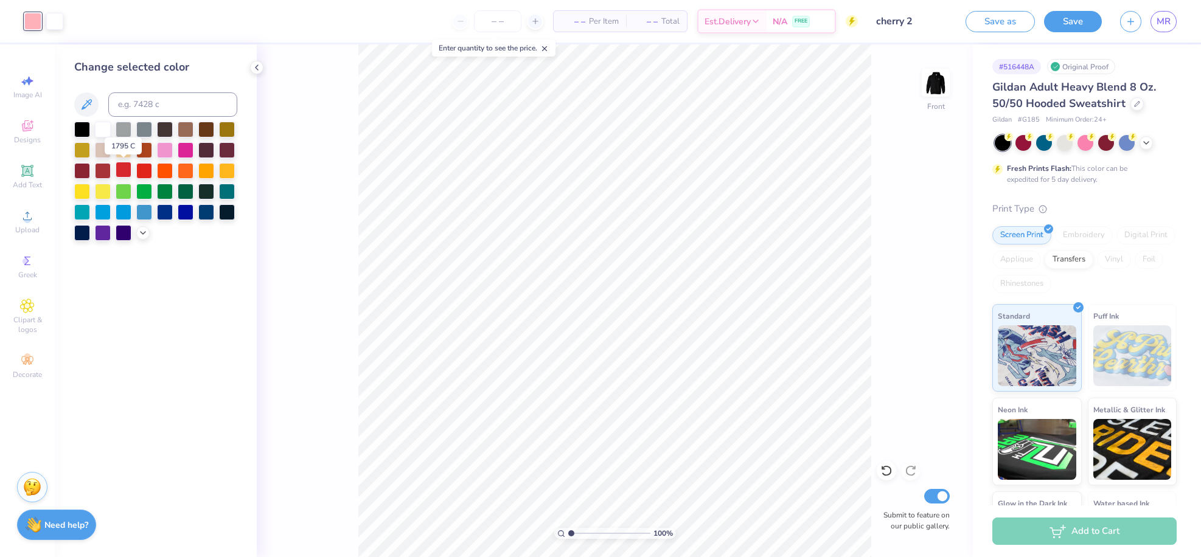
click at [124, 175] on div at bounding box center [124, 170] width 16 height 16
click at [139, 173] on div at bounding box center [144, 170] width 16 height 16
click at [105, 173] on div at bounding box center [103, 170] width 16 height 16
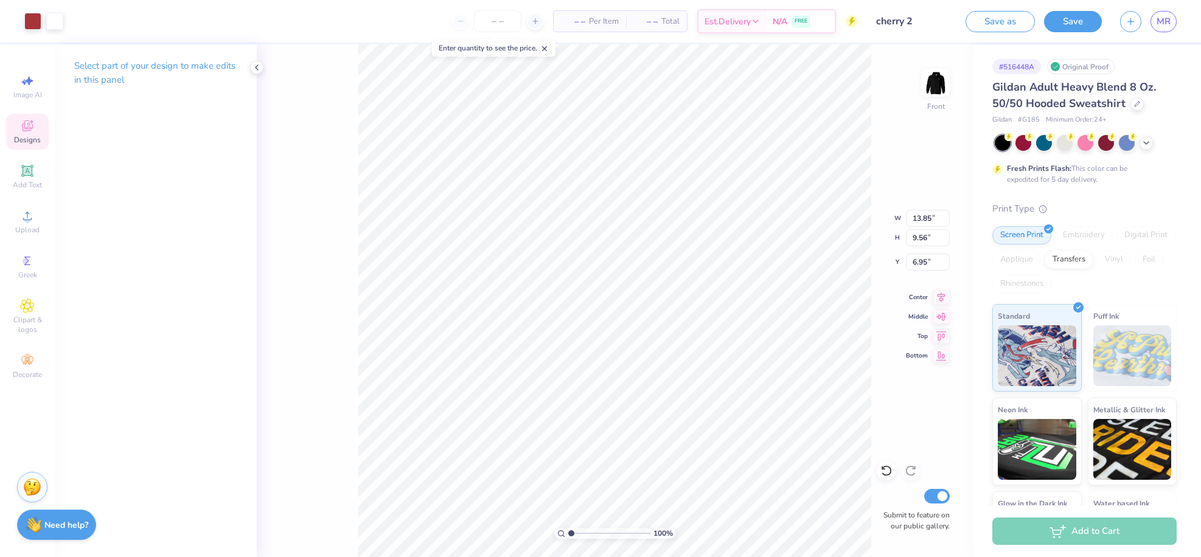
type input "6.95"
type input "4.32"
type input "6.93"
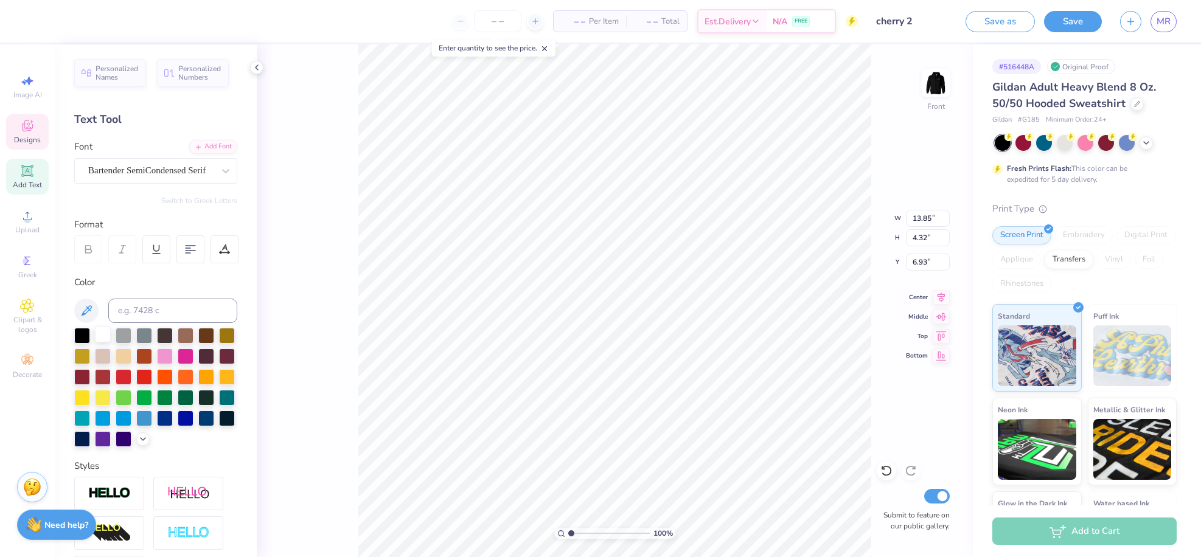
click at [107, 335] on div at bounding box center [103, 335] width 16 height 16
click at [290, 372] on div "100 % Front W 13.85 13.85 " H 4.32 4.32 " Y 6.93 6.93 " Center Middle Top Botto…" at bounding box center [615, 300] width 716 height 513
click at [107, 330] on div at bounding box center [103, 335] width 16 height 16
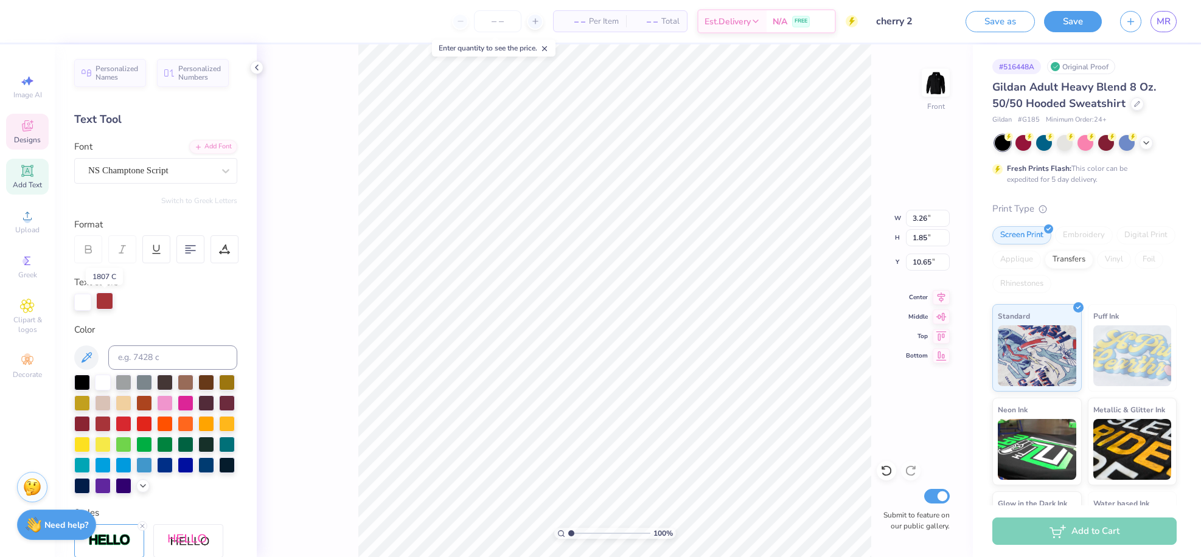
click at [108, 302] on div at bounding box center [104, 301] width 17 height 17
click at [100, 376] on div at bounding box center [103, 382] width 16 height 16
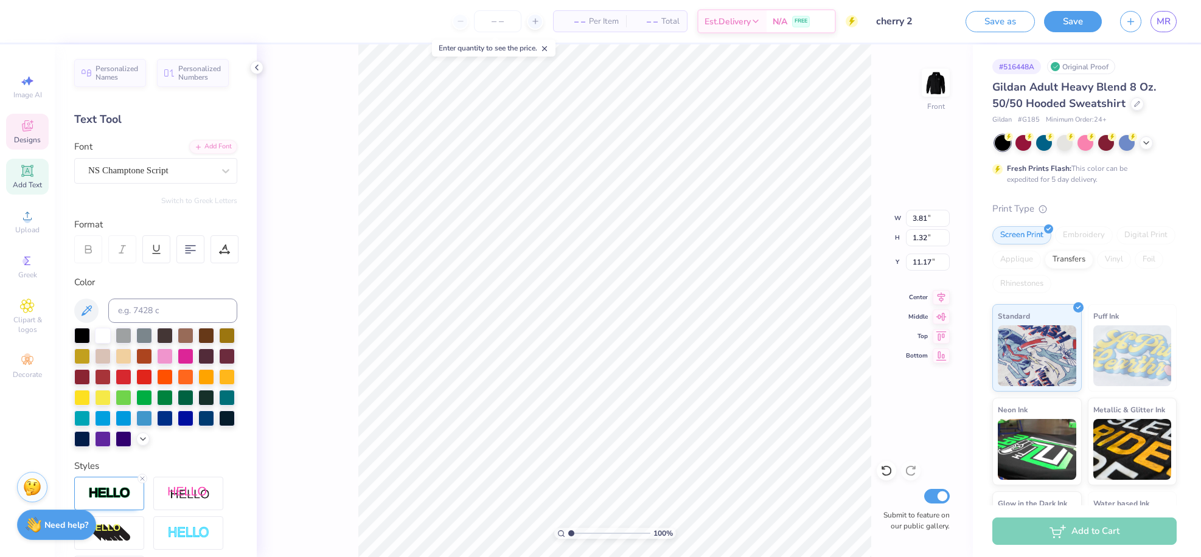
type input "3.81"
type input "1.32"
type input "11.17"
click at [103, 332] on div at bounding box center [103, 335] width 16 height 16
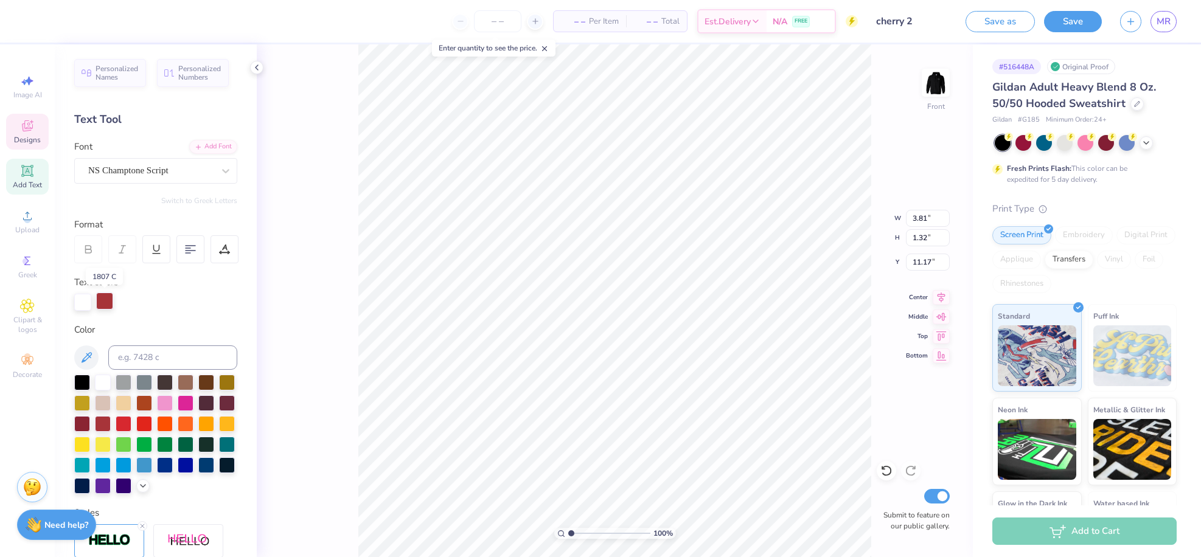
click at [107, 301] on div at bounding box center [104, 301] width 17 height 17
click at [107, 382] on div at bounding box center [103, 382] width 16 height 16
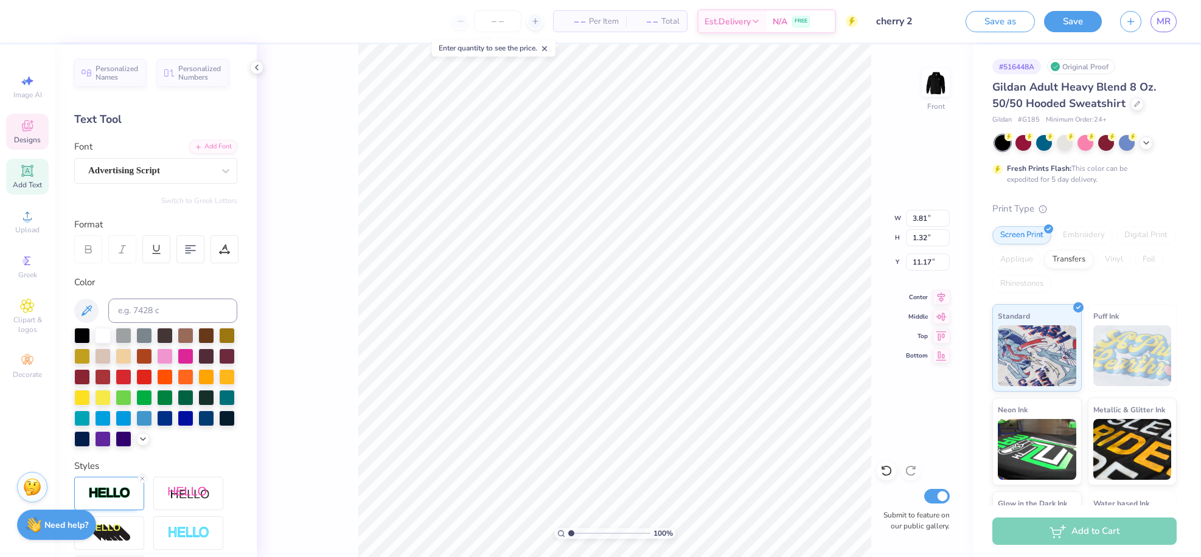
type input "0.20"
type input "0.22"
type input "12.28"
click at [102, 335] on div at bounding box center [103, 335] width 16 height 16
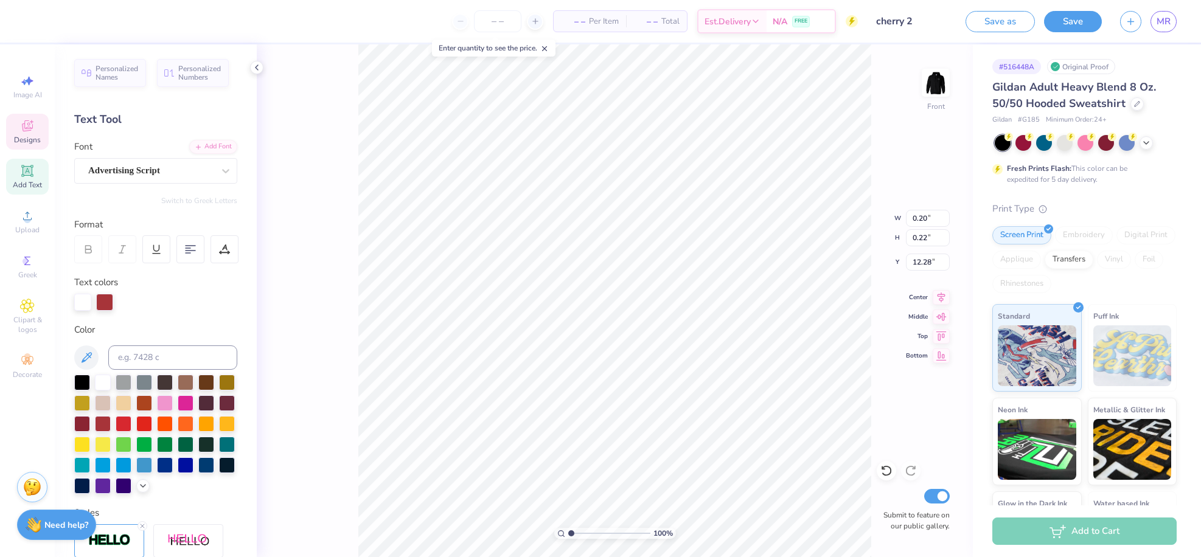
click at [349, 262] on div "100 % Front W 0.20 0.20 " H 0.22 0.22 " Y 12.28 12.28 " Center Middle Top Botto…" at bounding box center [615, 300] width 716 height 513
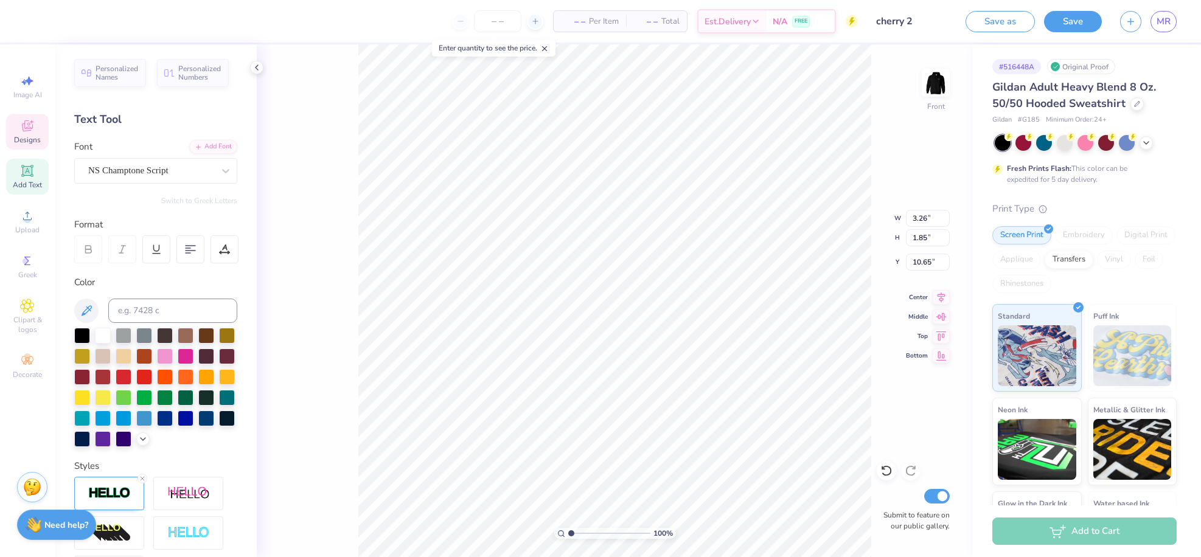
scroll to position [10, 1]
type textarea "Estd"
click at [349, 229] on div "100 % Front Submit to feature on our public gallery." at bounding box center [615, 300] width 716 height 513
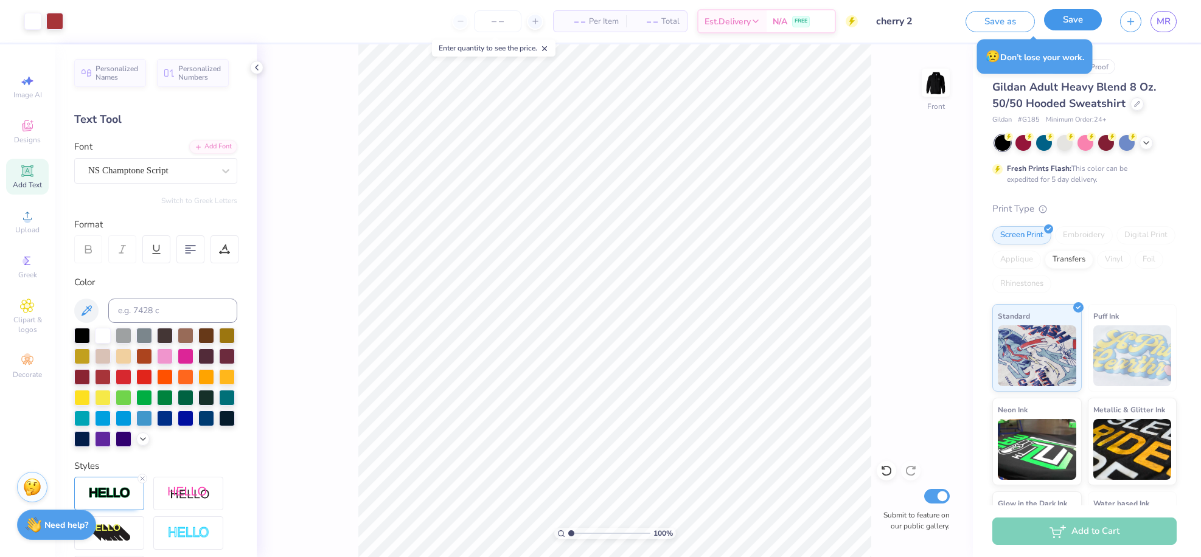
click at [1072, 19] on button "Save" at bounding box center [1073, 19] width 58 height 21
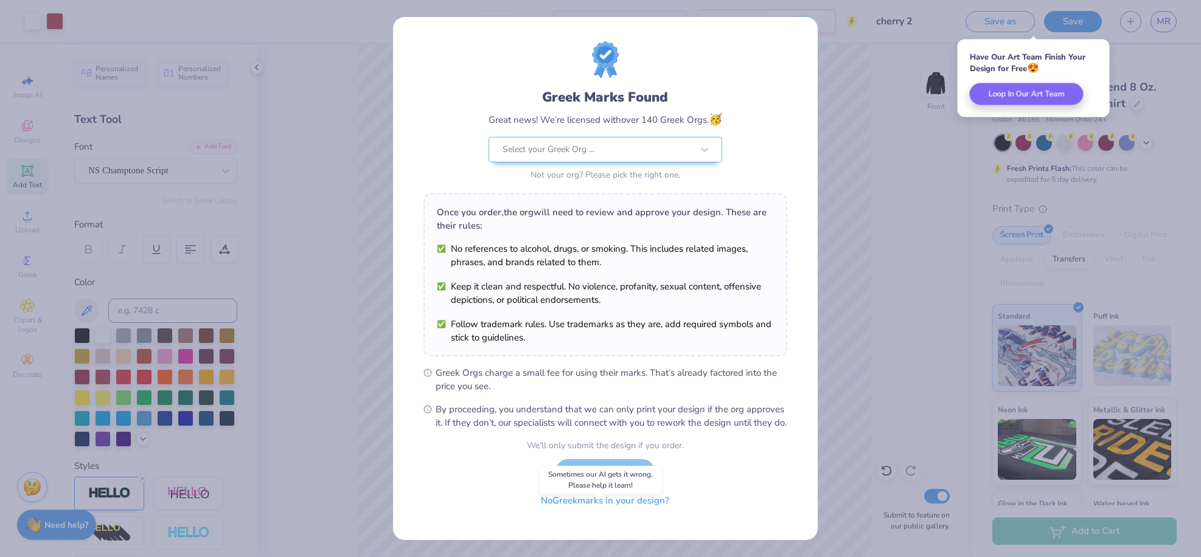
click at [607, 514] on button "No Greek marks in your design?" at bounding box center [605, 501] width 149 height 25
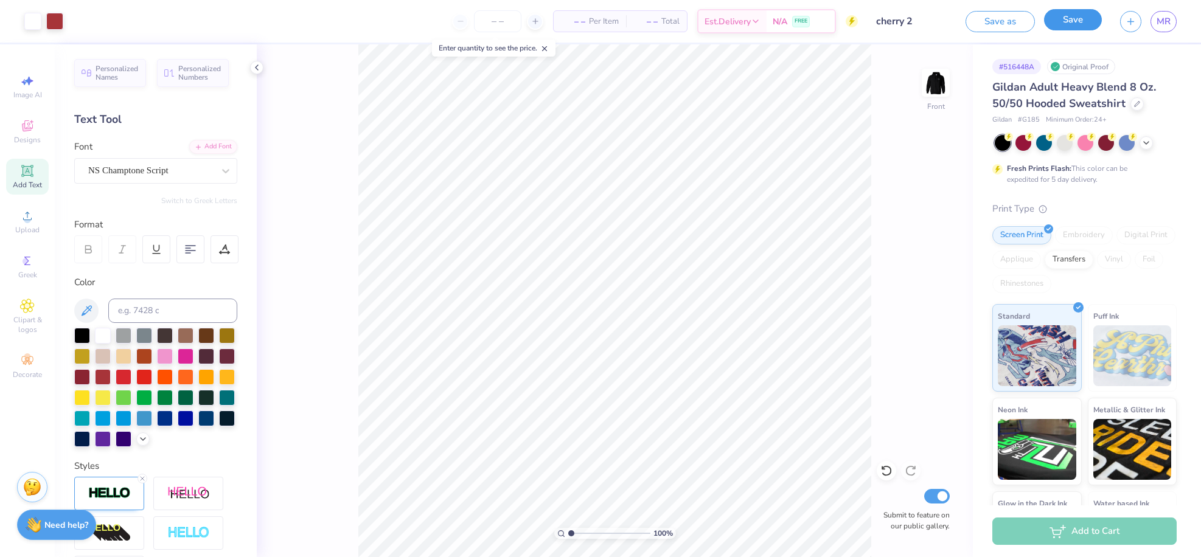
click at [1091, 25] on button "Save" at bounding box center [1073, 19] width 58 height 21
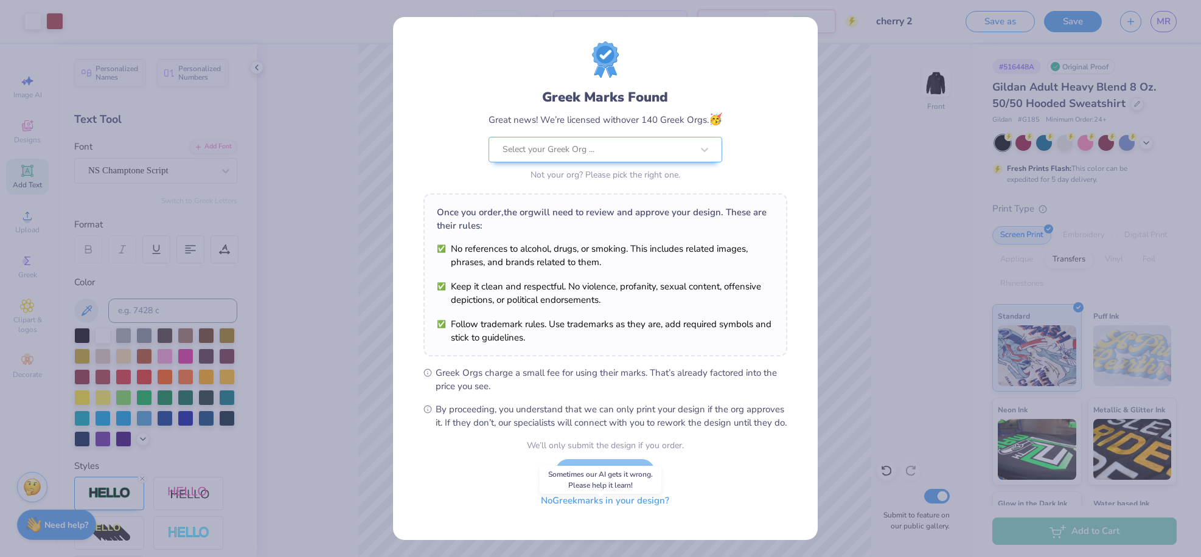
click at [586, 514] on button "No Greek marks in your design?" at bounding box center [605, 501] width 149 height 25
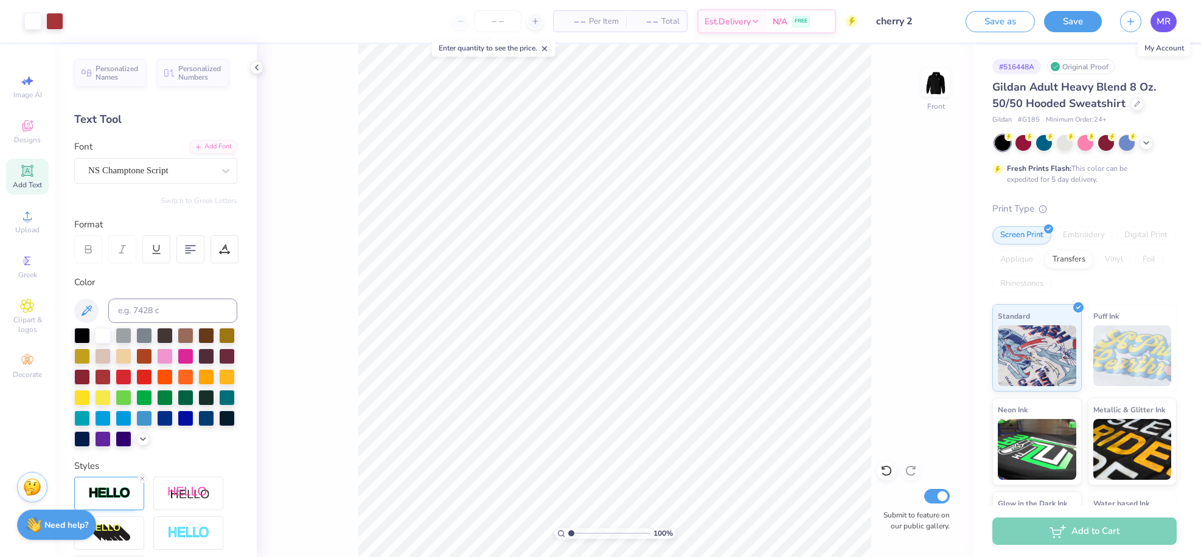
click at [1155, 18] on link "MR" at bounding box center [1164, 21] width 26 height 21
click at [932, 86] on img at bounding box center [936, 82] width 49 height 49
click at [37, 178] on div "Add Text" at bounding box center [27, 177] width 43 height 36
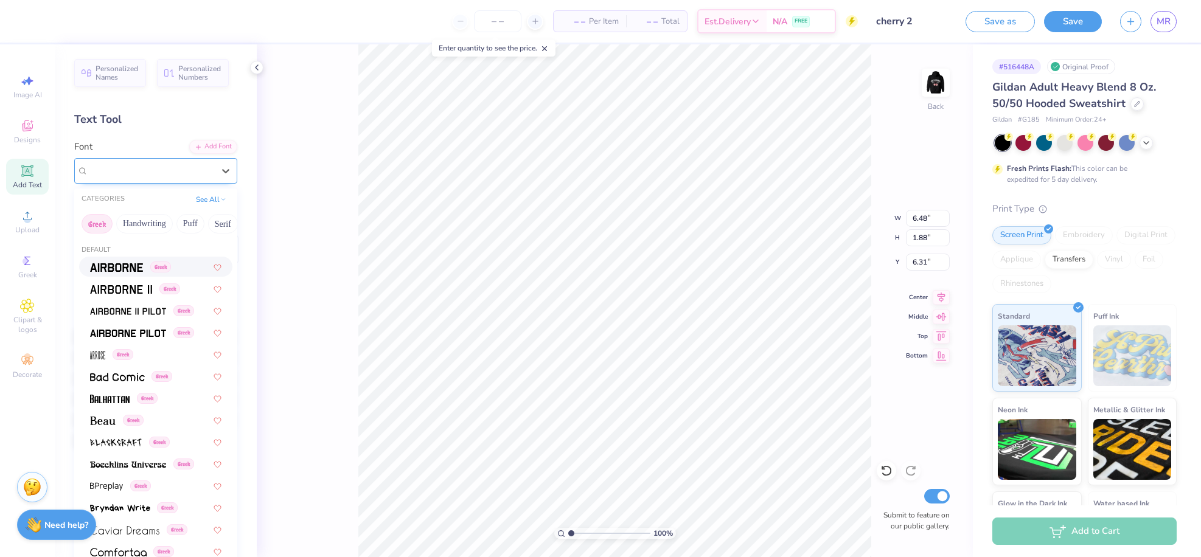
click at [148, 172] on div "Super Dream" at bounding box center [151, 170] width 128 height 19
click at [106, 402] on img at bounding box center [110, 399] width 40 height 9
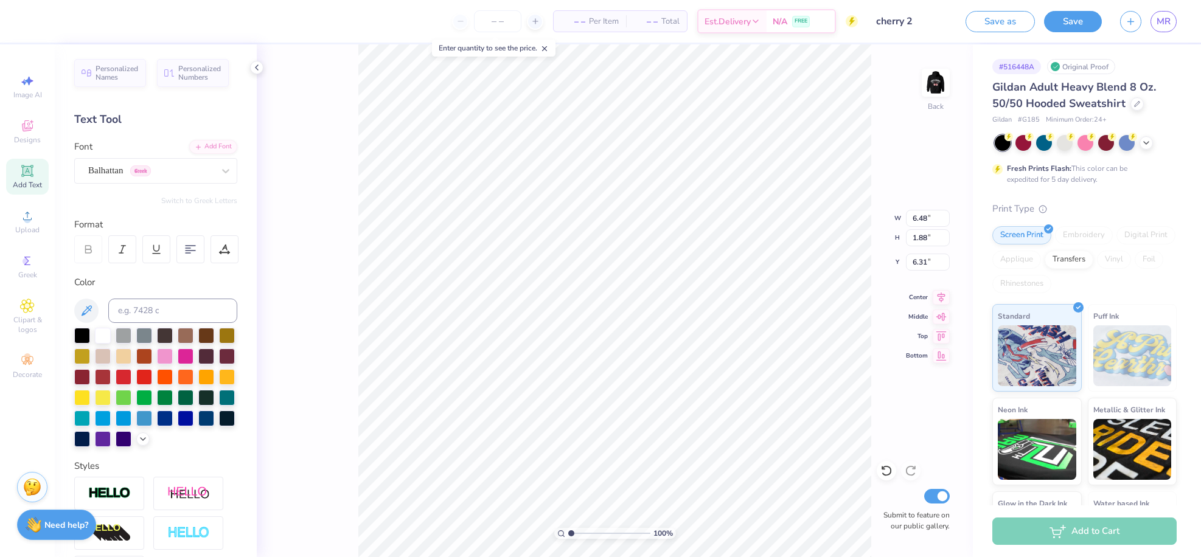
scroll to position [10, 4]
type textarea "COCO BABE"
click at [223, 242] on div at bounding box center [225, 250] width 28 height 28
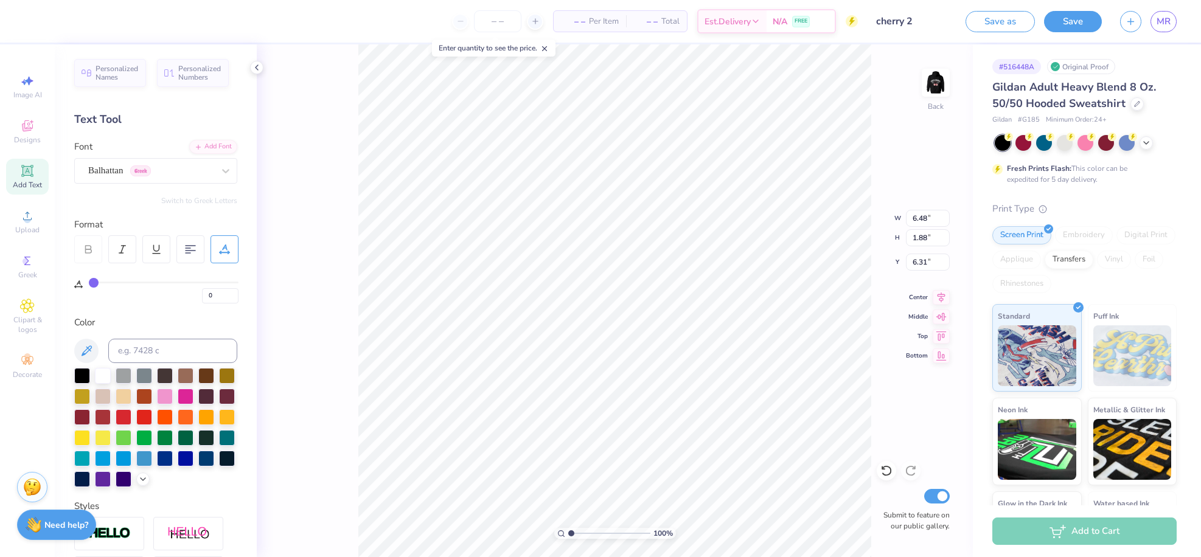
type input "2"
type input "4"
type input "6"
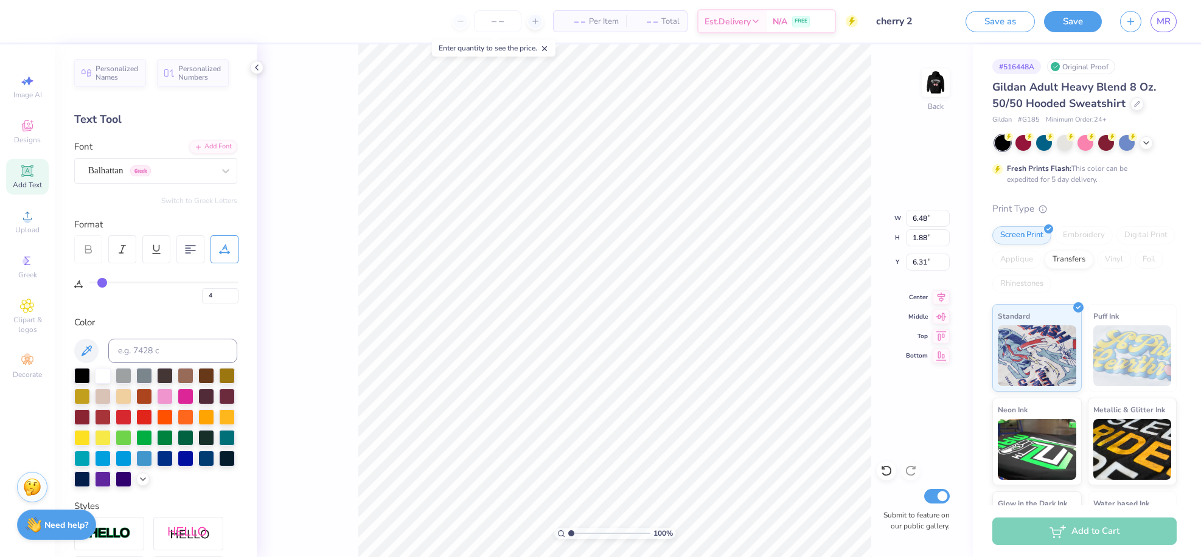
type input "6"
type input "9"
type input "10"
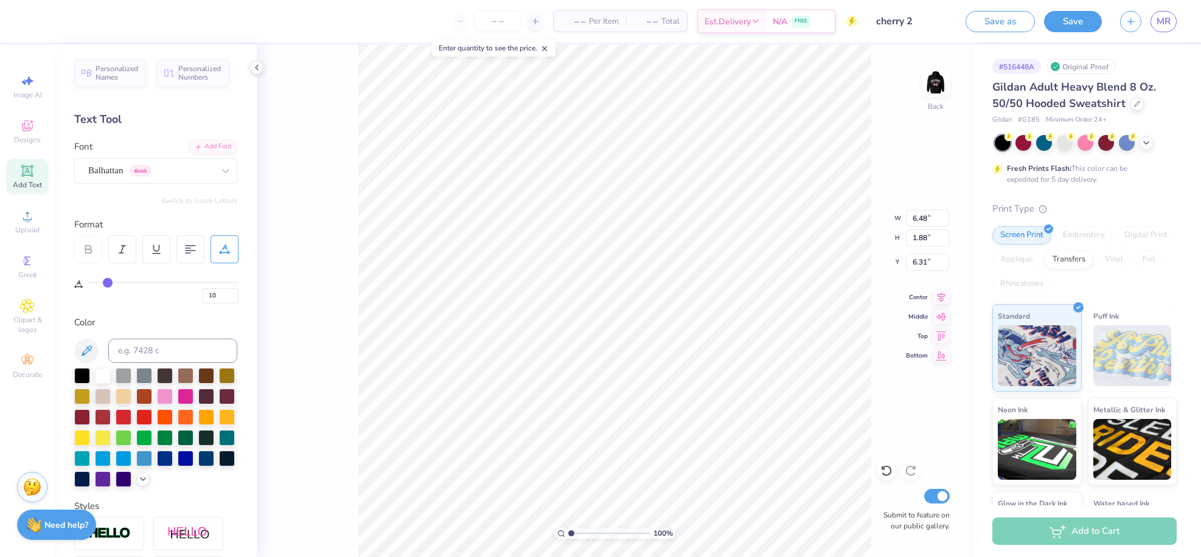
type input "11"
type input "13"
type input "14"
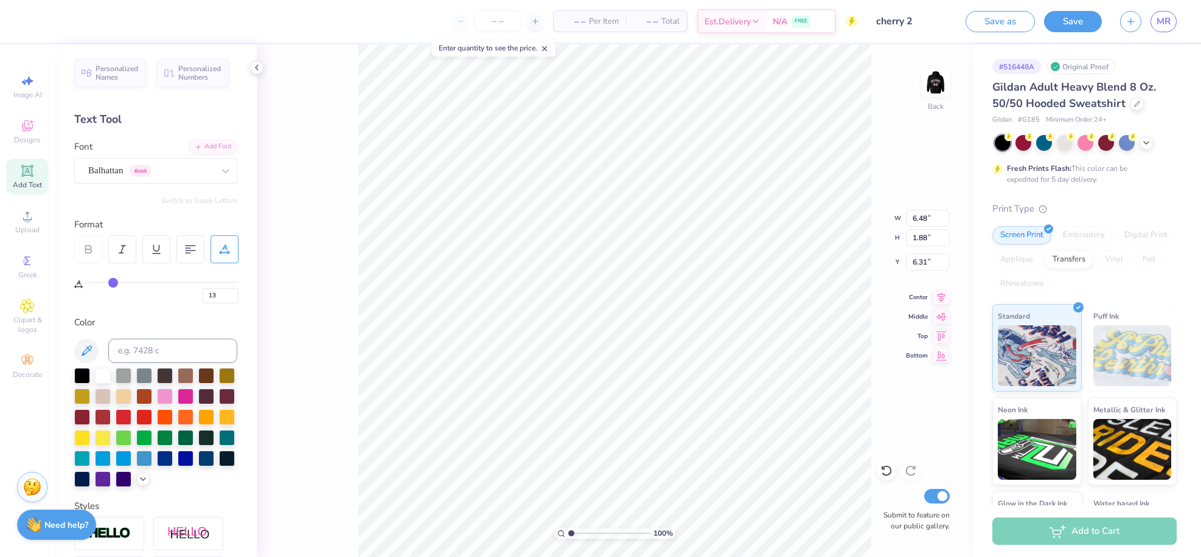
type input "14"
type input "15"
type input "17"
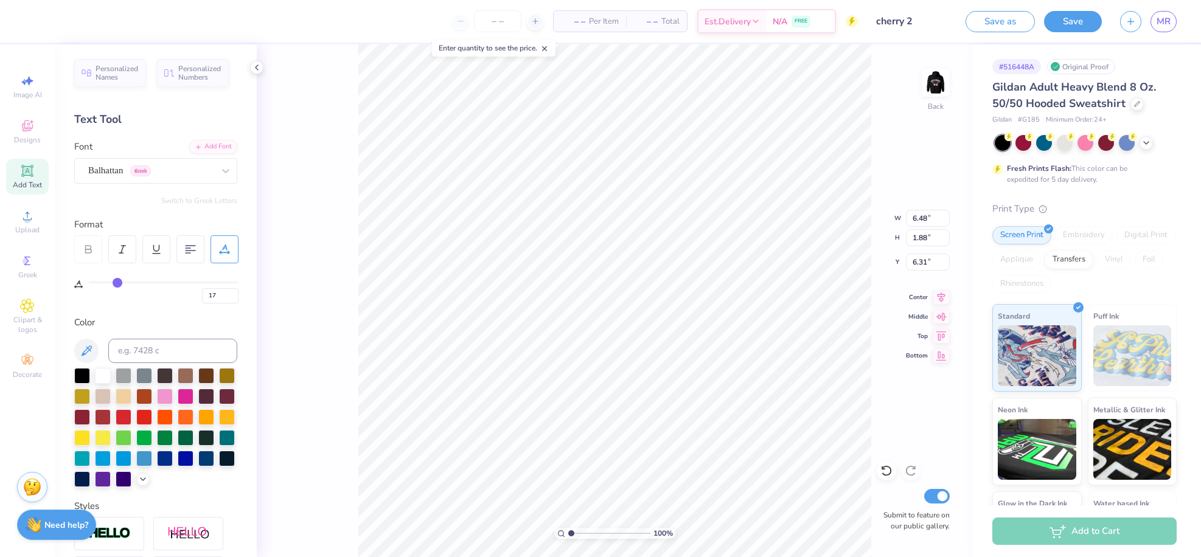
type input "19"
type input "21"
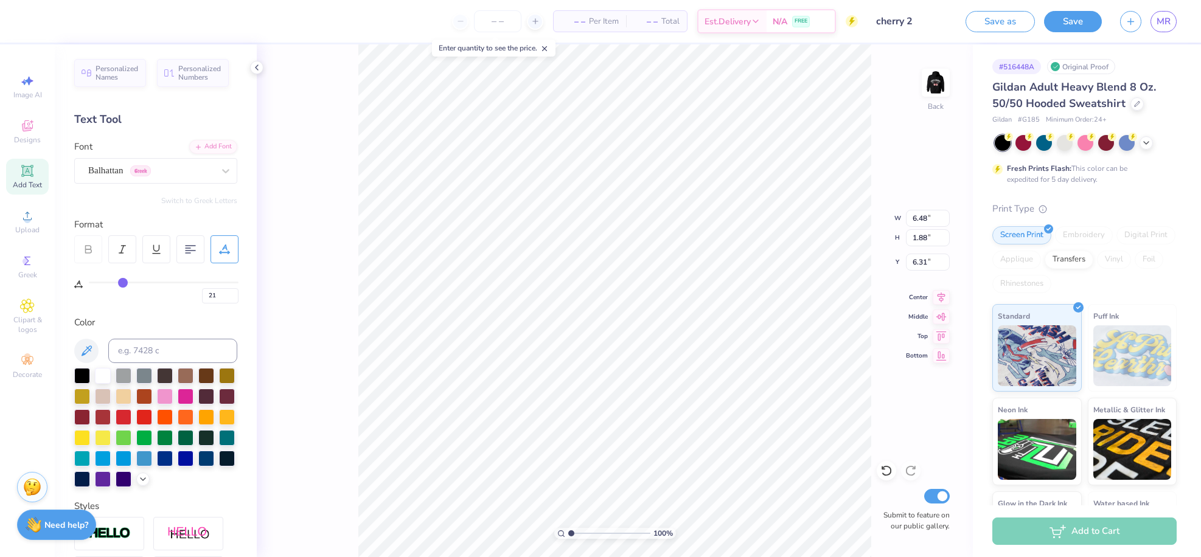
type input "23"
type input "25"
type input "26"
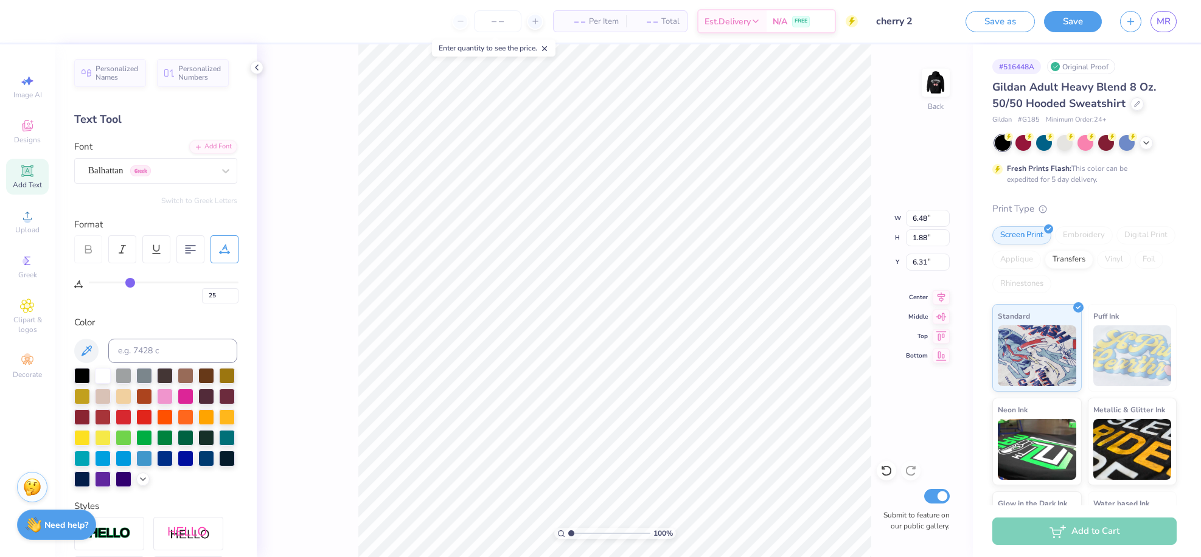
type input "26"
type input "27"
type input "30"
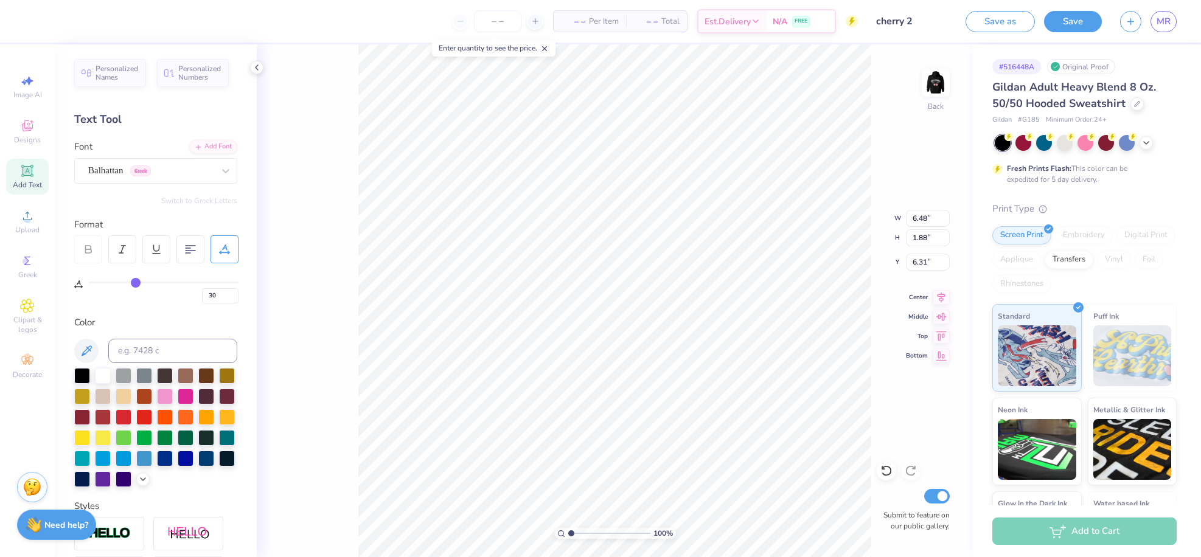
type input "33"
type input "35"
type input "34"
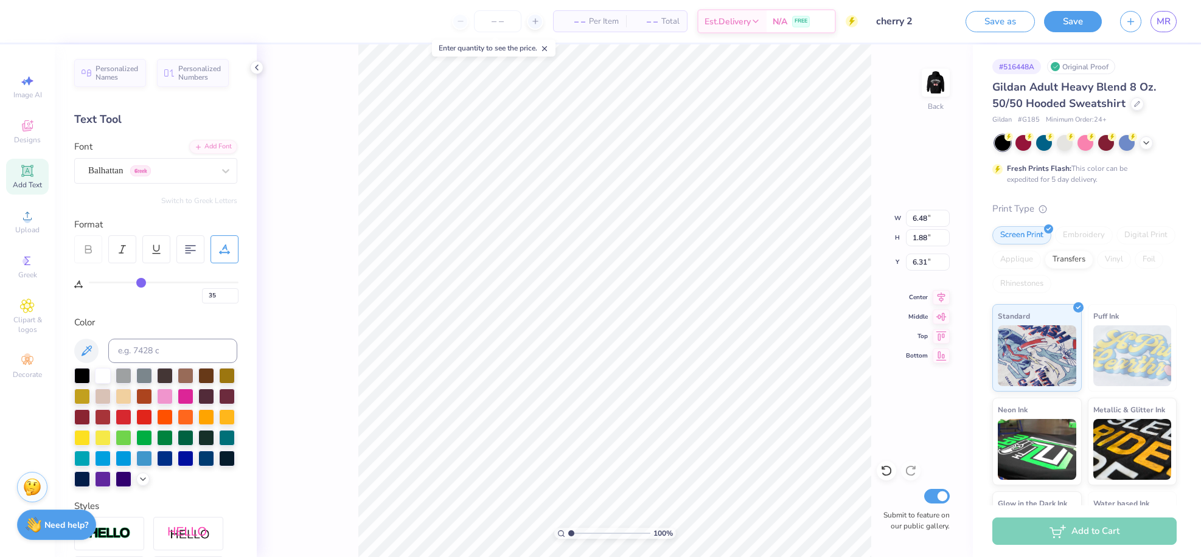
type input "34"
type input "33"
type input "32"
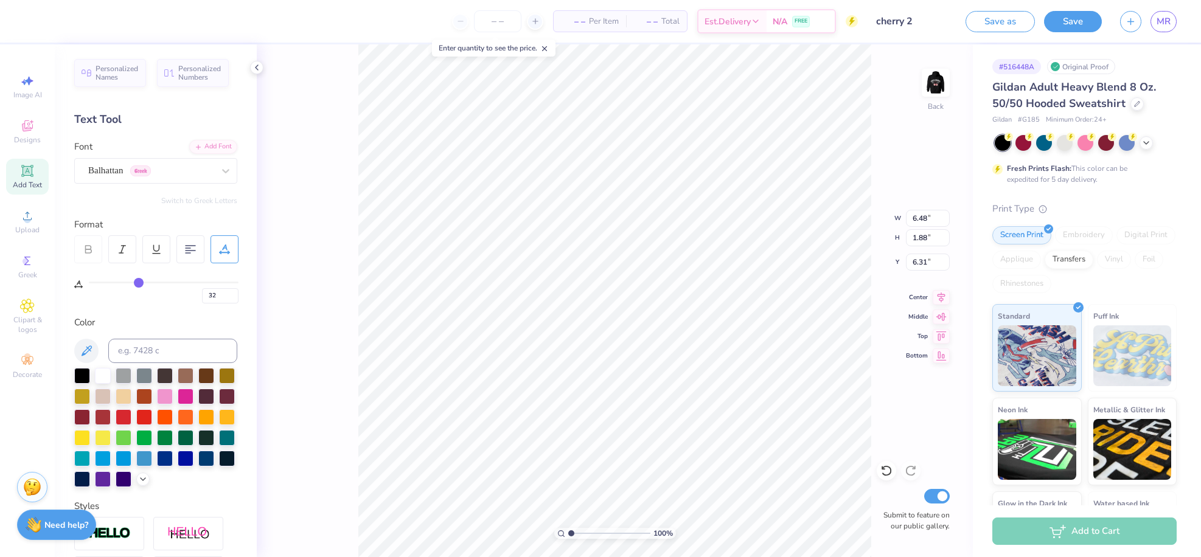
type input "31"
type input "30"
type input "29"
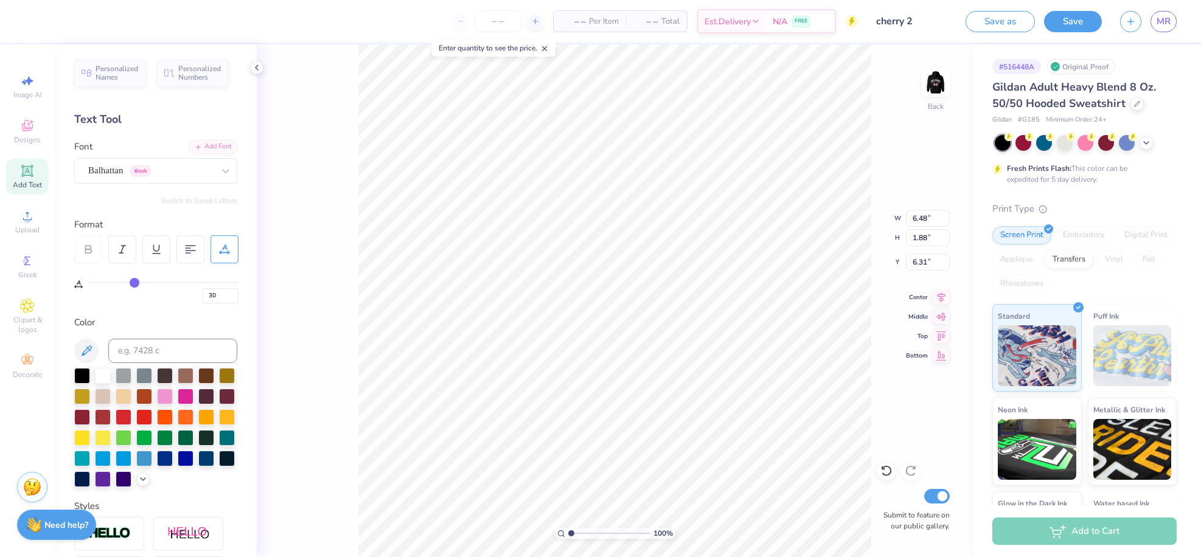
type input "29"
type input "27"
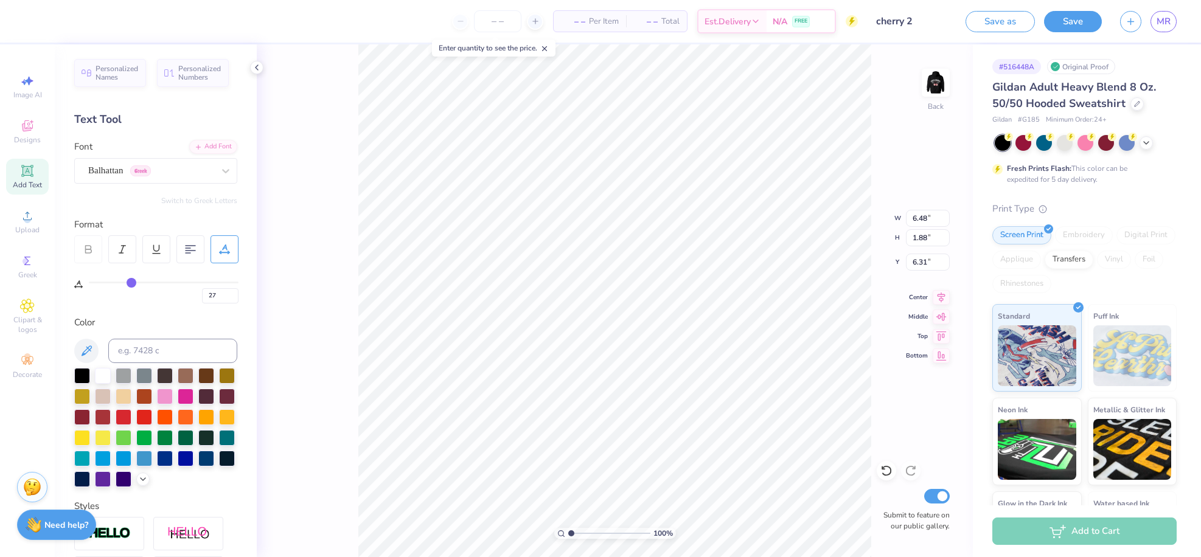
type input "26"
drag, startPoint x: 92, startPoint y: 281, endPoint x: 130, endPoint y: 284, distance: 38.5
type input "26"
click at [130, 284] on input "range" at bounding box center [164, 283] width 150 height 2
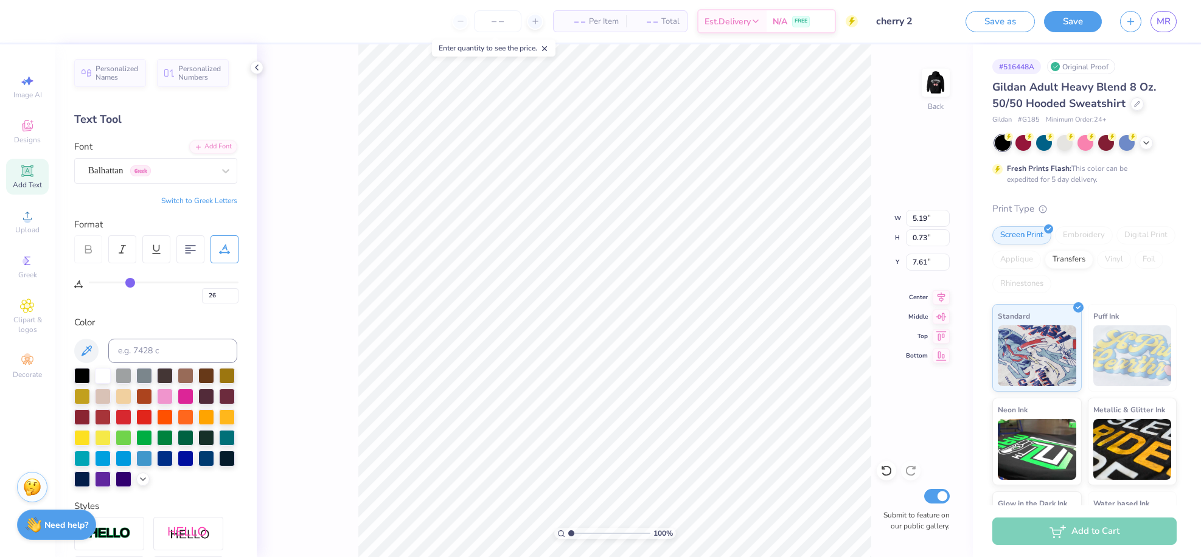
type input "5.19"
type input "0.73"
type input "3.00"
click at [931, 98] on img at bounding box center [936, 82] width 49 height 49
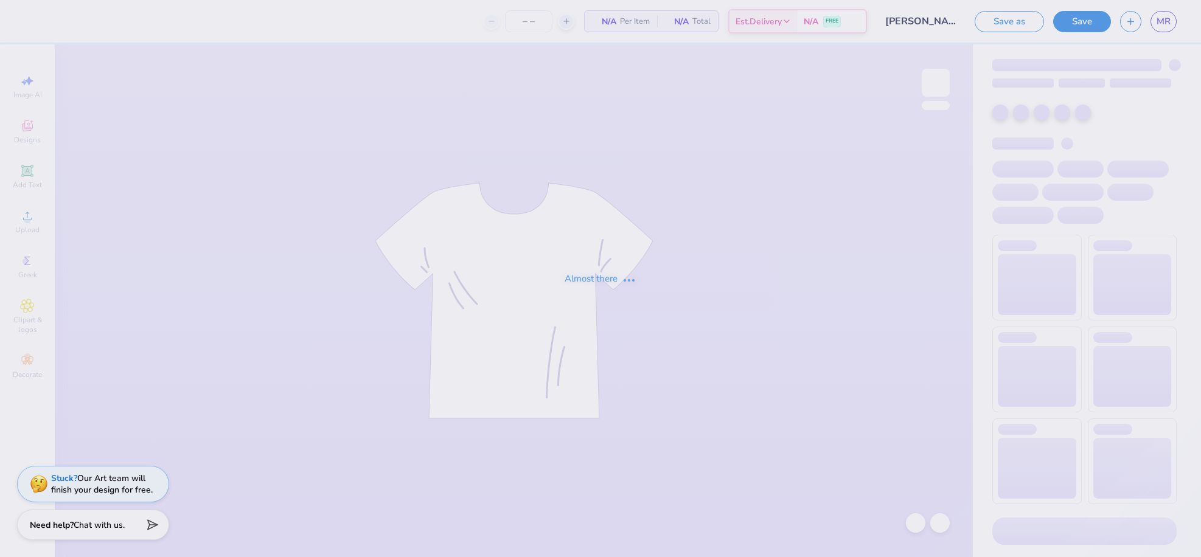
type input "24"
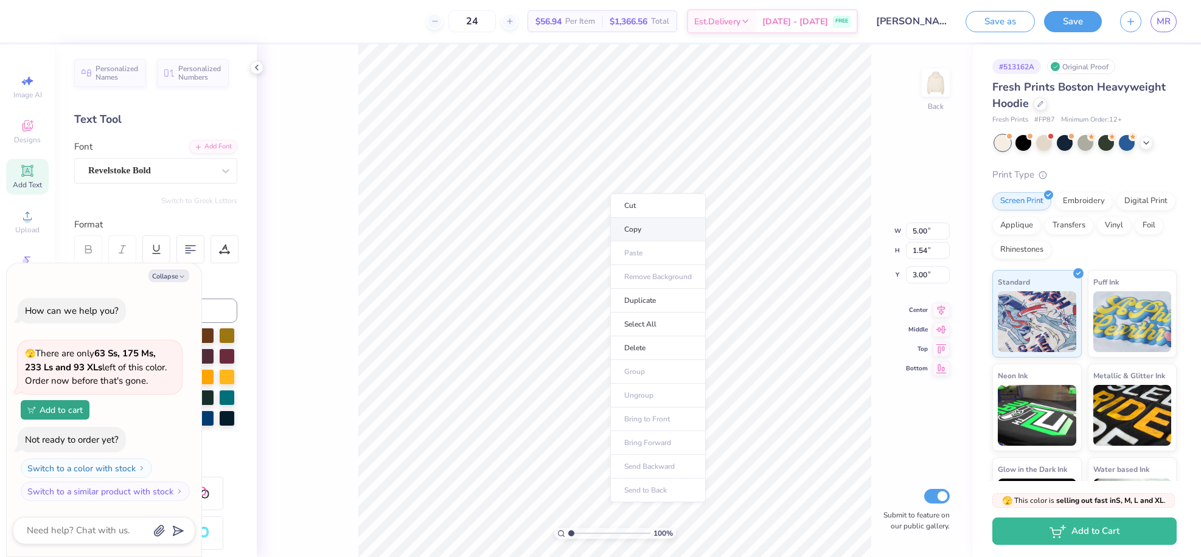
click at [669, 222] on li "Copy" at bounding box center [658, 230] width 96 height 24
type textarea "x"
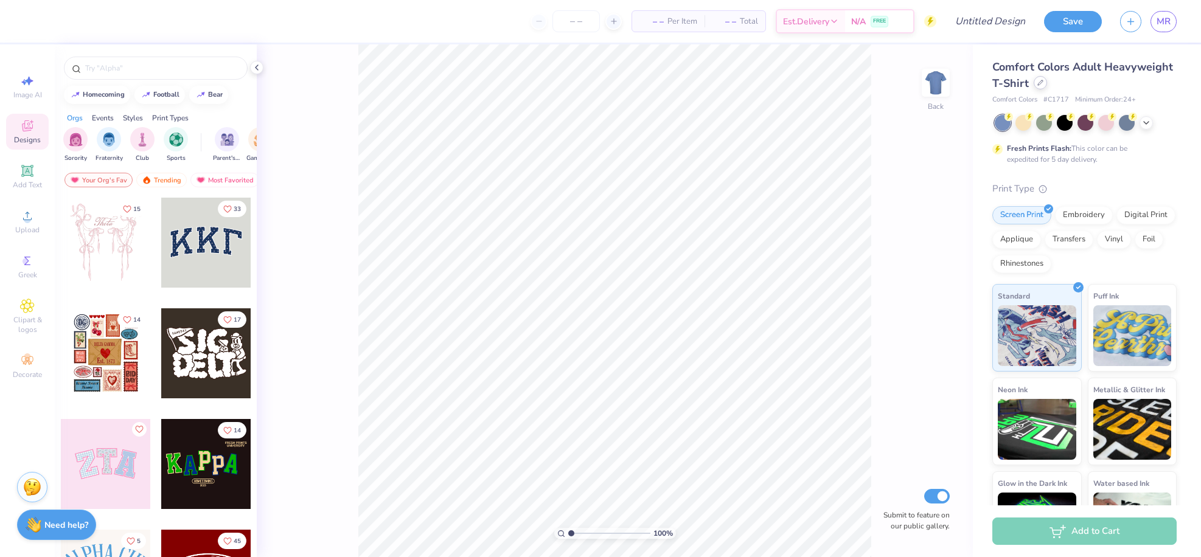
click at [1047, 84] on div at bounding box center [1040, 82] width 13 height 13
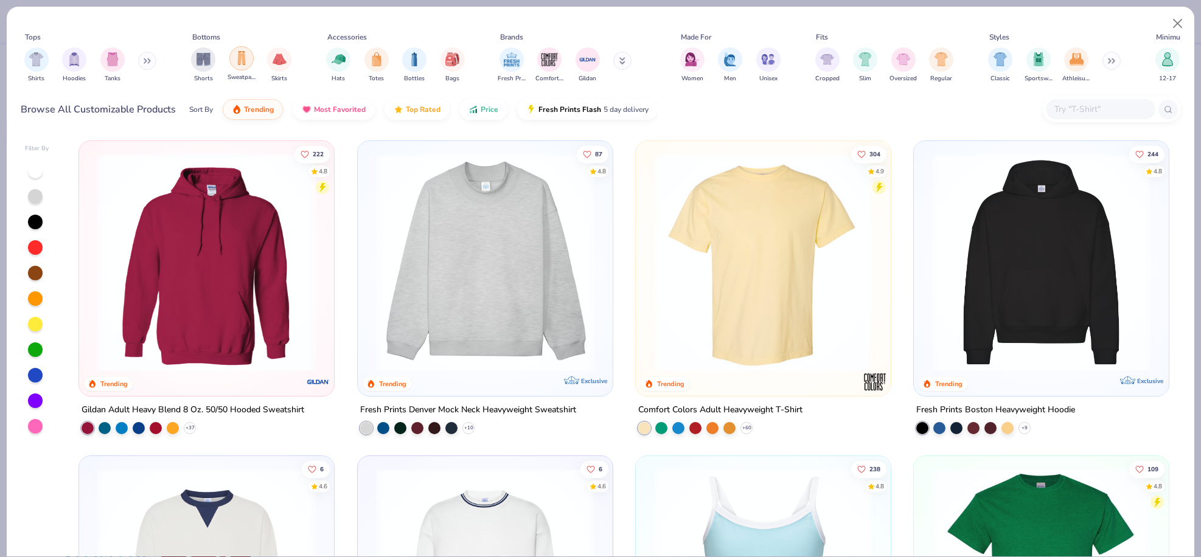
click at [246, 65] on img "filter for Sweatpants" at bounding box center [241, 58] width 13 height 14
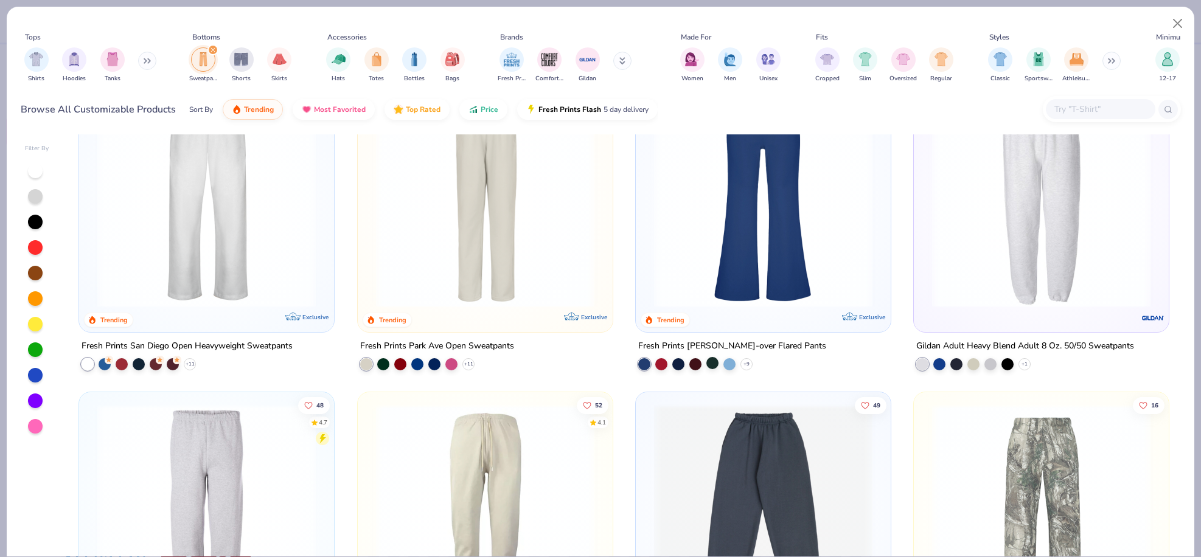
scroll to position [63, 0]
click at [1002, 363] on div at bounding box center [1008, 364] width 12 height 12
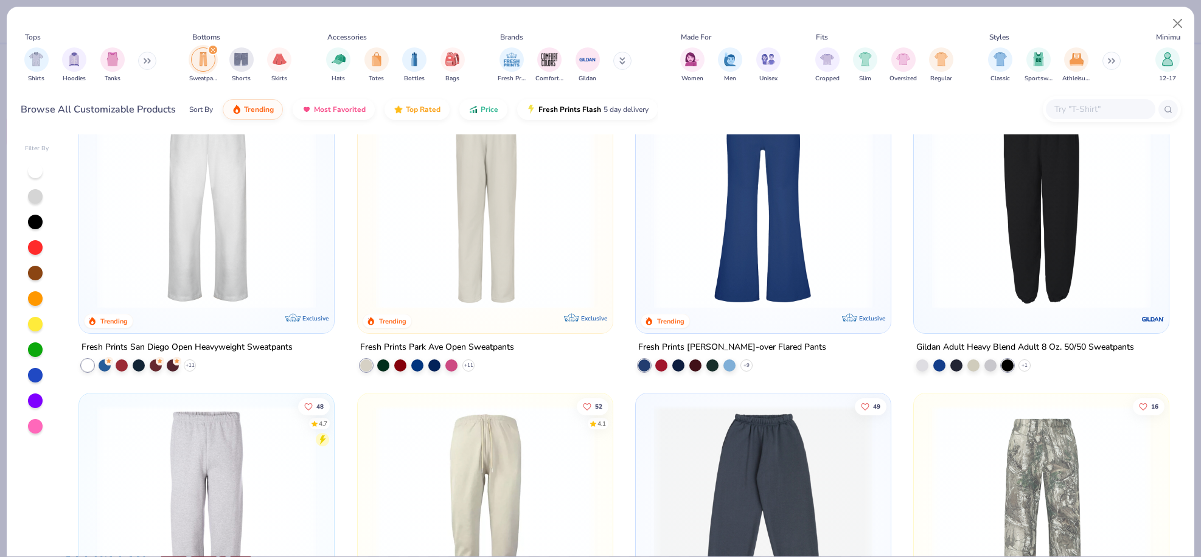
click at [1019, 299] on img at bounding box center [1041, 200] width 231 height 218
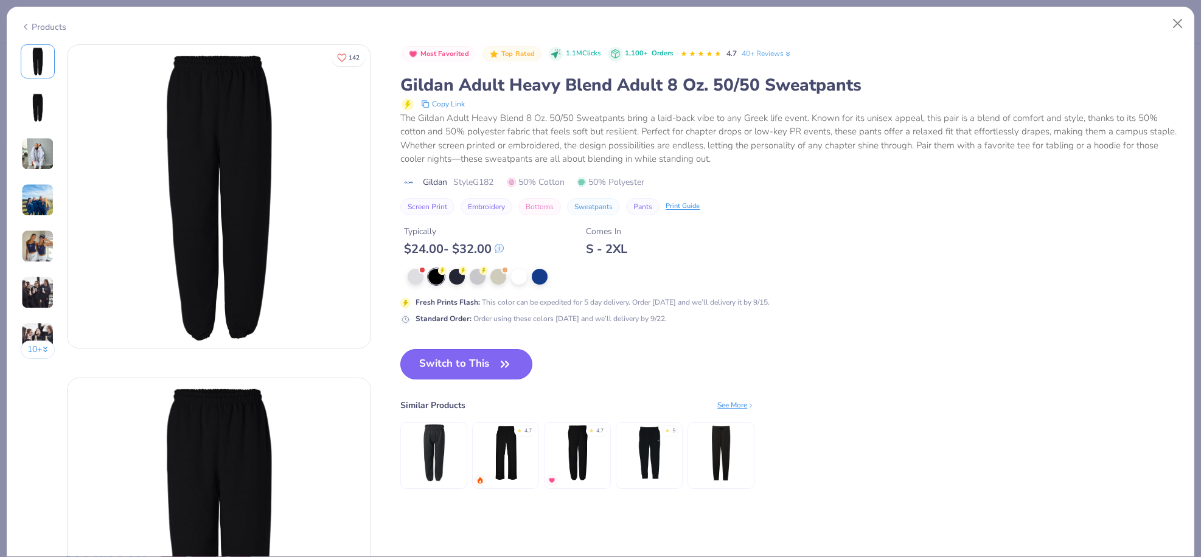
click at [486, 366] on button "Switch to This" at bounding box center [466, 364] width 132 height 30
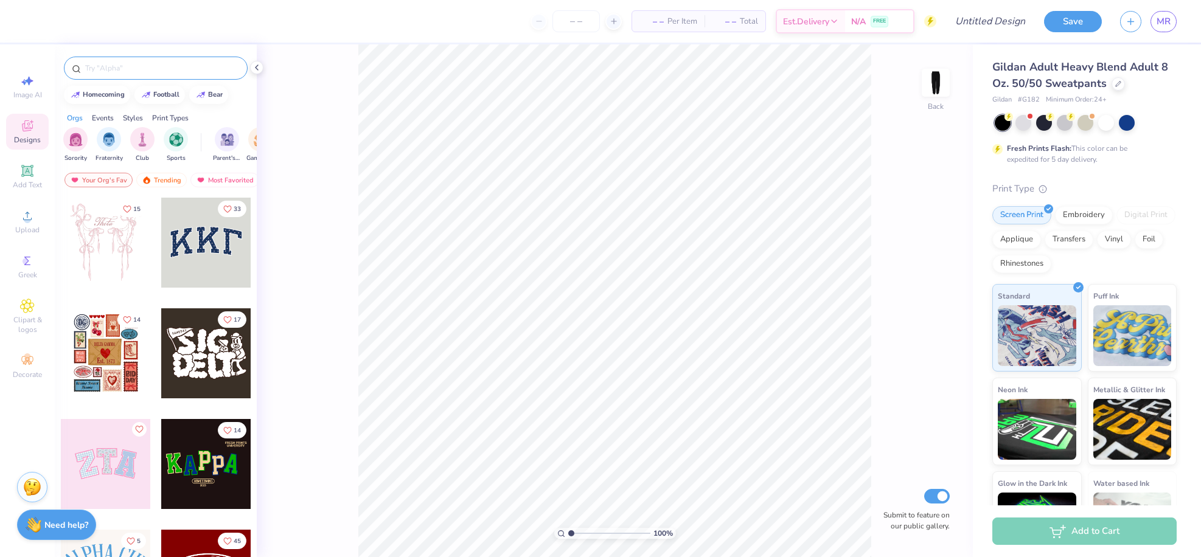
click at [144, 63] on input "text" at bounding box center [162, 68] width 156 height 12
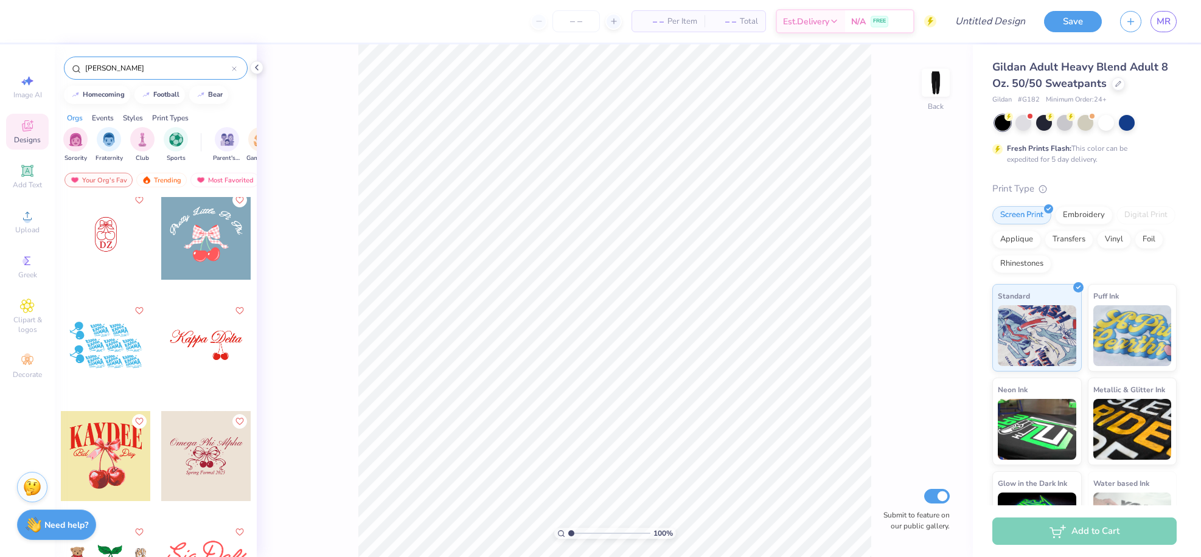
scroll to position [785, 0]
type input "cherrie"
click at [218, 362] on div at bounding box center [206, 344] width 90 height 90
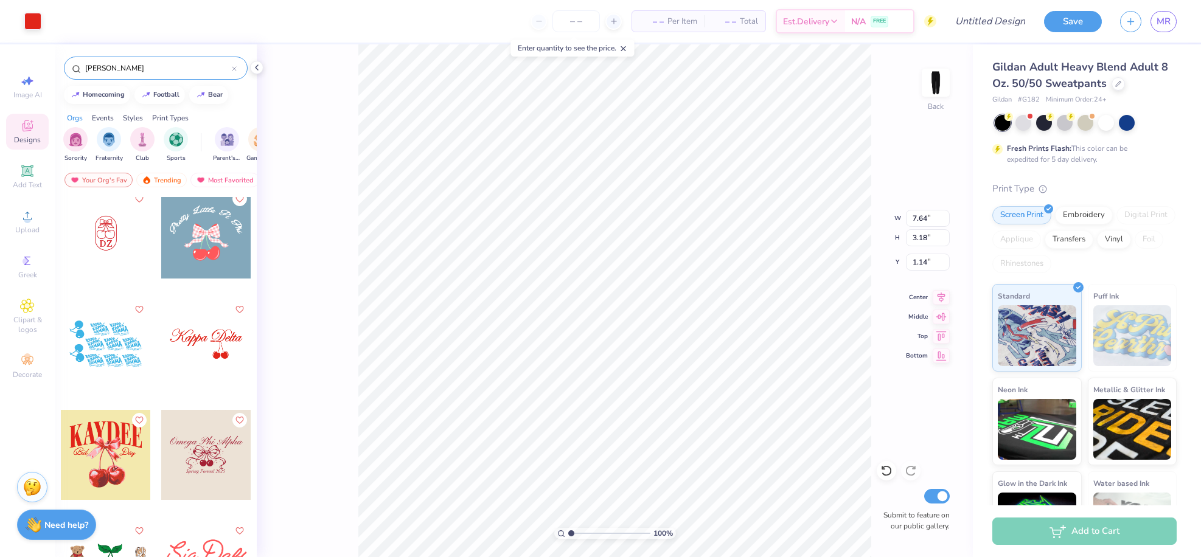
type input "1.14"
type input "6.35"
type input "2.65"
type input "1.78"
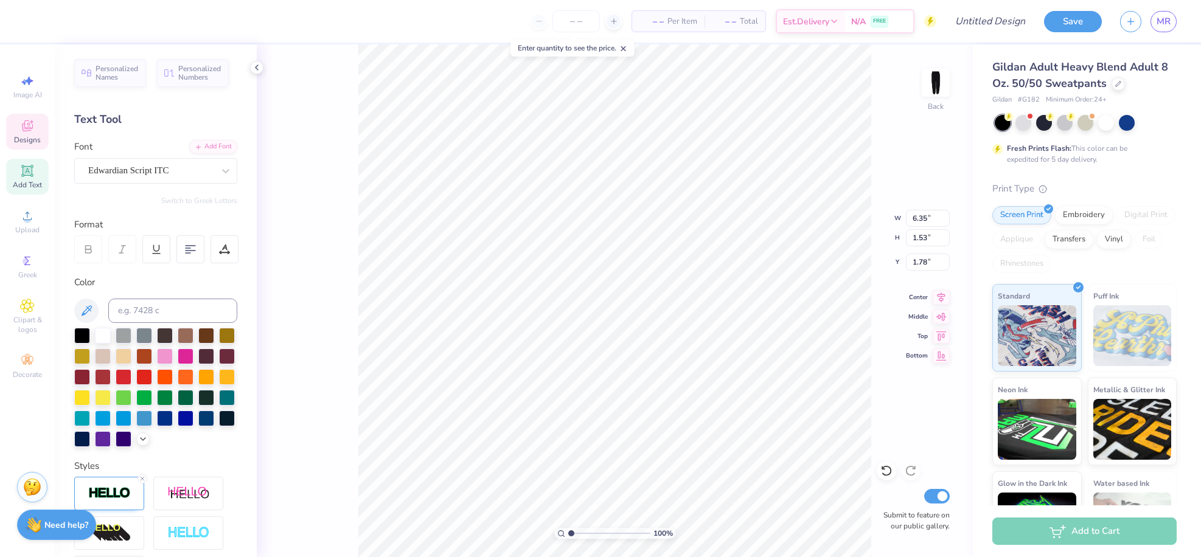
scroll to position [10, 1]
type textarea "K"
click at [882, 468] on icon at bounding box center [883, 468] width 2 height 2
type textarea "K"
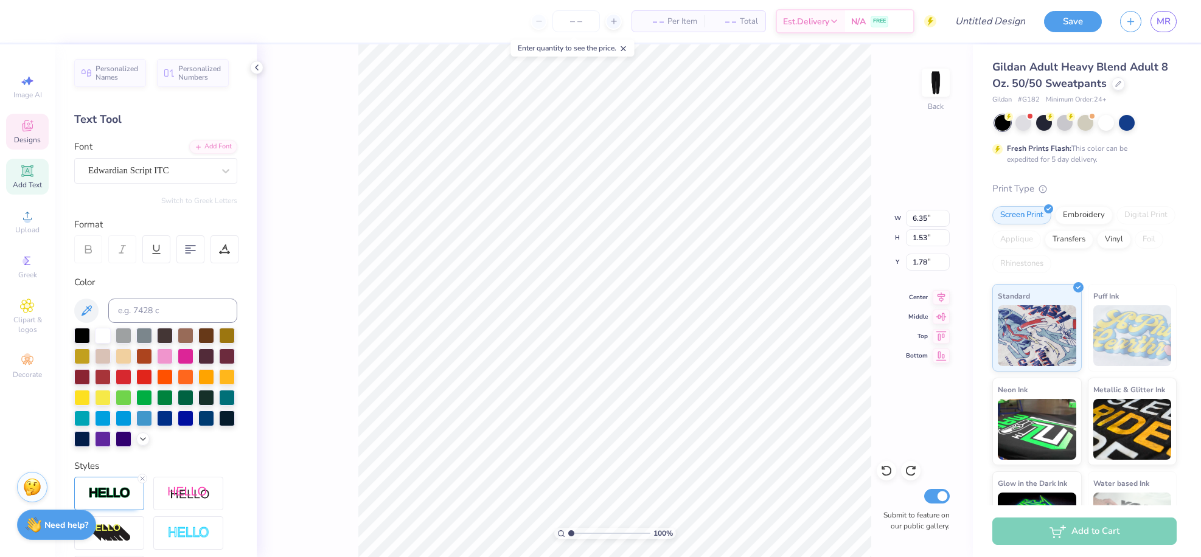
type textarea "Coco Marie"
type input "2.21"
click at [103, 332] on div at bounding box center [103, 335] width 16 height 16
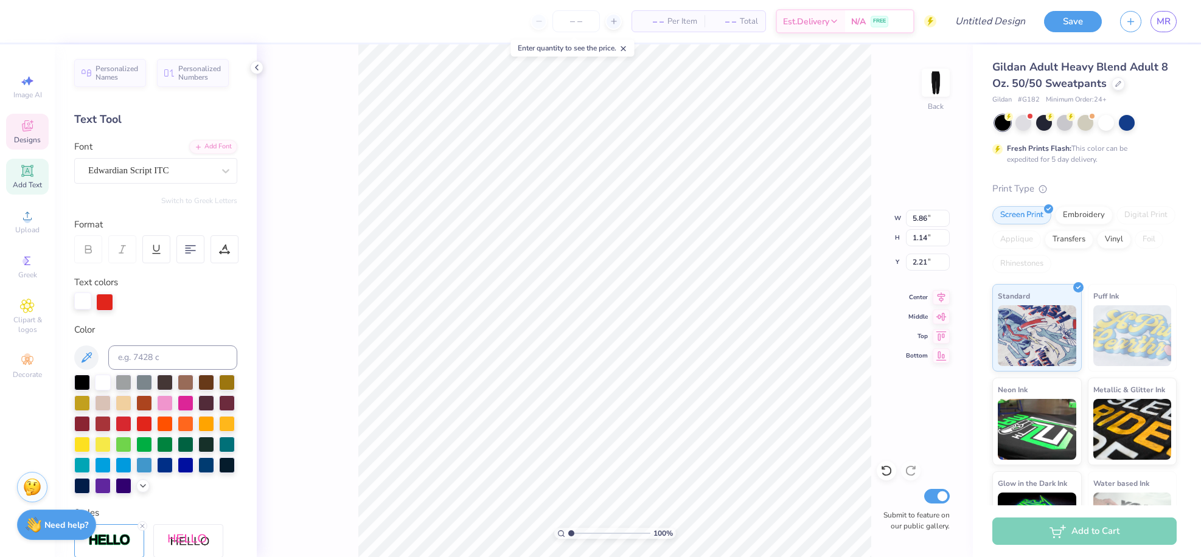
click at [79, 303] on div at bounding box center [82, 301] width 17 height 17
click at [103, 380] on div at bounding box center [103, 382] width 16 height 16
click at [106, 302] on div at bounding box center [104, 301] width 17 height 17
click at [100, 391] on div at bounding box center [155, 434] width 163 height 119
click at [101, 383] on div at bounding box center [103, 382] width 16 height 16
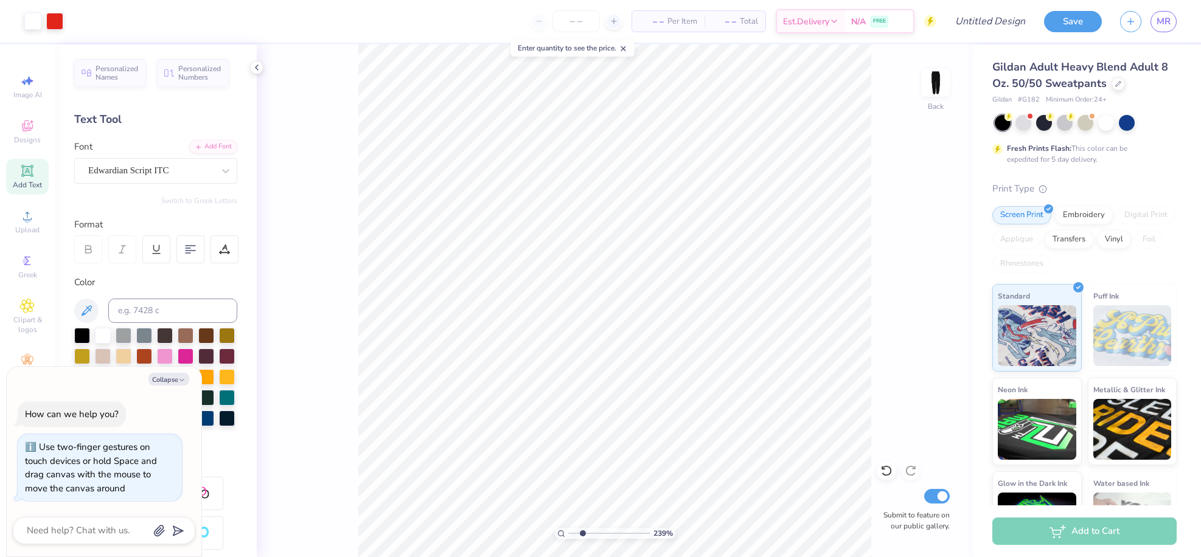
type input "3.59"
type textarea "x"
type input "3.9"
type textarea "x"
drag, startPoint x: 571, startPoint y: 534, endPoint x: 587, endPoint y: 529, distance: 16.0
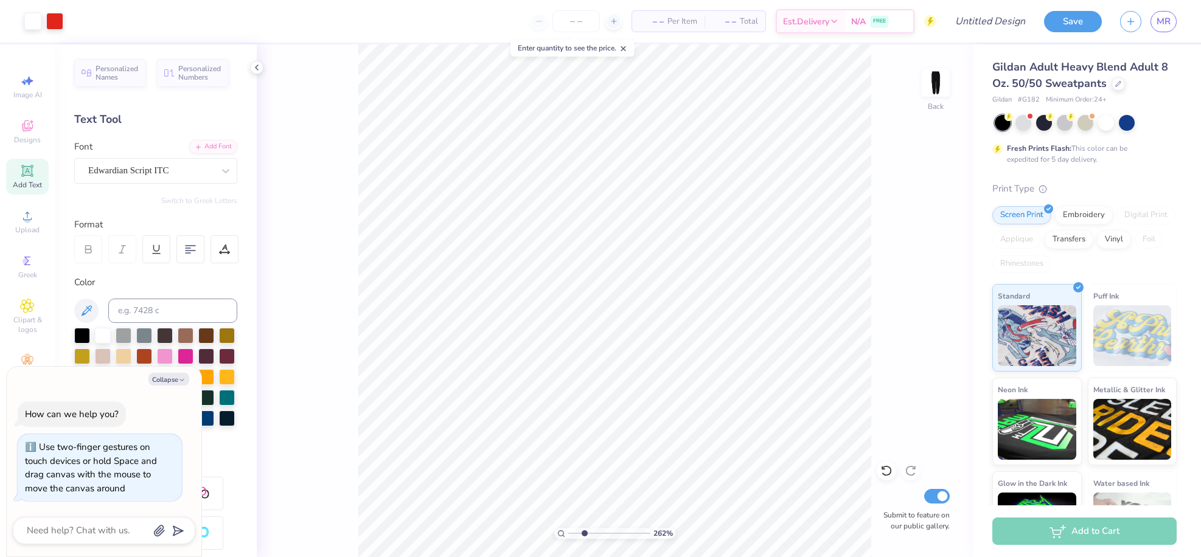
click at [584, 531] on input "range" at bounding box center [609, 533] width 82 height 11
click at [328, 372] on div "262 % Back Submit to feature on our public gallery." at bounding box center [615, 300] width 716 height 513
click at [628, 49] on icon at bounding box center [624, 48] width 9 height 9
click at [854, 248] on div "262 % Back Submit to feature on our public gallery." at bounding box center [615, 300] width 716 height 513
click at [580, 534] on input "range" at bounding box center [609, 533] width 82 height 11
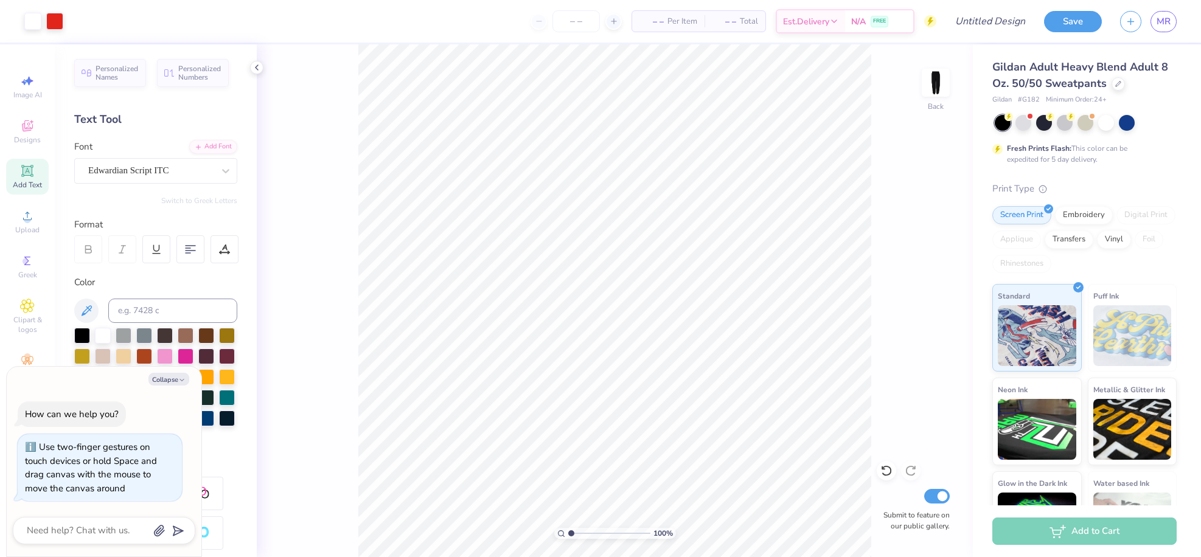
drag, startPoint x: 582, startPoint y: 534, endPoint x: 568, endPoint y: 534, distance: 14.0
type input "1"
click at [568, 534] on input "range" at bounding box center [609, 533] width 82 height 11
click at [13, 137] on div "Designs" at bounding box center [27, 132] width 43 height 36
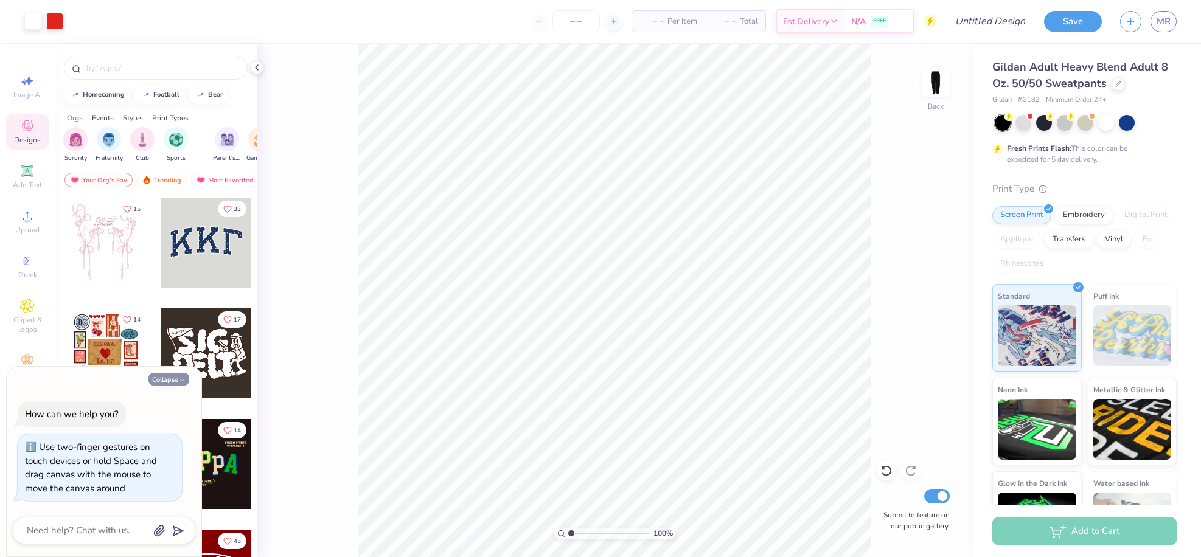
click at [170, 381] on button "Collapse" at bounding box center [169, 379] width 41 height 13
type textarea "x"
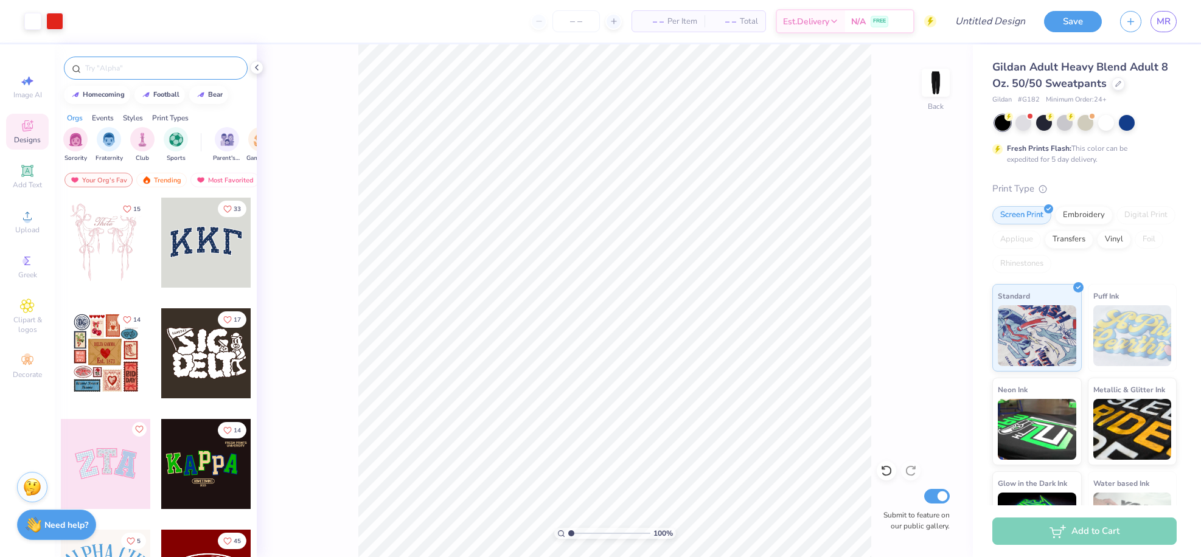
click at [127, 70] on input "text" at bounding box center [162, 68] width 156 height 12
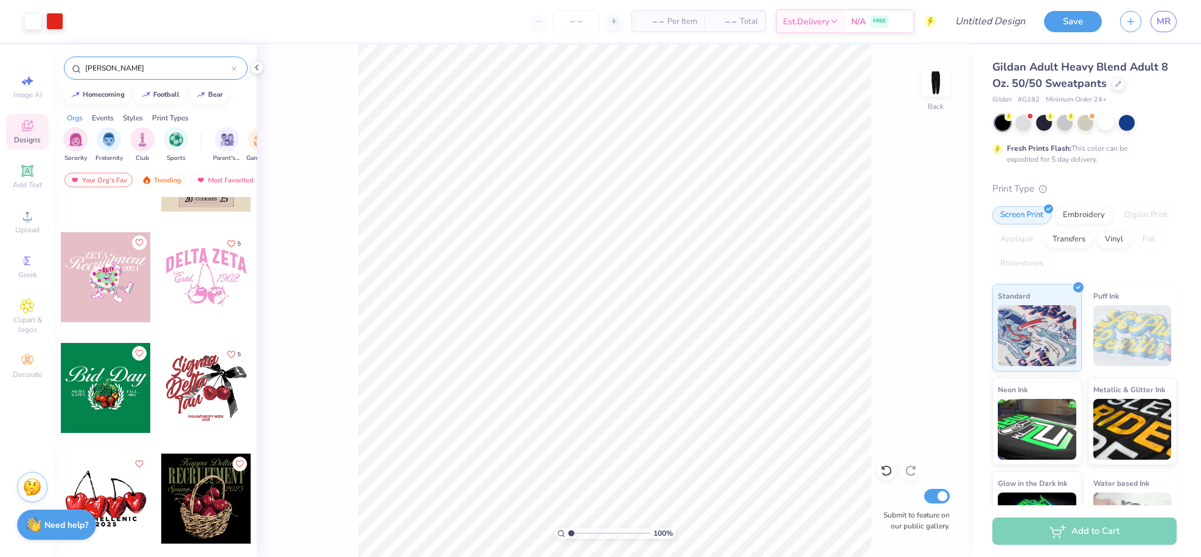
scroll to position [2623, 0]
type input "cherrie"
click at [203, 276] on div at bounding box center [206, 278] width 90 height 90
type input "5.86"
type input "1.14"
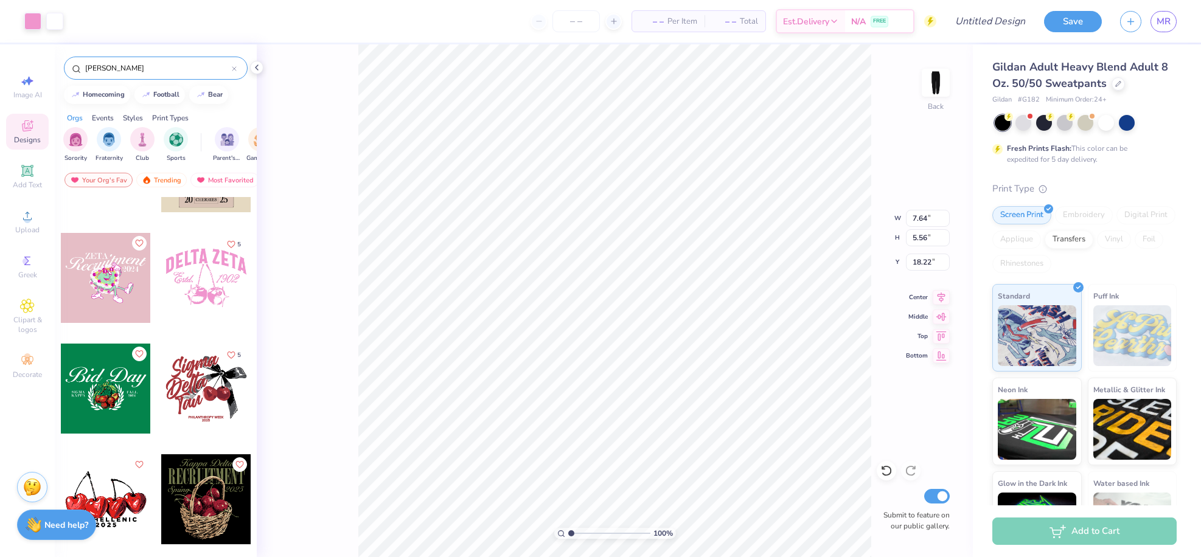
type input "2.21"
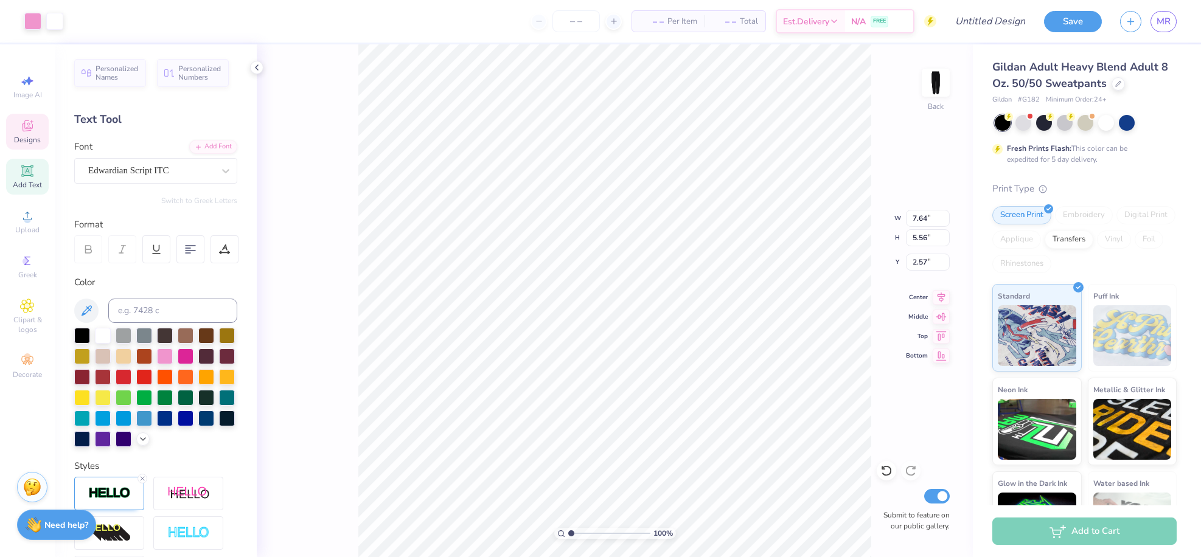
type input "2.57"
type input "5.07"
type input "3.69"
type input "2.25"
click at [886, 471] on icon at bounding box center [887, 471] width 12 height 12
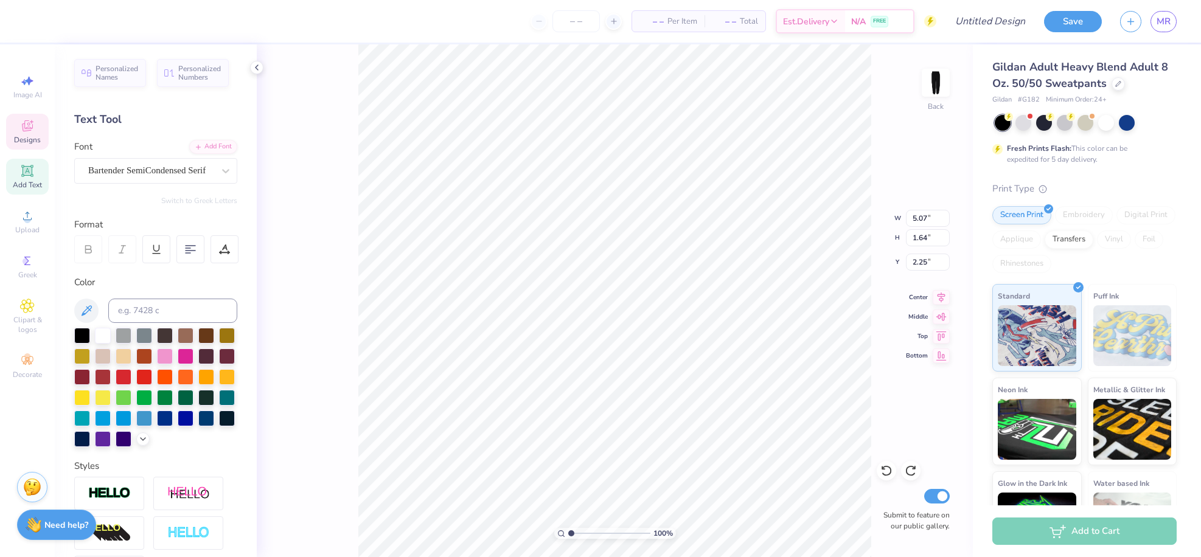
scroll to position [10, 2]
type textarea "D"
type textarea "coco marie"
click at [100, 334] on div at bounding box center [103, 335] width 16 height 16
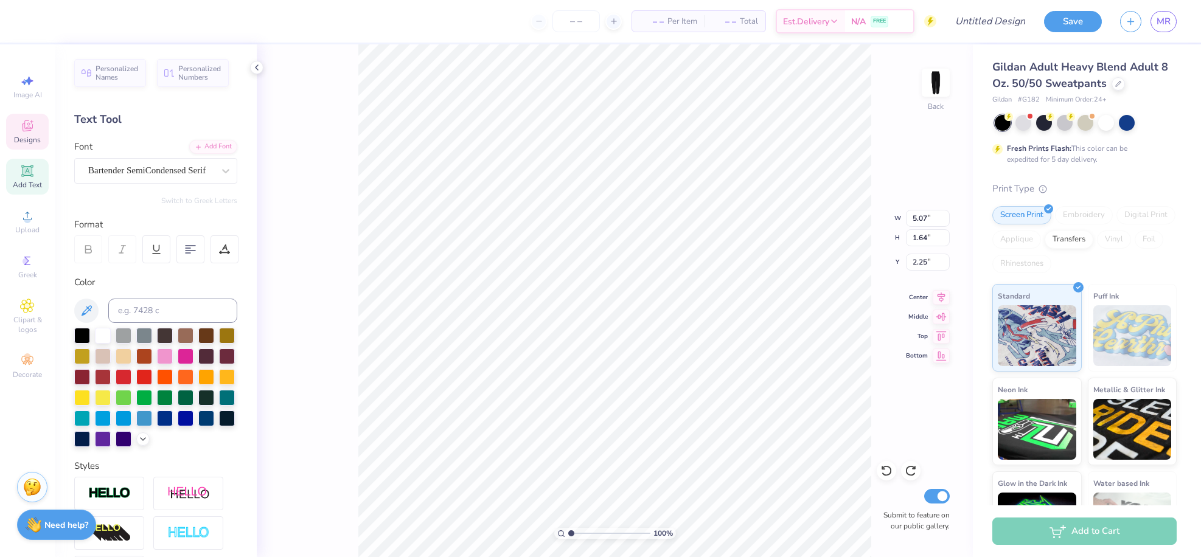
click at [308, 270] on div "100 % Back W 5.07 5.07 " H 1.64 1.64 " Y 2.25 2.25 " Center Middle Top Bottom S…" at bounding box center [615, 300] width 716 height 513
click at [99, 337] on div at bounding box center [103, 335] width 16 height 16
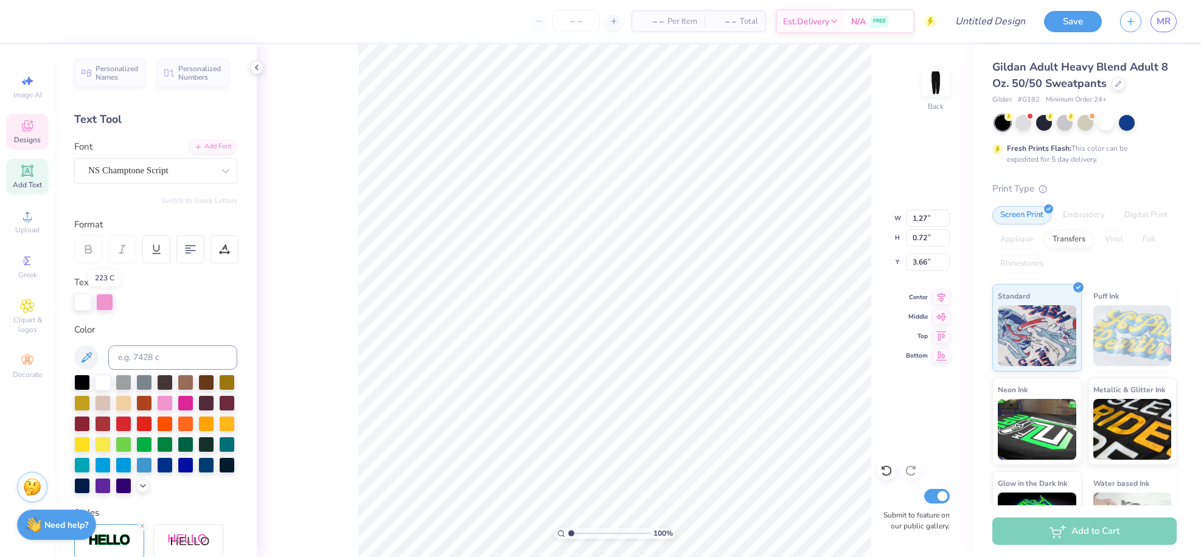
click at [110, 306] on div at bounding box center [104, 302] width 17 height 17
click at [107, 301] on div at bounding box center [104, 302] width 17 height 17
click at [101, 383] on div at bounding box center [103, 382] width 16 height 16
click at [107, 304] on div at bounding box center [104, 302] width 17 height 17
click at [100, 382] on div at bounding box center [103, 382] width 16 height 16
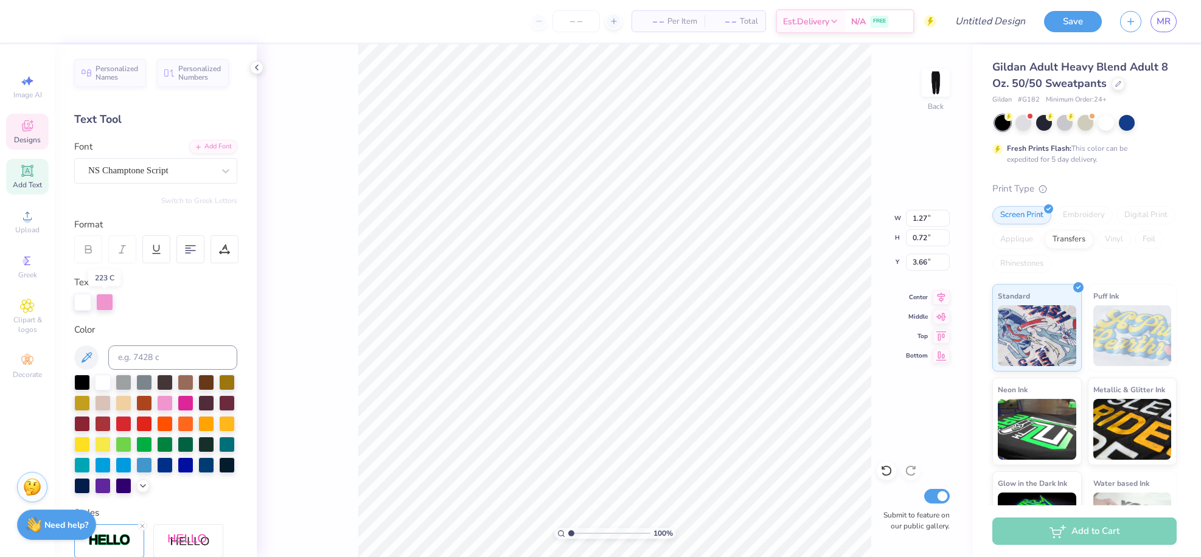
click at [105, 303] on div at bounding box center [104, 302] width 17 height 17
click at [104, 389] on div at bounding box center [103, 382] width 16 height 16
click at [86, 305] on div at bounding box center [82, 302] width 17 height 17
click at [109, 301] on div at bounding box center [104, 302] width 17 height 17
click at [104, 304] on div at bounding box center [104, 302] width 17 height 17
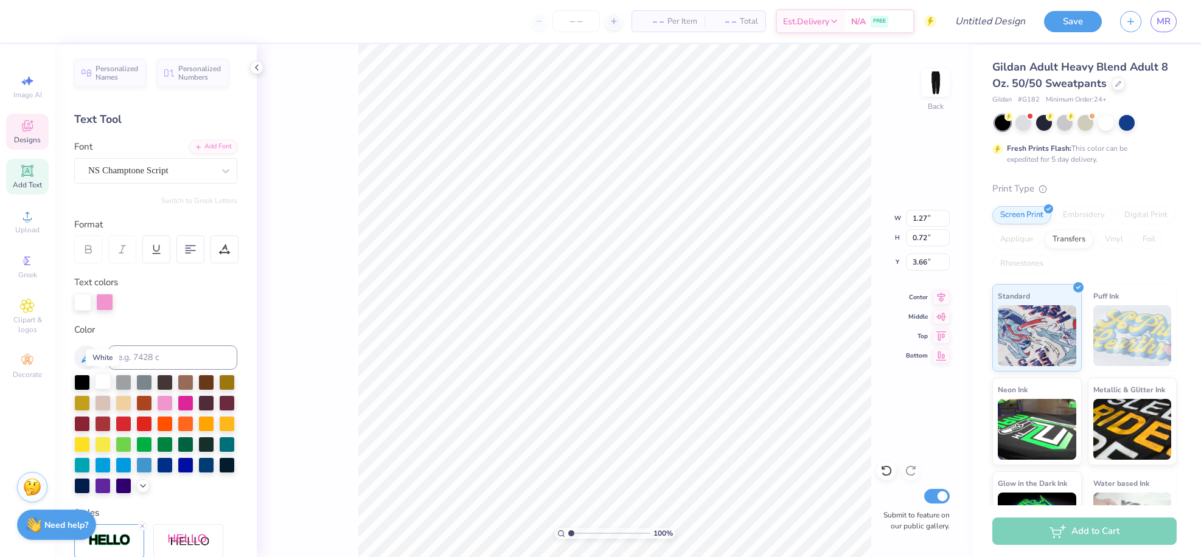
click at [103, 386] on div at bounding box center [103, 382] width 16 height 16
click at [50, 18] on div at bounding box center [54, 20] width 17 height 17
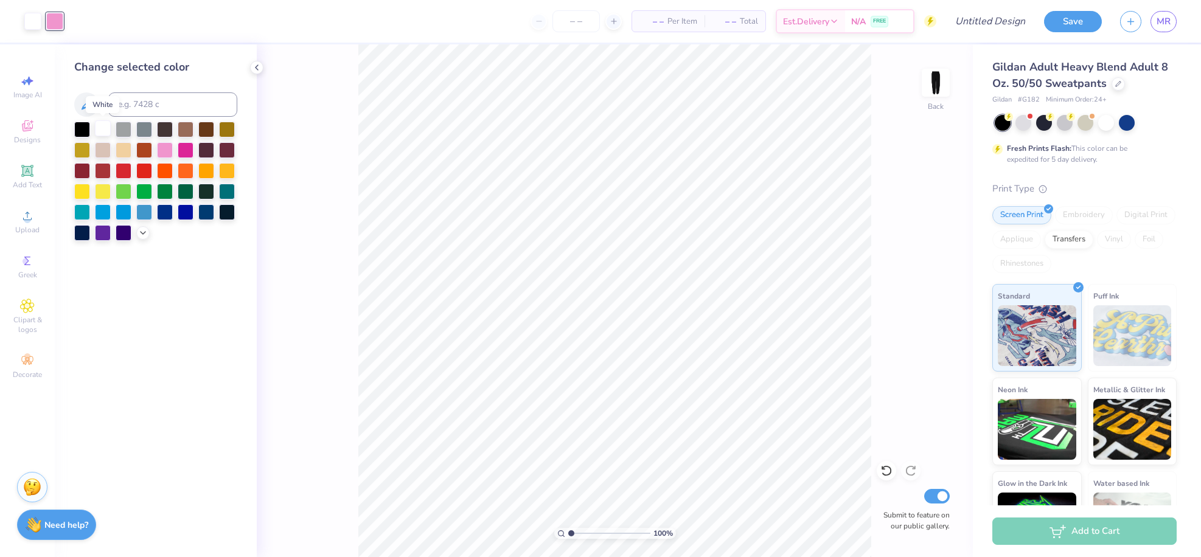
click at [109, 130] on div at bounding box center [103, 129] width 16 height 16
click at [882, 470] on icon at bounding box center [887, 471] width 12 height 12
drag, startPoint x: 568, startPoint y: 533, endPoint x: 576, endPoint y: 533, distance: 7.9
click at [576, 533] on input "range" at bounding box center [609, 533] width 82 height 11
drag, startPoint x: 577, startPoint y: 531, endPoint x: 564, endPoint y: 531, distance: 12.8
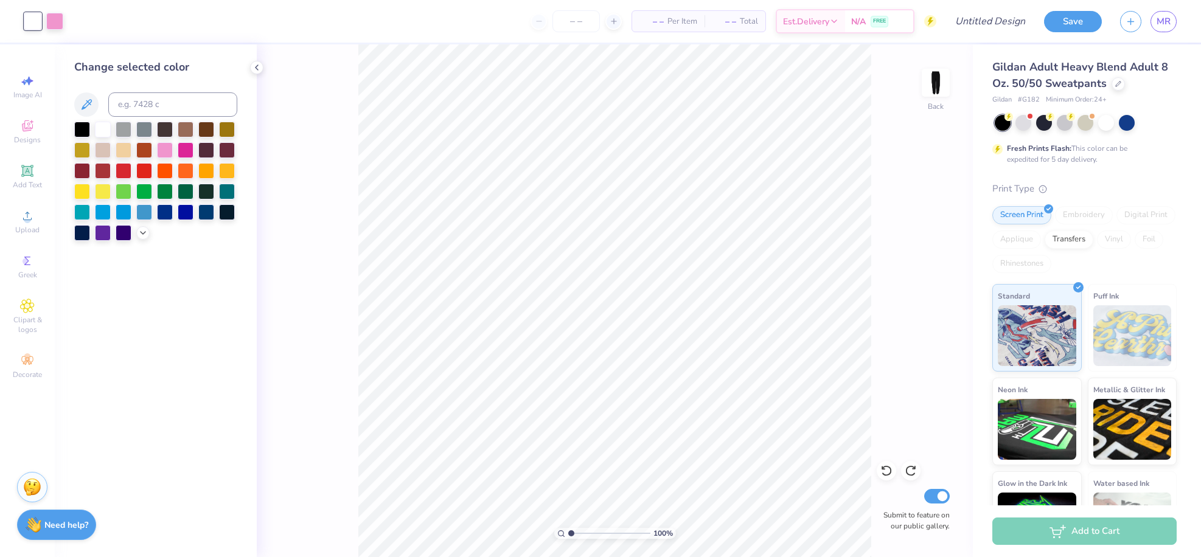
type input "1"
click at [568, 531] on input "range" at bounding box center [609, 533] width 82 height 11
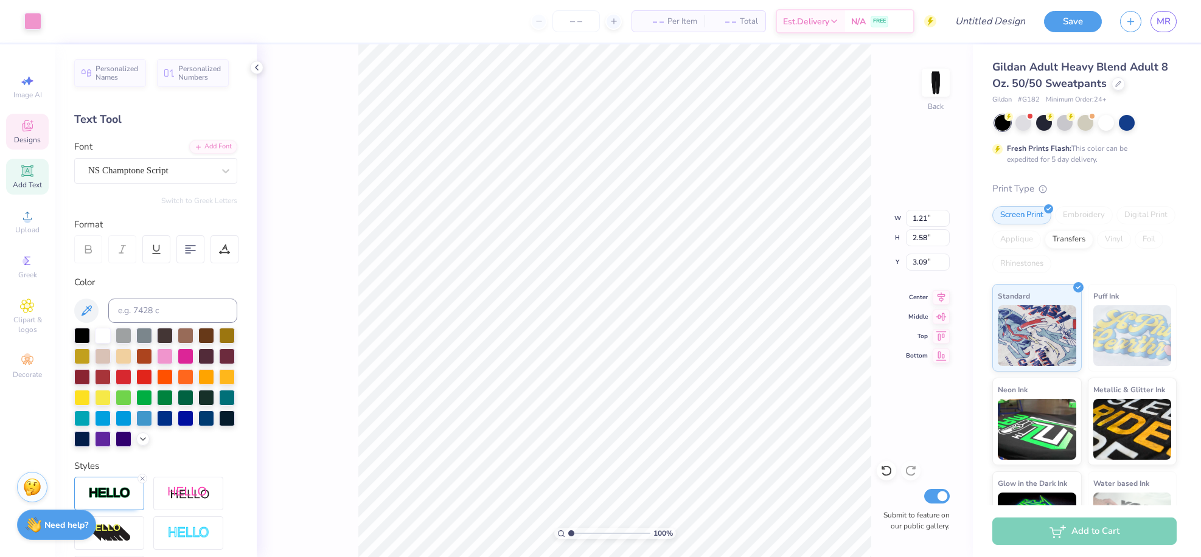
click at [876, 179] on div "100 % Back W 1.21 1.21 " H 2.58 2.58 " Y 3.09 3.09 " Center Middle Top Bottom S…" at bounding box center [615, 300] width 716 height 513
click at [60, 20] on div at bounding box center [54, 20] width 17 height 17
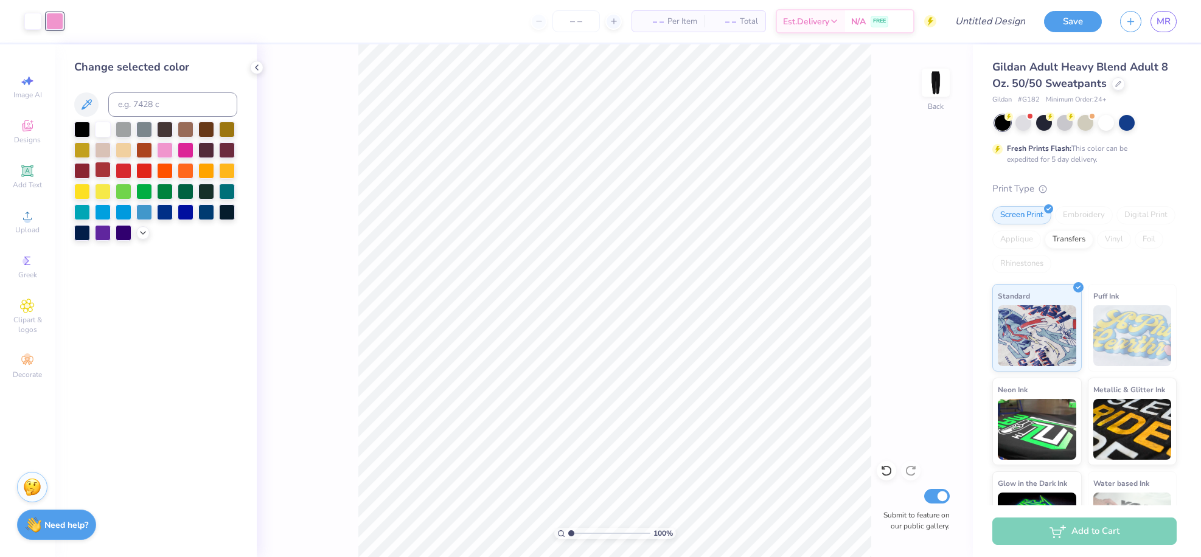
click at [98, 174] on div at bounding box center [103, 170] width 16 height 16
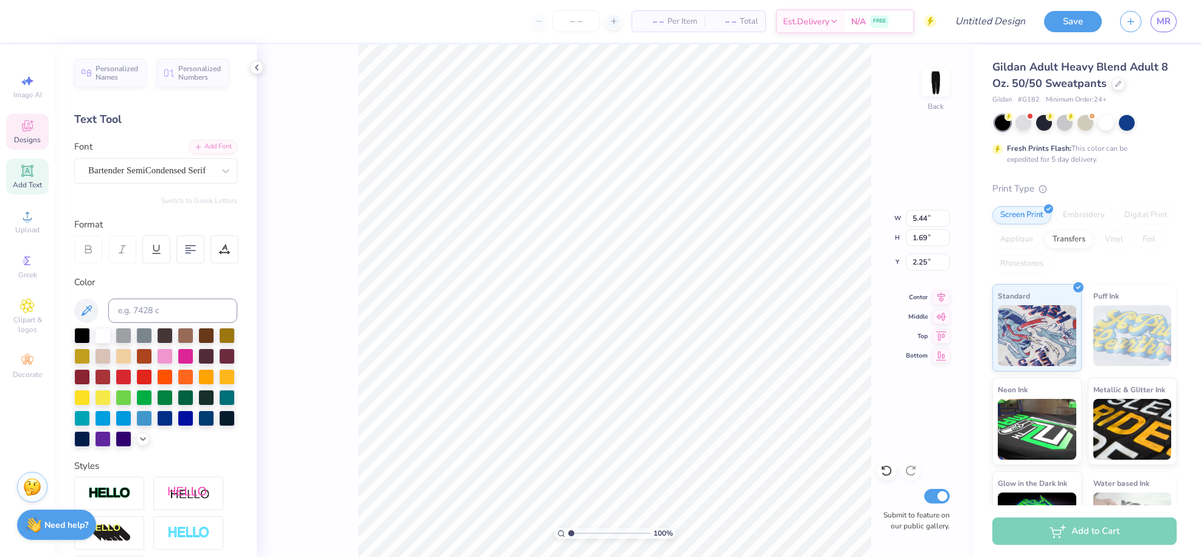
type textarea "coco"
type input "2.51"
type input "2.17"
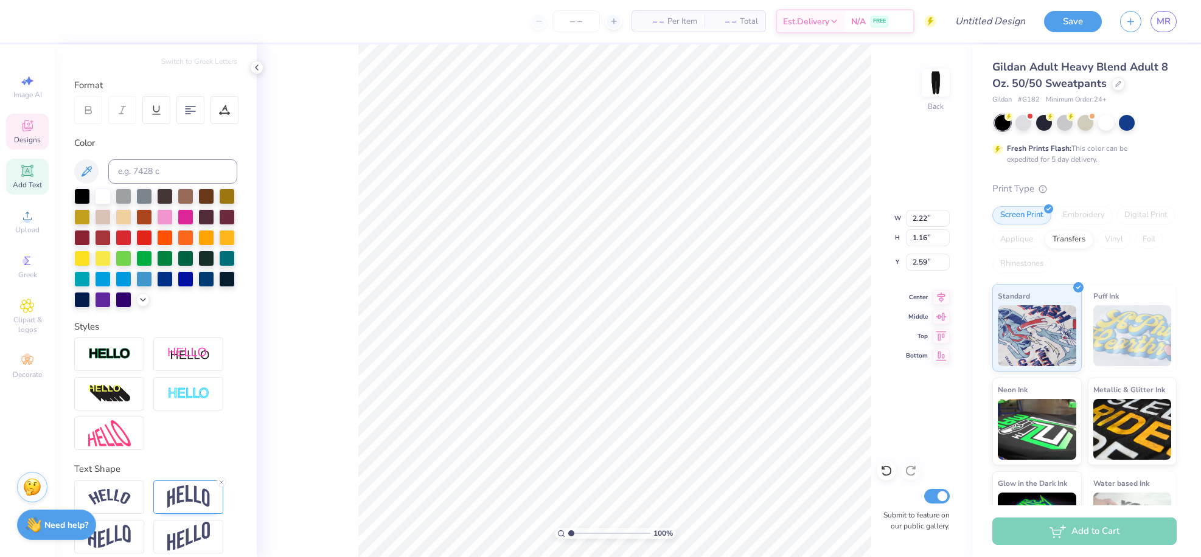
scroll to position [170, 0]
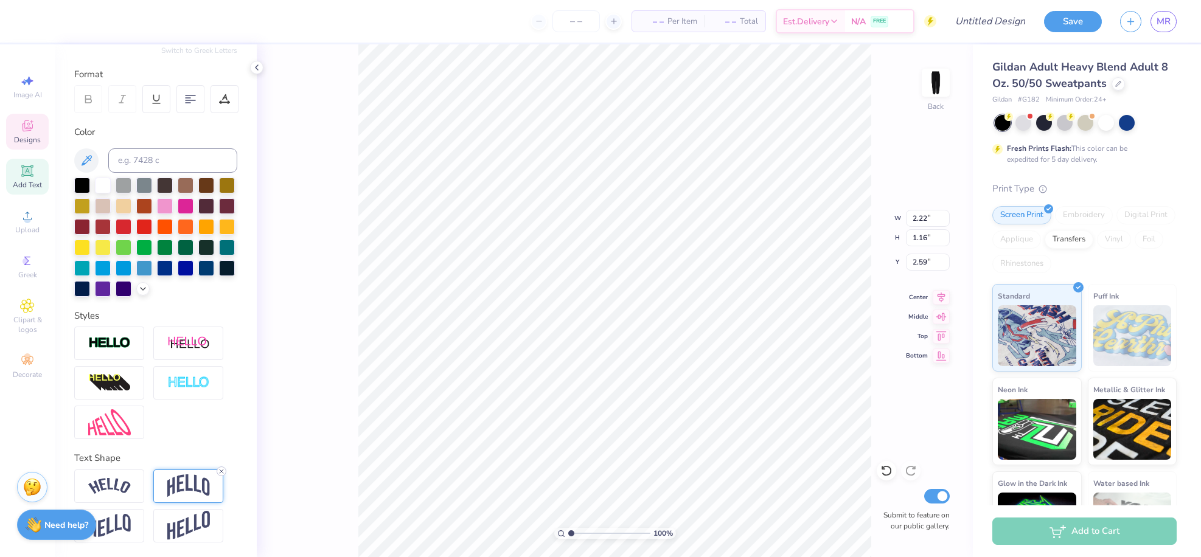
click at [225, 471] on icon at bounding box center [221, 471] width 7 height 7
type input "0.95"
type input "2.84"
type input "2.51"
type input "0.76"
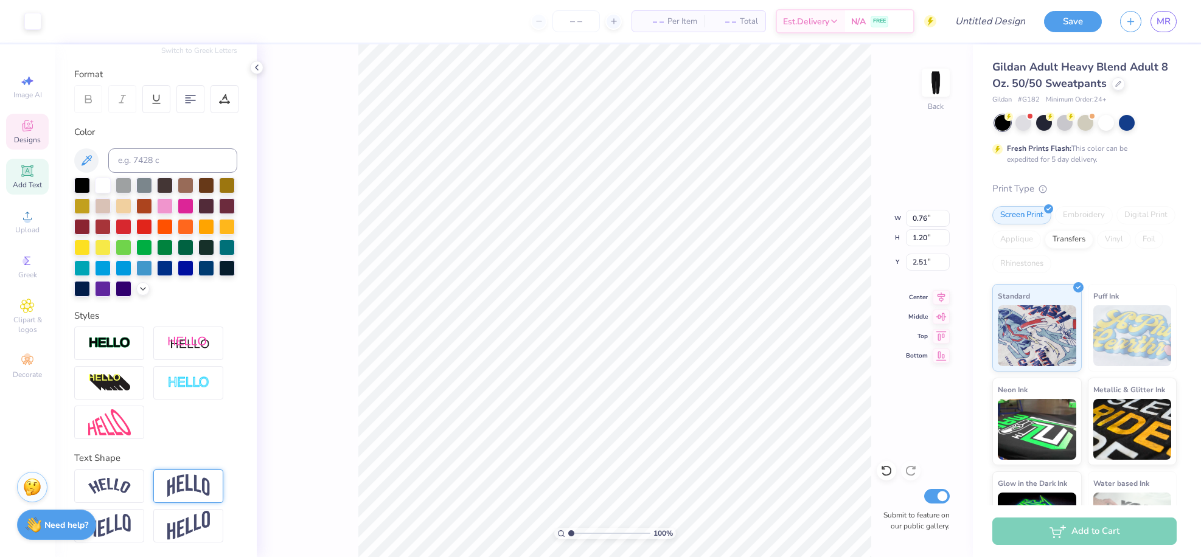
type input "1.20"
type input "1.57"
type input "1.51"
type input "1.61"
drag, startPoint x: 571, startPoint y: 535, endPoint x: 576, endPoint y: 530, distance: 7.3
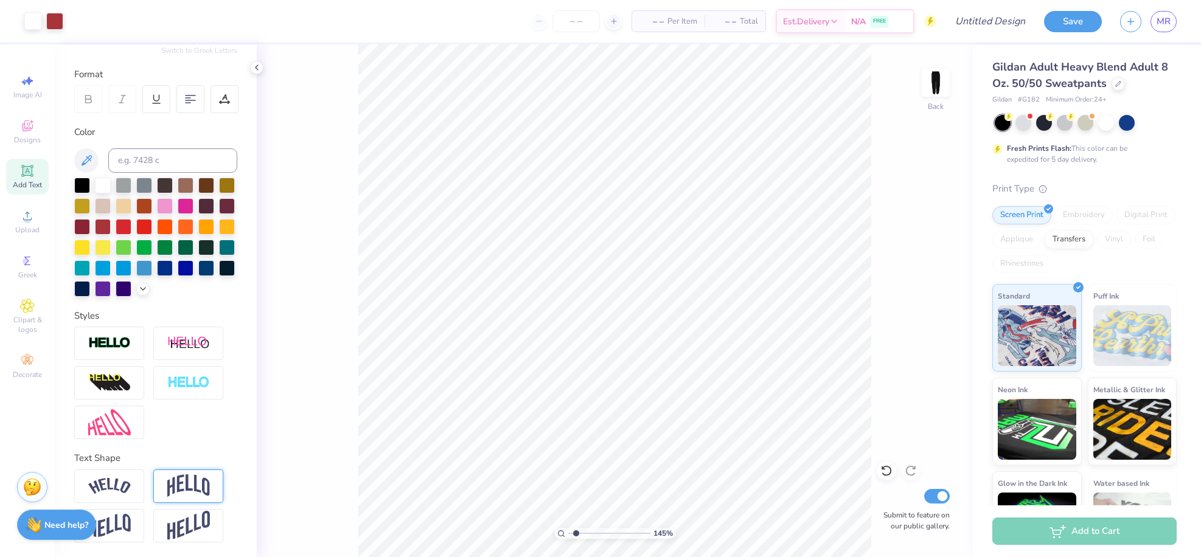
click at [576, 530] on input "range" at bounding box center [609, 533] width 82 height 11
click at [31, 134] on div "Designs" at bounding box center [27, 132] width 43 height 36
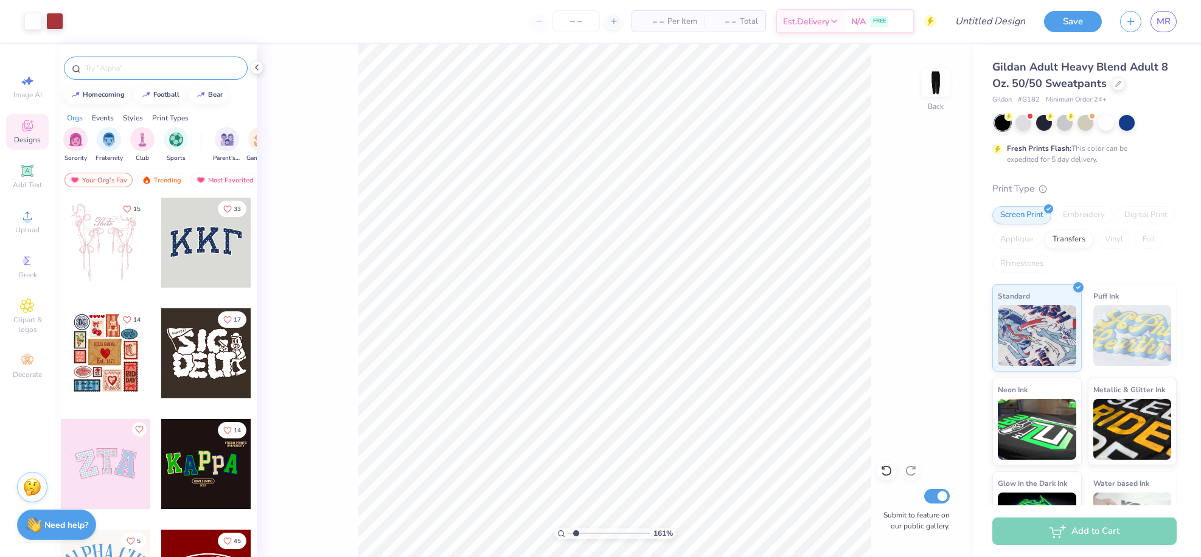
click at [170, 78] on div at bounding box center [156, 68] width 184 height 23
click at [155, 69] on input "text" at bounding box center [162, 68] width 156 height 12
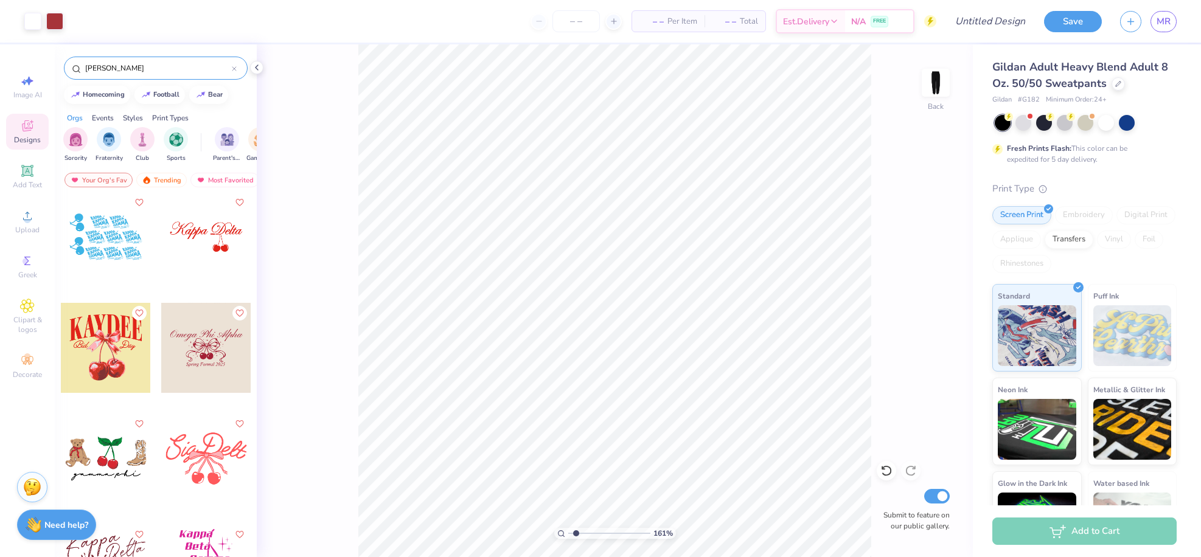
scroll to position [892, 0]
type input "cherrie"
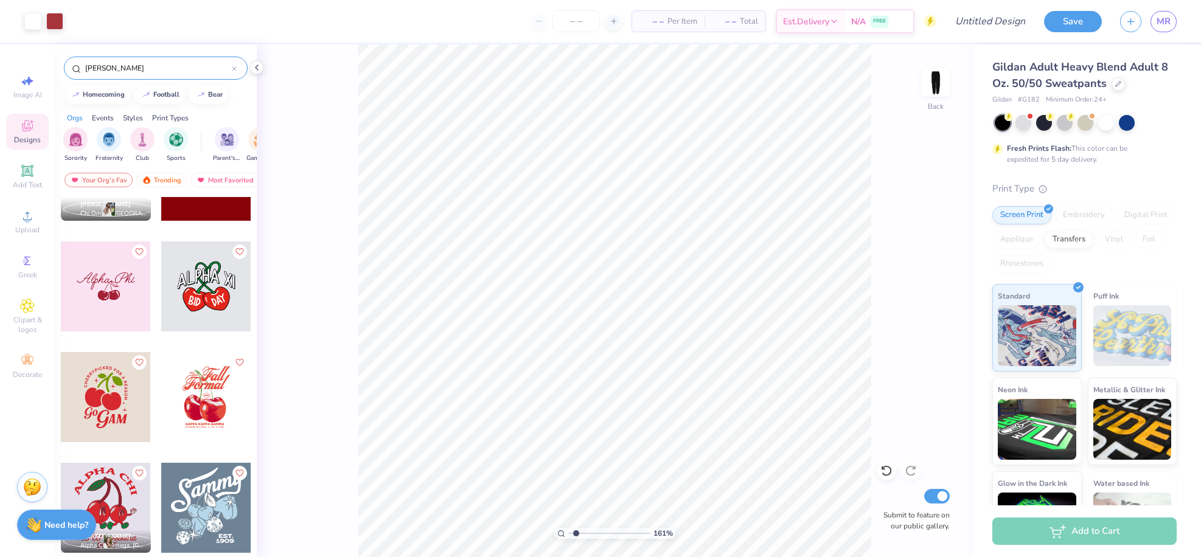
scroll to position [4696, 0]
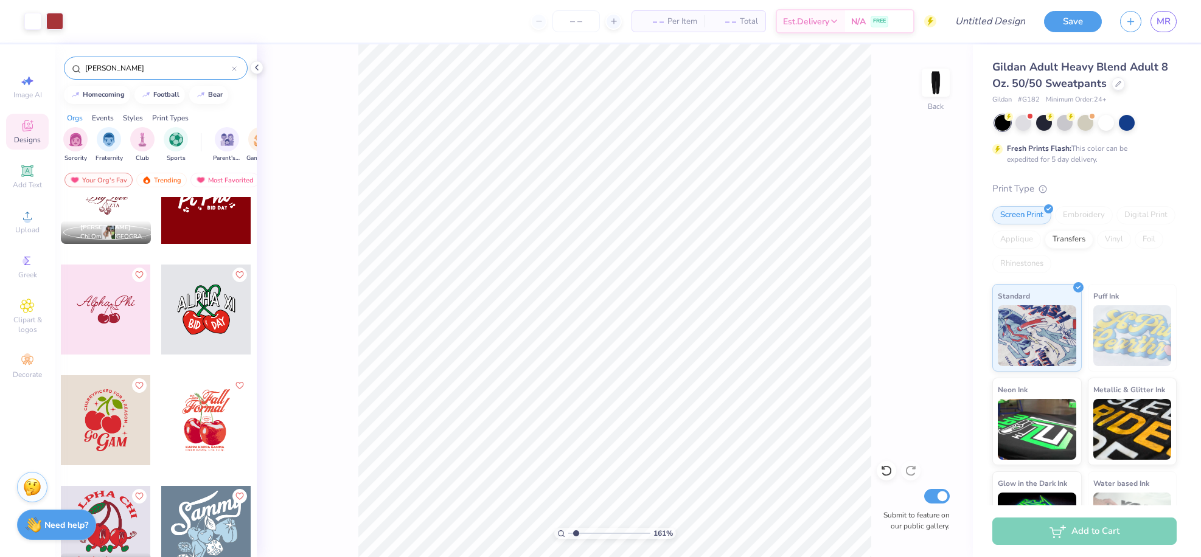
click at [97, 301] on div at bounding box center [106, 310] width 90 height 90
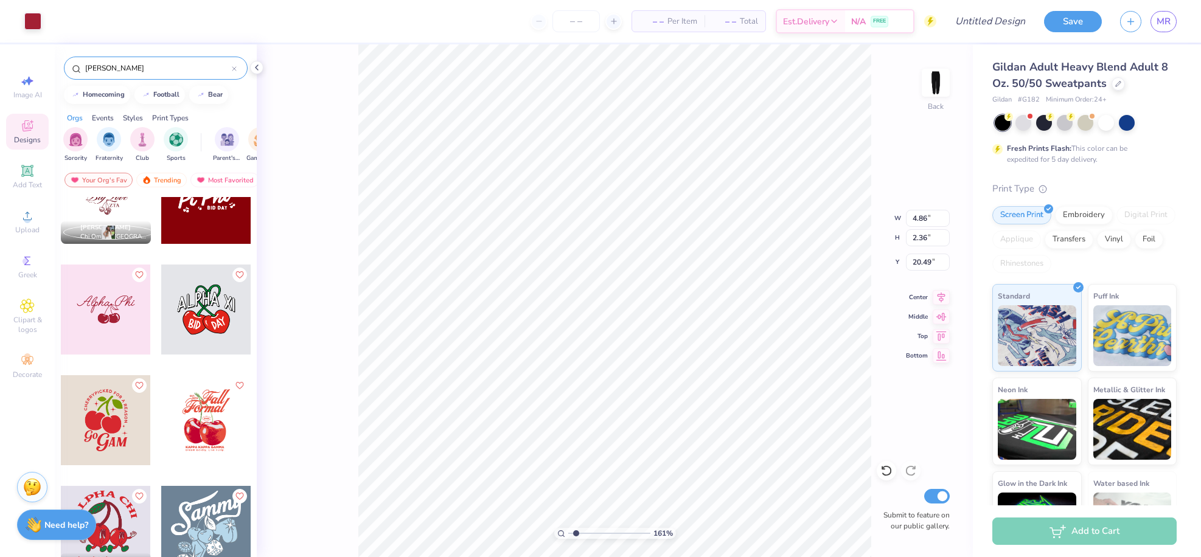
type input "4.86"
type input "2.36"
type input "20.49"
type input "0.50"
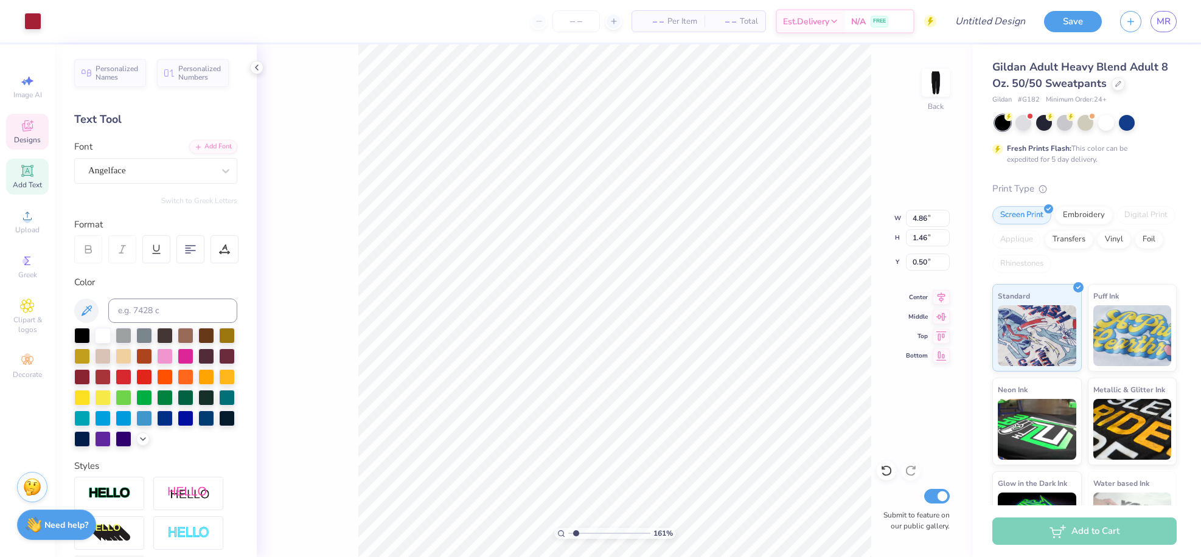
scroll to position [10, 1]
click at [98, 331] on div at bounding box center [103, 335] width 16 height 16
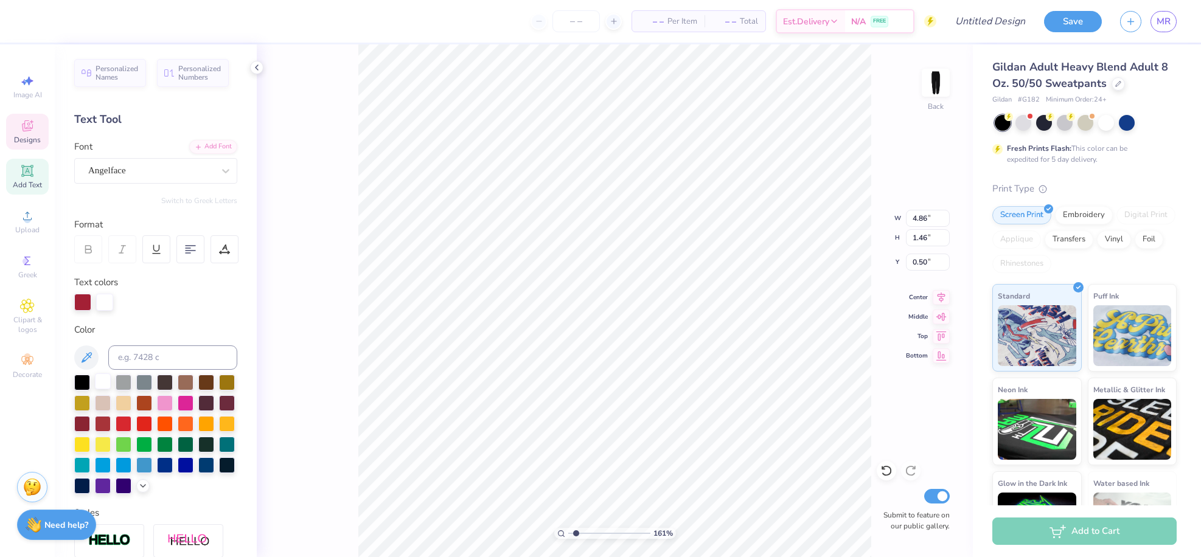
scroll to position [10, 2]
type textarea "A"
type textarea "Coco Marie"
click at [111, 386] on div at bounding box center [103, 383] width 16 height 16
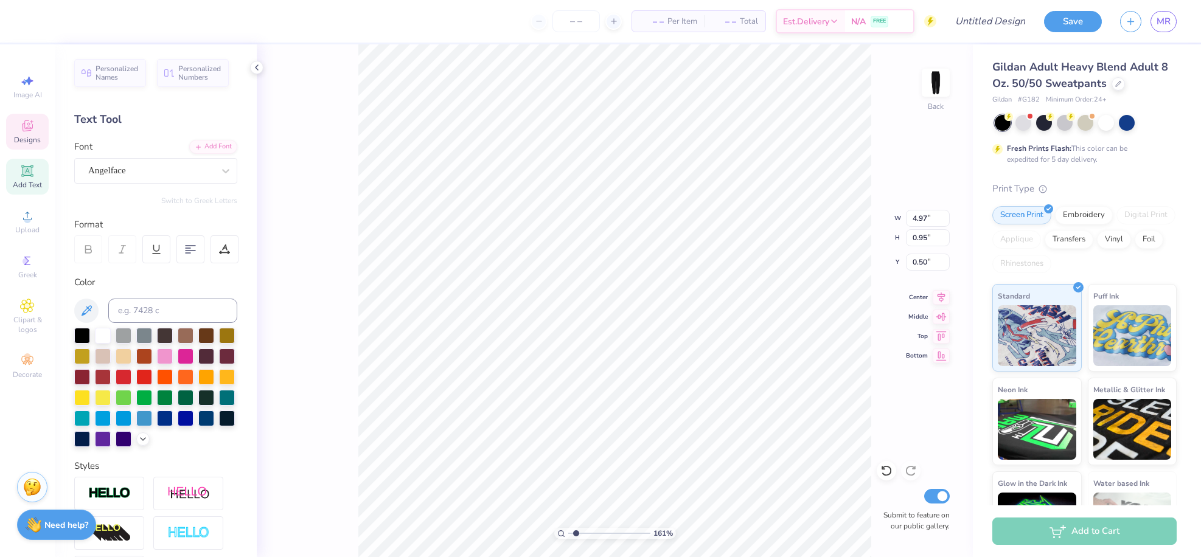
type input "0.50"
type textarea "Coco"
type input "0.50"
click at [257, 68] on icon at bounding box center [257, 68] width 10 height 10
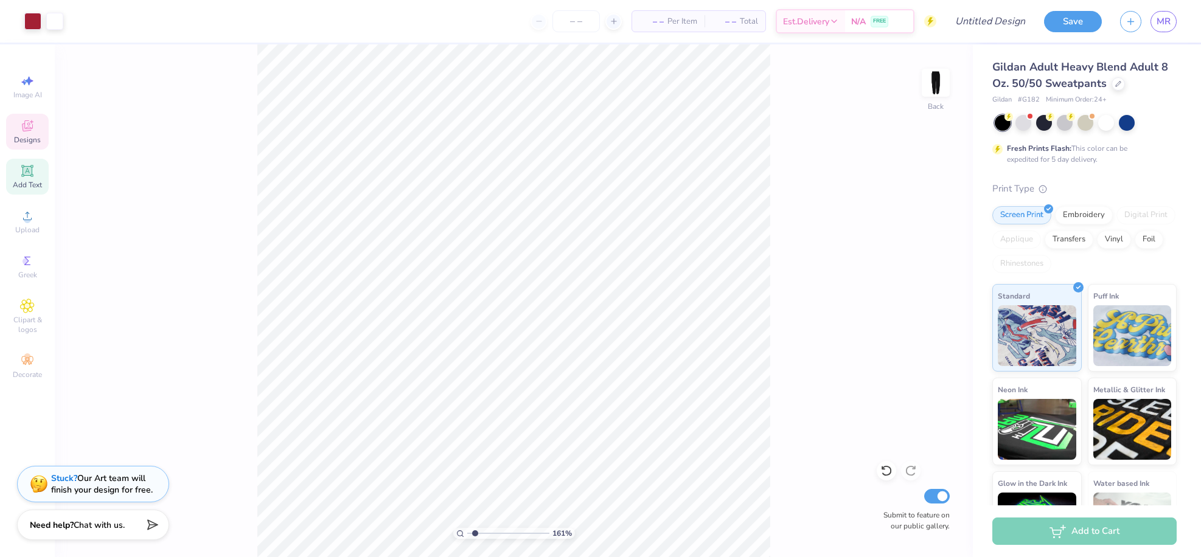
click at [35, 130] on div "Designs" at bounding box center [27, 132] width 43 height 36
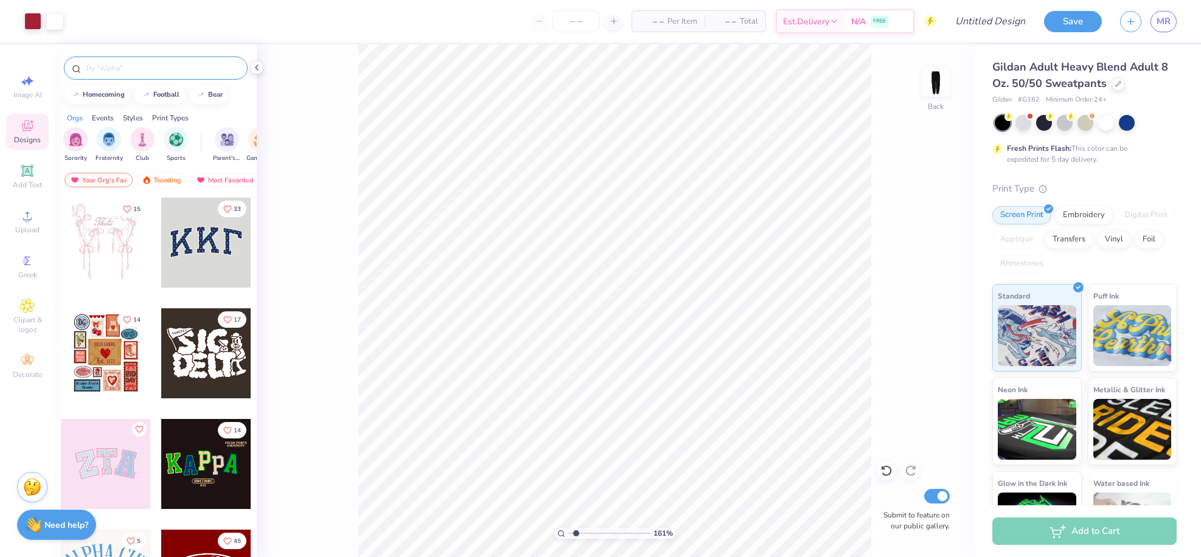
click at [156, 79] on div at bounding box center [156, 68] width 184 height 23
click at [157, 68] on input "text" at bounding box center [162, 68] width 156 height 12
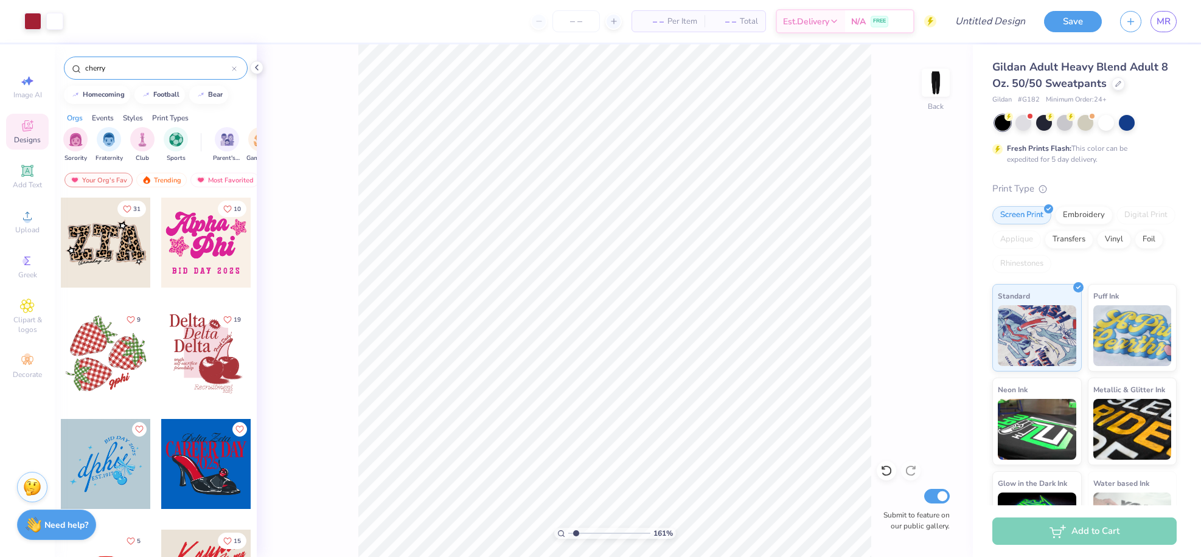
type input "cherry"
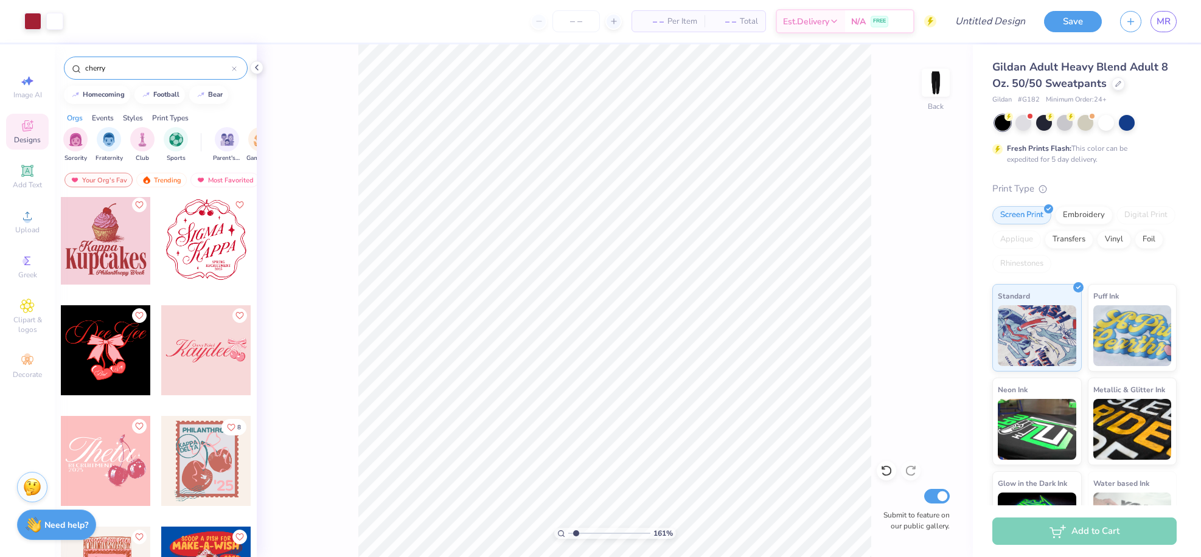
scroll to position [901, 0]
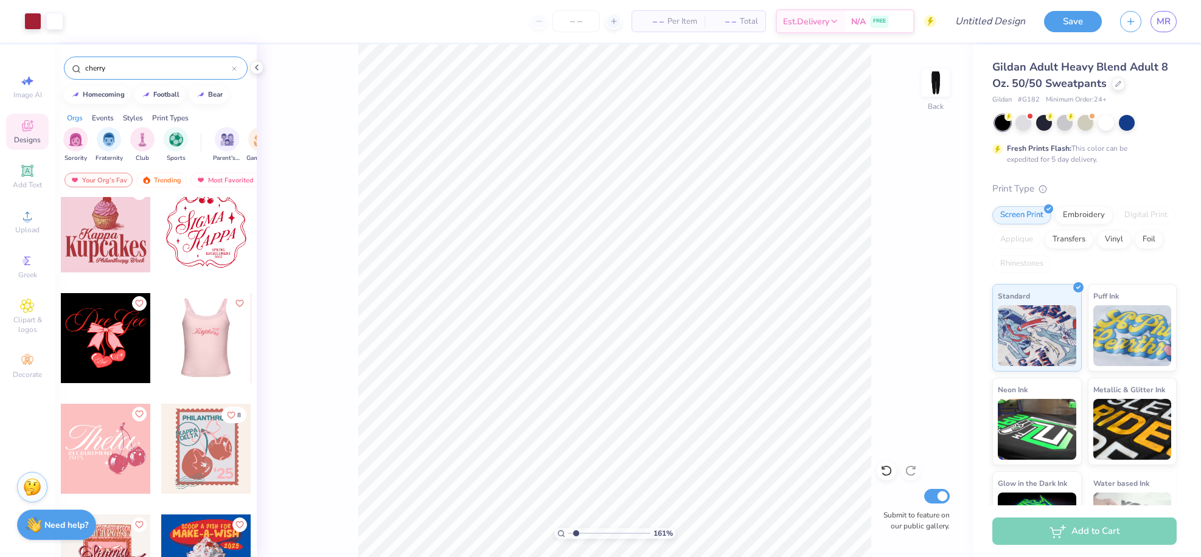
click at [212, 365] on div at bounding box center [206, 338] width 90 height 90
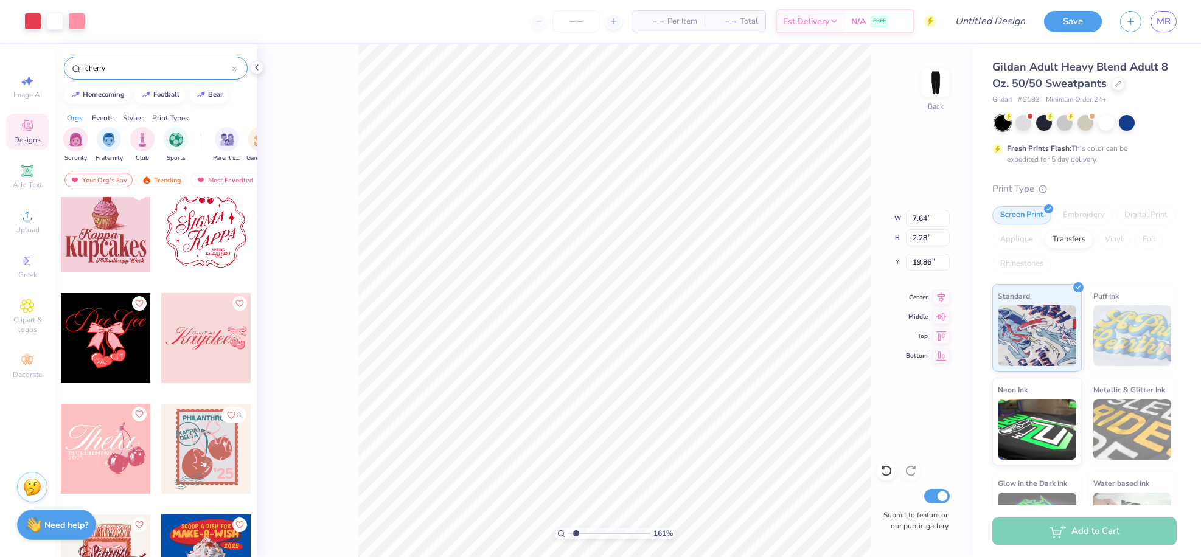
type input "1.69"
type input "0.90"
type input "0.50"
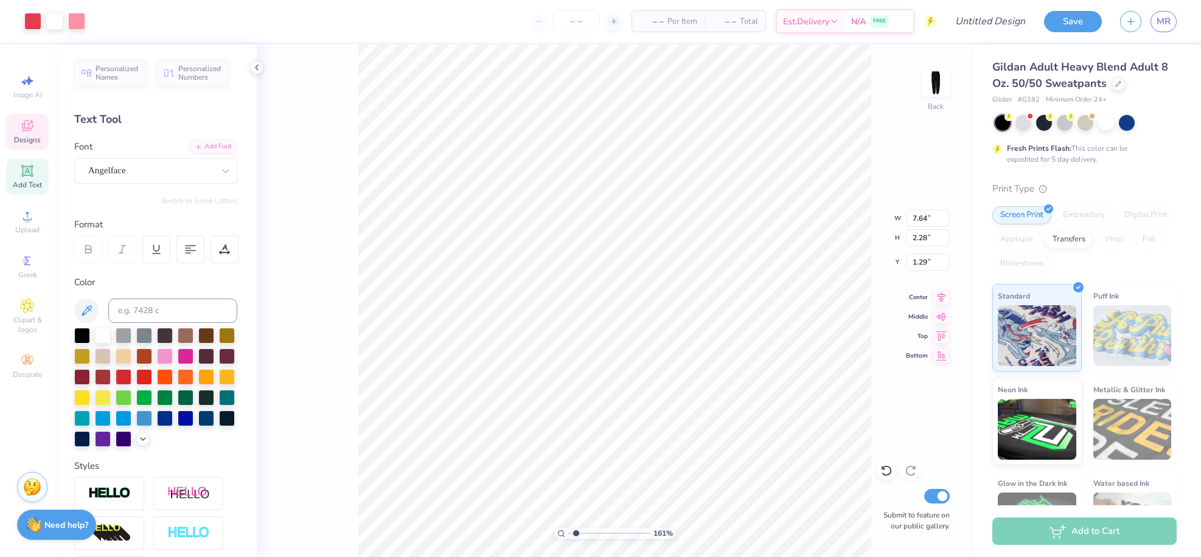
type input "1.29"
type input "5.50"
type input "1.64"
type input "0.50"
click at [32, 135] on div "Designs" at bounding box center [27, 132] width 43 height 36
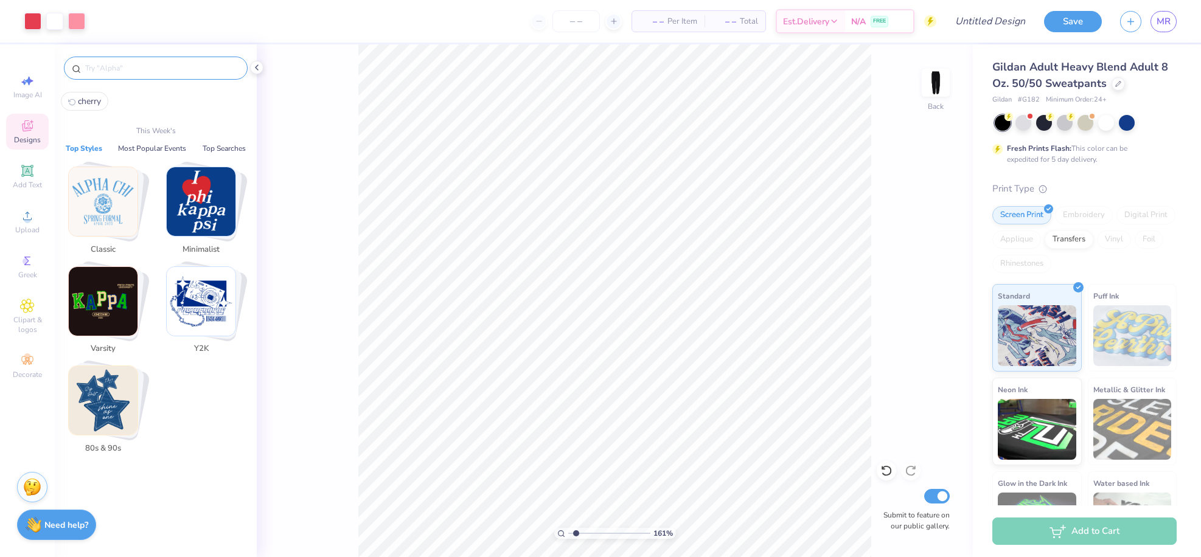
click at [116, 65] on input "text" at bounding box center [162, 68] width 156 height 12
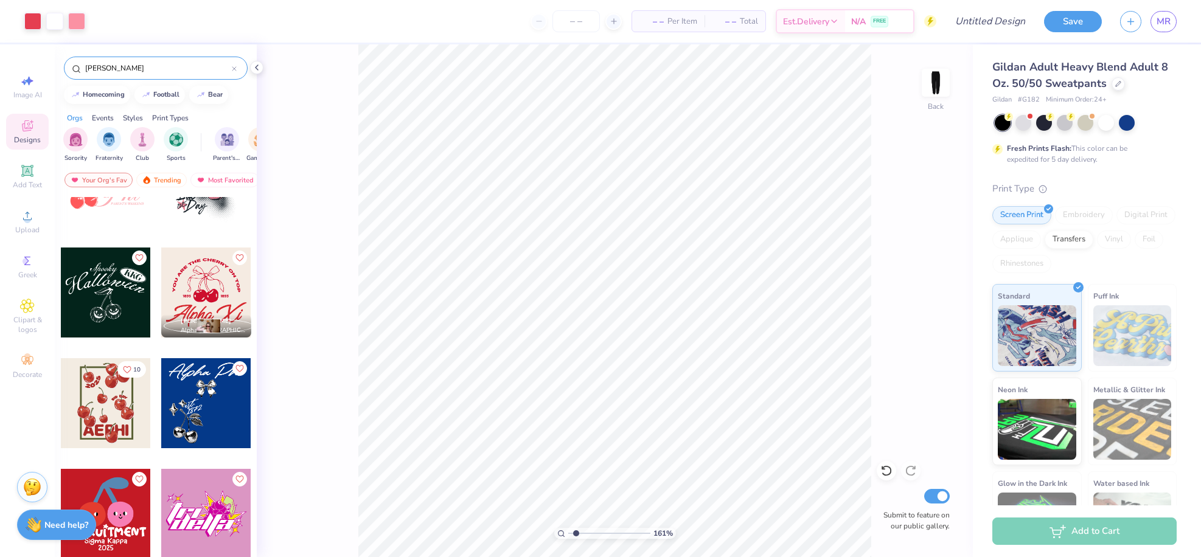
scroll to position [1724, 0]
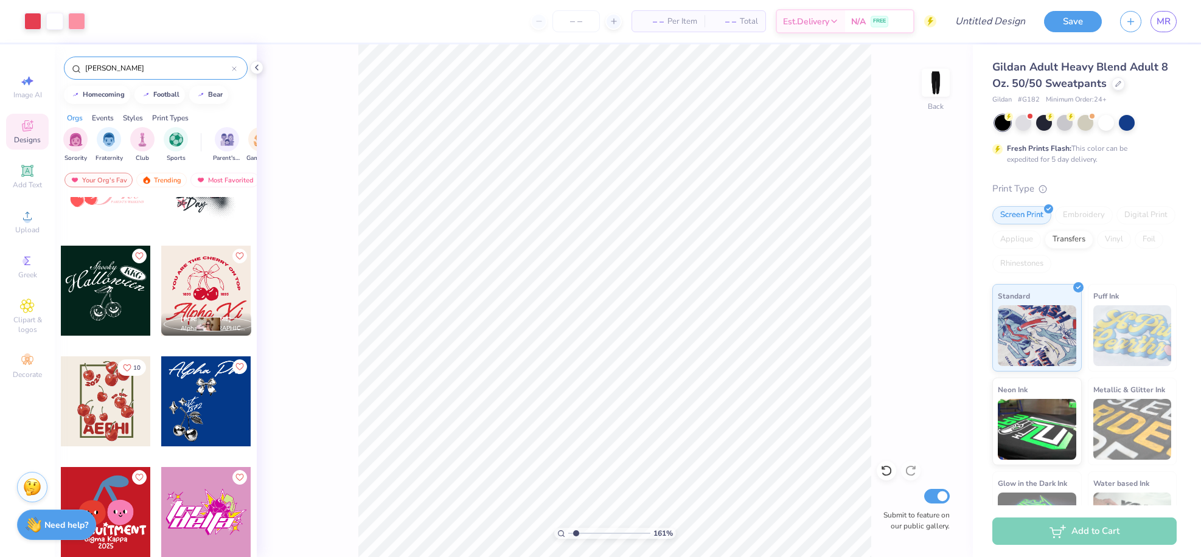
type input "cherrie"
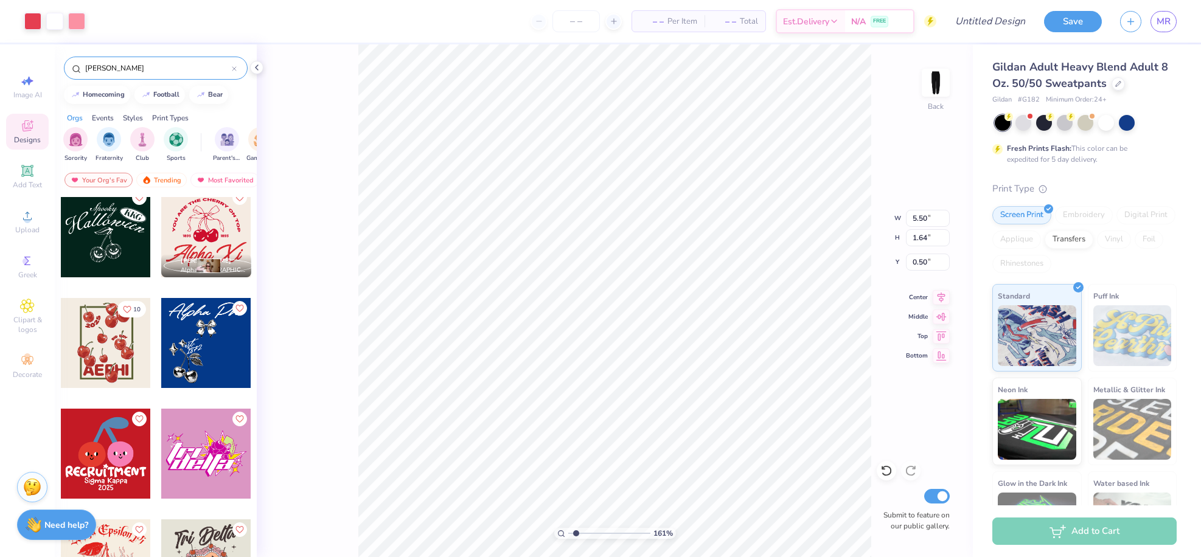
scroll to position [1735, 0]
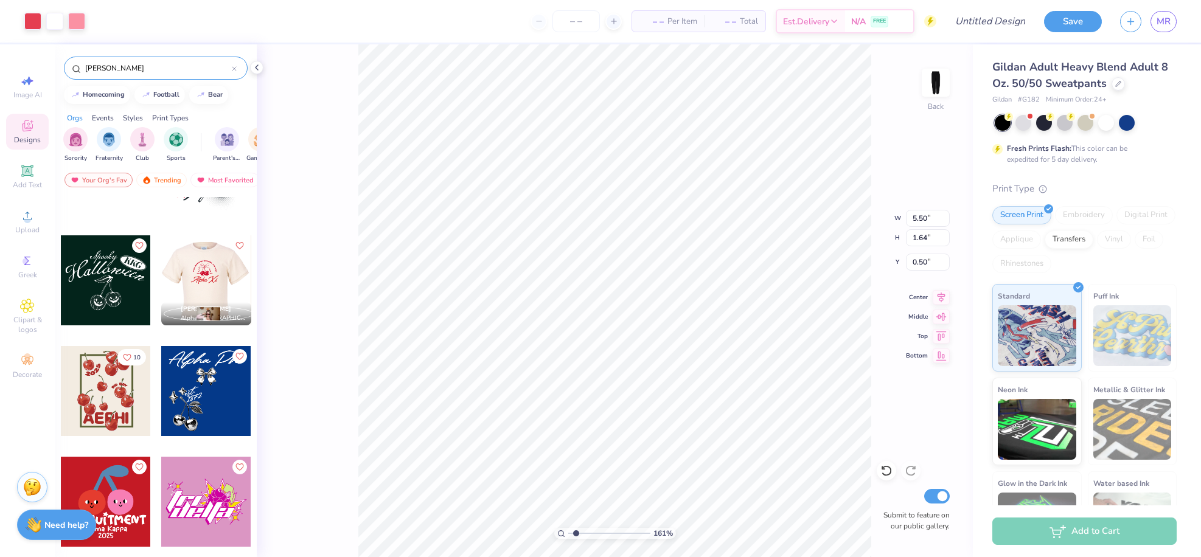
click at [183, 272] on div at bounding box center [206, 281] width 90 height 90
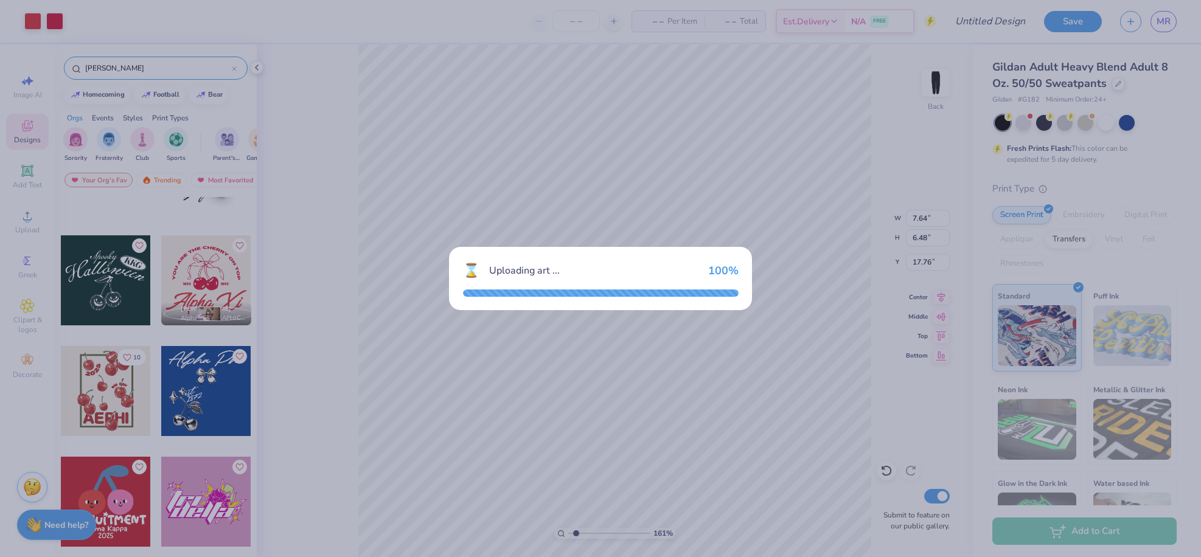
type input "7.64"
type input "6.48"
type input "17.76"
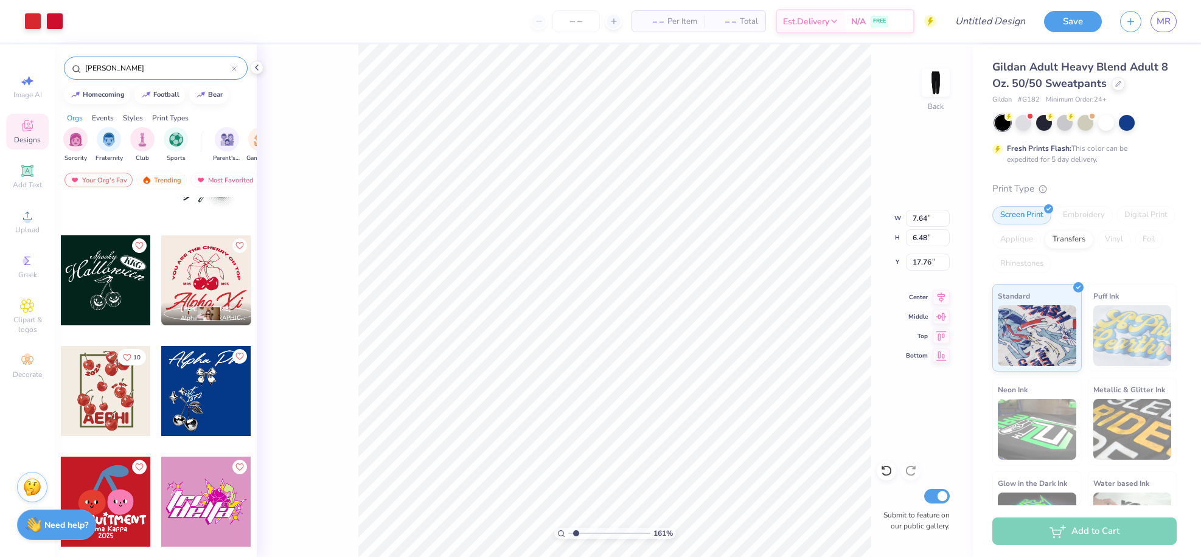
type input "5.50"
type input "1.64"
type input "0.50"
type input "0.93"
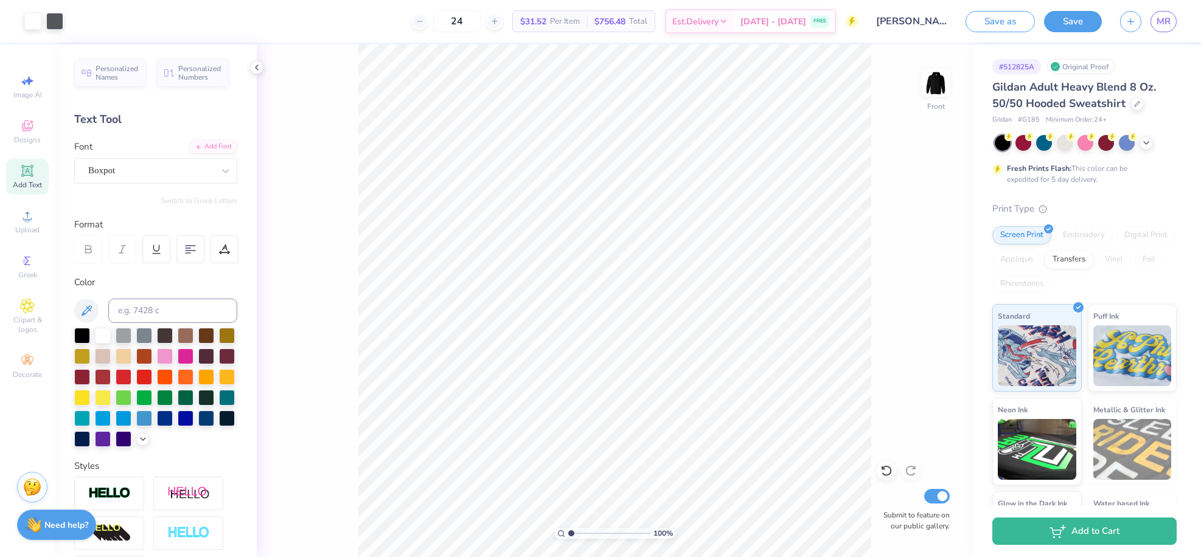
scroll to position [46, 0]
